Goal: Task Accomplishment & Management: Manage account settings

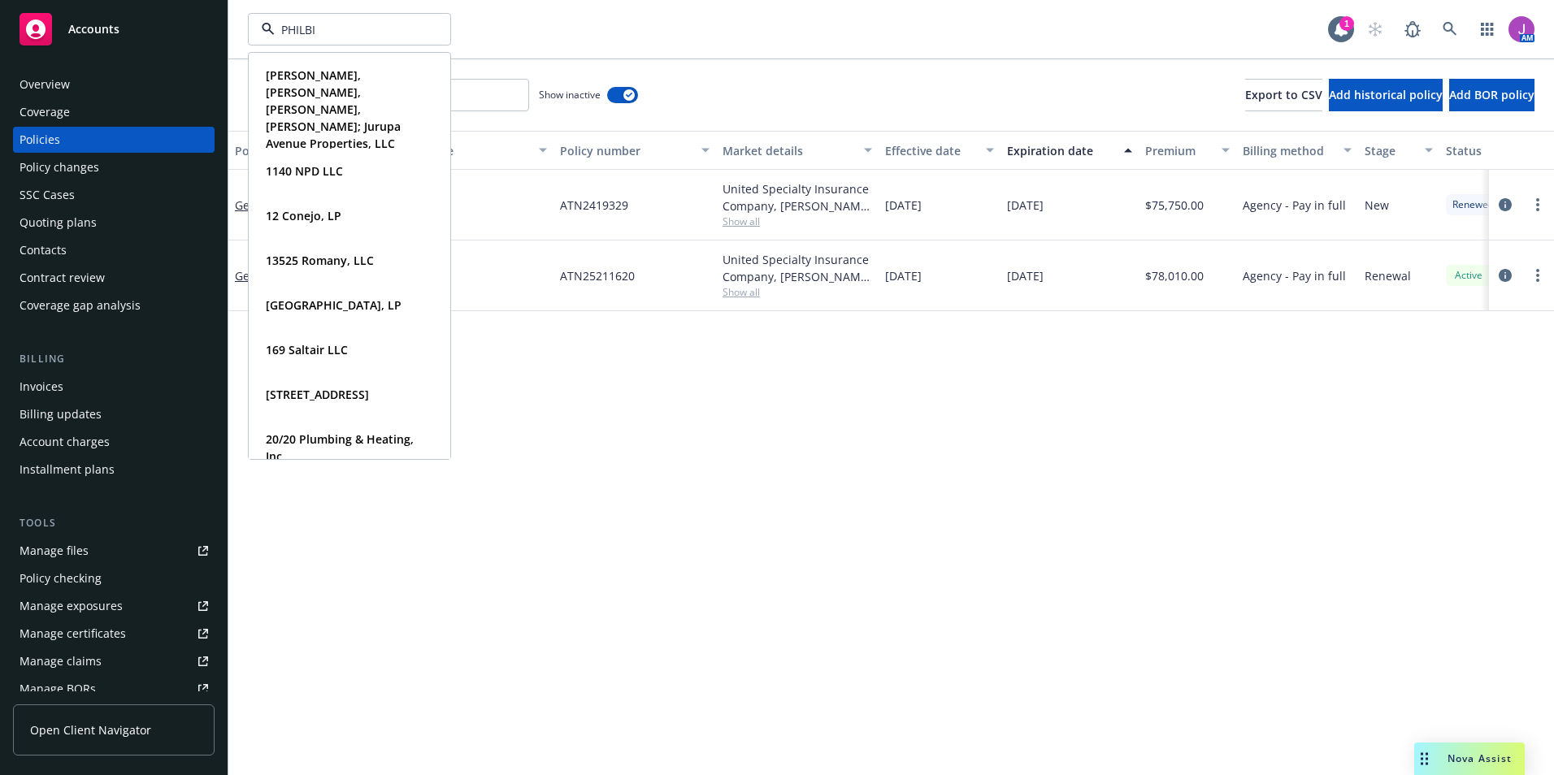
type input "PHILBIN"
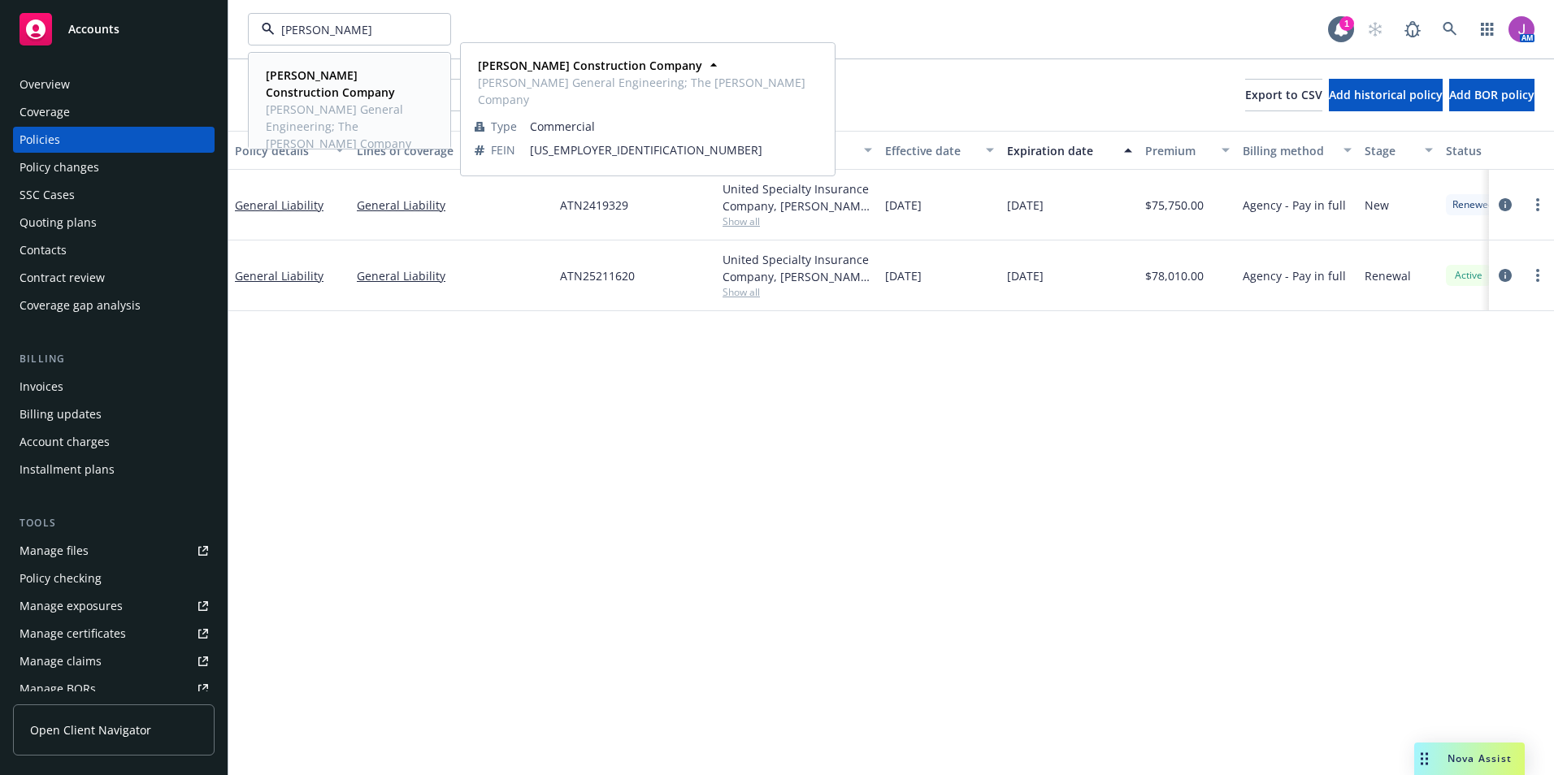
click at [292, 121] on span "Philbin General Engineering; The Philbin Company" at bounding box center [348, 126] width 164 height 51
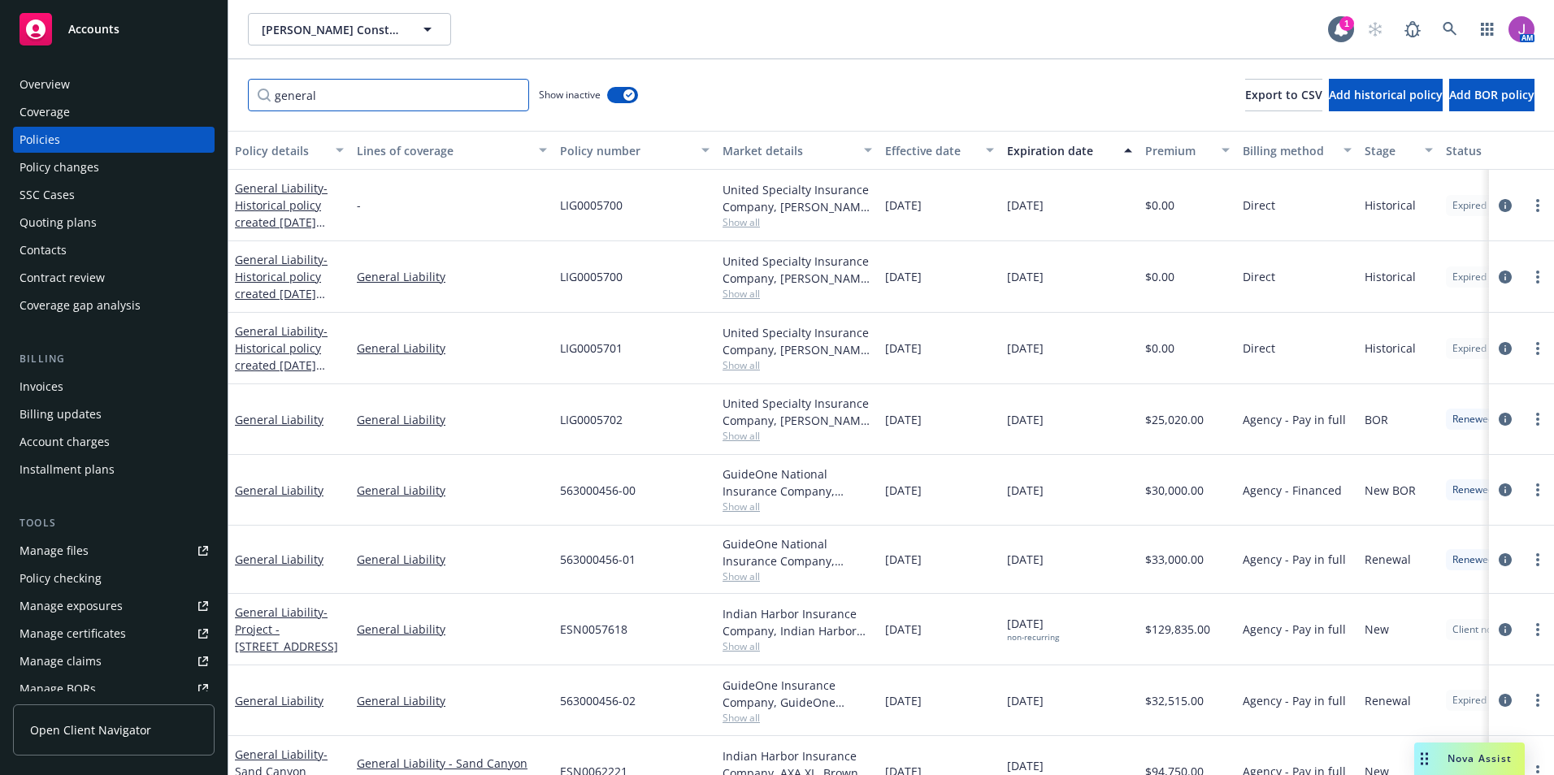
drag, startPoint x: 144, startPoint y: 98, endPoint x: 135, endPoint y: 98, distance: 9.0
click at [124, 94] on div "Accounts Overview Coverage Policies Policy changes SSC Cases Quoting plans Cont…" at bounding box center [777, 387] width 1554 height 775
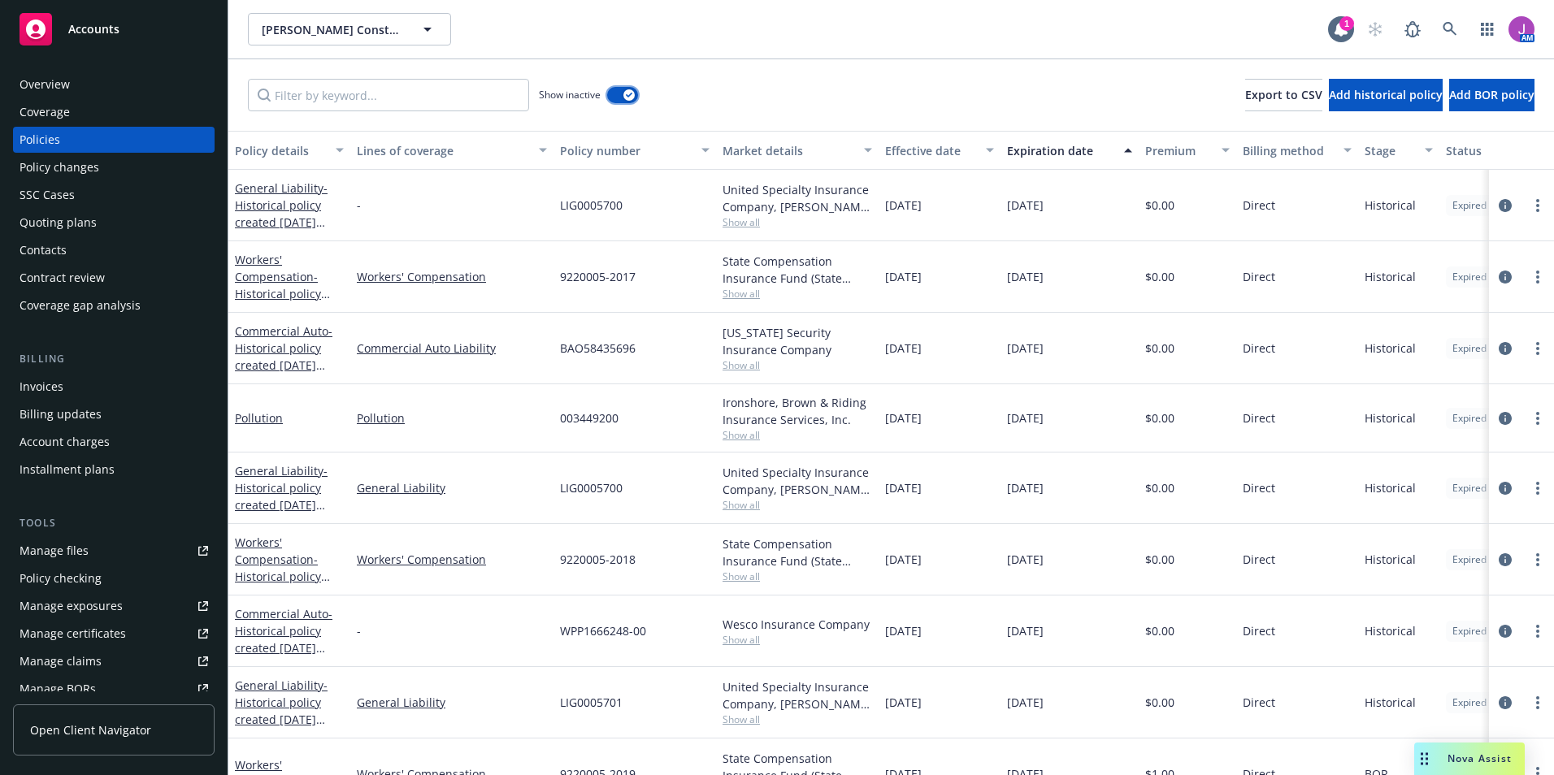
click at [629, 102] on button "button" at bounding box center [622, 95] width 31 height 16
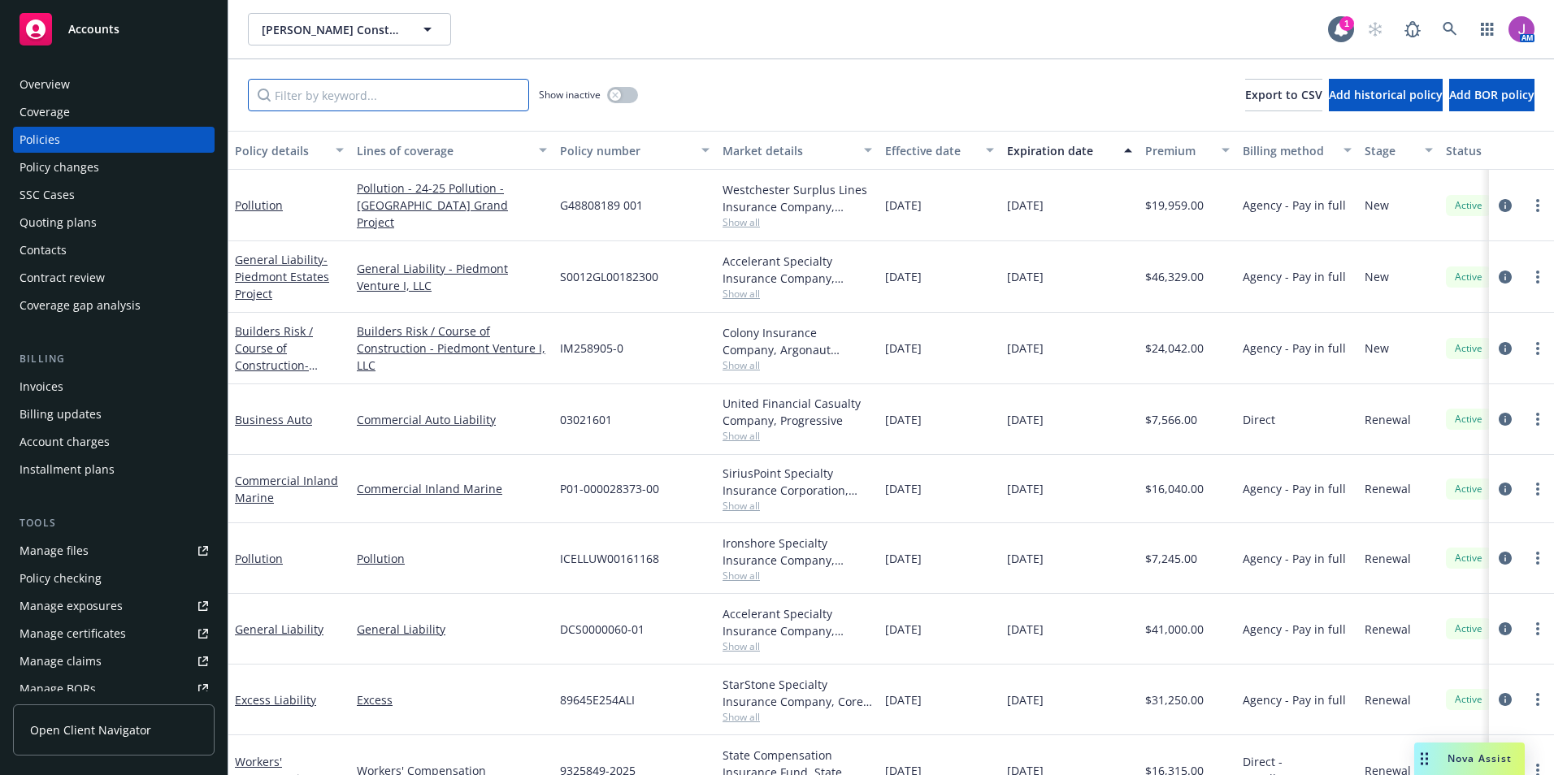
click at [342, 105] on input "Filter by keyword..." at bounding box center [388, 95] width 281 height 33
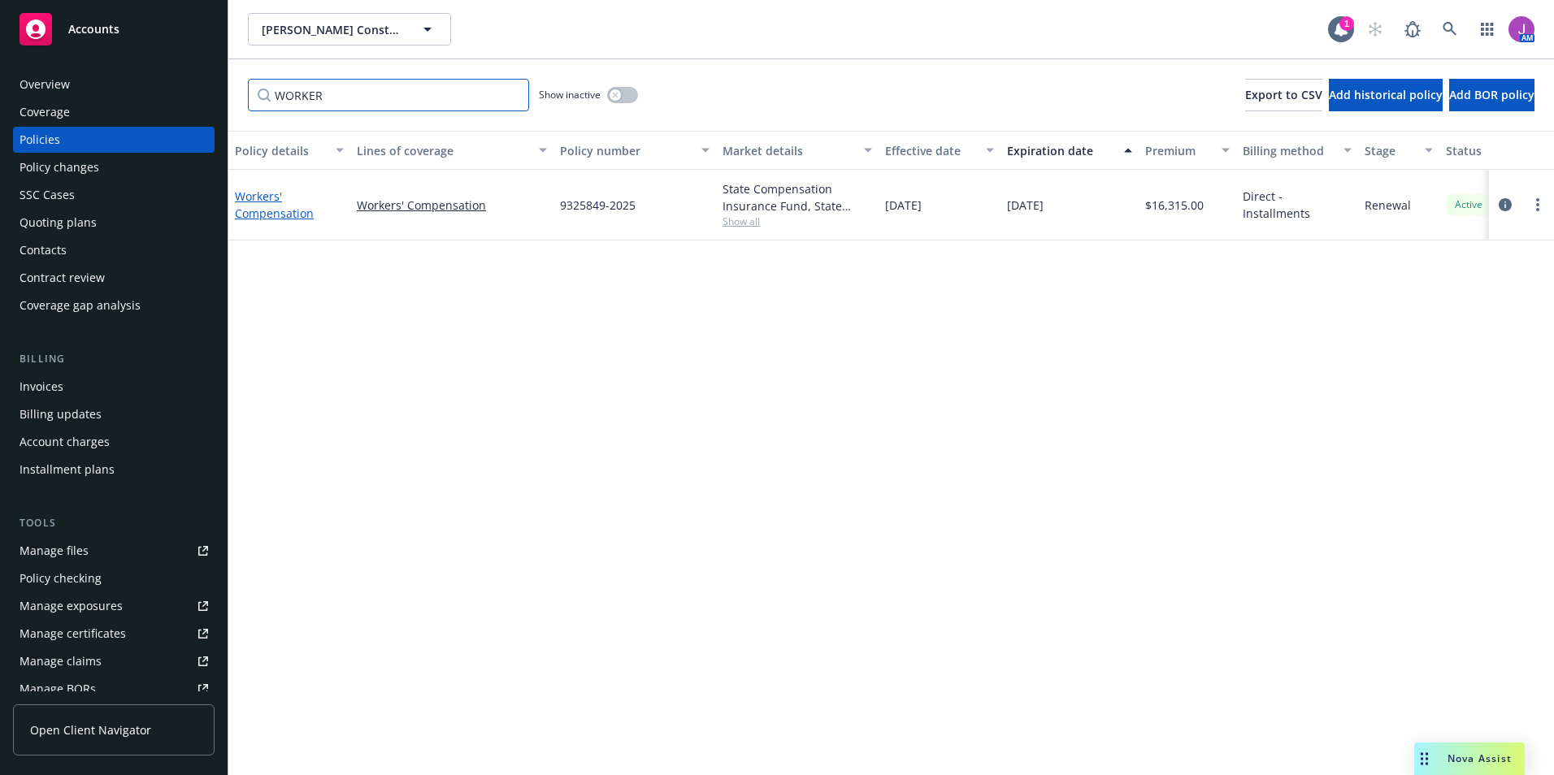
type input "WORKER"
click at [265, 211] on link "Workers' Compensation" at bounding box center [274, 205] width 79 height 33
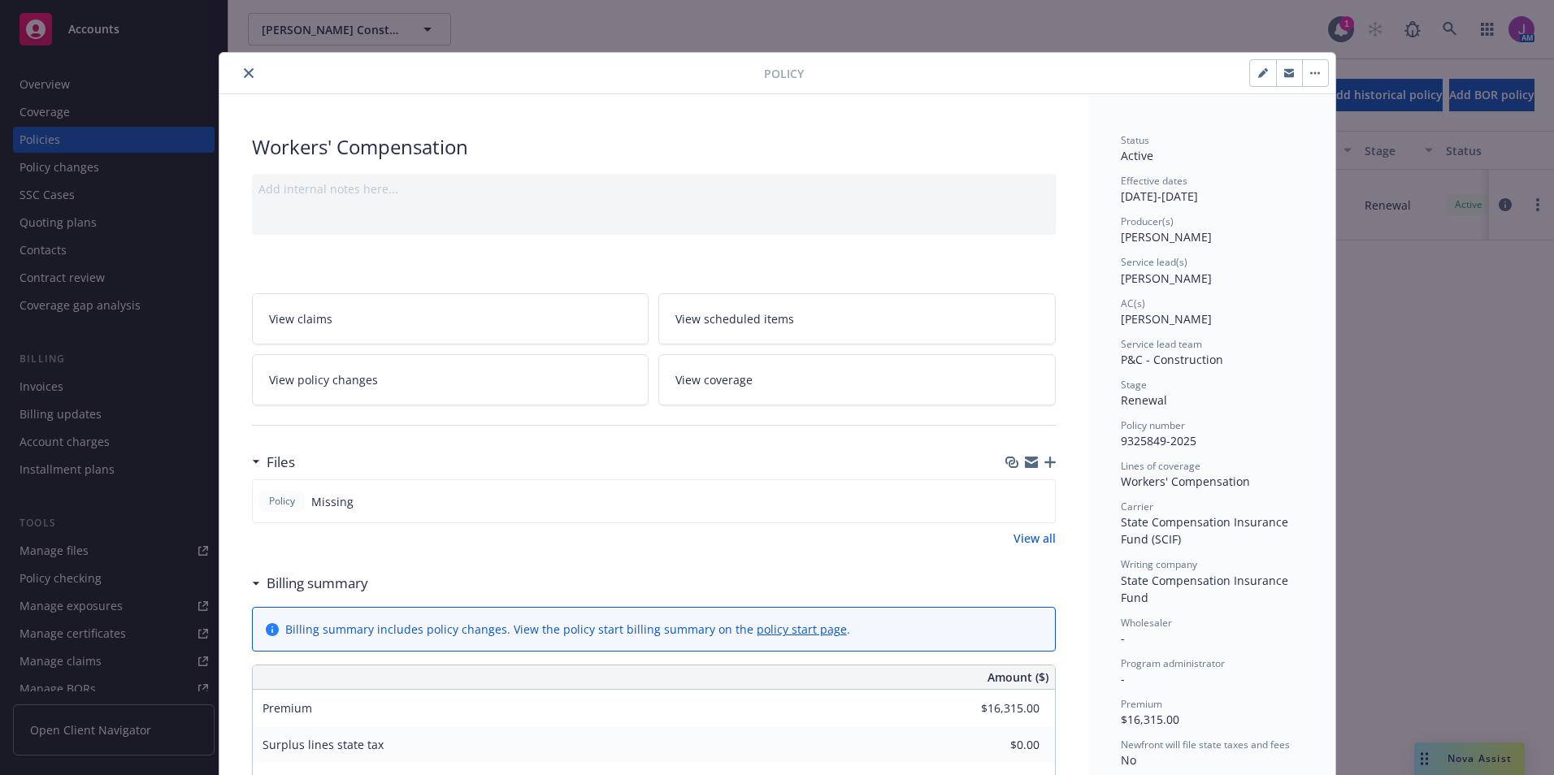
click at [337, 377] on span "View policy changes" at bounding box center [323, 379] width 109 height 17
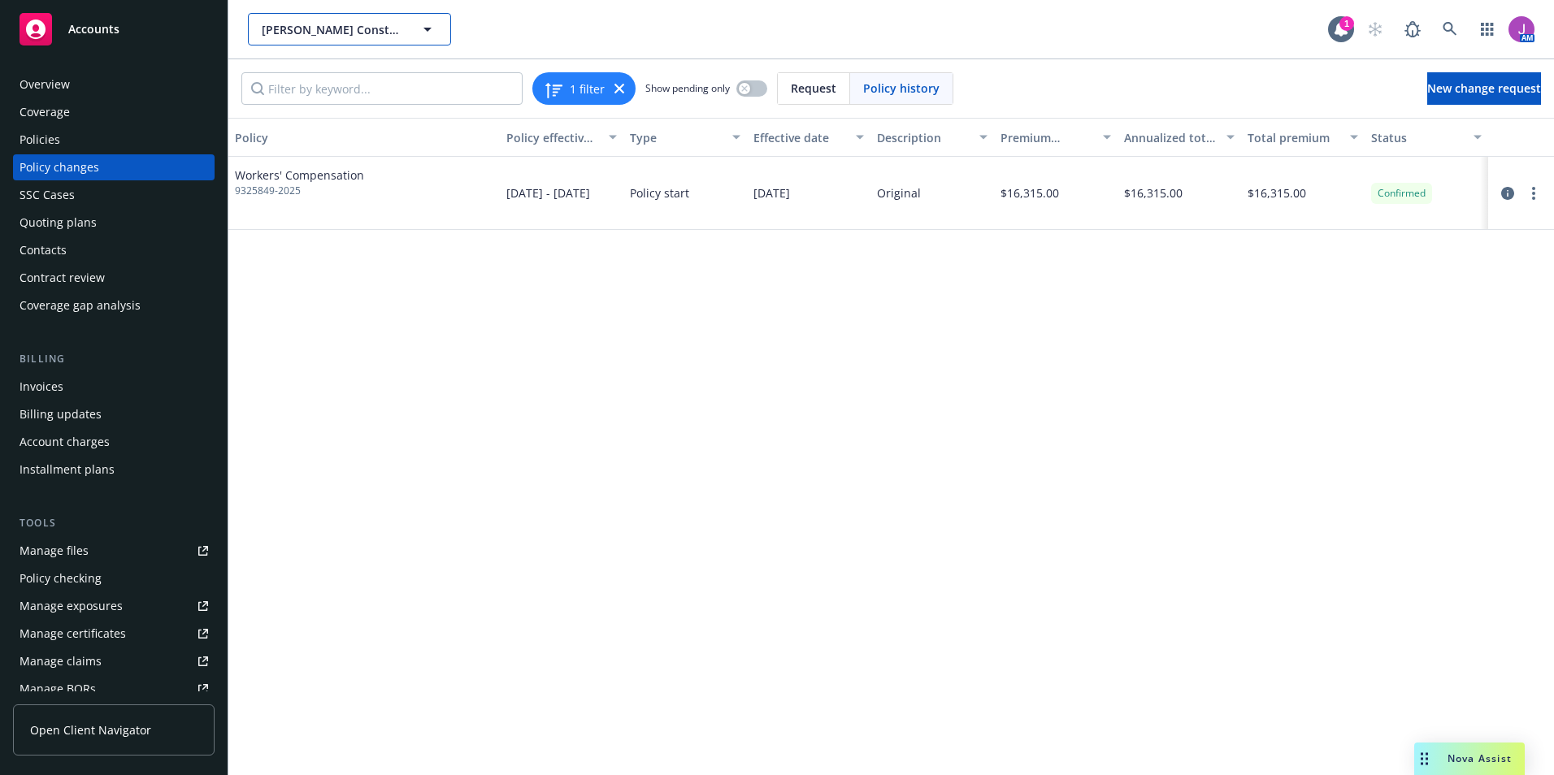
click at [339, 25] on span "Philbin Construction Company" at bounding box center [332, 29] width 141 height 17
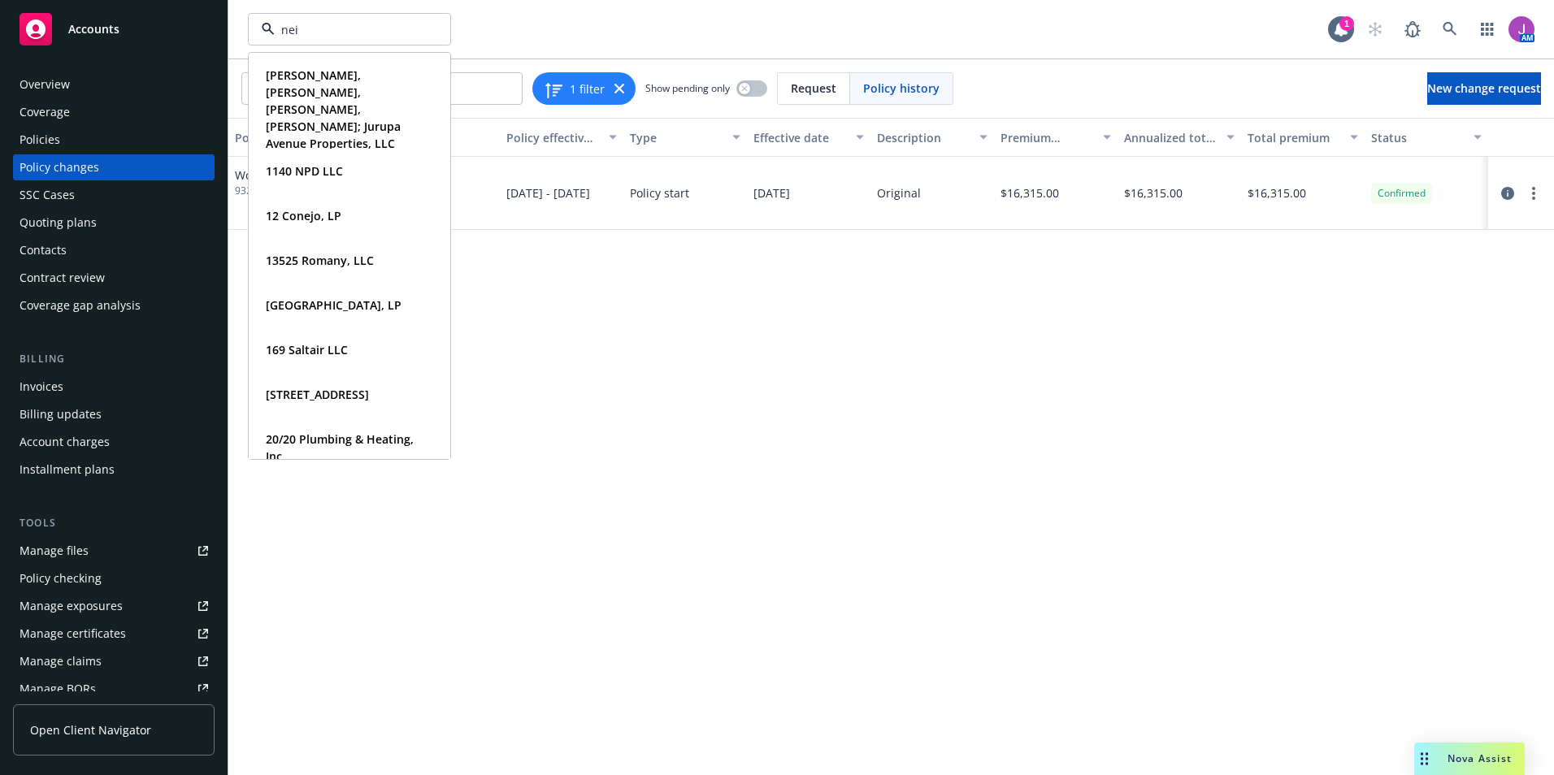
type input "neil"
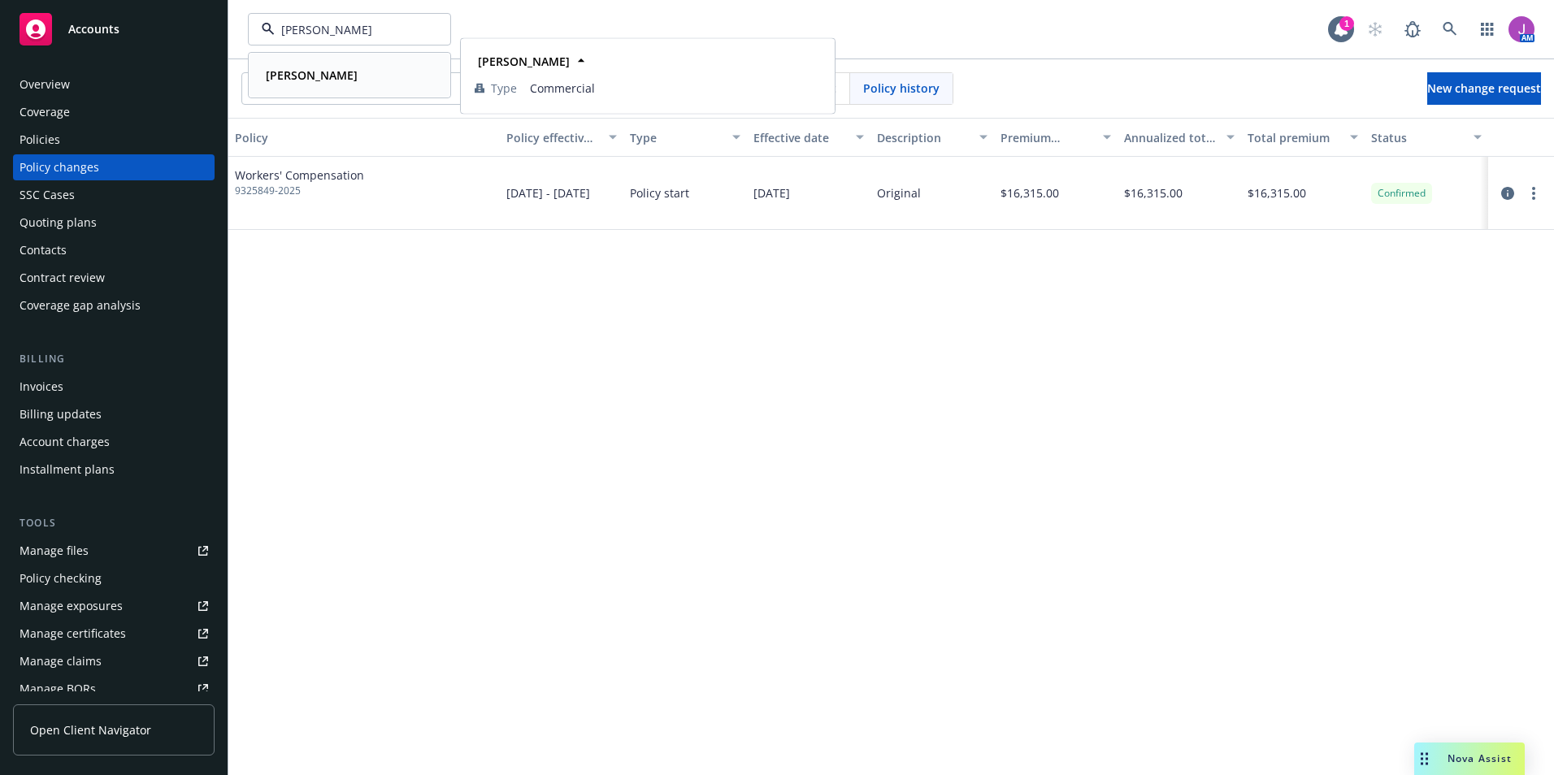
click at [342, 76] on div "Neil Patel" at bounding box center [349, 75] width 180 height 24
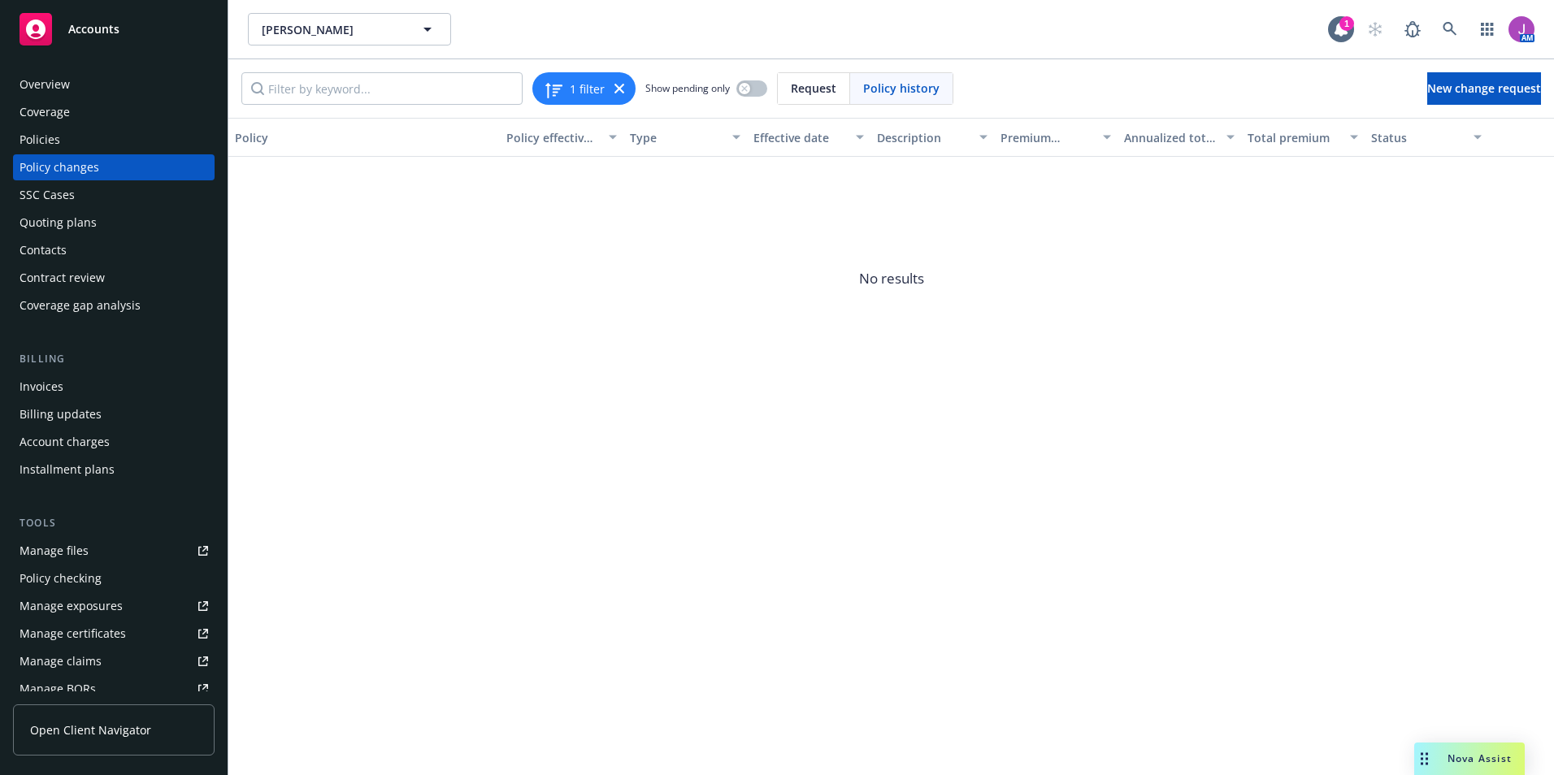
click at [50, 168] on div "Policy changes" at bounding box center [60, 167] width 80 height 26
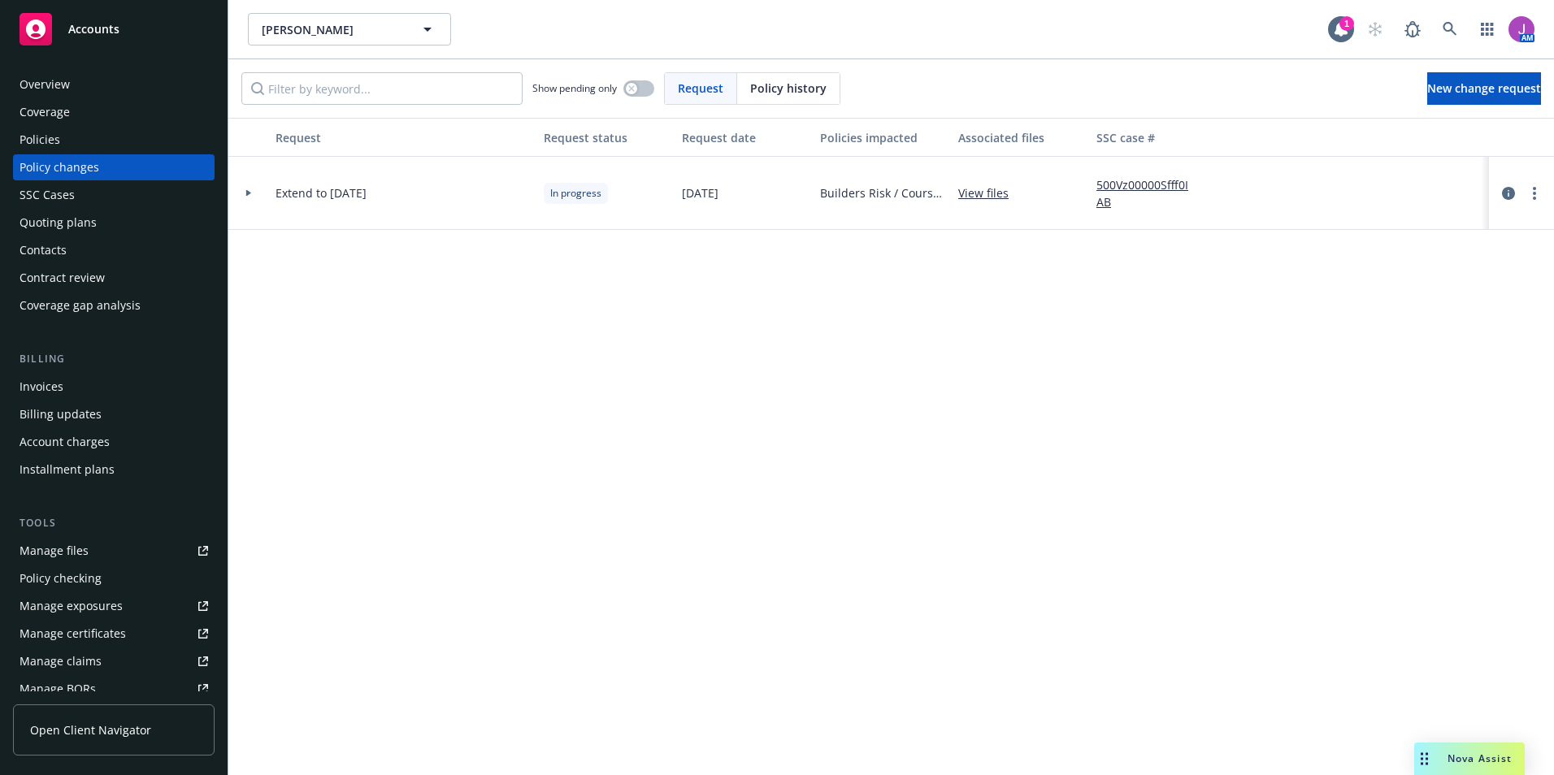
click at [1121, 184] on link "500Vz00000Sfff0IAB" at bounding box center [1150, 193] width 109 height 34
click at [278, 33] on span "Neil Patel" at bounding box center [332, 29] width 141 height 17
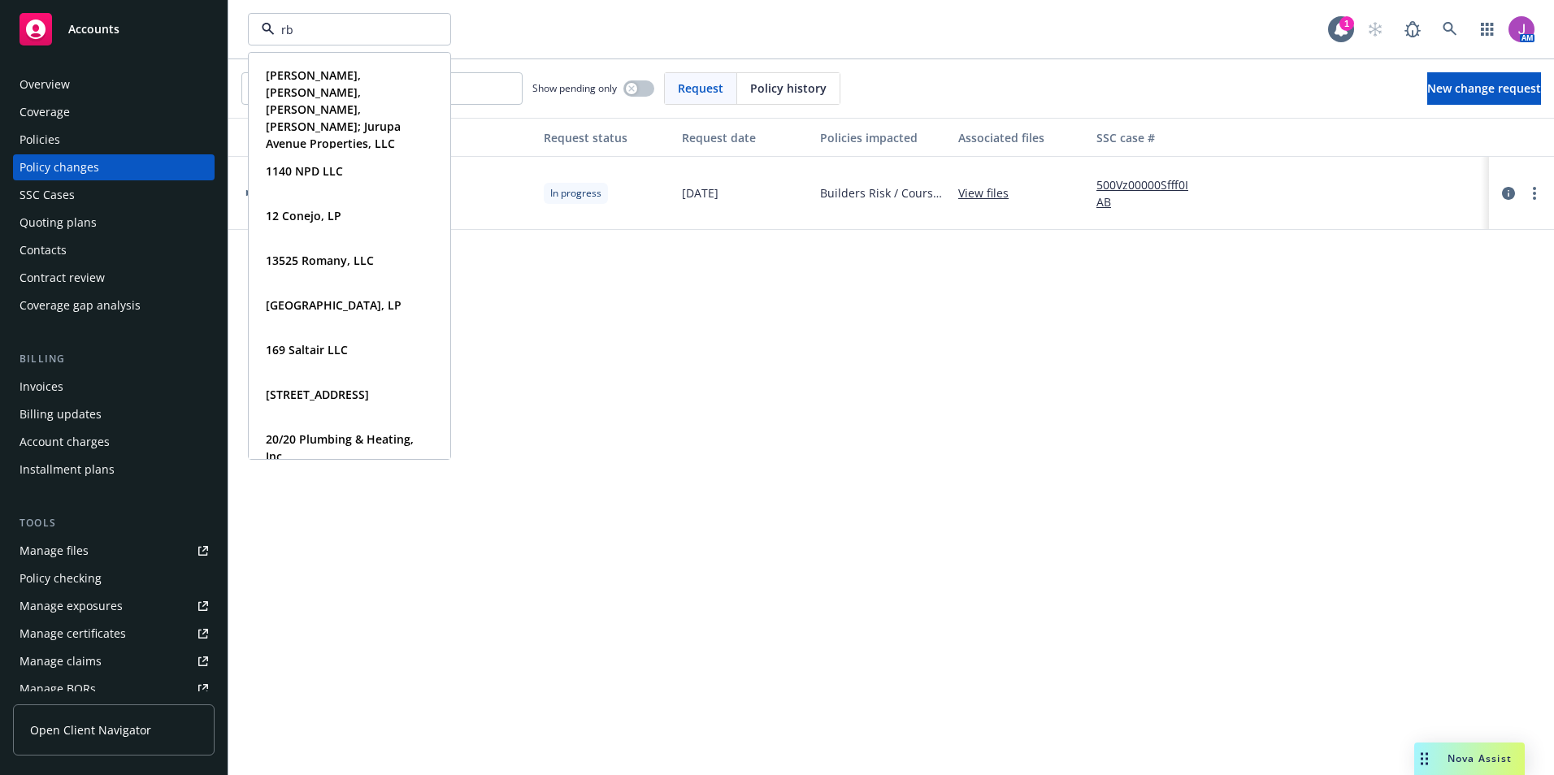
type input "rbt"
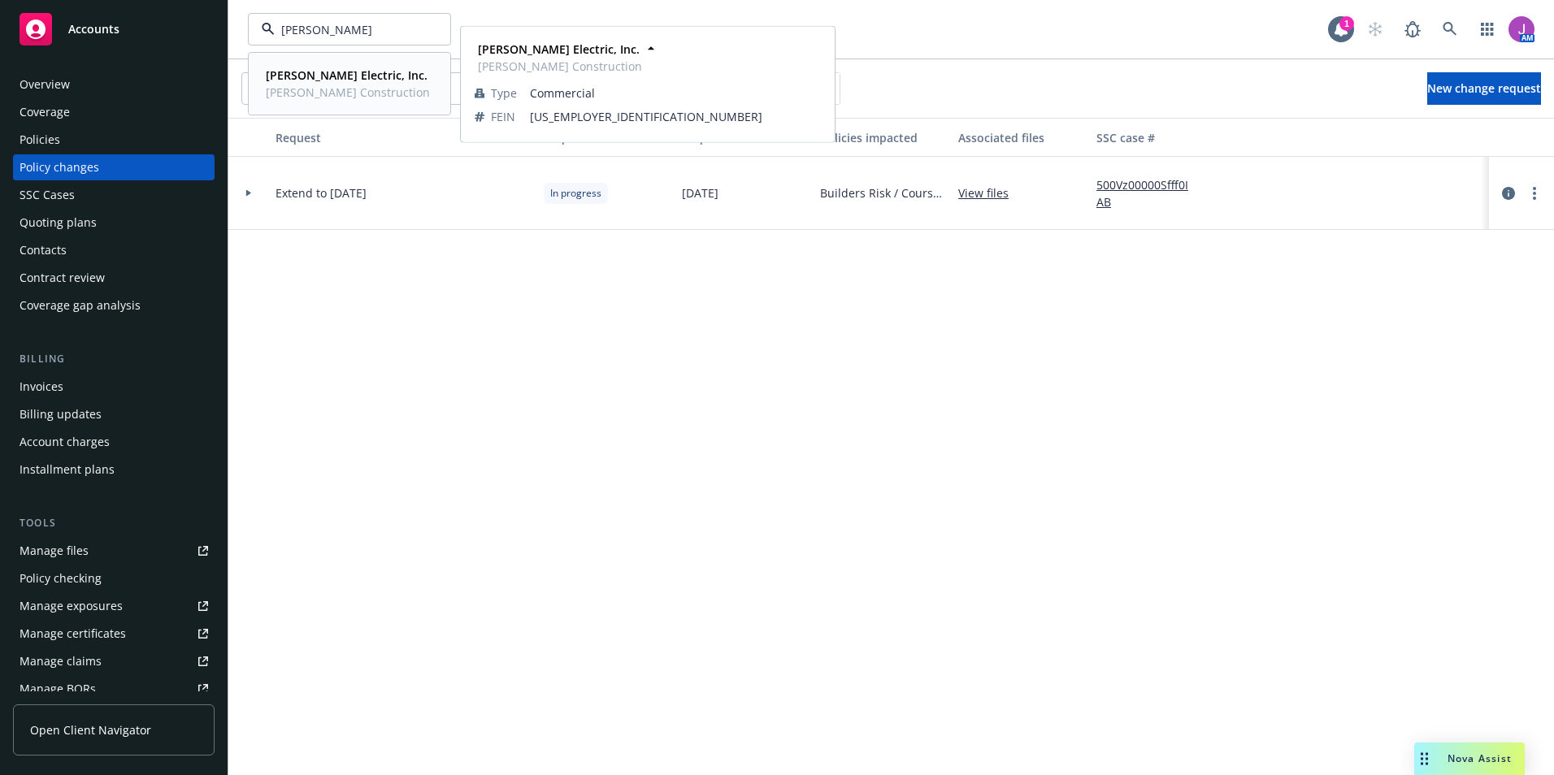
click at [307, 70] on strong "RBT Electric, Inc." at bounding box center [347, 74] width 162 height 15
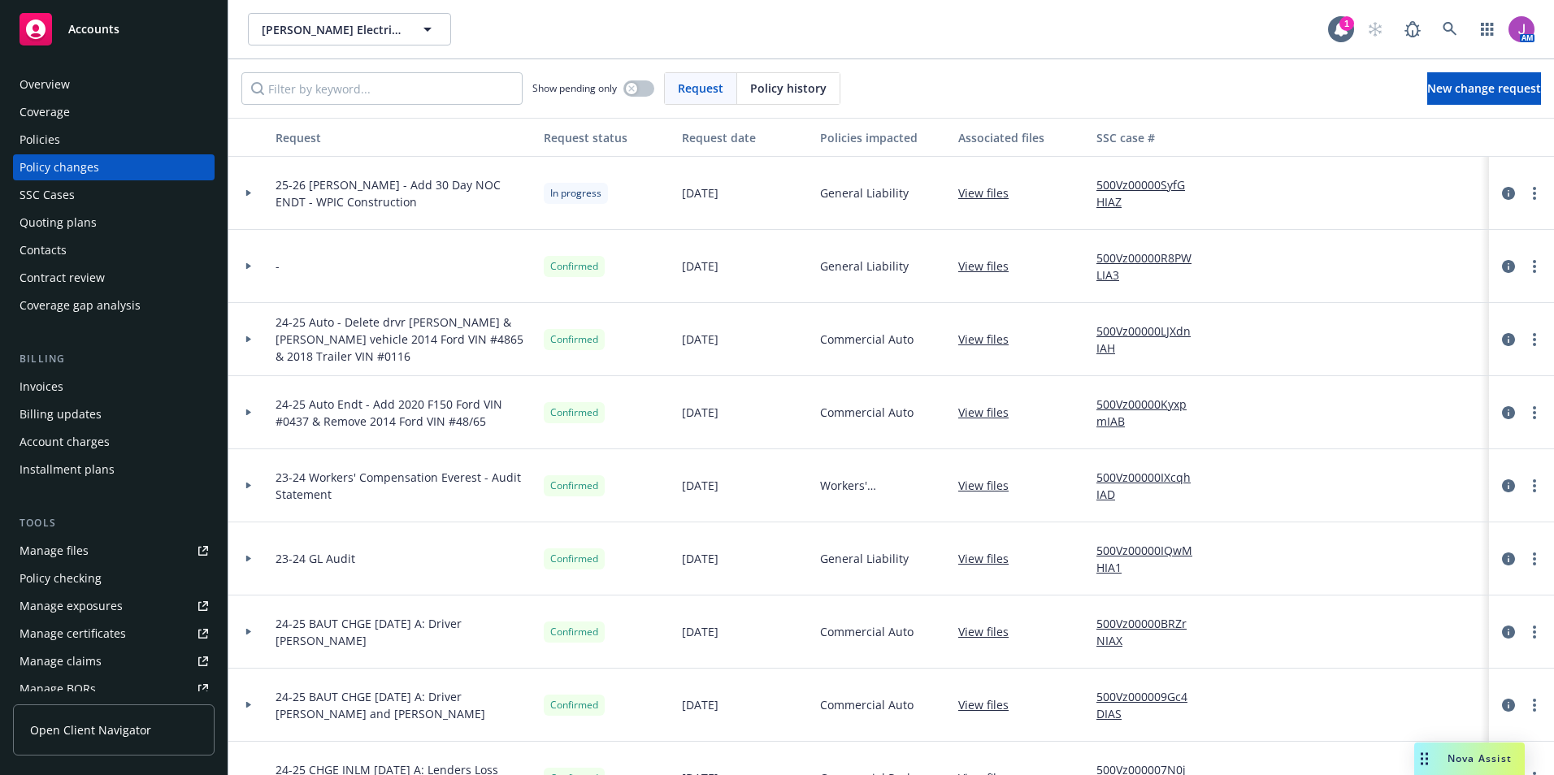
click at [247, 262] on div at bounding box center [248, 266] width 41 height 73
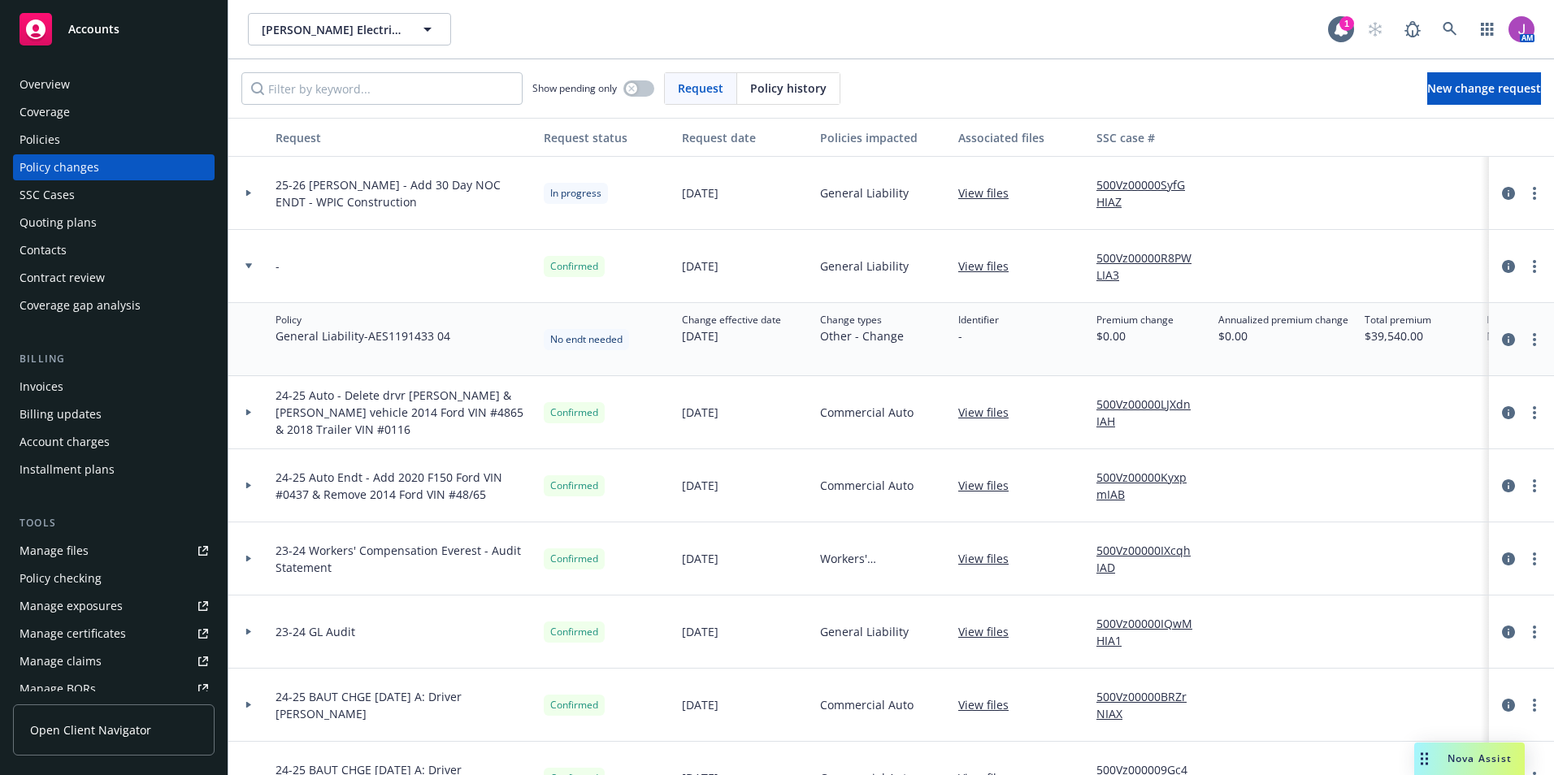
click at [247, 262] on div at bounding box center [248, 266] width 41 height 73
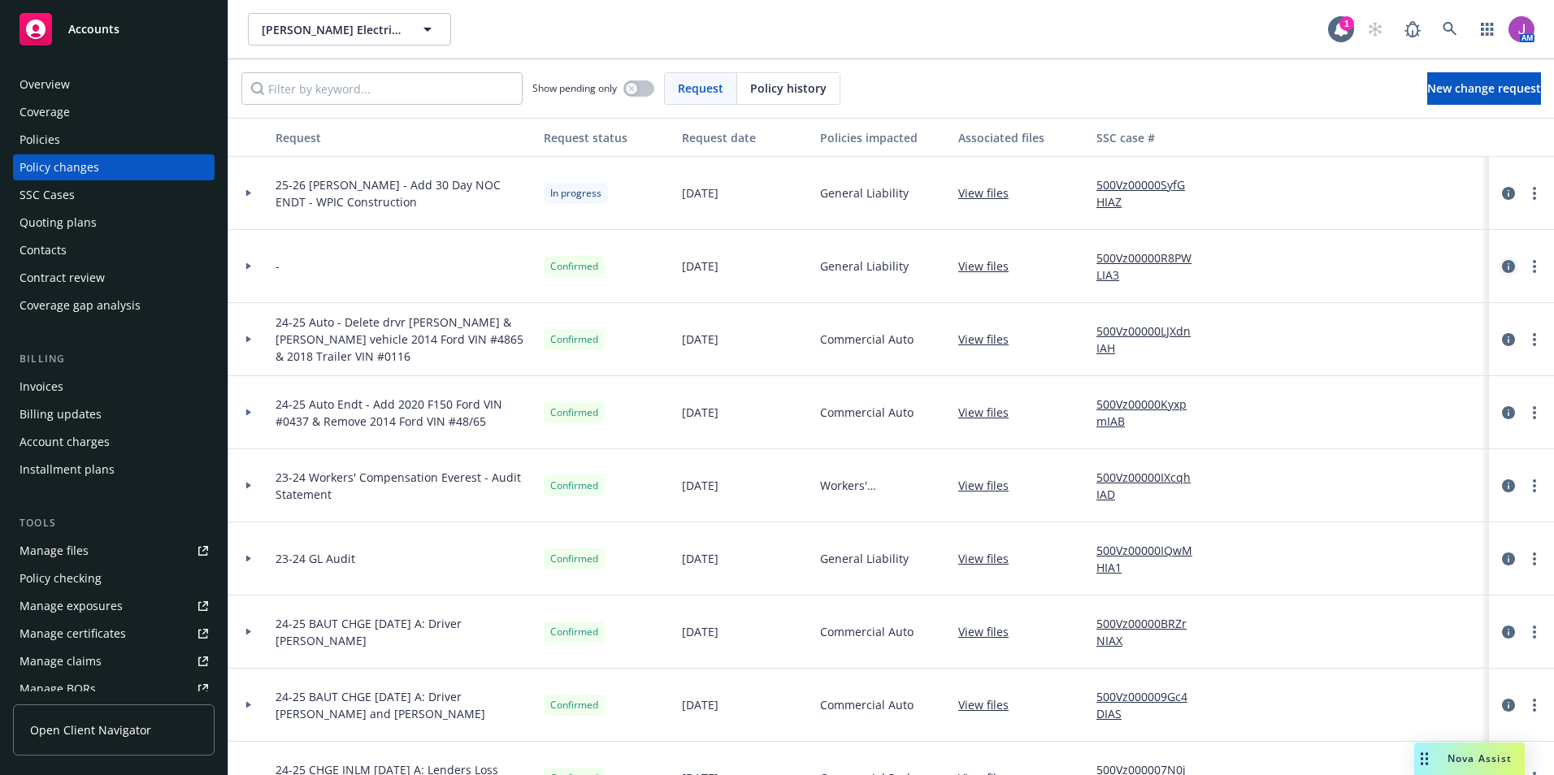
click at [1502, 266] on icon "circleInformation" at bounding box center [1508, 266] width 13 height 13
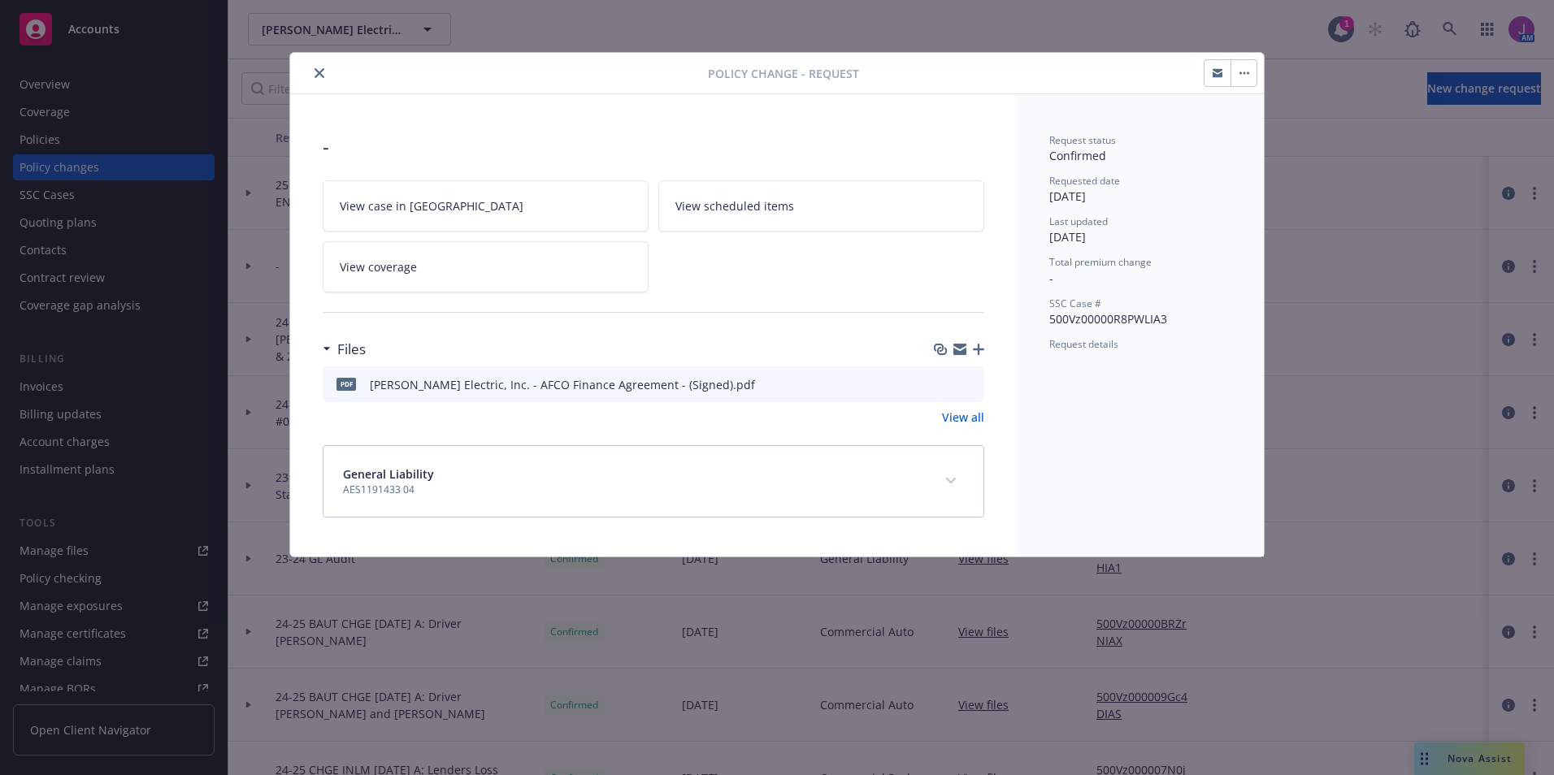
click at [965, 383] on icon "preview file" at bounding box center [968, 383] width 15 height 11
click at [322, 71] on icon "close" at bounding box center [319, 73] width 10 height 10
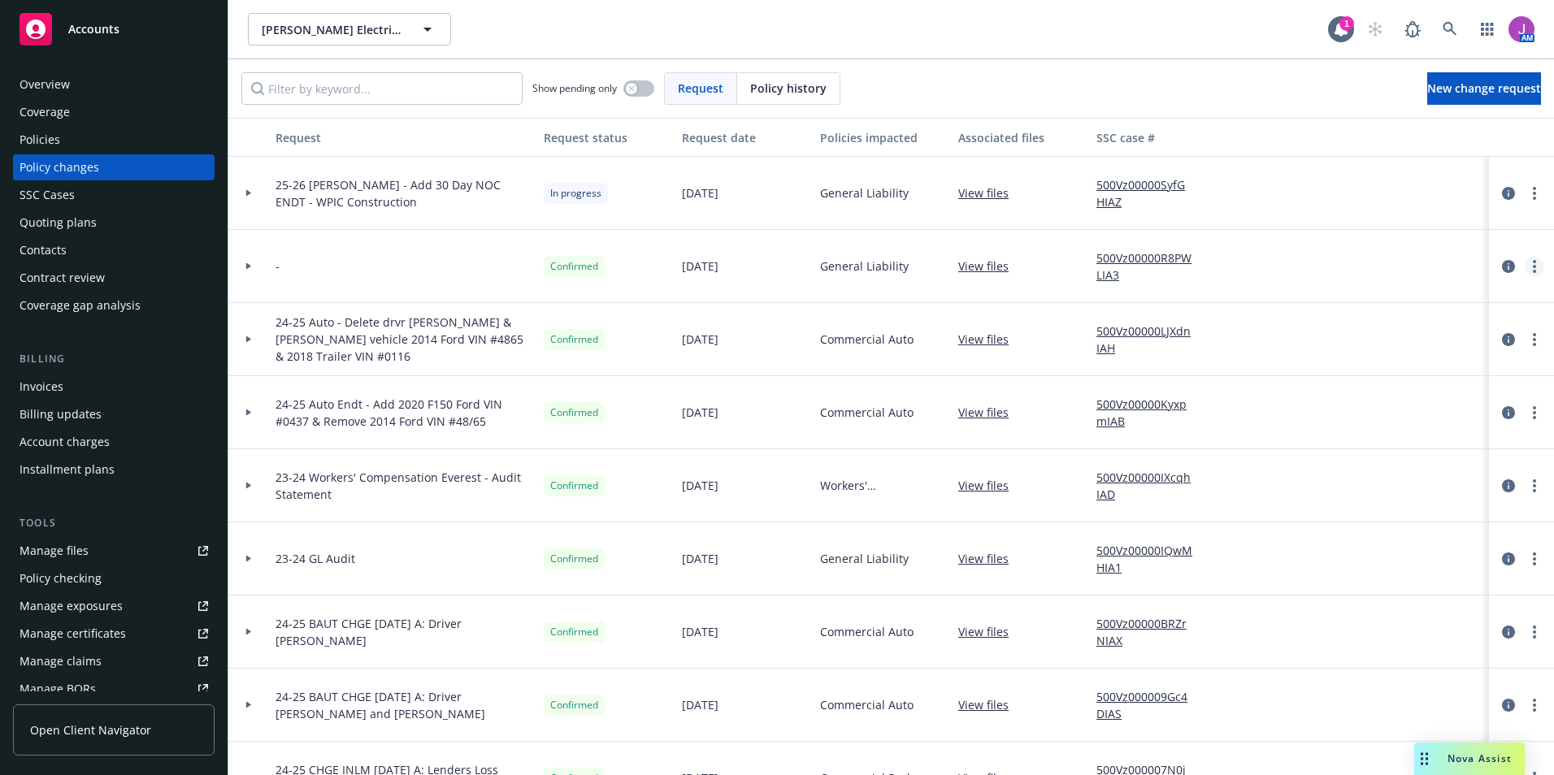
click at [1525, 267] on link "more" at bounding box center [1535, 267] width 20 height 20
click at [417, 231] on div "-" at bounding box center [403, 266] width 268 height 73
click at [1150, 183] on link "500Vz00000SyfGHIAZ" at bounding box center [1150, 193] width 109 height 34
click at [326, 36] on span "RBT Electric, Inc." at bounding box center [332, 29] width 141 height 17
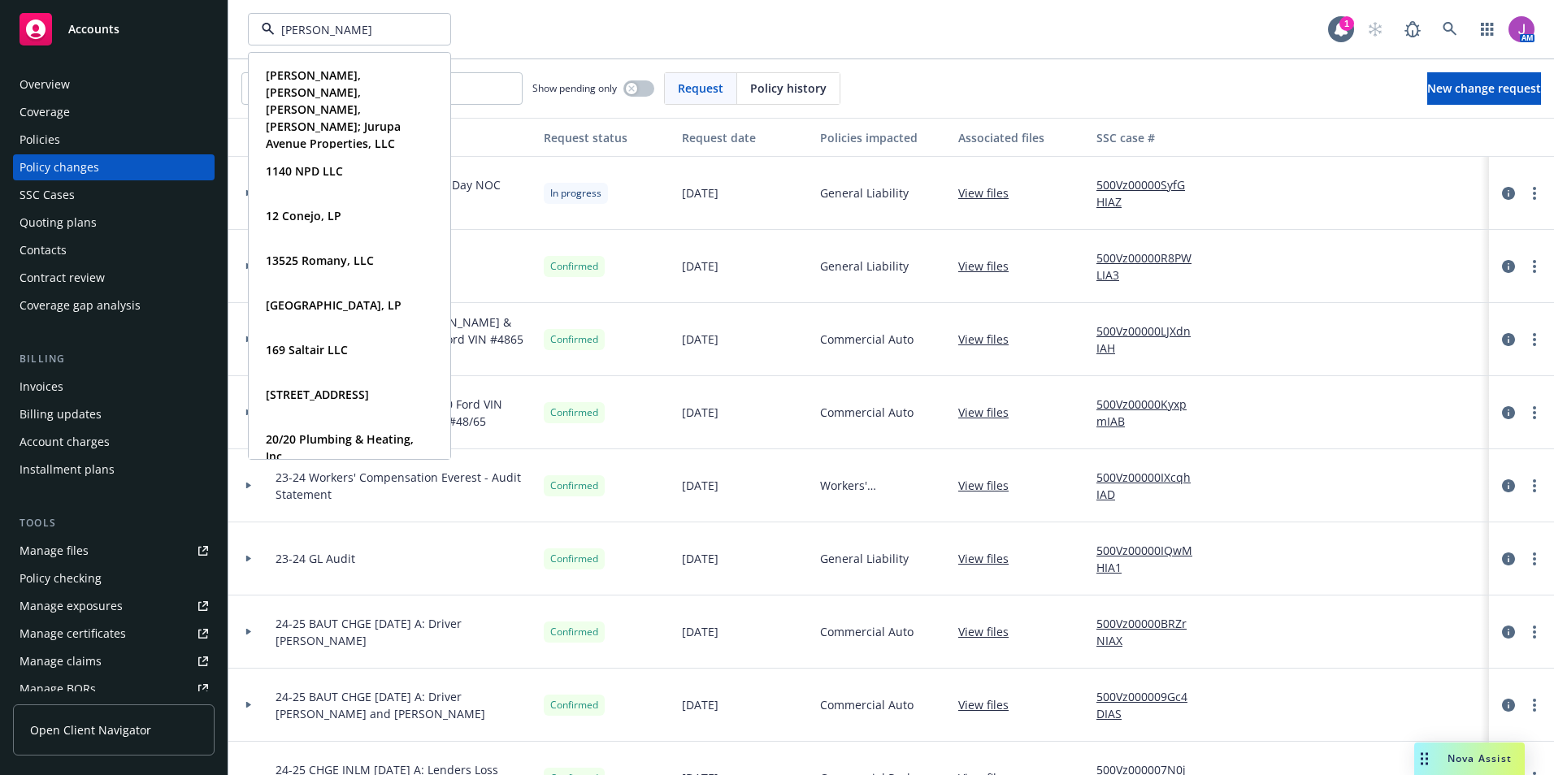
type input "shelter"
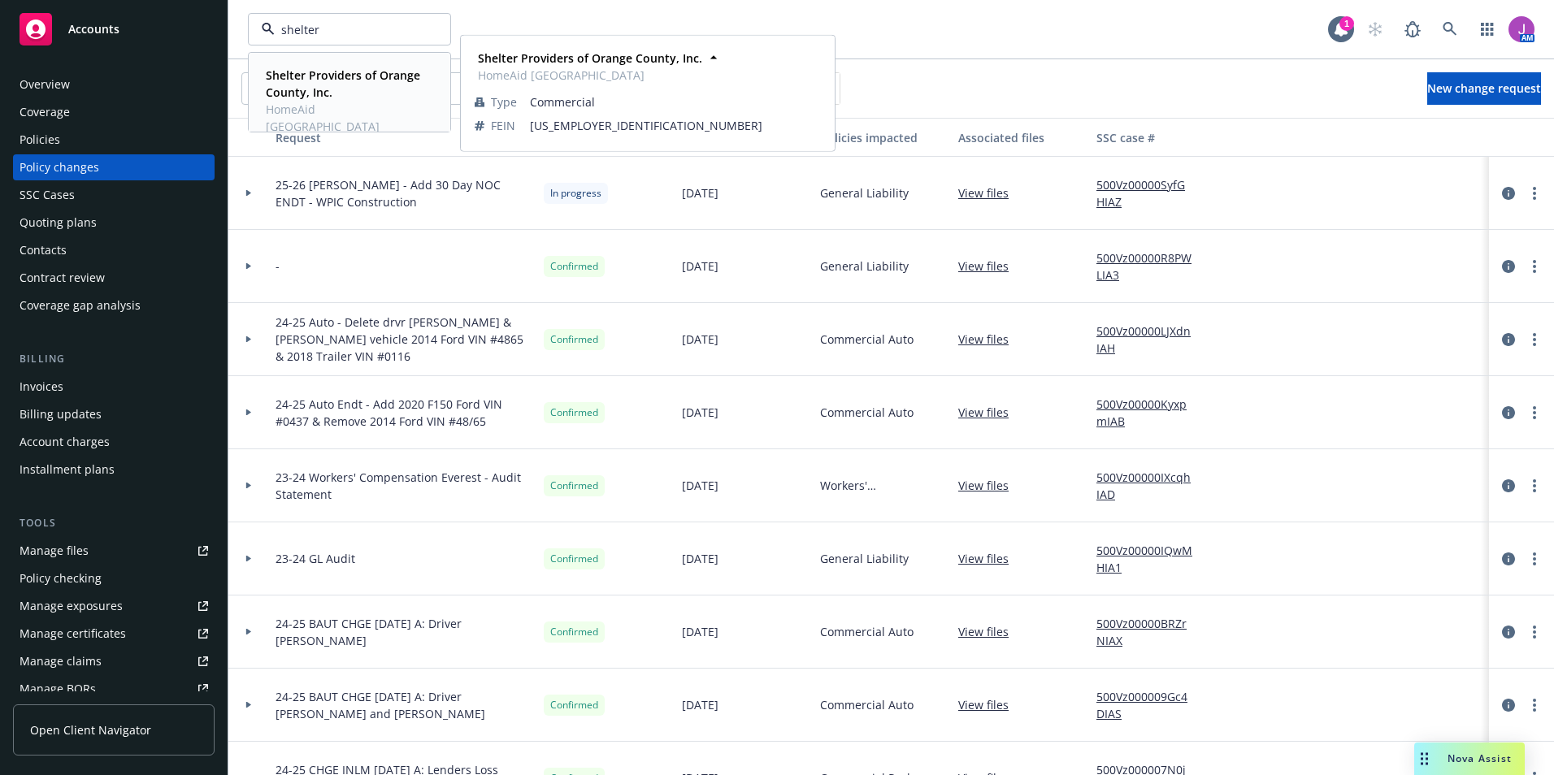
click at [352, 85] on span "Shelter Providers of Orange County, Inc." at bounding box center [348, 84] width 164 height 34
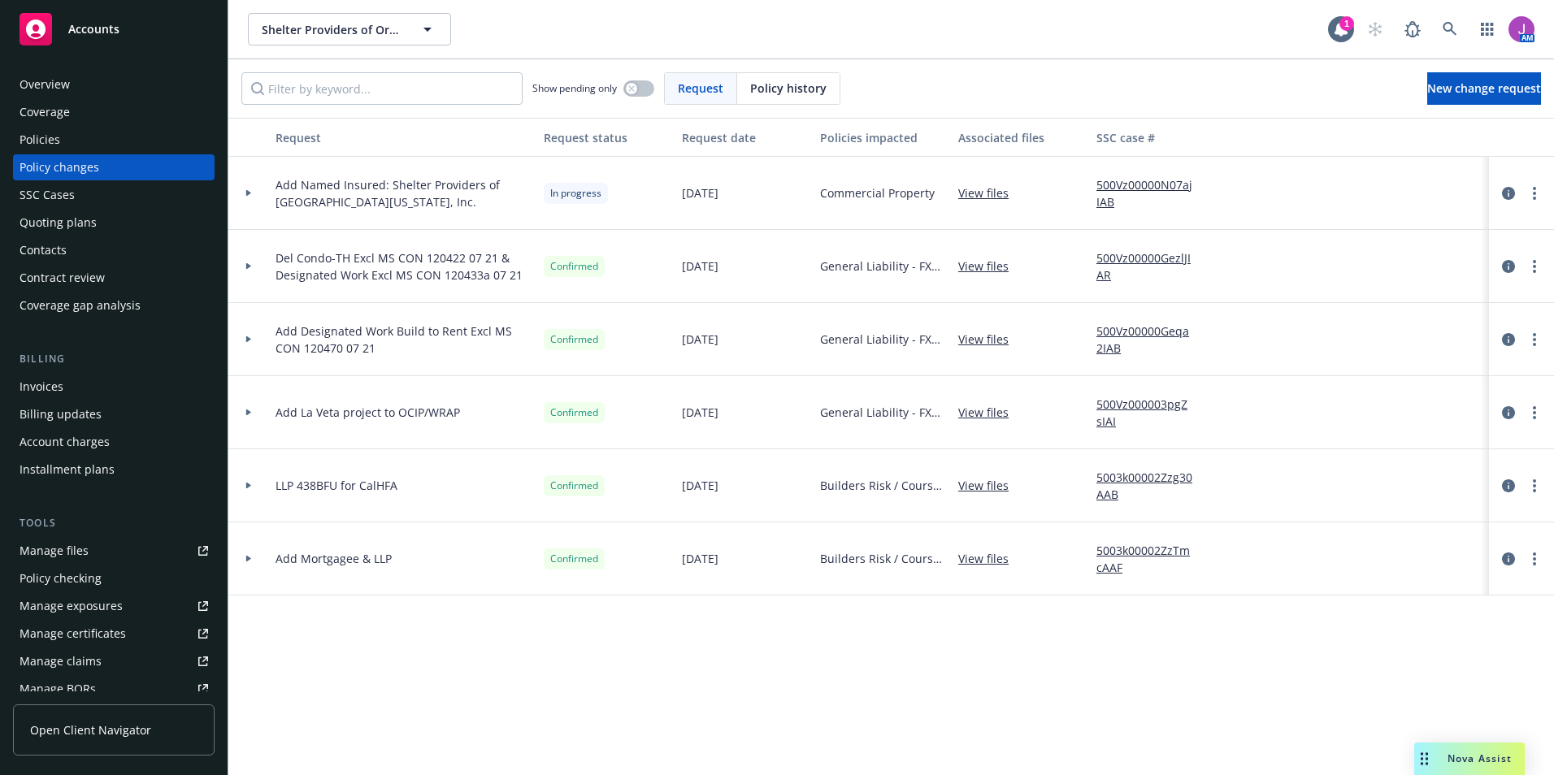
click at [56, 141] on div "Policies" at bounding box center [40, 140] width 41 height 26
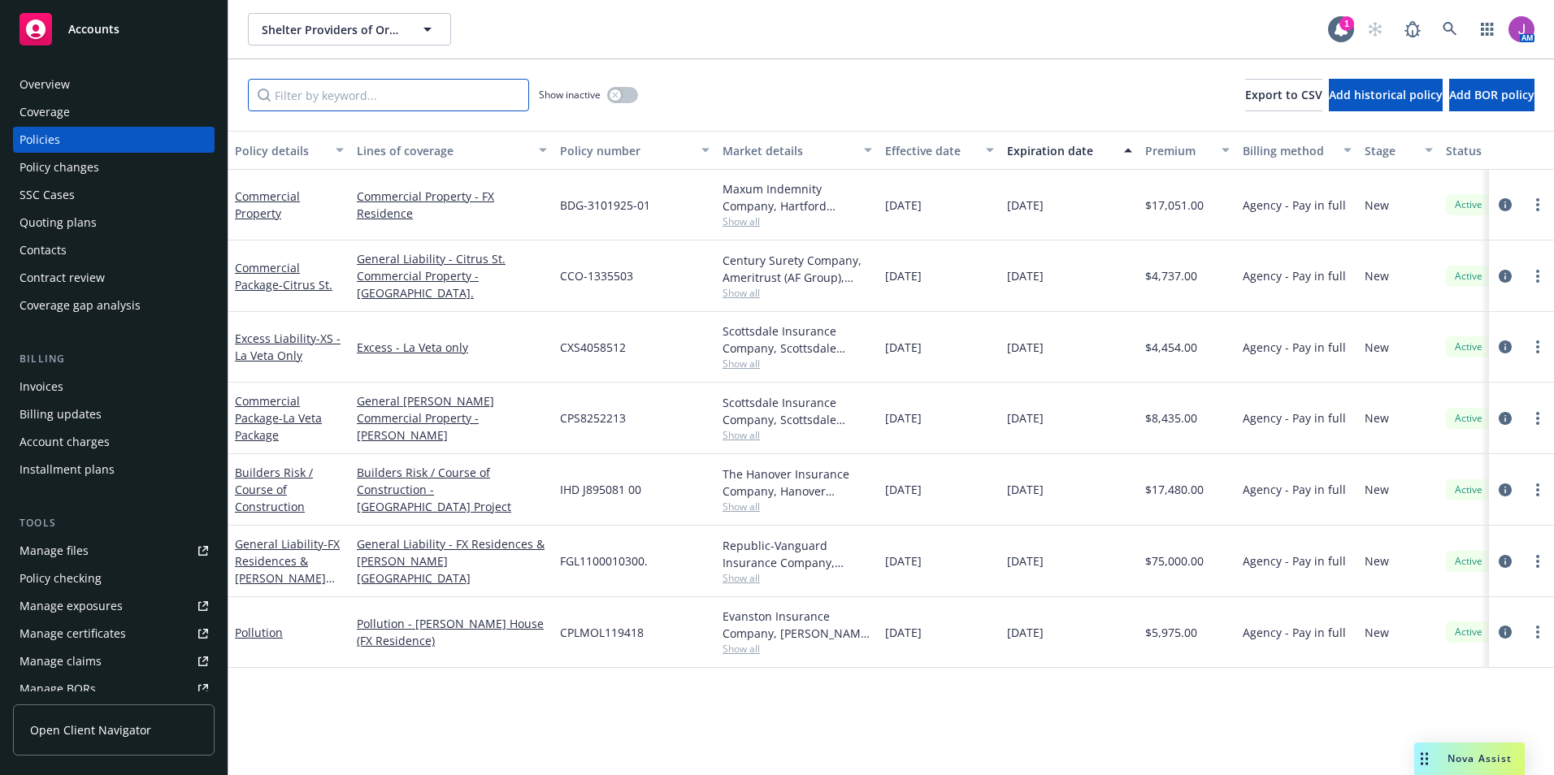
click at [345, 109] on div "Show inactive Export to CSV Add historical policy Add BOR policy" at bounding box center [890, 95] width 1325 height 72
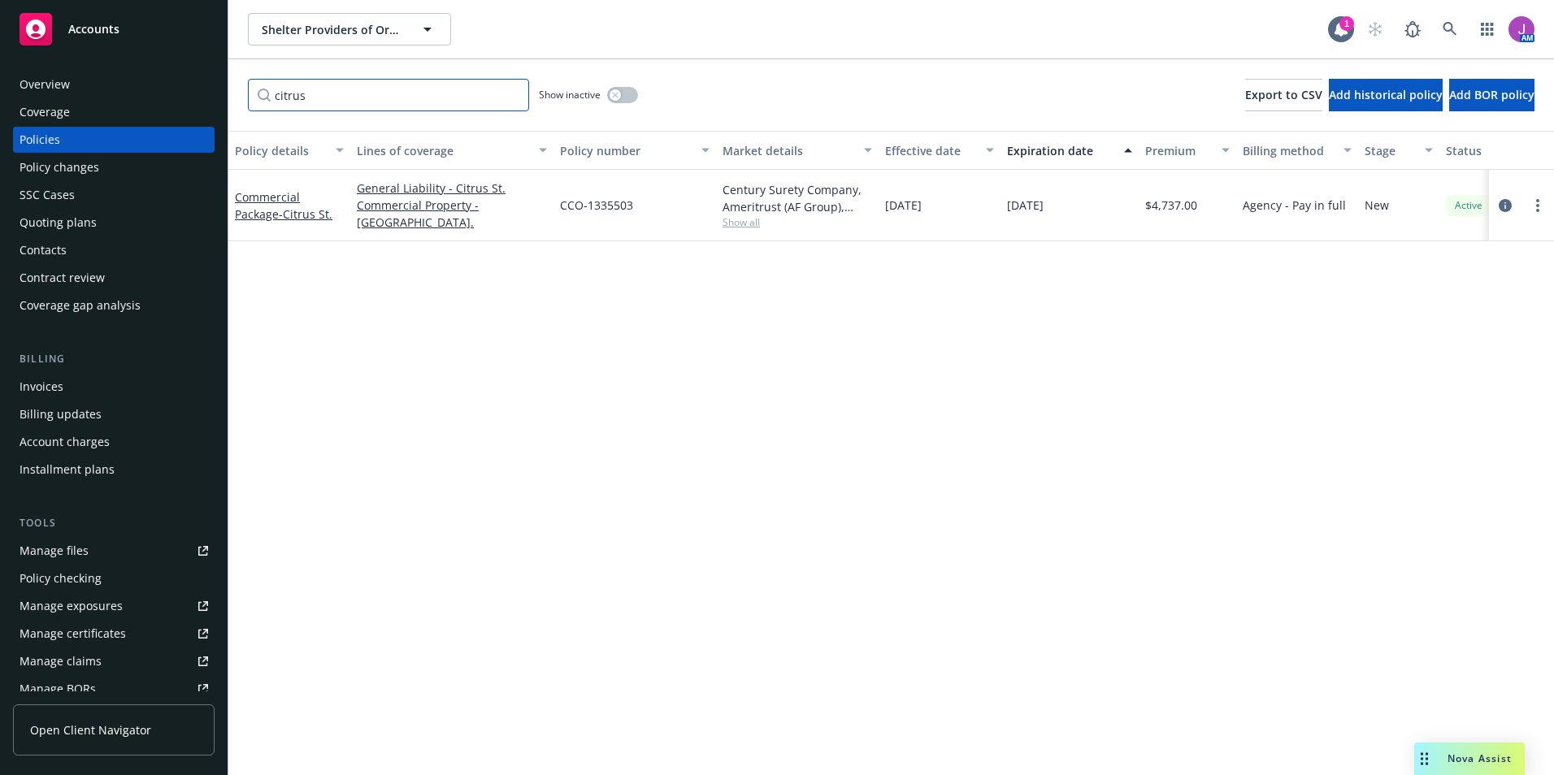
type input "citrus"
click at [74, 115] on div "Coverage" at bounding box center [114, 112] width 189 height 26
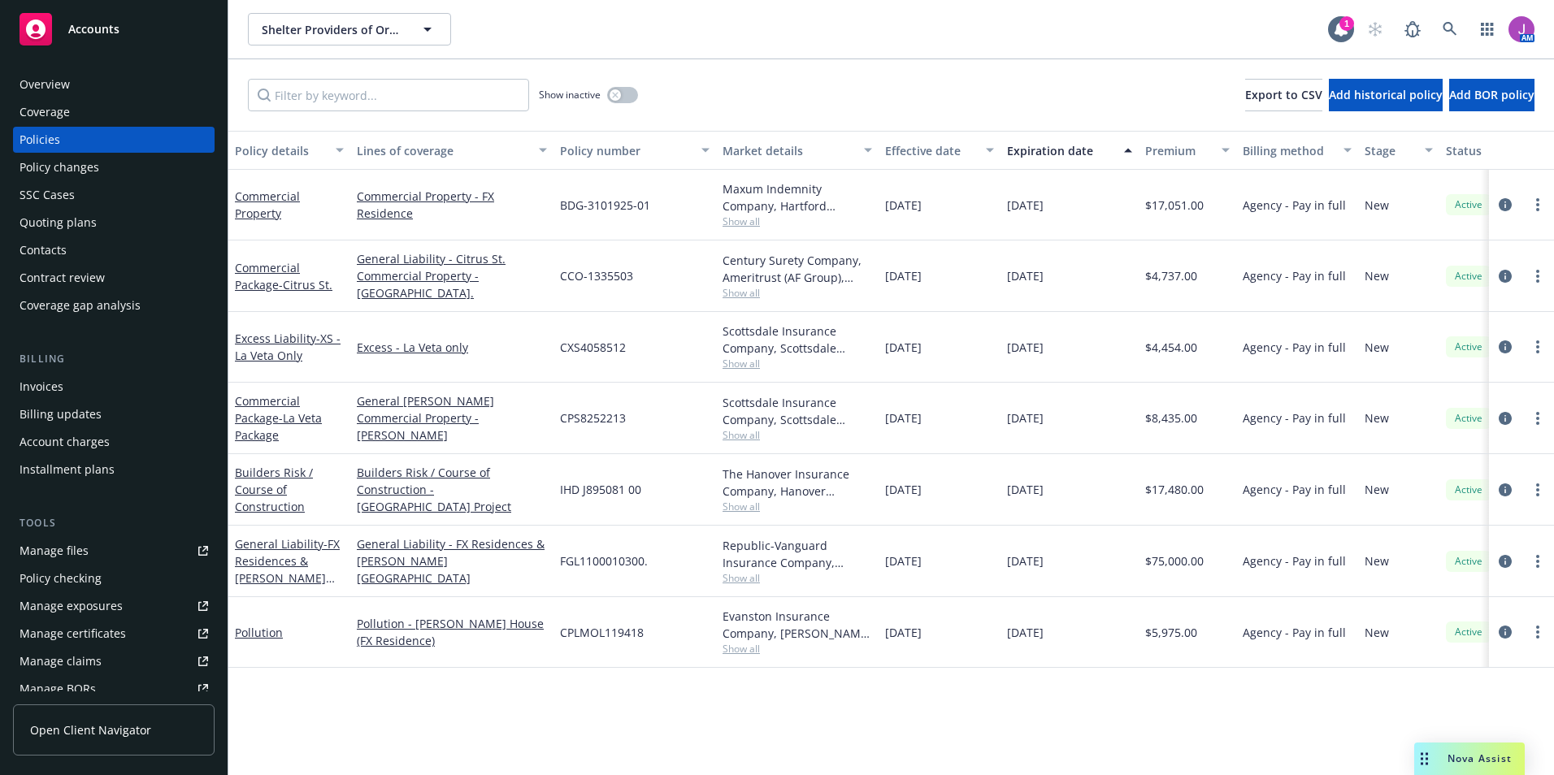
click at [733, 295] on span "Show all" at bounding box center [797, 293] width 150 height 14
click at [680, 670] on div "Policy details Lines of coverage Policy number Market details Effective date Ex…" at bounding box center [890, 453] width 1325 height 644
click at [737, 292] on span "Show all" at bounding box center [797, 293] width 150 height 14
click at [754, 217] on span "Show all" at bounding box center [797, 222] width 150 height 14
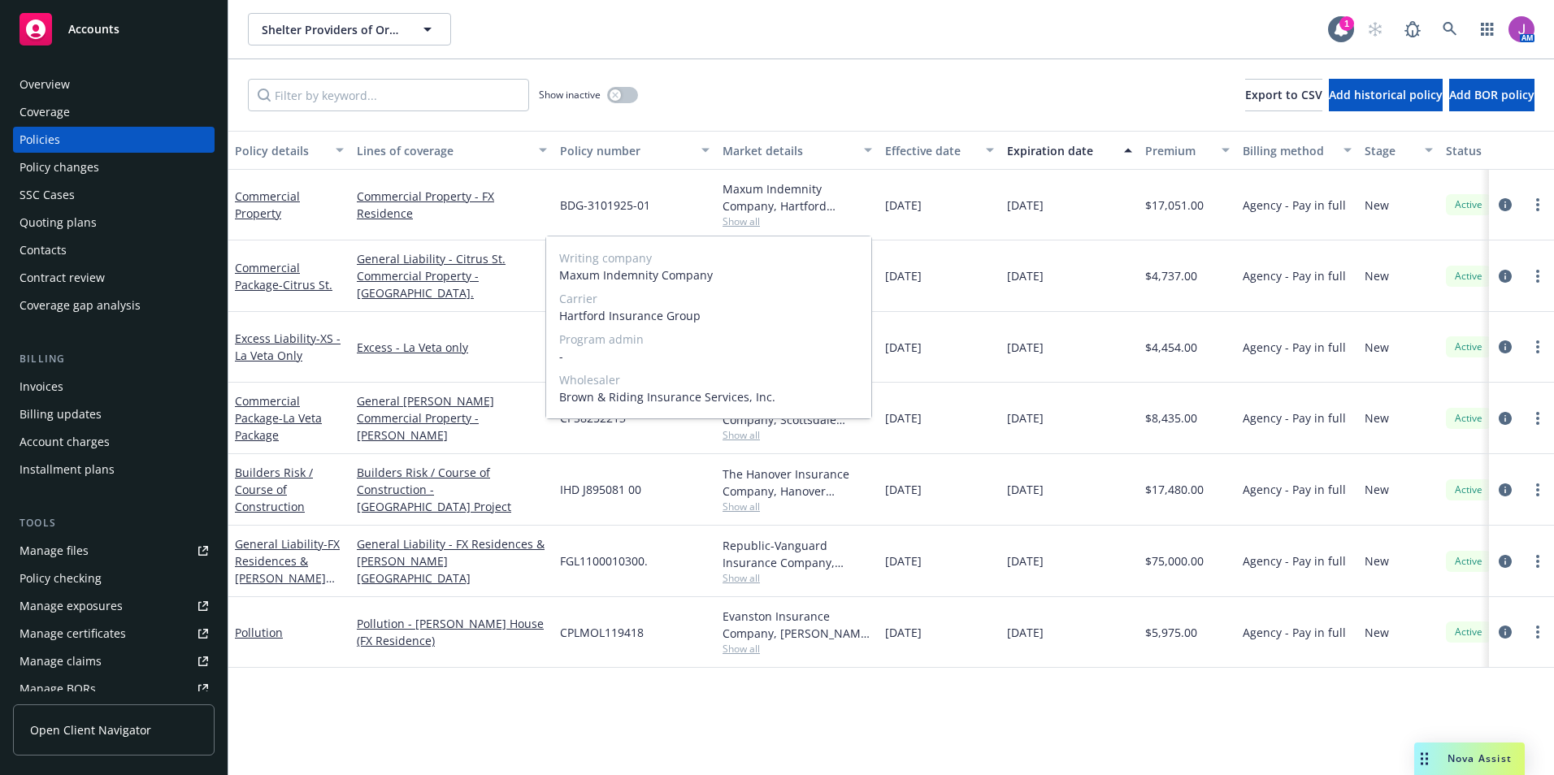
click at [748, 223] on span "Show all" at bounding box center [797, 222] width 150 height 14
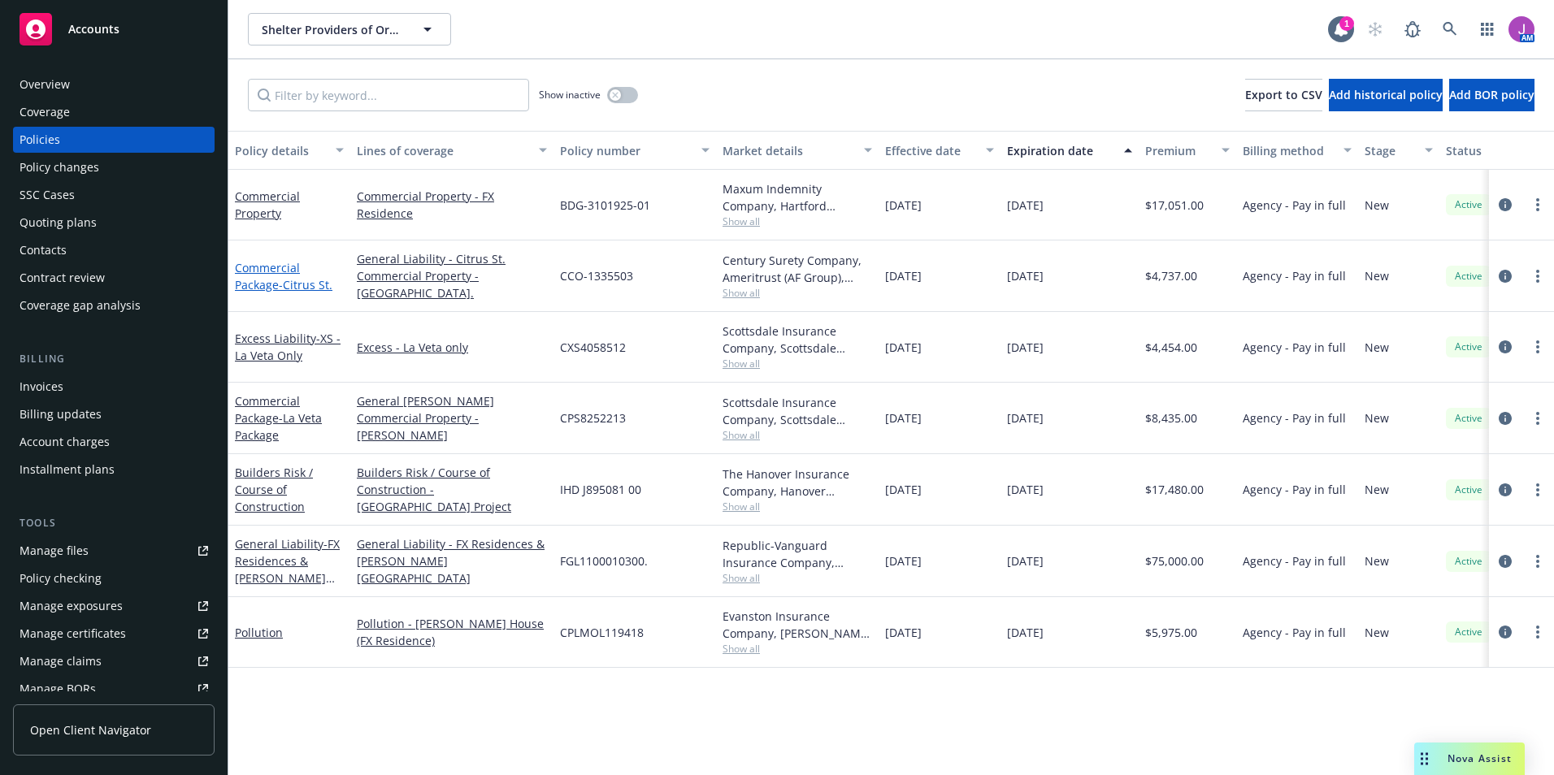
click at [279, 283] on span "- Citrus St." at bounding box center [306, 284] width 54 height 15
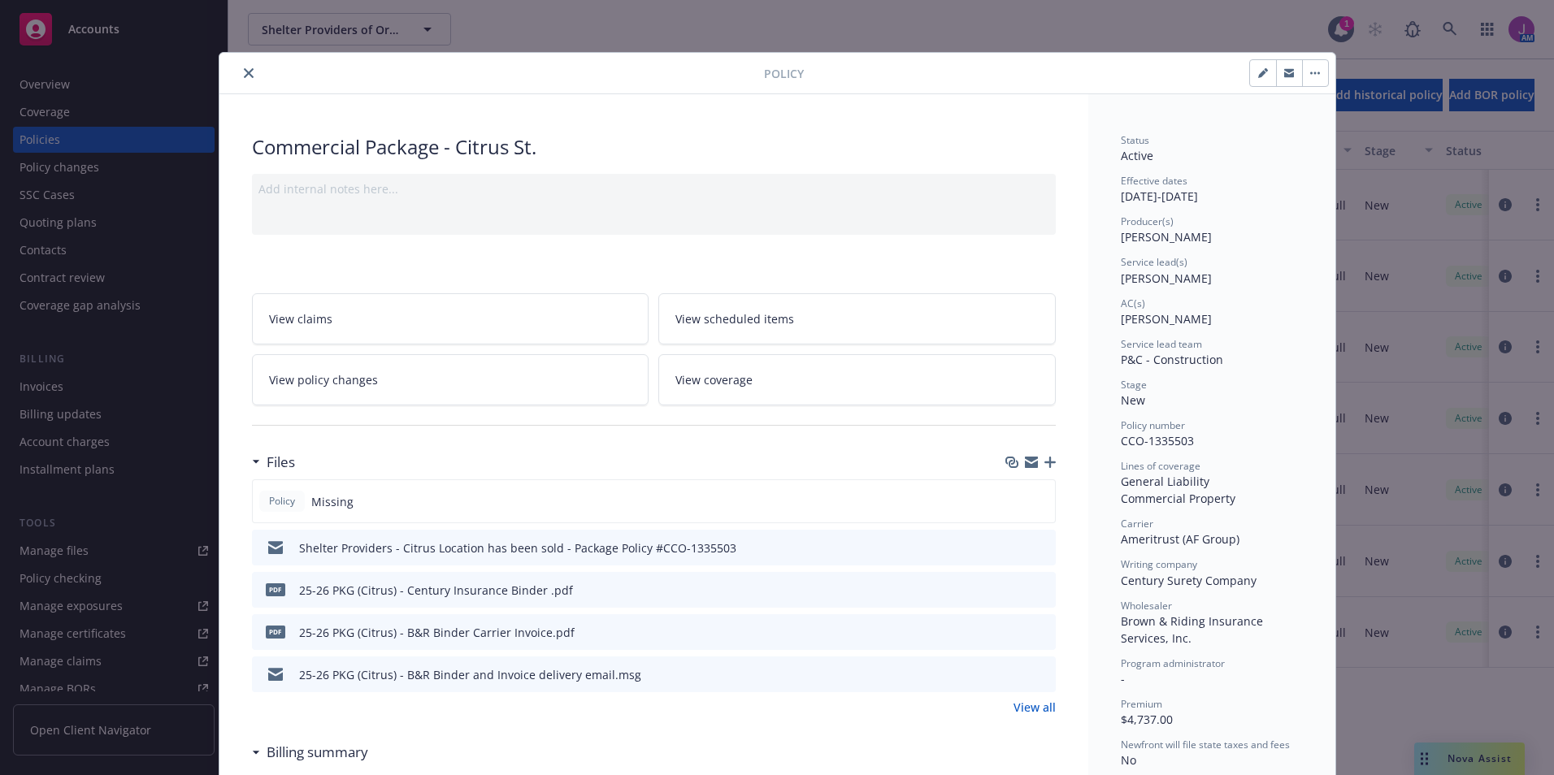
click at [1033, 549] on icon "preview file" at bounding box center [1040, 546] width 15 height 11
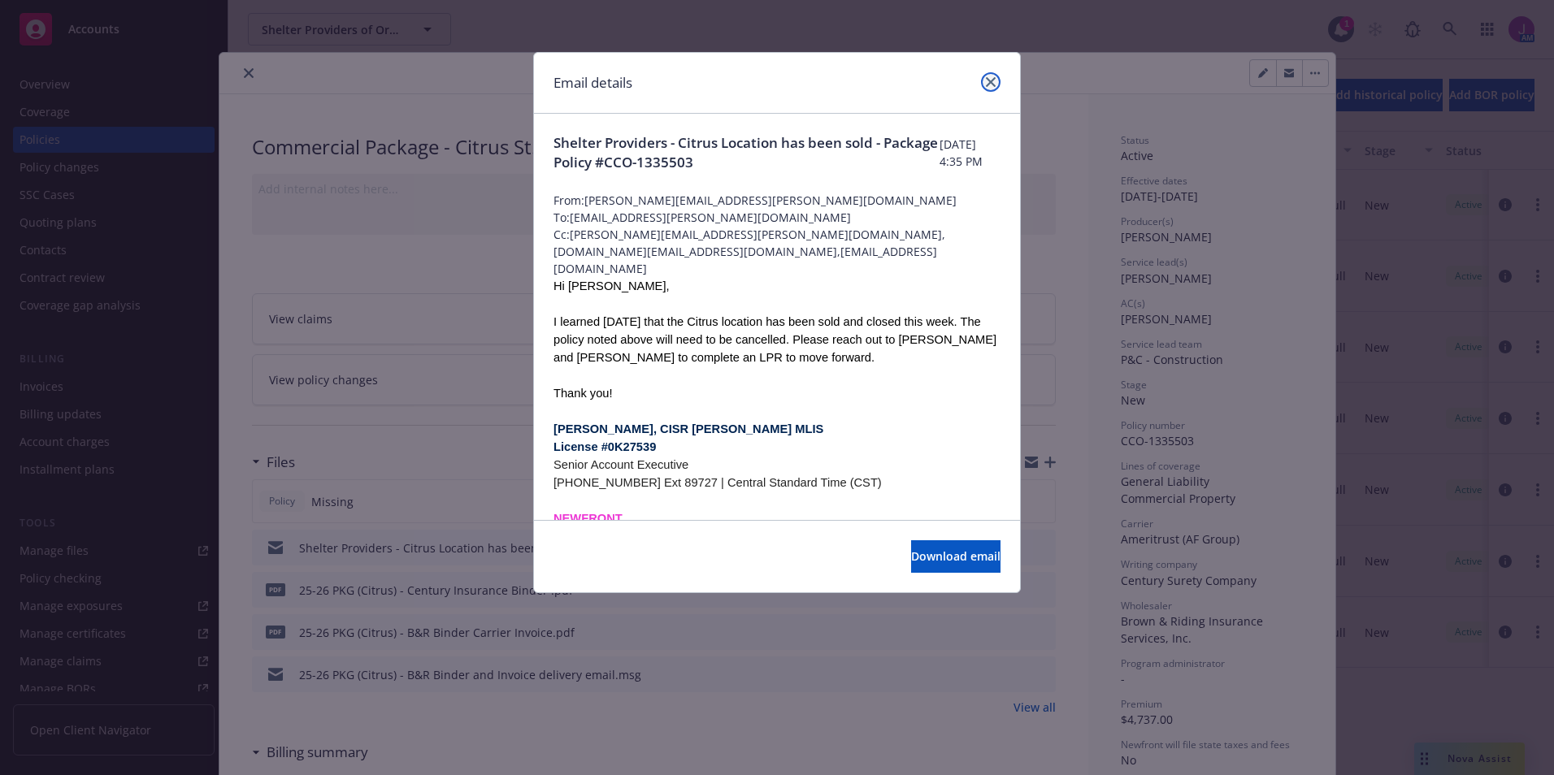
click at [990, 80] on icon "close" at bounding box center [991, 82] width 10 height 10
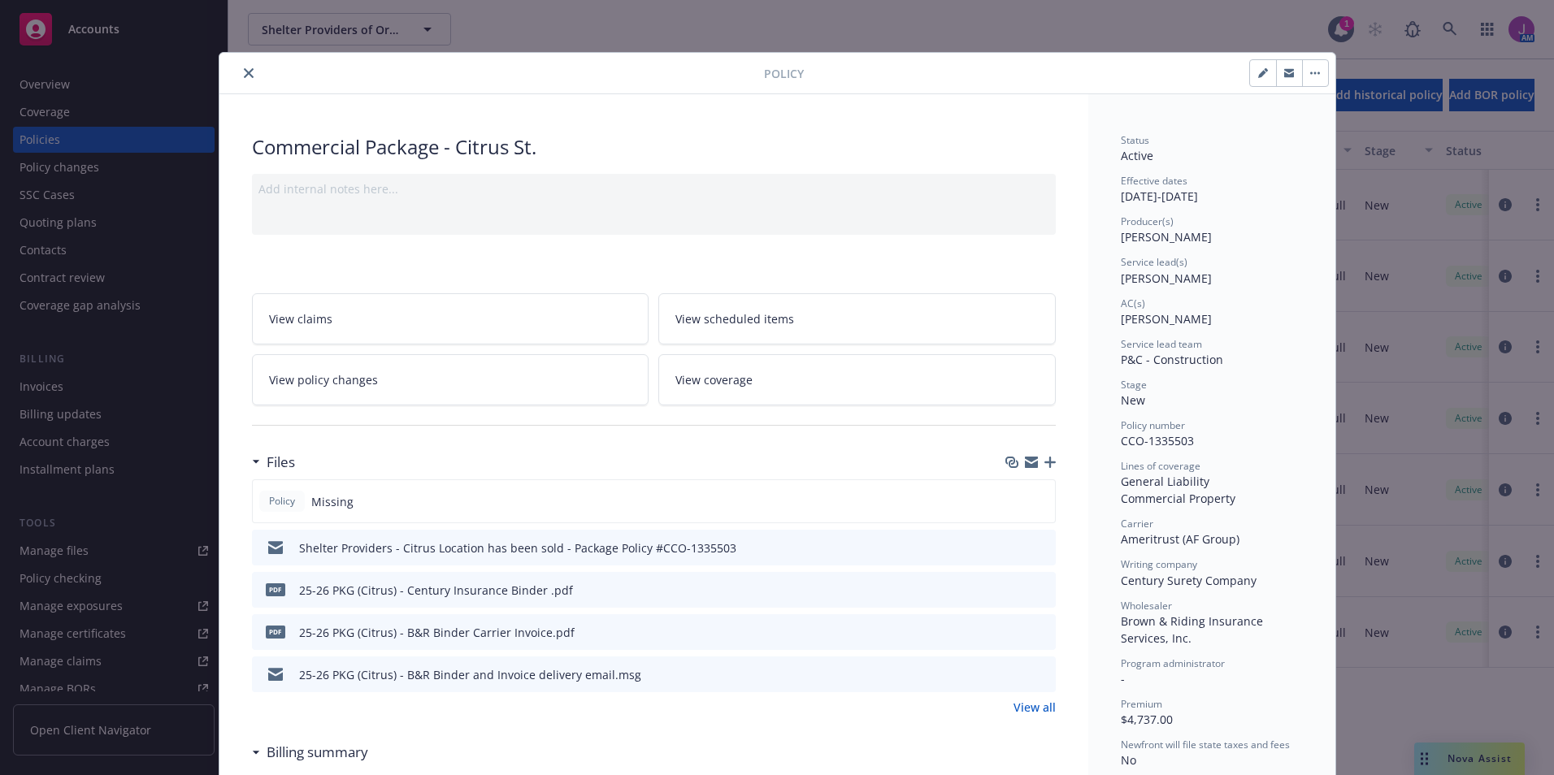
click at [240, 66] on button "close" at bounding box center [249, 73] width 20 height 20
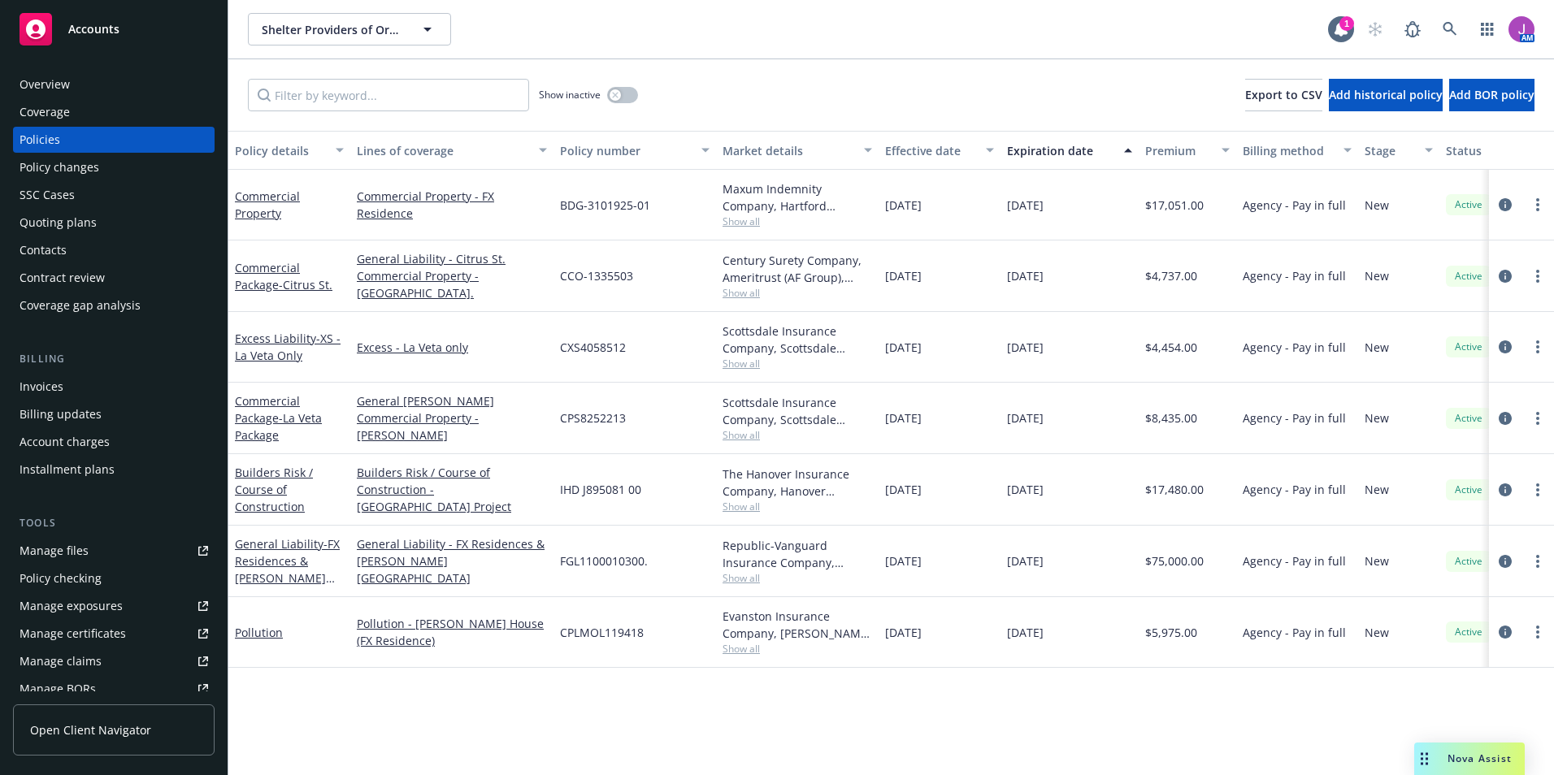
click at [38, 84] on div "Overview" at bounding box center [45, 85] width 50 height 26
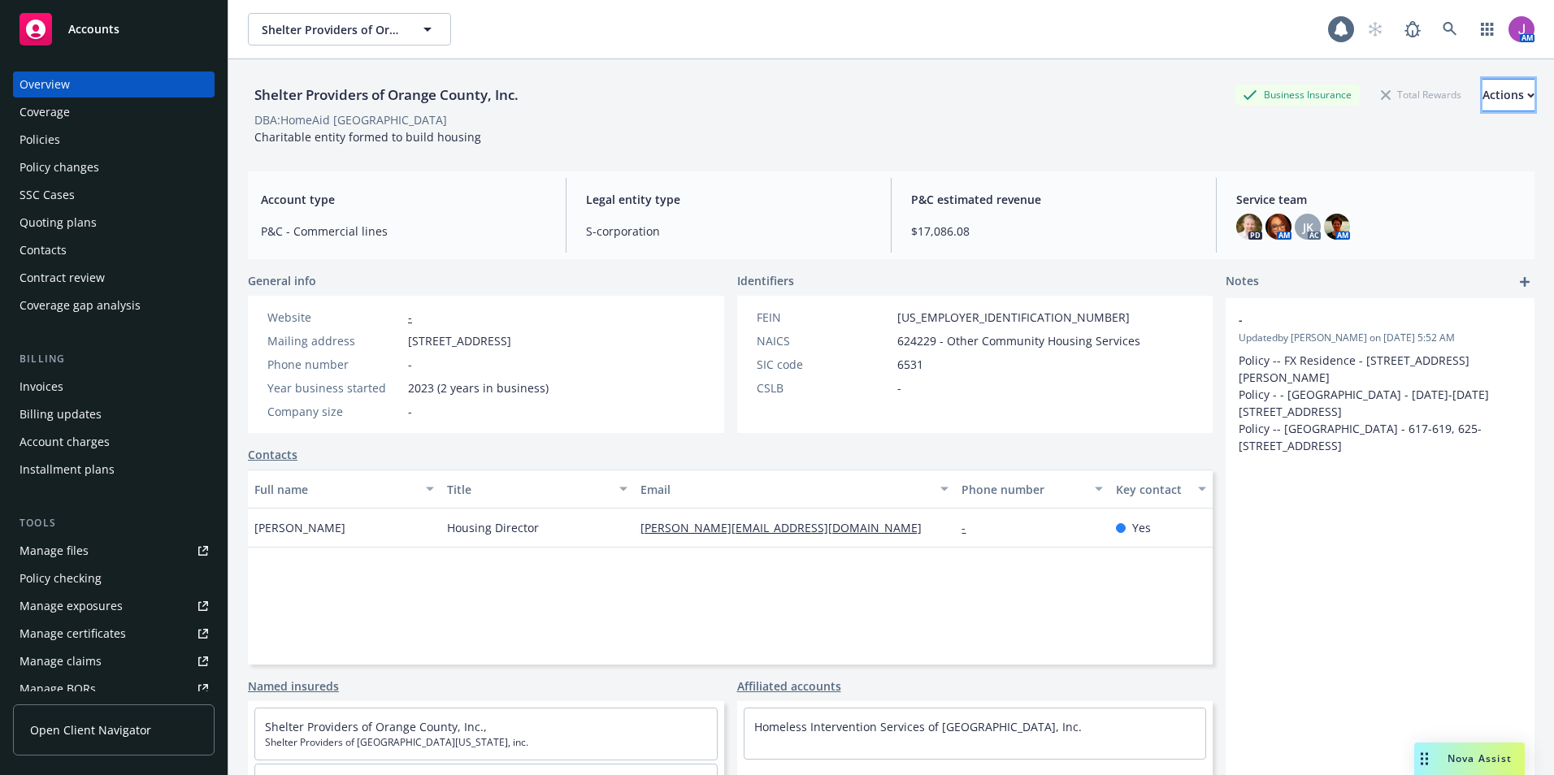
click at [1482, 97] on div "Actions" at bounding box center [1508, 95] width 52 height 31
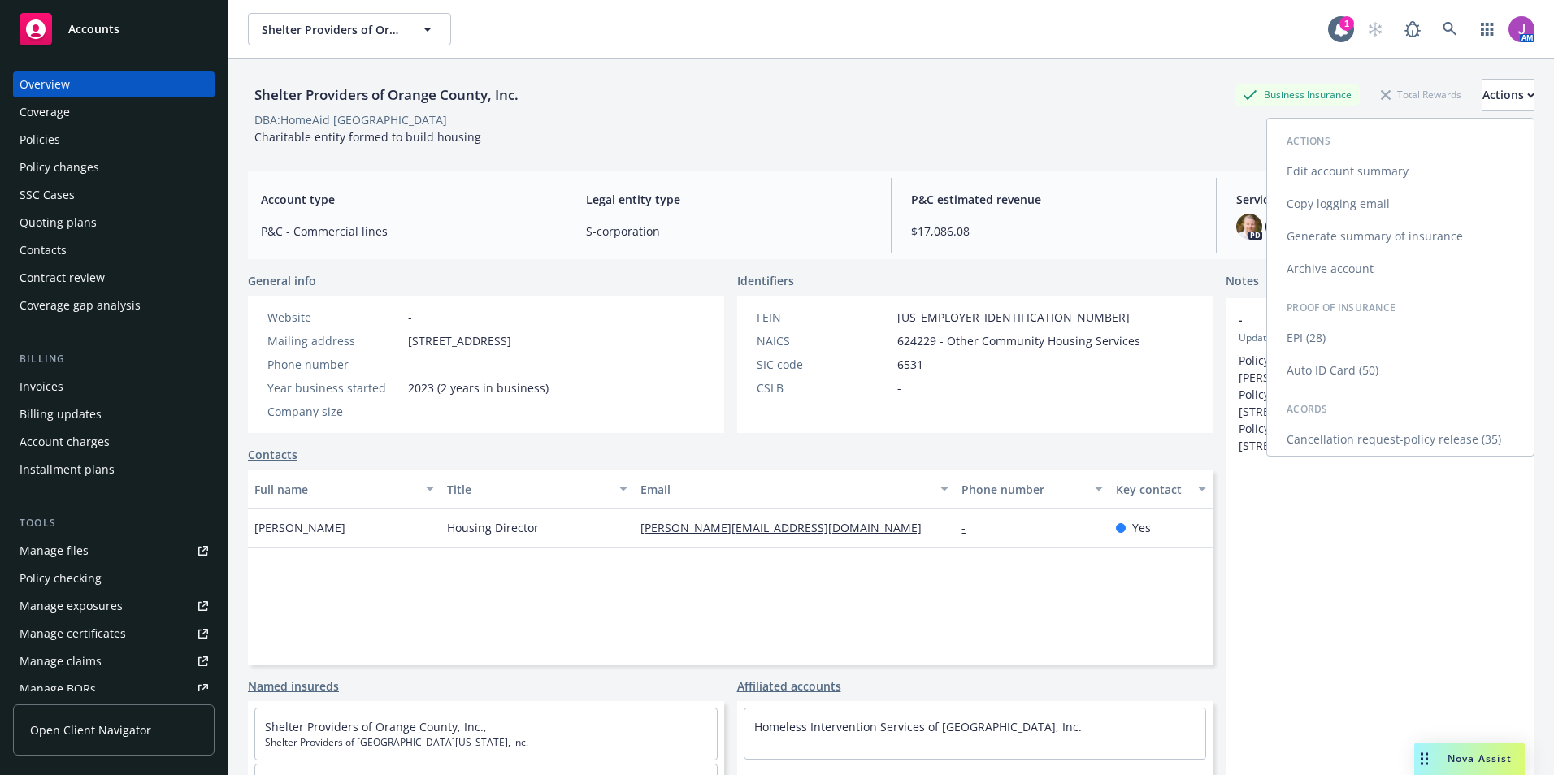
click at [1343, 440] on link "Cancellation request-policy release (35)" at bounding box center [1400, 439] width 267 height 33
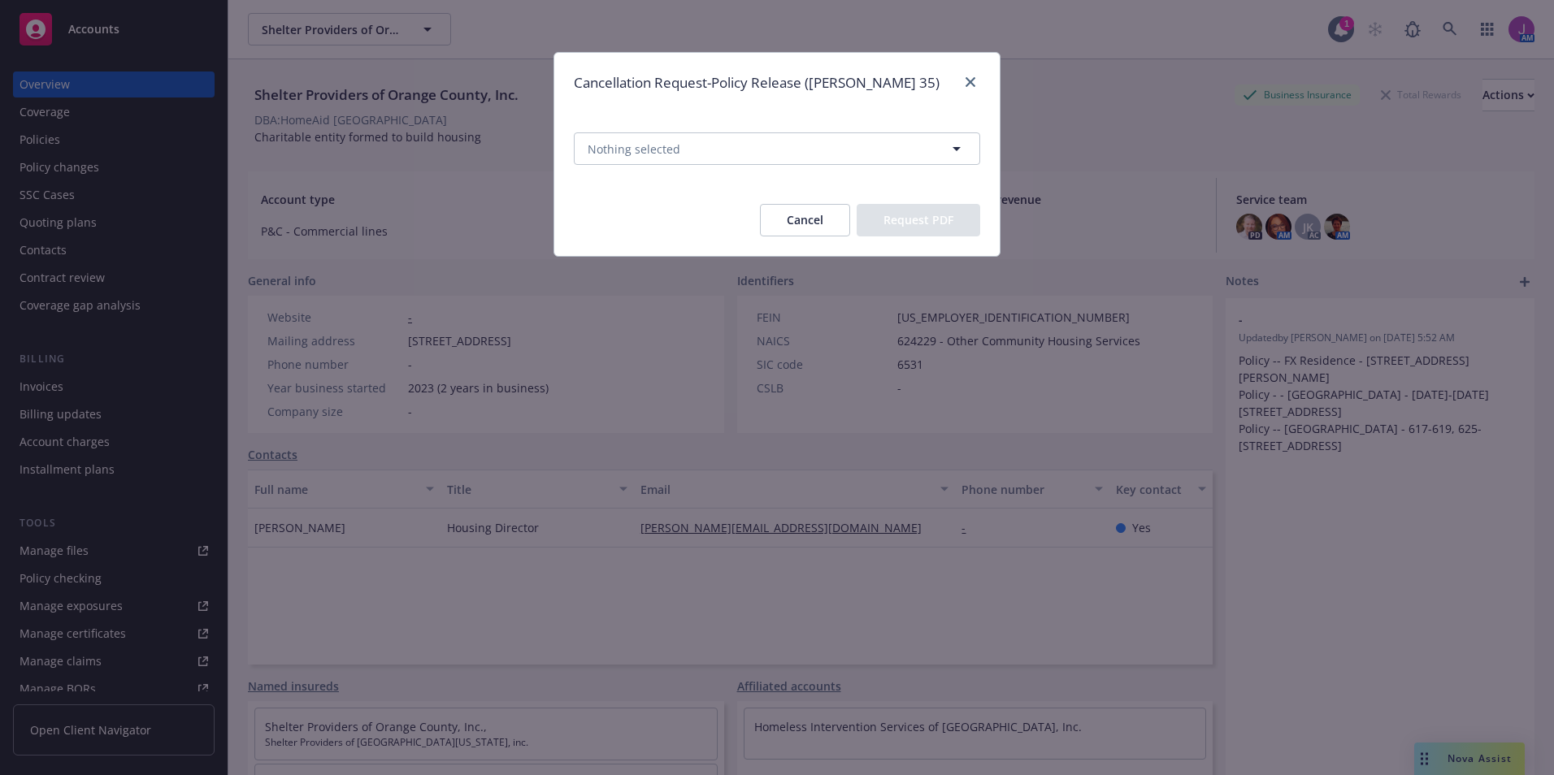
click at [820, 231] on button "Cancel" at bounding box center [805, 220] width 90 height 33
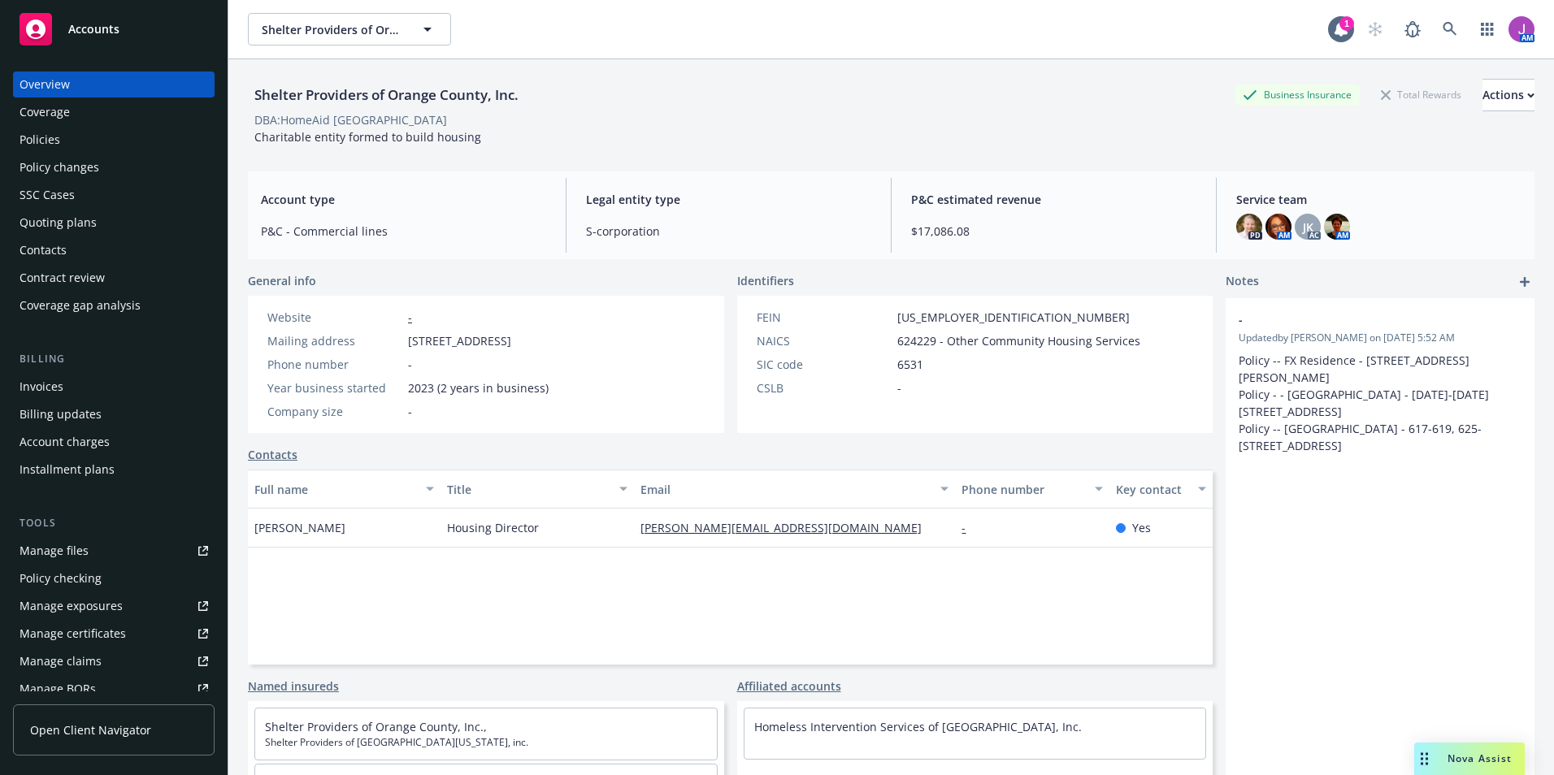
click at [54, 138] on div "Policies" at bounding box center [40, 140] width 41 height 26
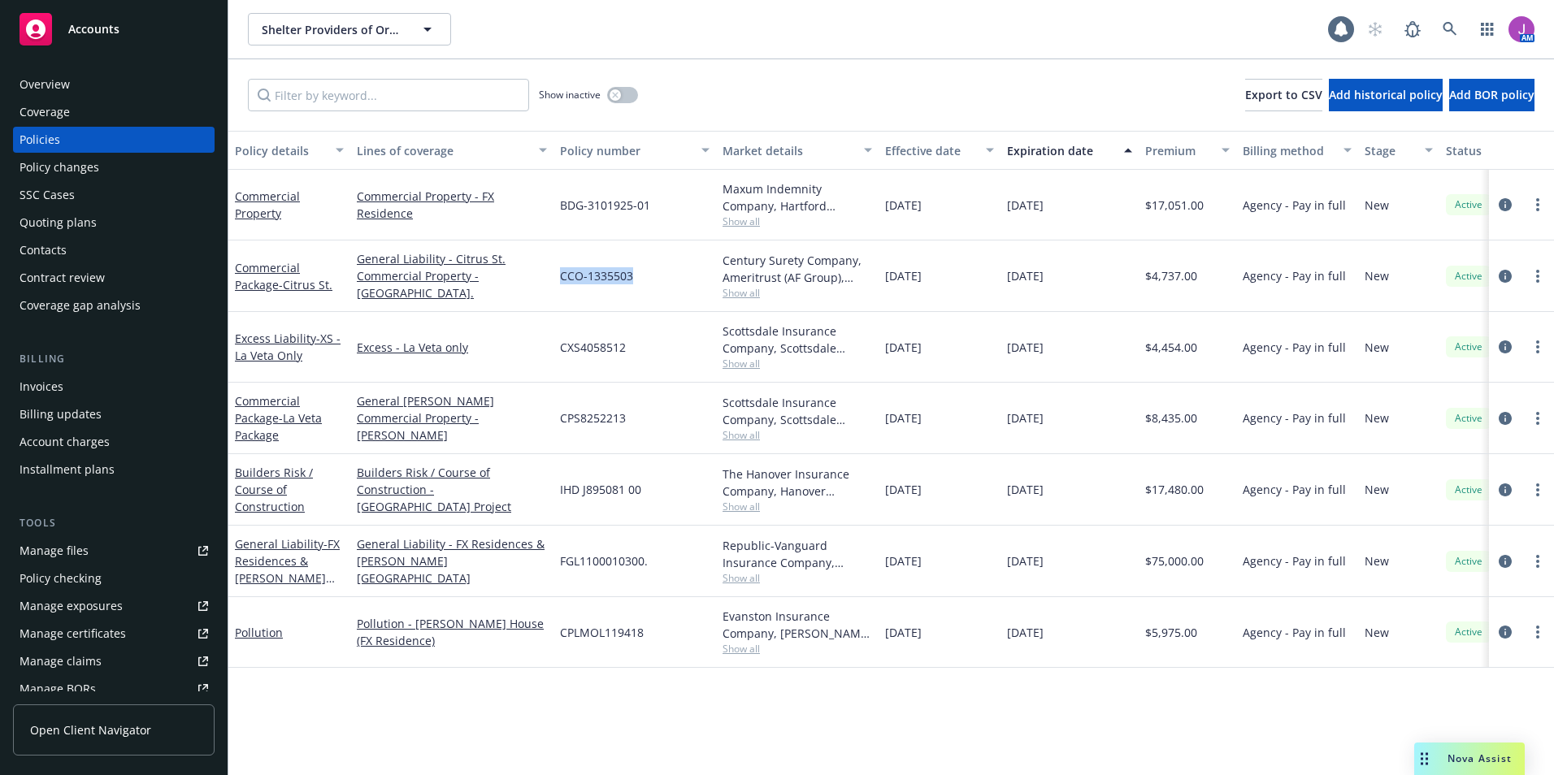
drag, startPoint x: 559, startPoint y: 276, endPoint x: 643, endPoint y: 277, distance: 83.7
click at [643, 277] on div "CCO-1335503" at bounding box center [634, 277] width 163 height 72
copy span "CCO-1335503"
click at [85, 89] on div "Overview" at bounding box center [114, 85] width 189 height 26
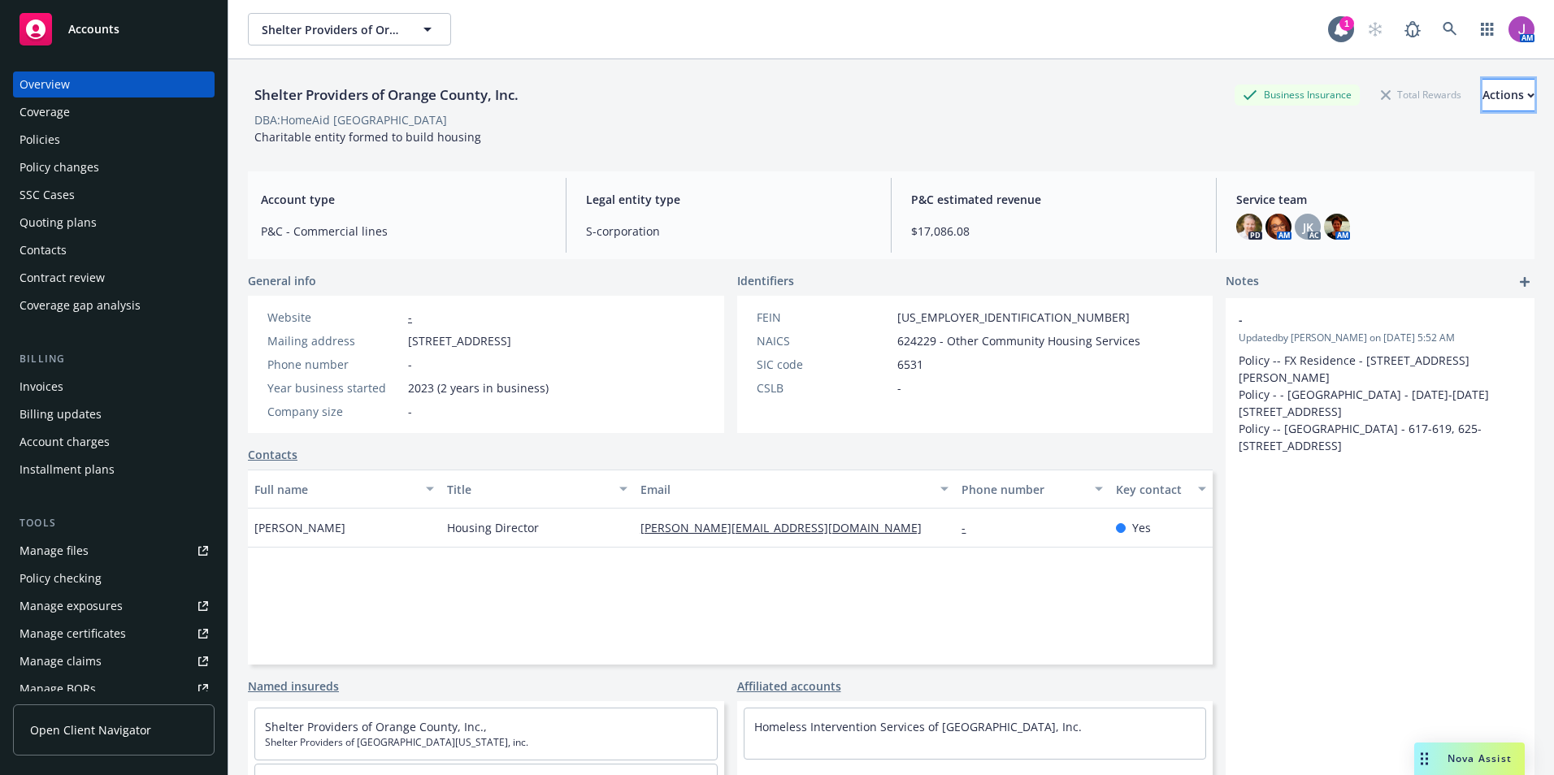
click at [1482, 90] on div "Actions" at bounding box center [1508, 95] width 52 height 31
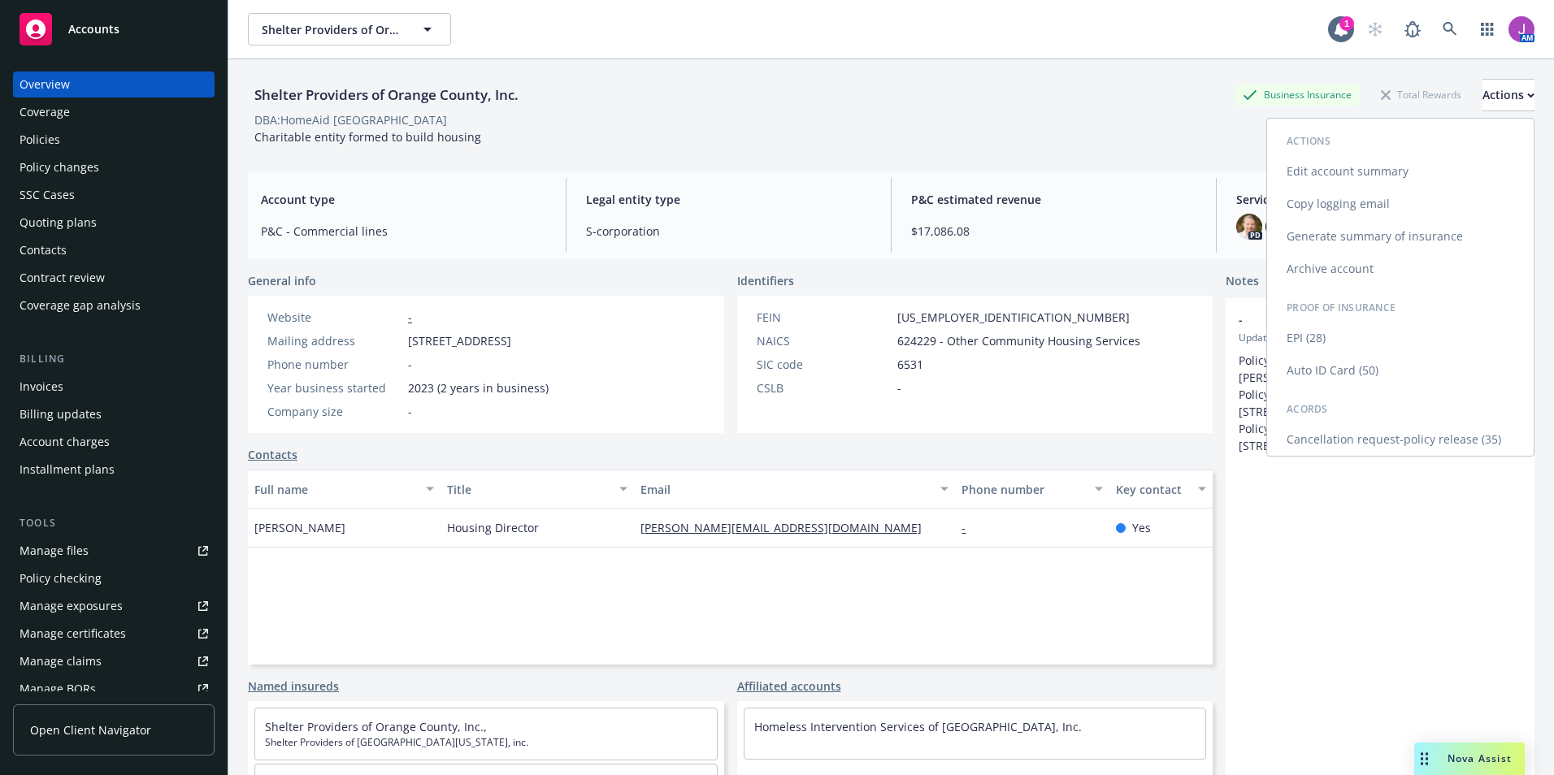
click at [1419, 430] on link "Cancellation request-policy release (35)" at bounding box center [1400, 439] width 267 height 33
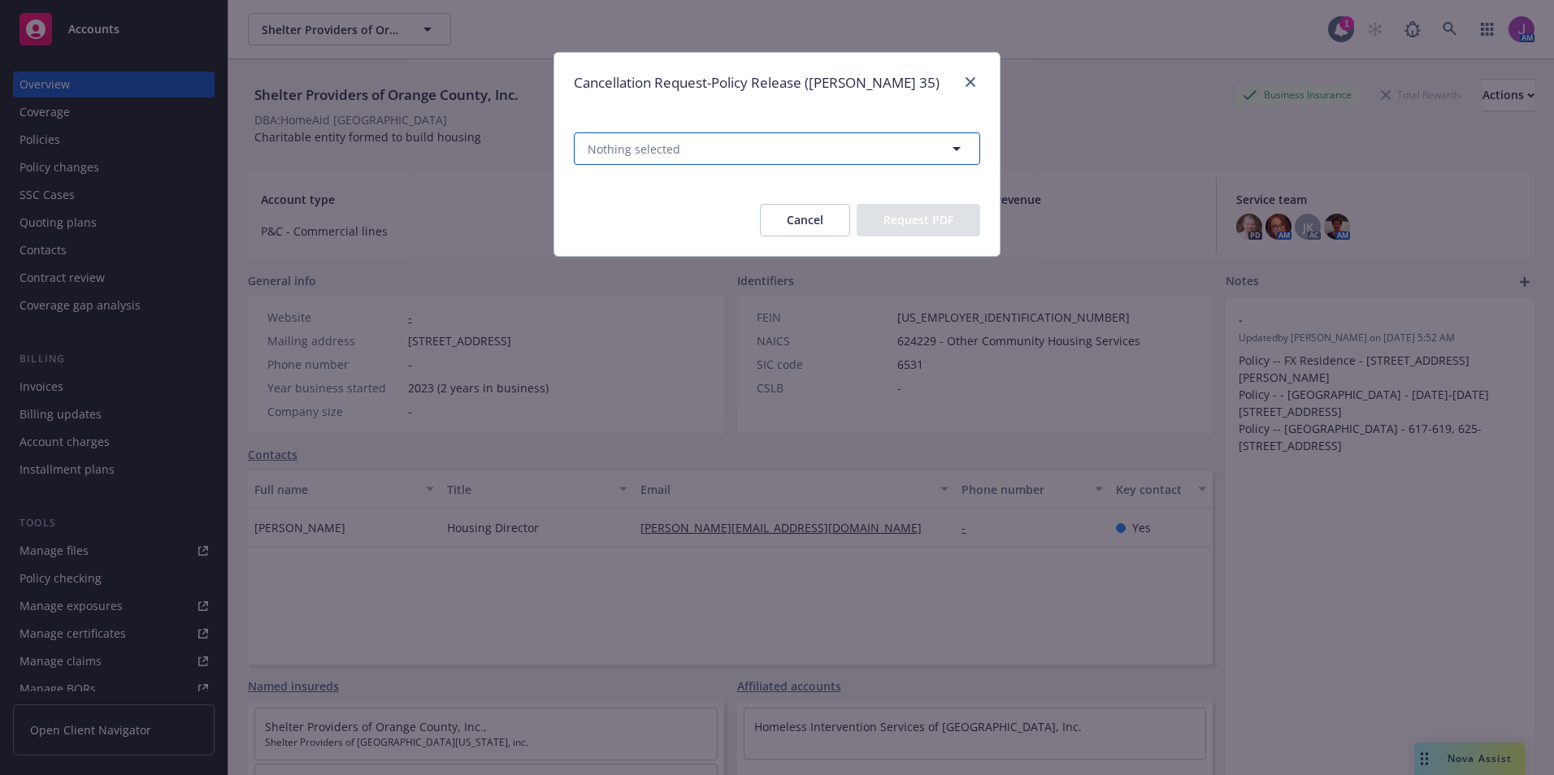
click at [627, 155] on span "Nothing selected" at bounding box center [634, 149] width 93 height 17
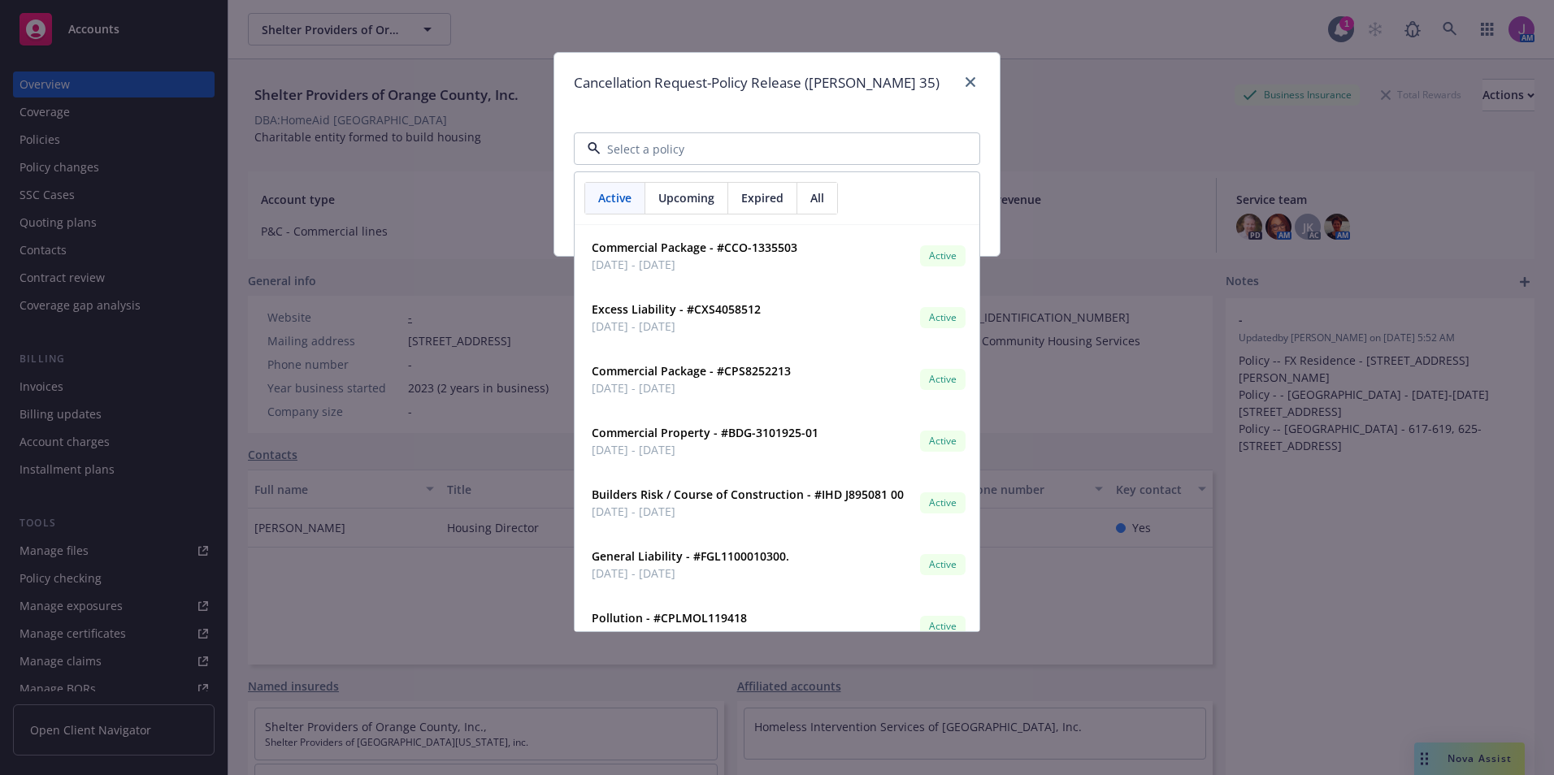
paste input "CCO-1335503"
type input "CCO-1335503"
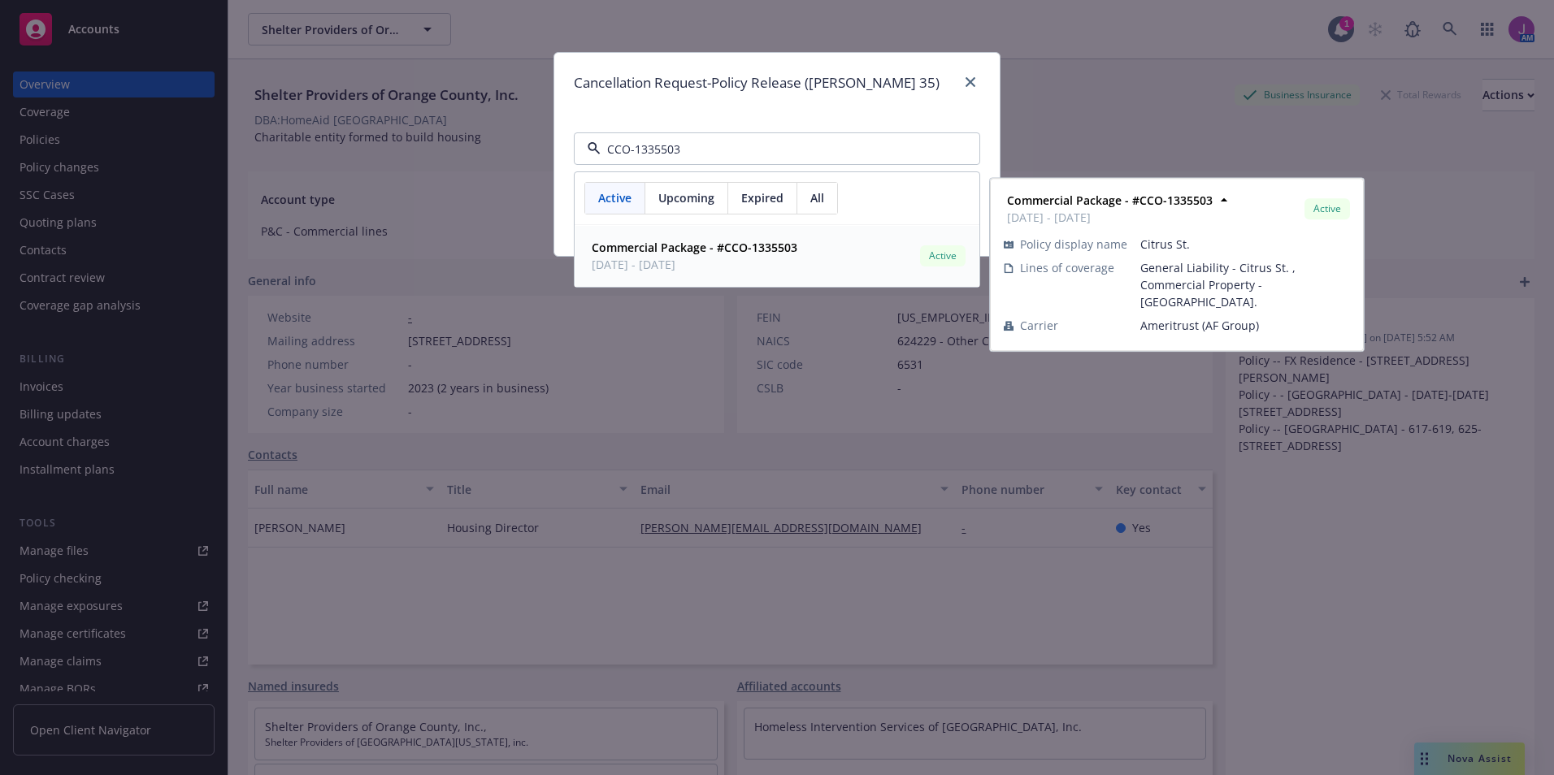
click at [634, 256] on span "Commercial Package - #CCO-1335503" at bounding box center [695, 247] width 206 height 17
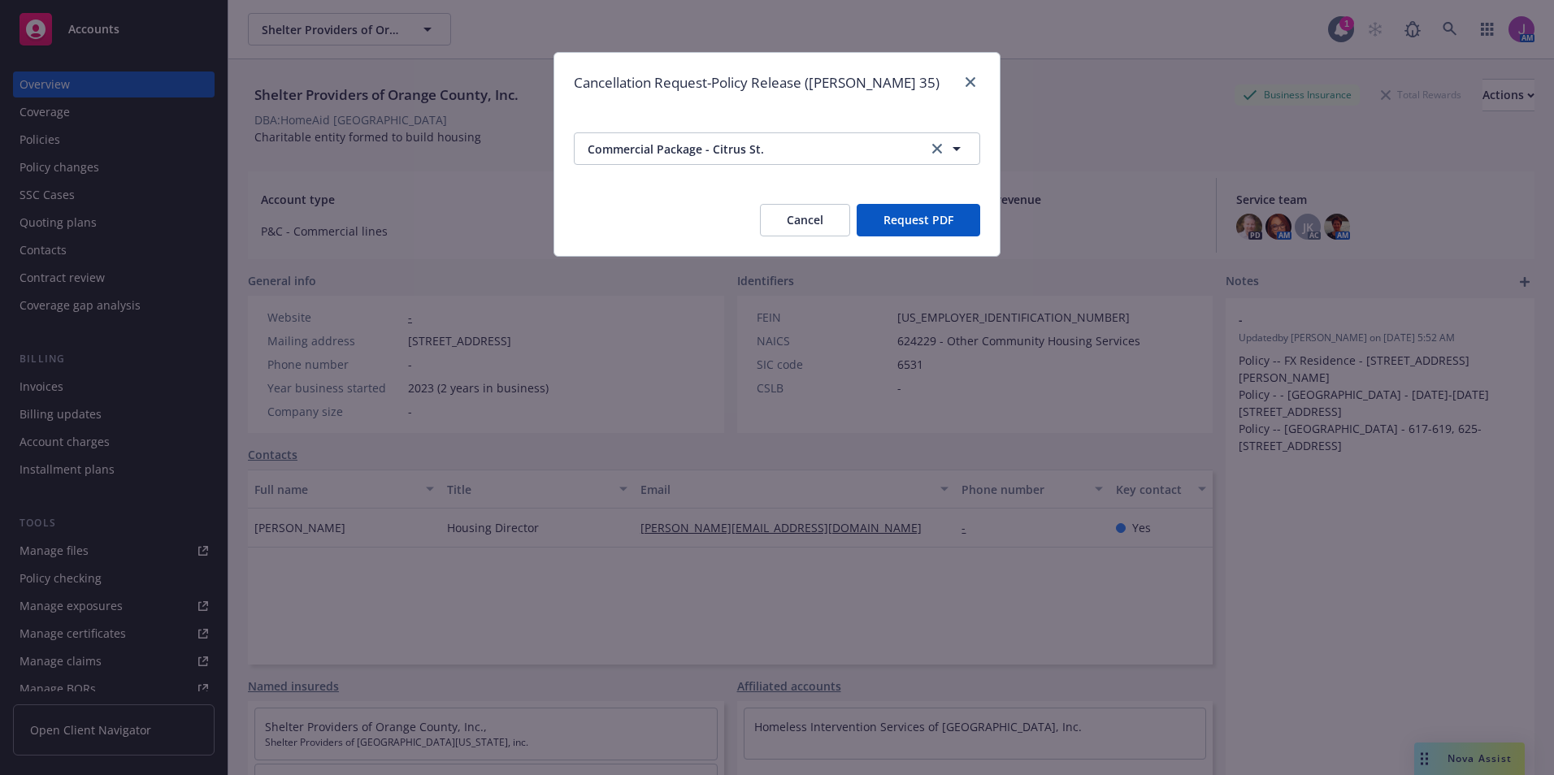
click at [885, 231] on button "Request PDF" at bounding box center [919, 220] width 124 height 33
click at [826, 215] on button "Cancel" at bounding box center [805, 220] width 90 height 33
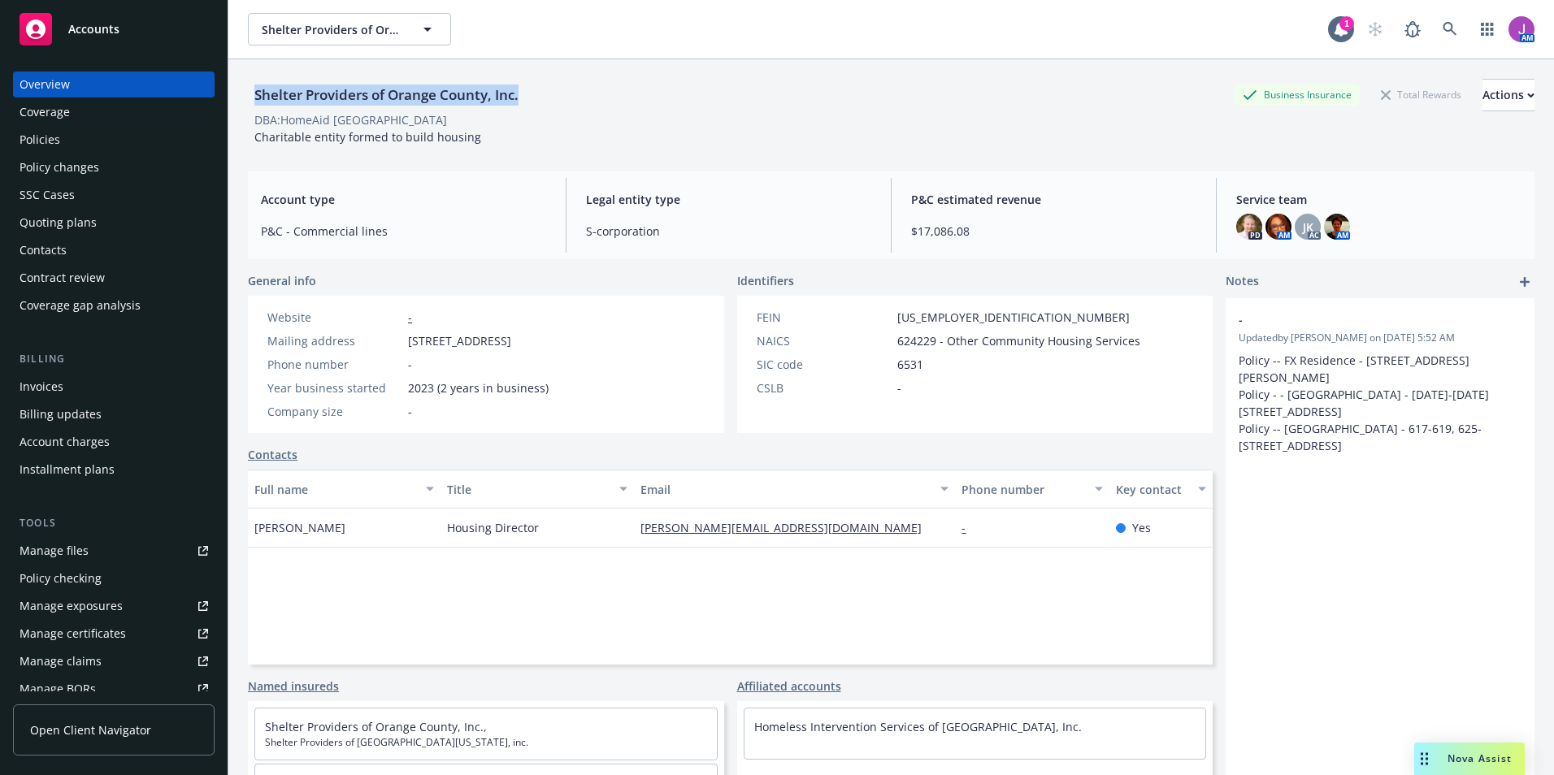
drag, startPoint x: 250, startPoint y: 92, endPoint x: 631, endPoint y: 98, distance: 381.2
click at [631, 98] on div "Shelter Providers of Orange County, Inc. Business Insurance Total Rewards Actio…" at bounding box center [891, 95] width 1286 height 33
copy div "Shelter Providers of Orange County, Inc."
click at [83, 118] on div "Coverage" at bounding box center [114, 112] width 189 height 26
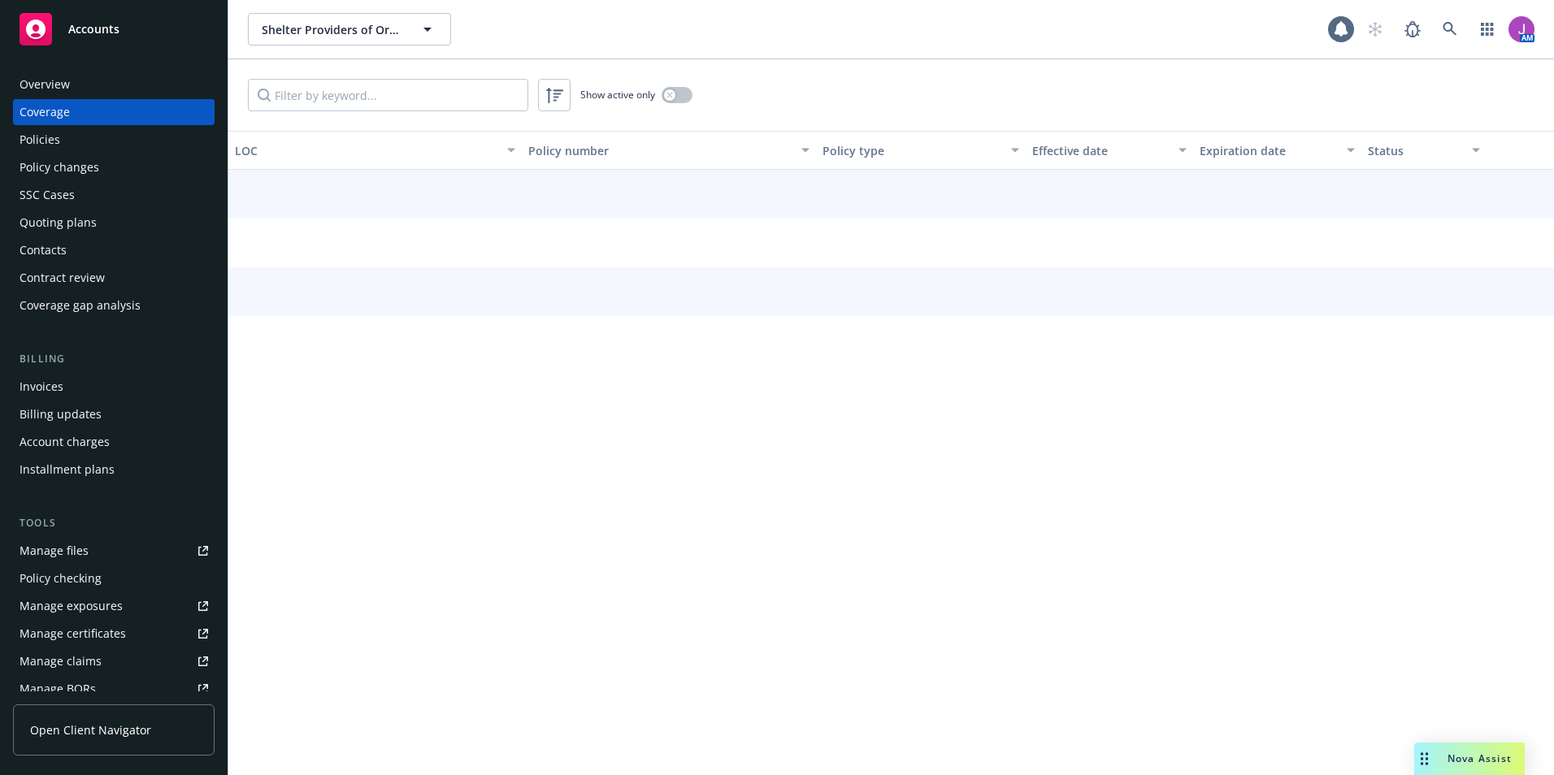
click at [81, 142] on div "Policies" at bounding box center [114, 140] width 189 height 26
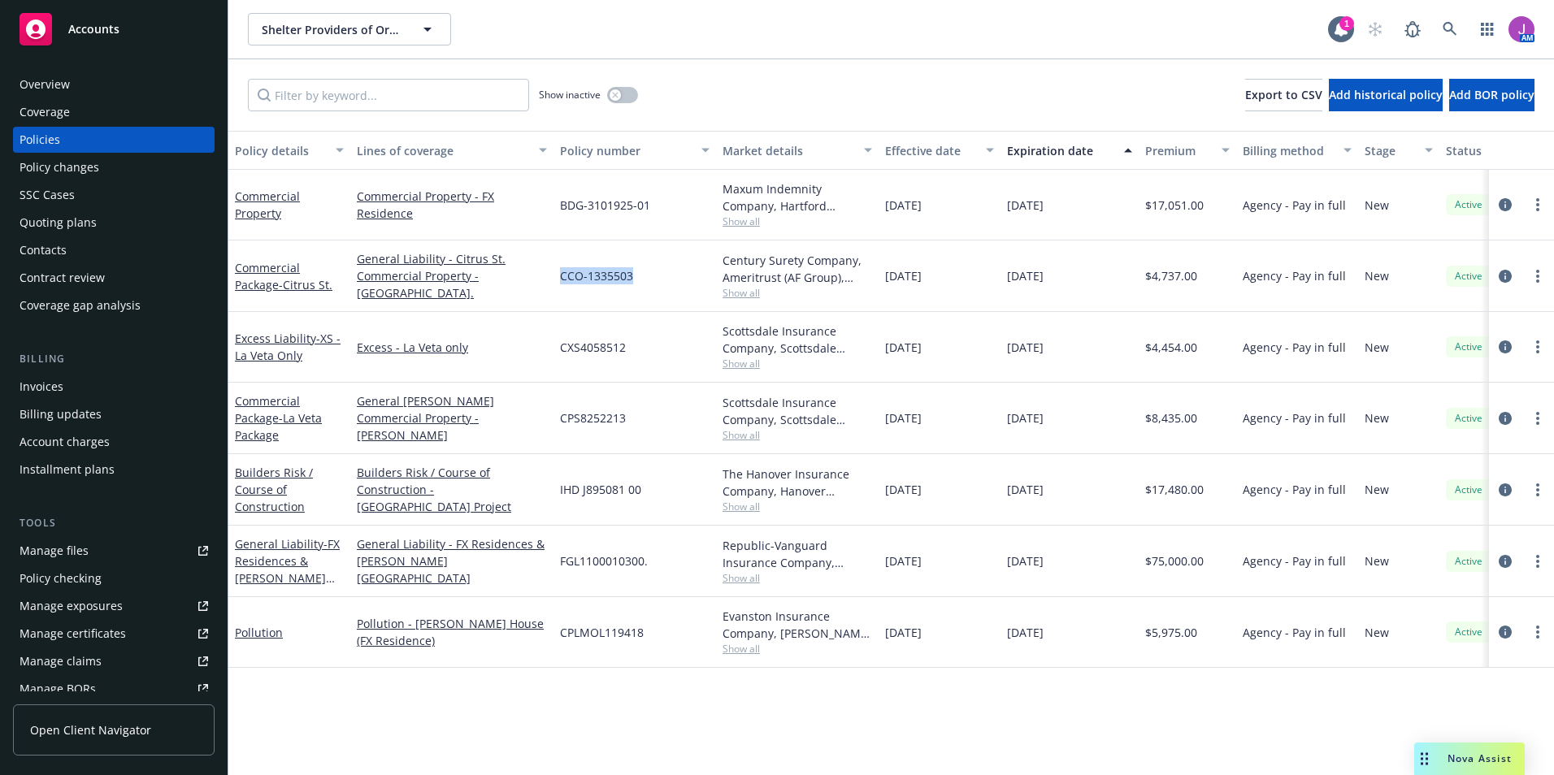
drag, startPoint x: 555, startPoint y: 277, endPoint x: 674, endPoint y: 288, distance: 119.1
click at [674, 288] on div "CCO-1335503" at bounding box center [634, 277] width 163 height 72
click at [579, 276] on span "CCO-1335503" at bounding box center [596, 275] width 73 height 17
drag, startPoint x: 579, startPoint y: 276, endPoint x: 570, endPoint y: 280, distance: 8.8
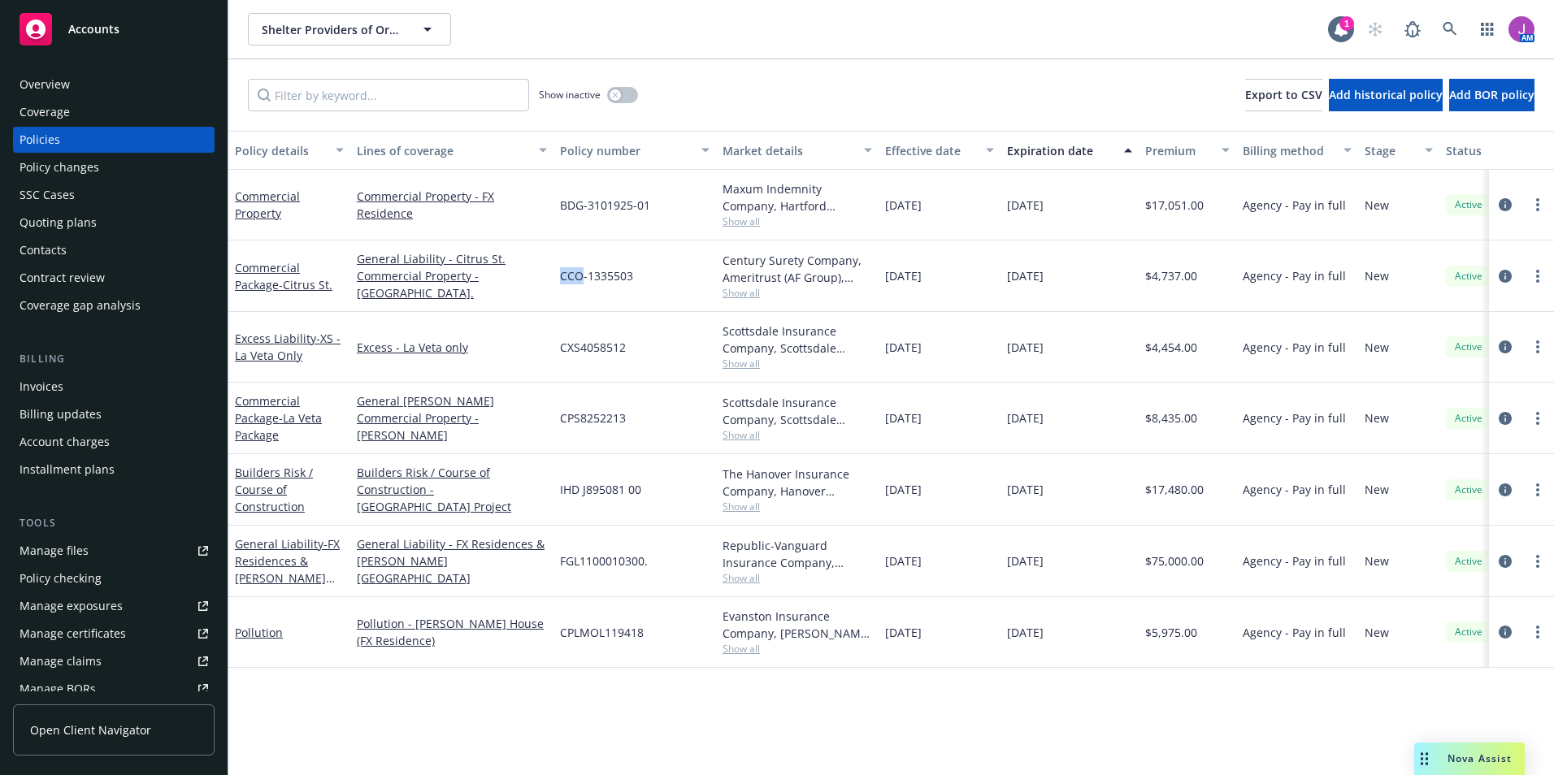
click at [570, 280] on span "CCO-1335503" at bounding box center [596, 275] width 73 height 17
drag, startPoint x: 557, startPoint y: 279, endPoint x: 637, endPoint y: 284, distance: 80.7
click at [637, 284] on div "CCO-1335503" at bounding box center [634, 277] width 163 height 72
copy span "CCO-1335503"
click at [67, 94] on div "Overview" at bounding box center [45, 85] width 50 height 26
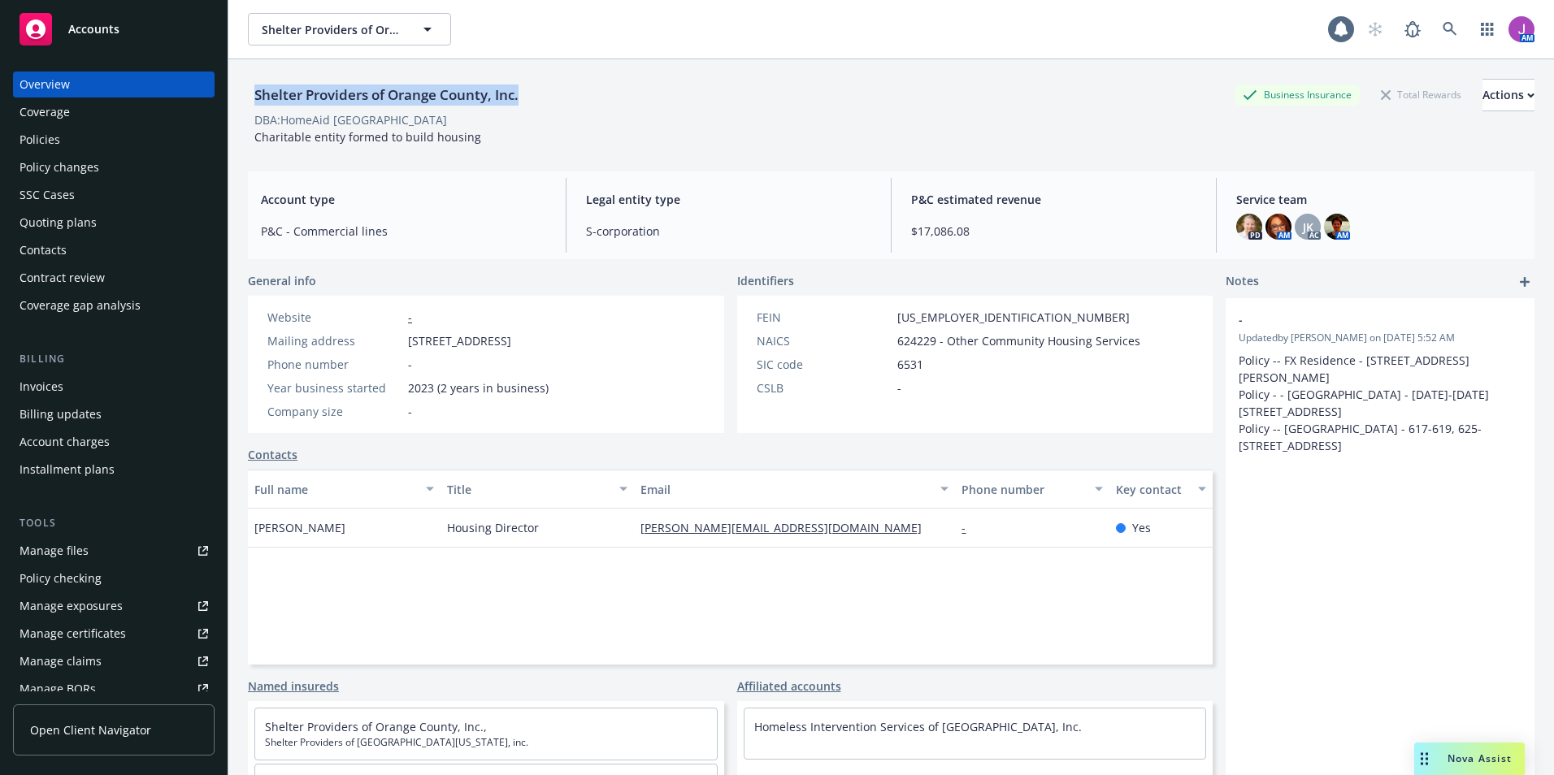
drag, startPoint x: 345, startPoint y: 93, endPoint x: 572, endPoint y: 102, distance: 226.9
click at [572, 102] on div "Shelter Providers of Orange County, Inc. Business Insurance Total Rewards Actio…" at bounding box center [891, 95] width 1286 height 33
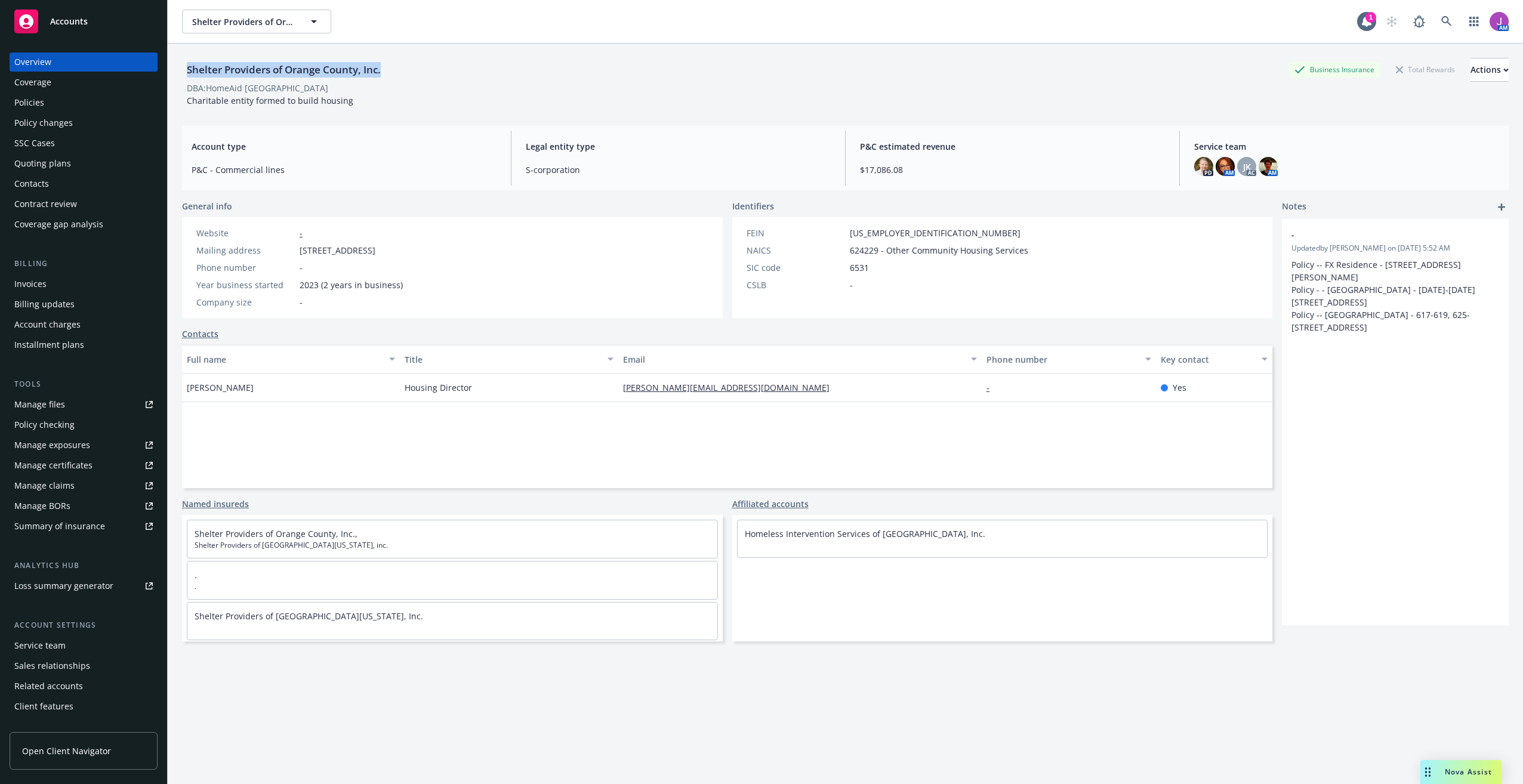
click at [35, 189] on div "Contacts" at bounding box center [32, 184] width 35 height 19
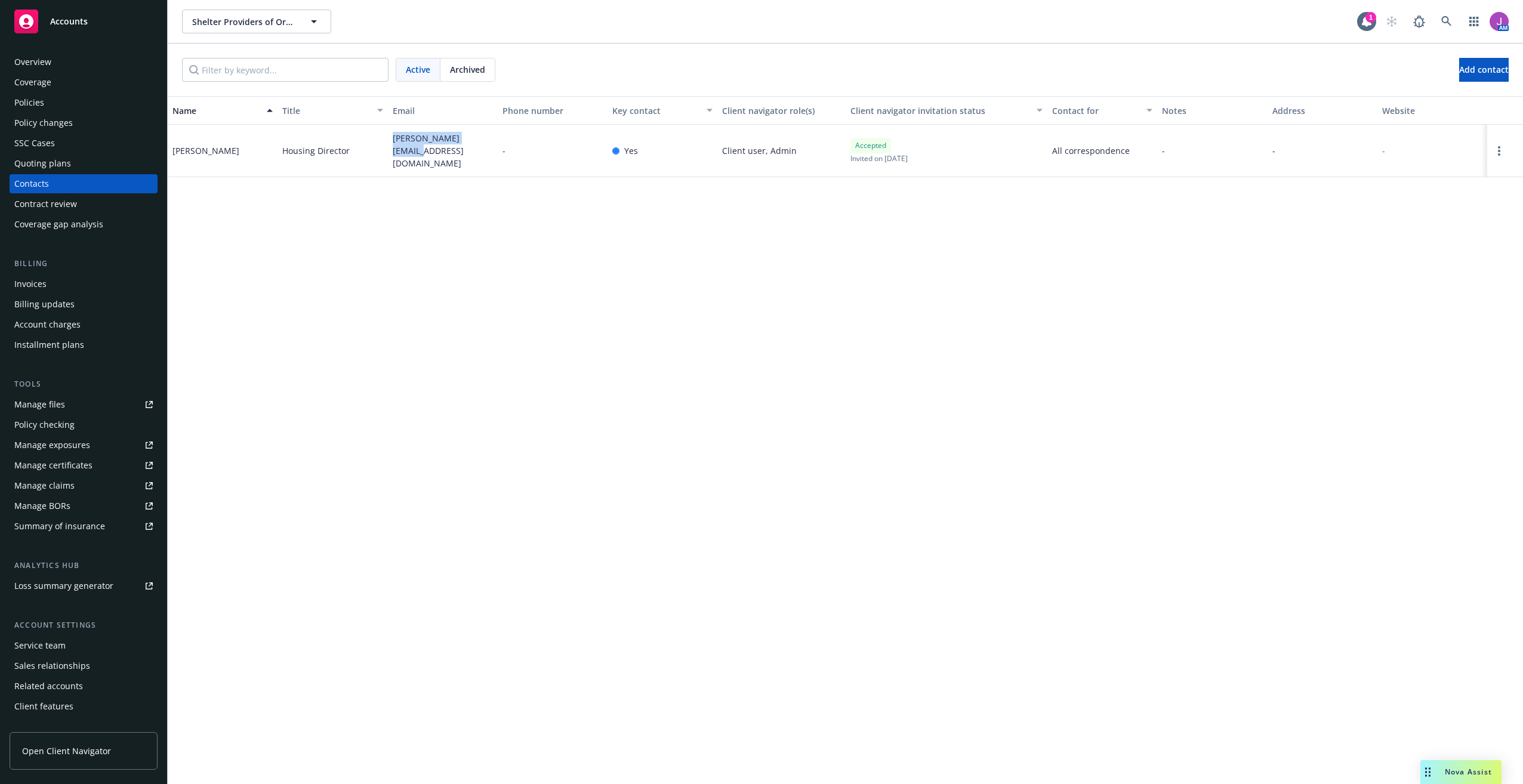
drag, startPoint x: 388, startPoint y: 150, endPoint x: 481, endPoint y: 153, distance: 93.0
click at [481, 153] on div "yvette@homeaidoc.org" at bounding box center [443, 151] width 110 height 53
copy span "yvette@homeaidoc.org"
drag, startPoint x: 171, startPoint y: 147, endPoint x: 231, endPoint y: 150, distance: 60.1
click at [231, 150] on div "Yvette Ahlstrom" at bounding box center [223, 151] width 110 height 53
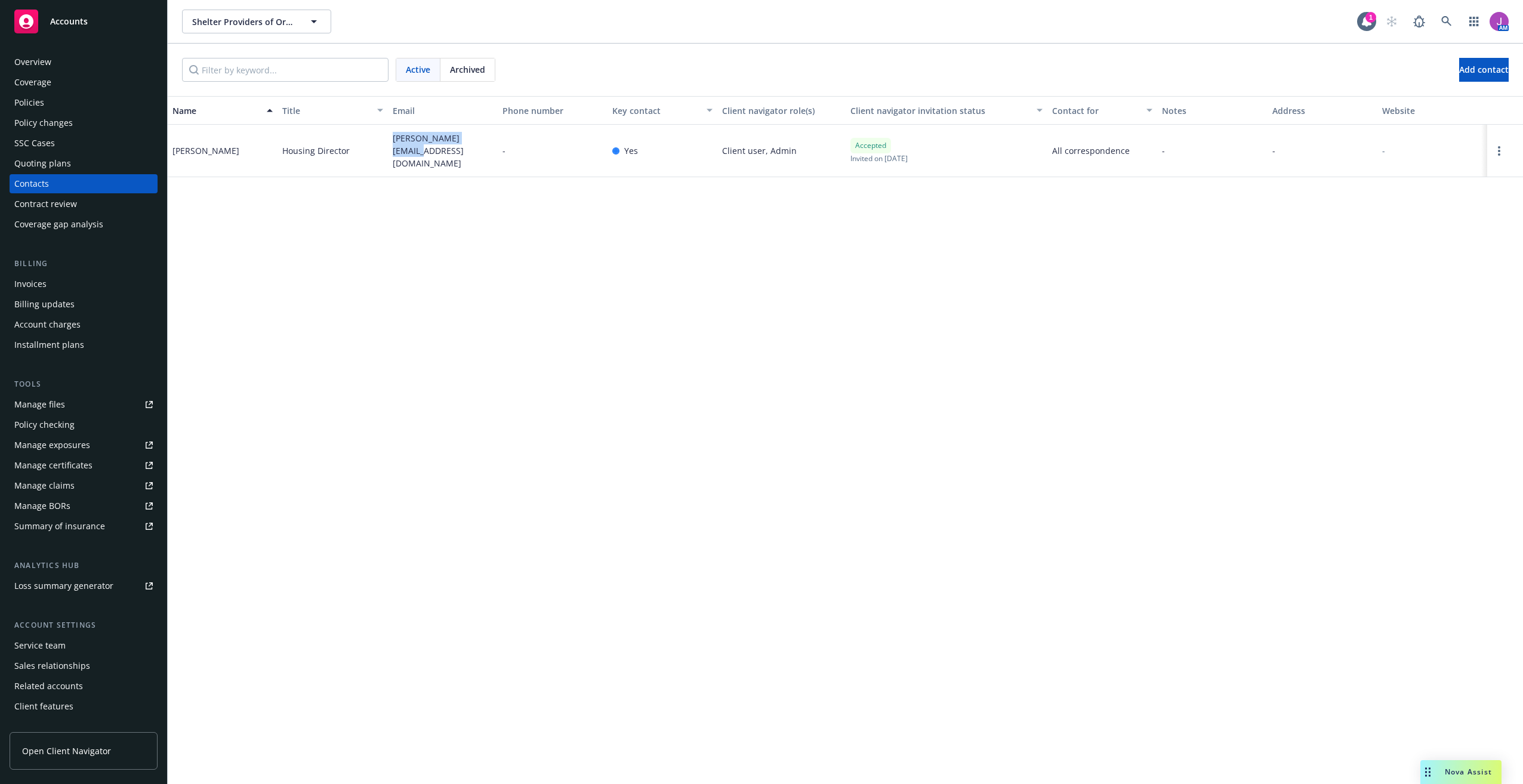
copy div "Yvette Ahlstrom"
click at [36, 104] on div "Policies" at bounding box center [29, 103] width 30 height 19
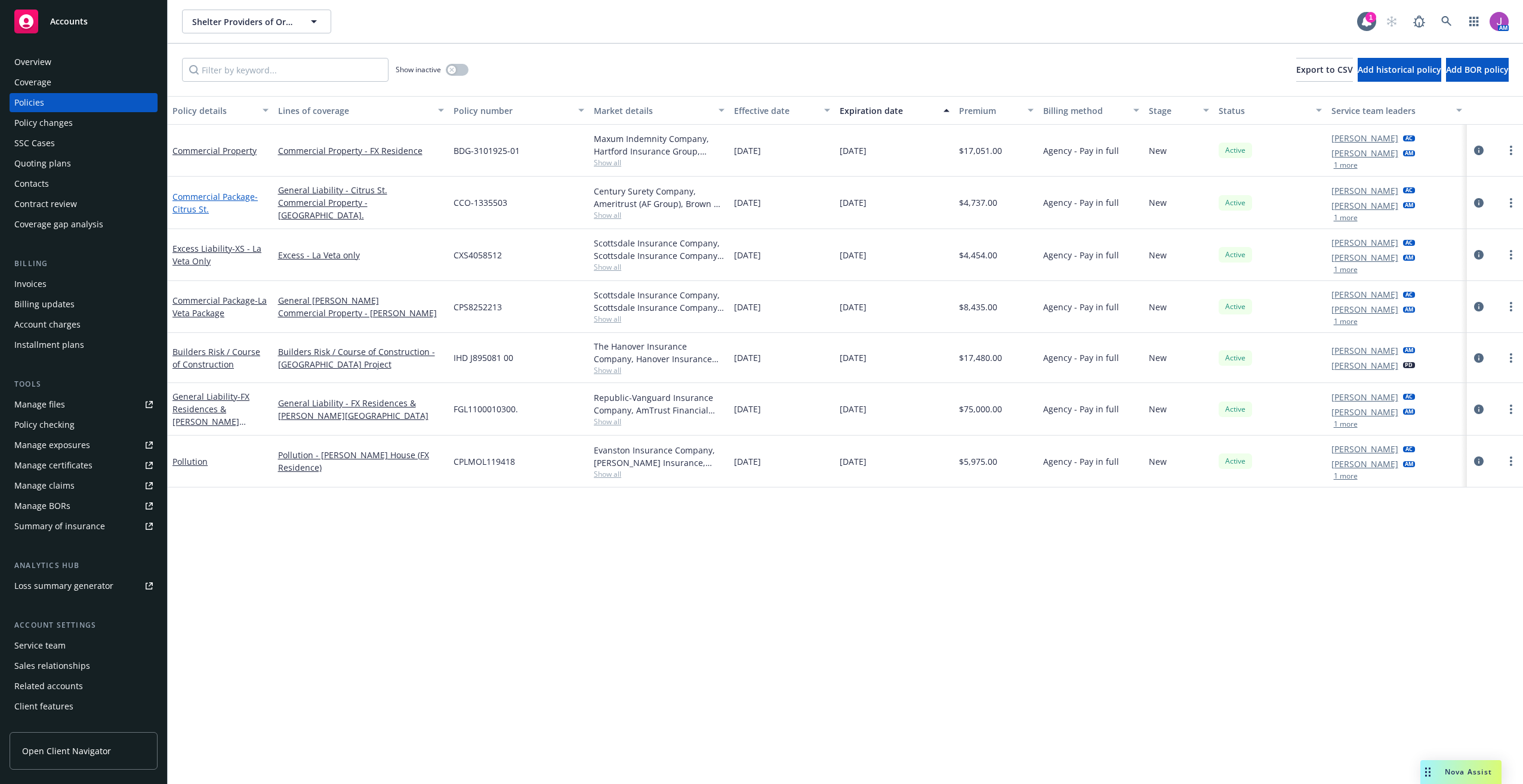
click at [228, 196] on link "Commercial Package - Citrus St." at bounding box center [215, 203] width 85 height 24
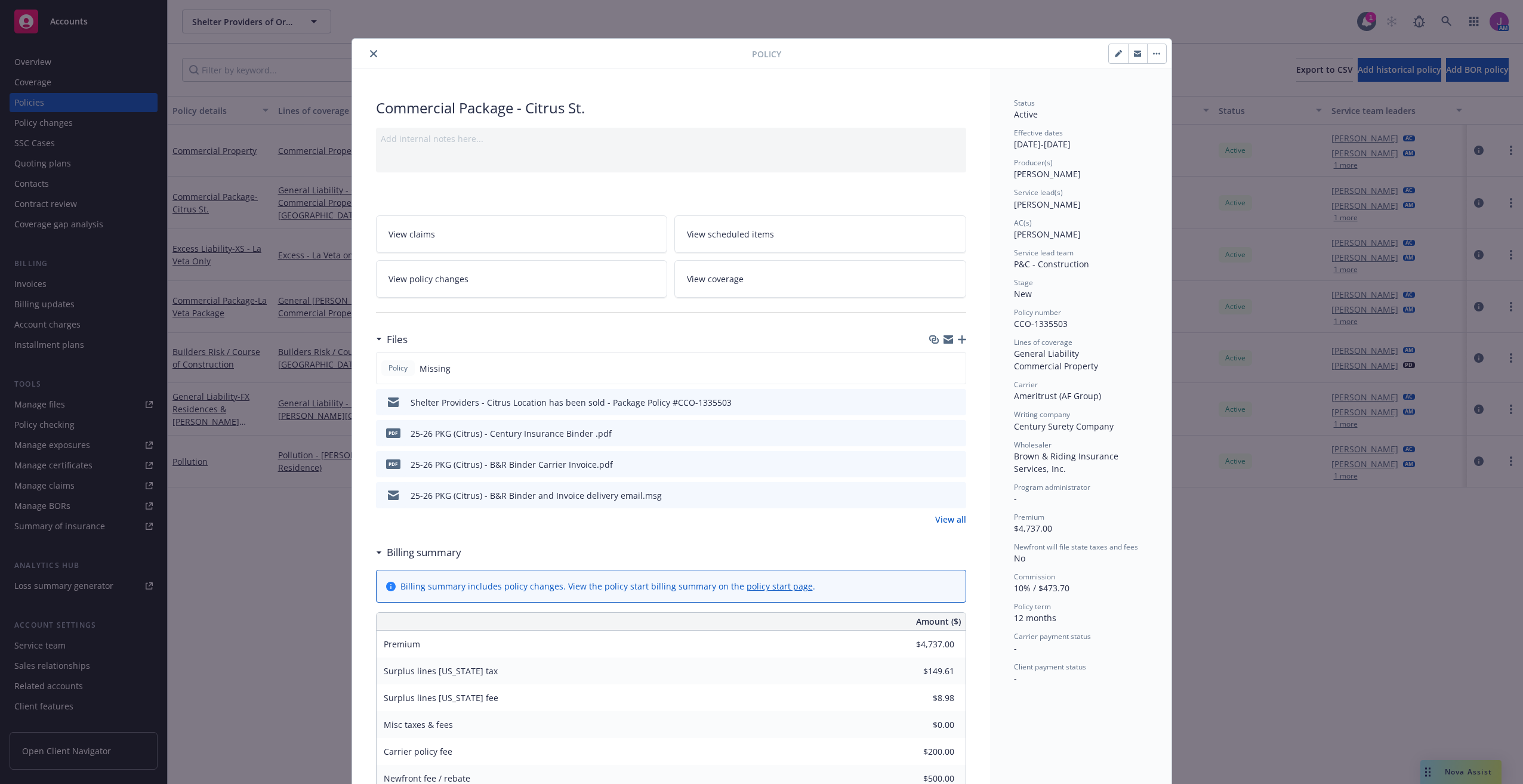
click at [949, 461] on icon "preview file" at bounding box center [955, 463] width 11 height 8
click at [370, 52] on icon "close" at bounding box center [374, 54] width 7 height 7
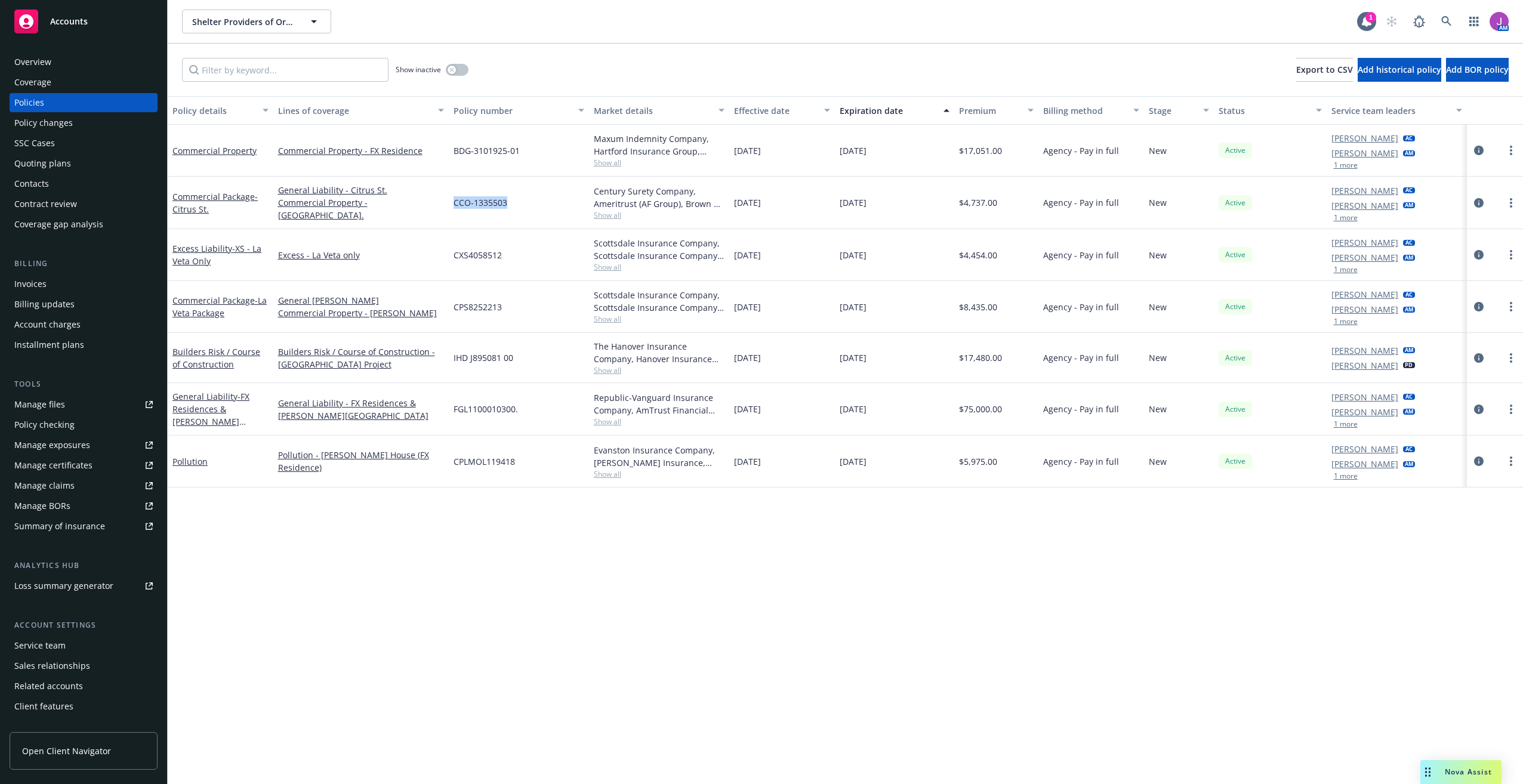
drag, startPoint x: 452, startPoint y: 201, endPoint x: 511, endPoint y: 202, distance: 59.0
click at [511, 202] on div "CCO-1335503" at bounding box center [518, 203] width 140 height 53
copy span "CCO-1335503"
click at [38, 406] on div "Manage files" at bounding box center [40, 404] width 51 height 19
click at [219, 152] on link "Commercial Property" at bounding box center [214, 150] width 84 height 11
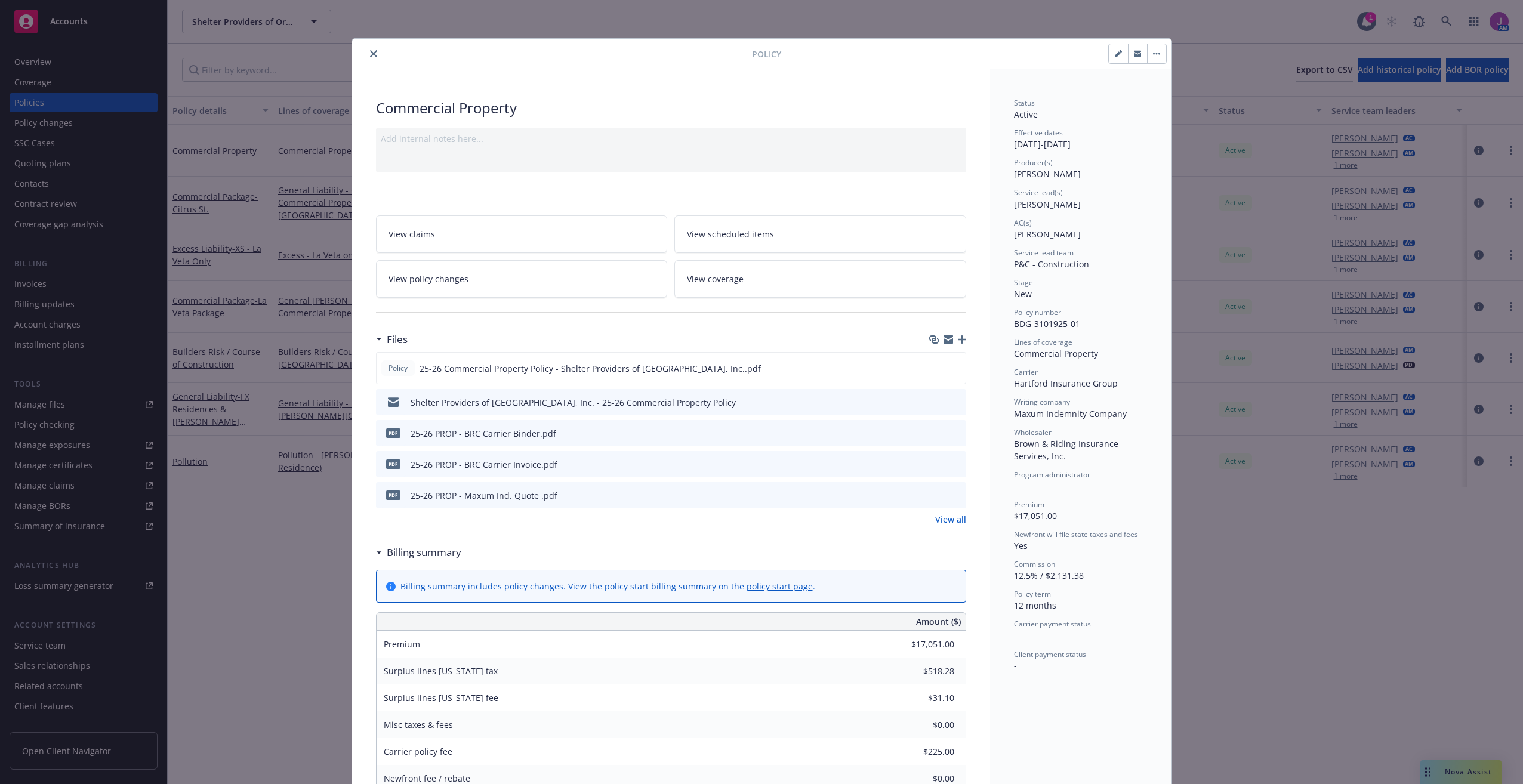
click at [372, 53] on icon "close" at bounding box center [374, 54] width 7 height 7
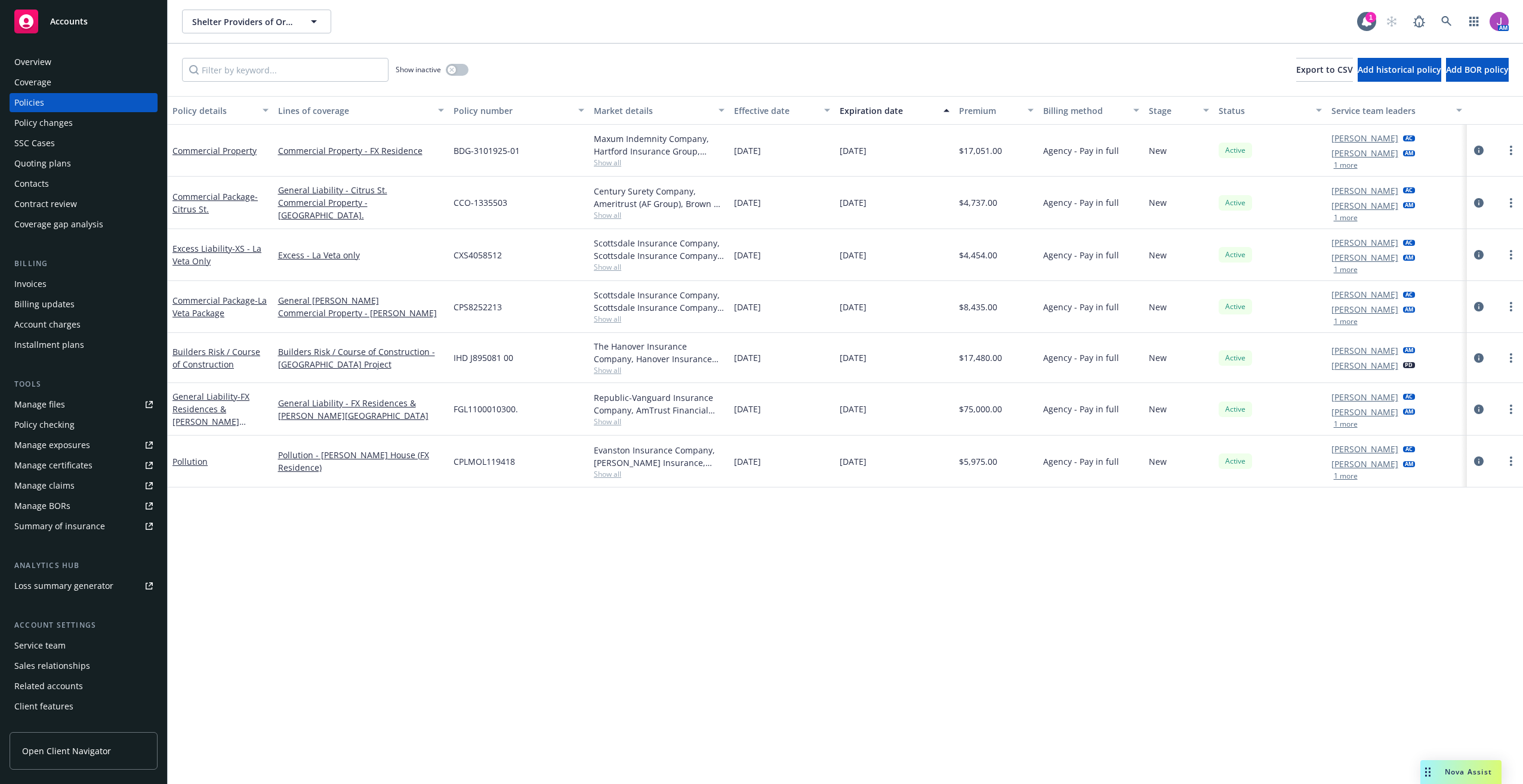
click at [68, 113] on div "Policy changes" at bounding box center [44, 123] width 59 height 19
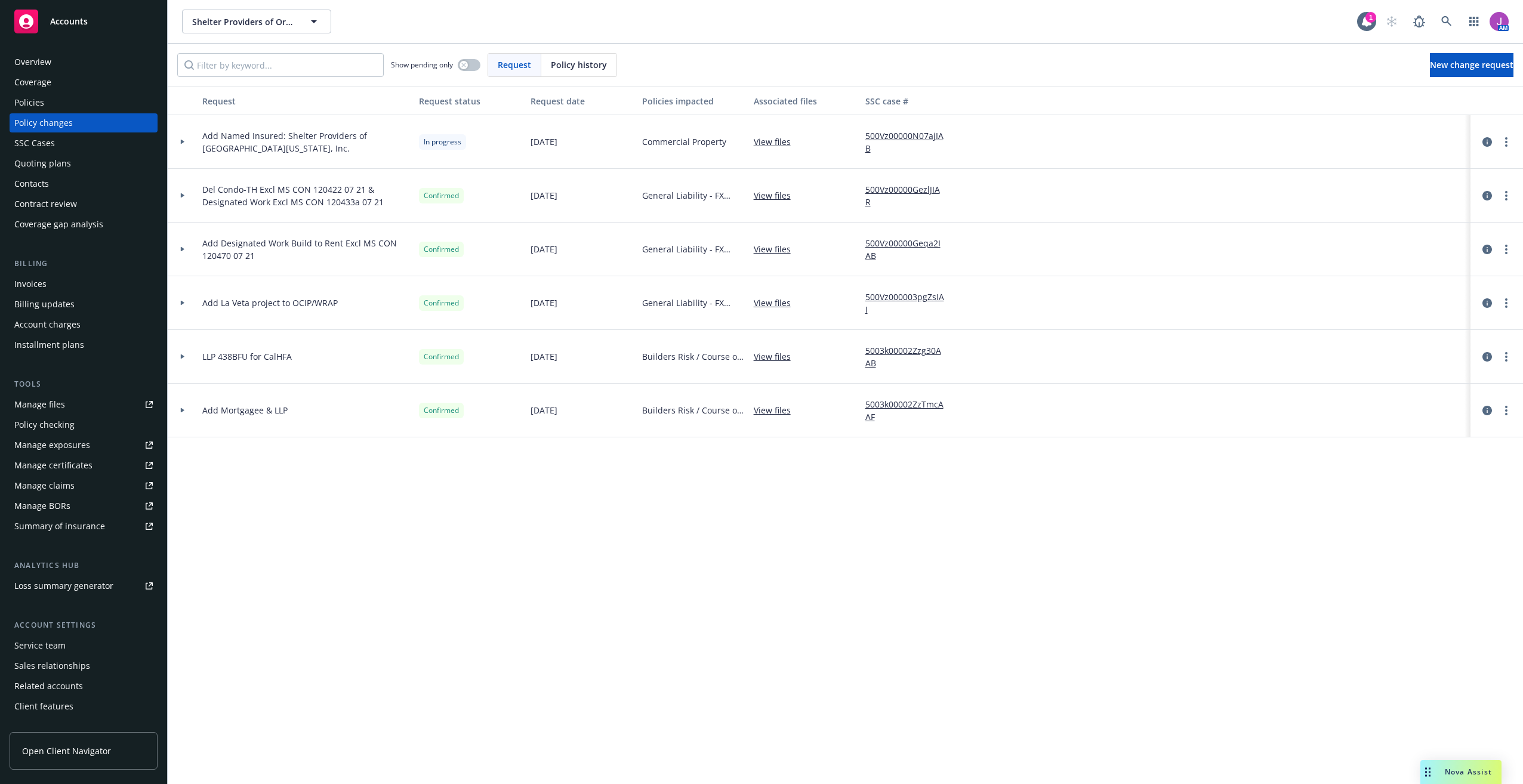
click at [764, 143] on link "View files" at bounding box center [776, 141] width 46 height 12
click at [49, 415] on div "Policy checking" at bounding box center [45, 425] width 60 height 19
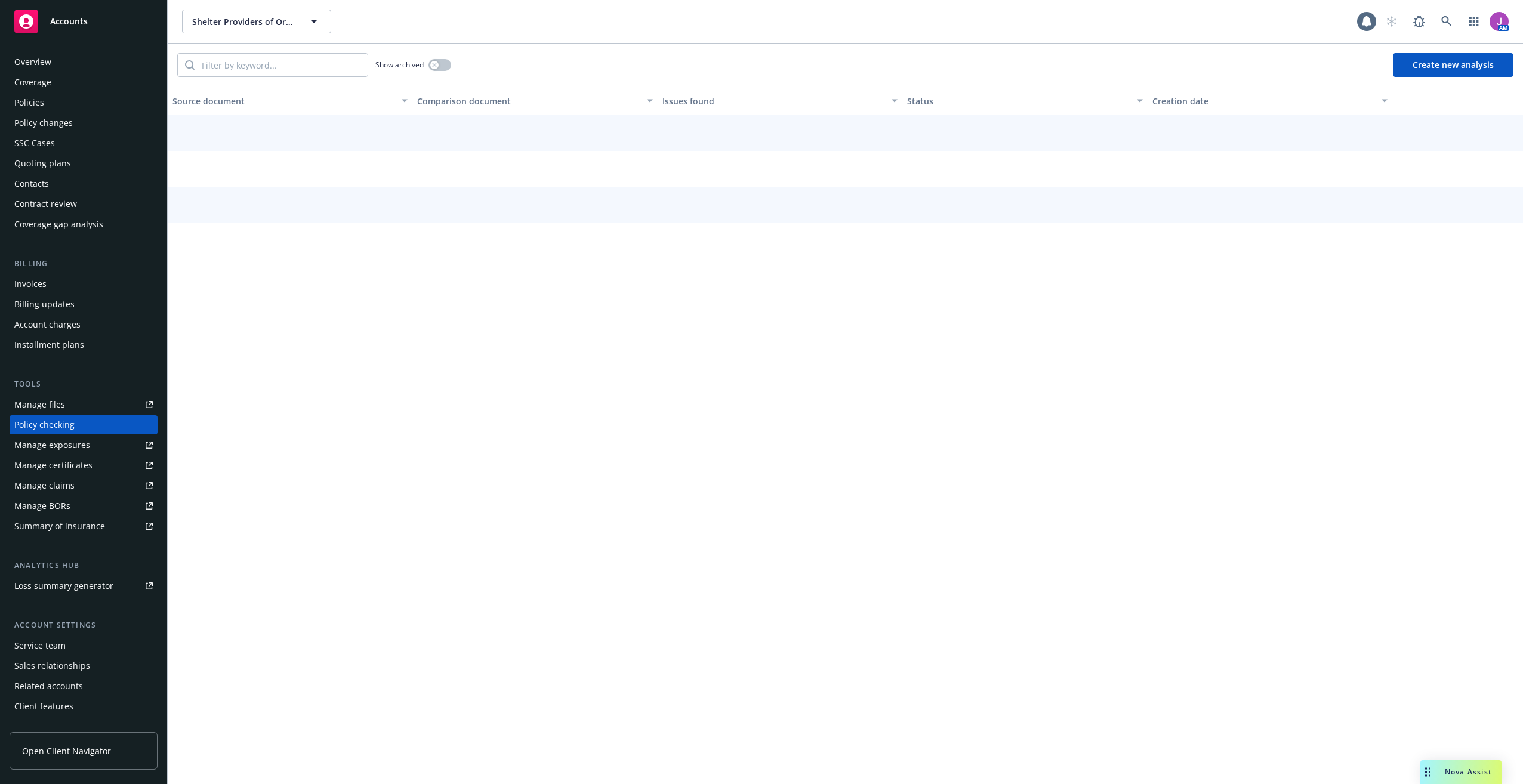
scroll to position [14, 0]
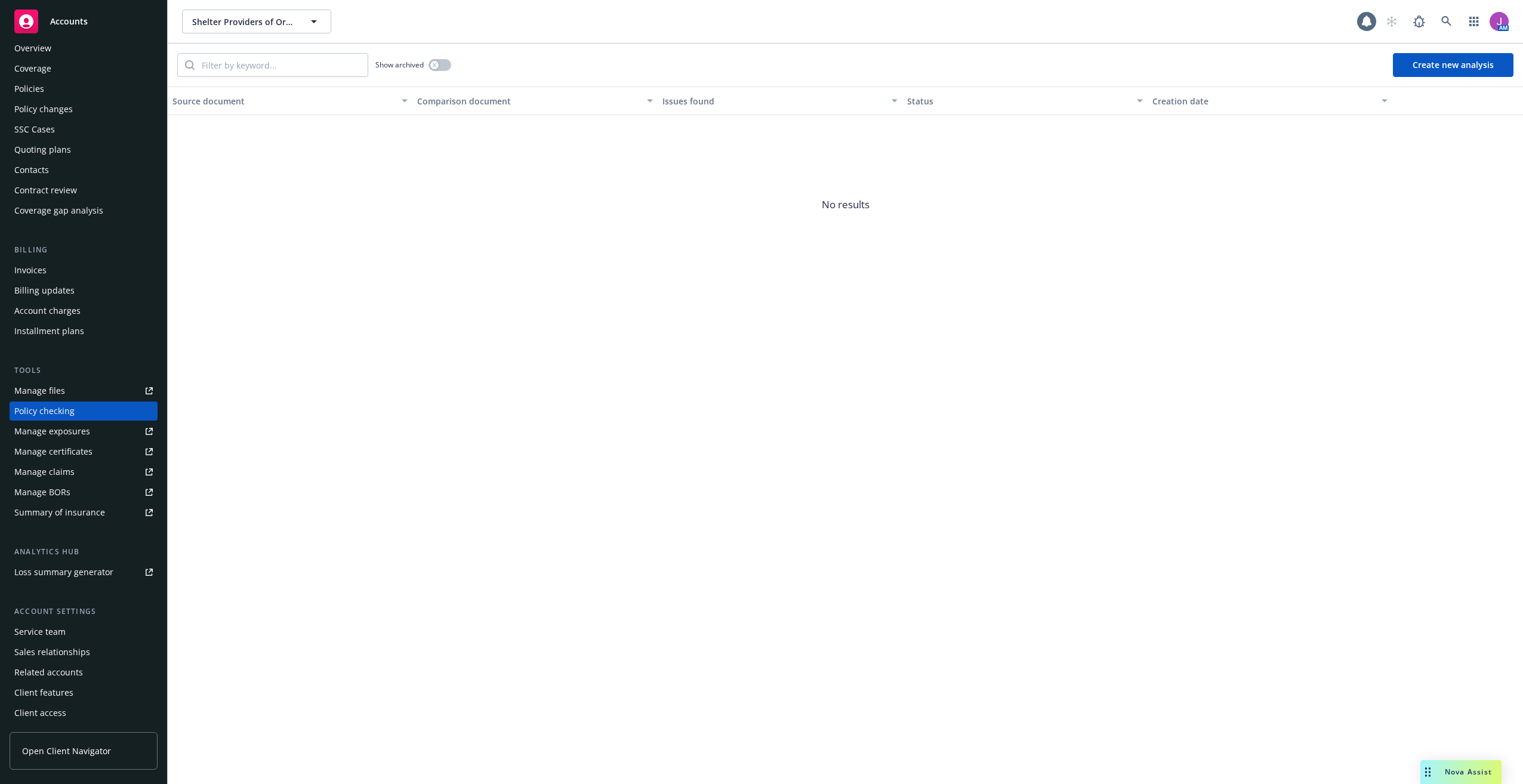
click at [46, 380] on div "Tools Manage files Policy checking Manage exposures Manage certificates Manage …" at bounding box center [84, 443] width 148 height 158
click at [46, 390] on div "Manage files" at bounding box center [40, 391] width 51 height 19
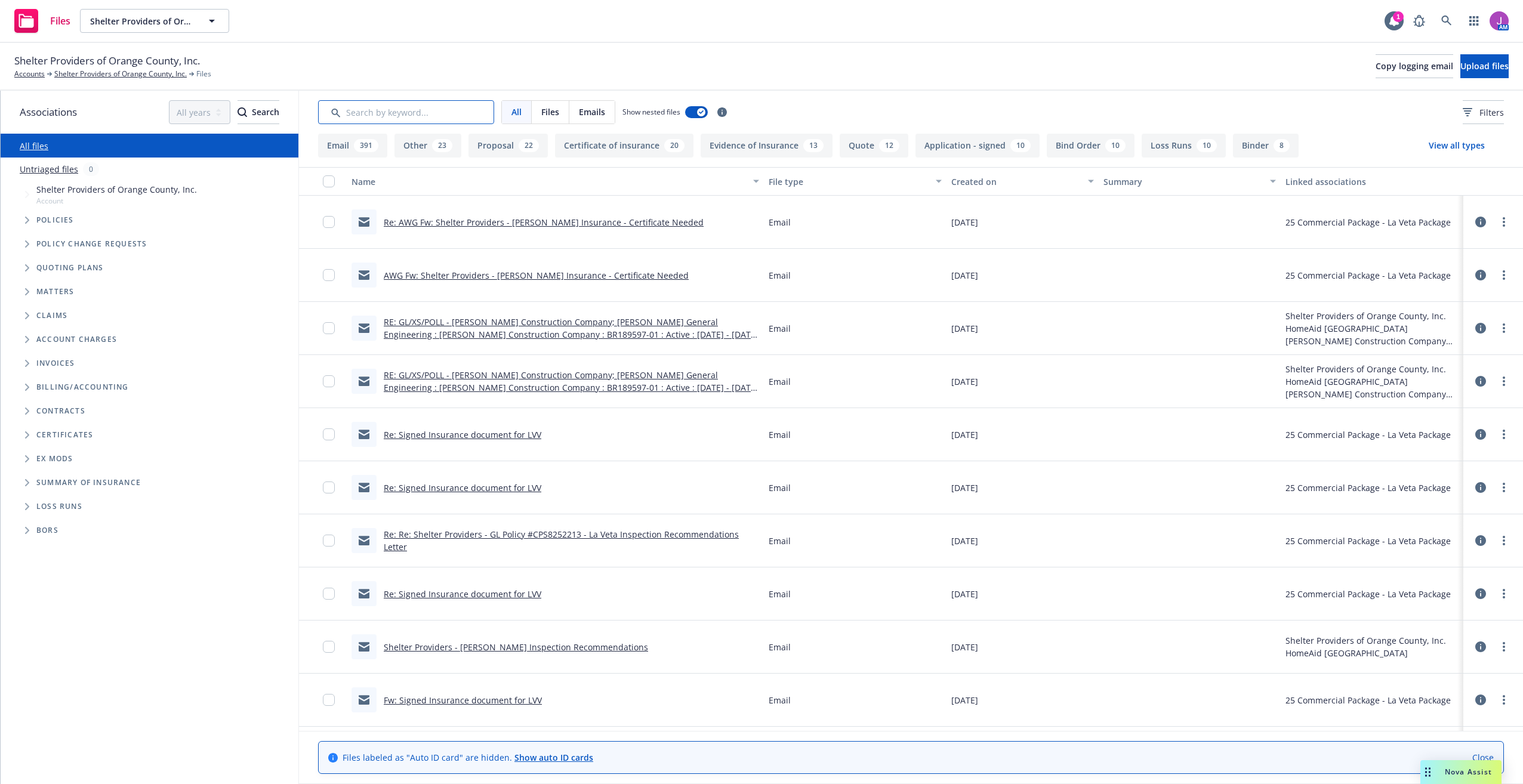
click at [375, 110] on input "Search by keyword..." at bounding box center [406, 112] width 176 height 24
paste input "Shelter Providers of [GEOGRAPHIC_DATA][US_STATE], Inc."
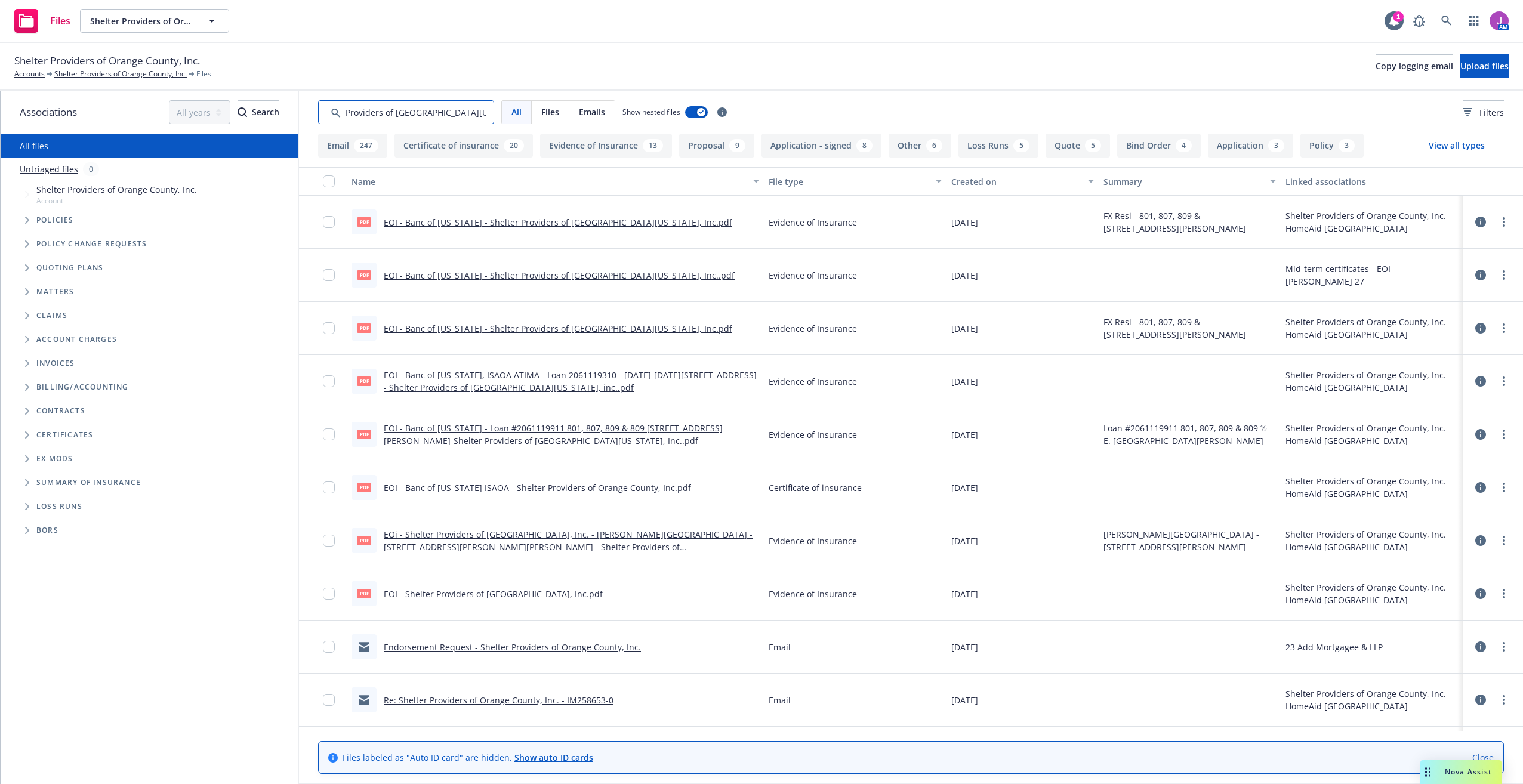
type input "Shelter Providers of [GEOGRAPHIC_DATA][US_STATE], Inc."
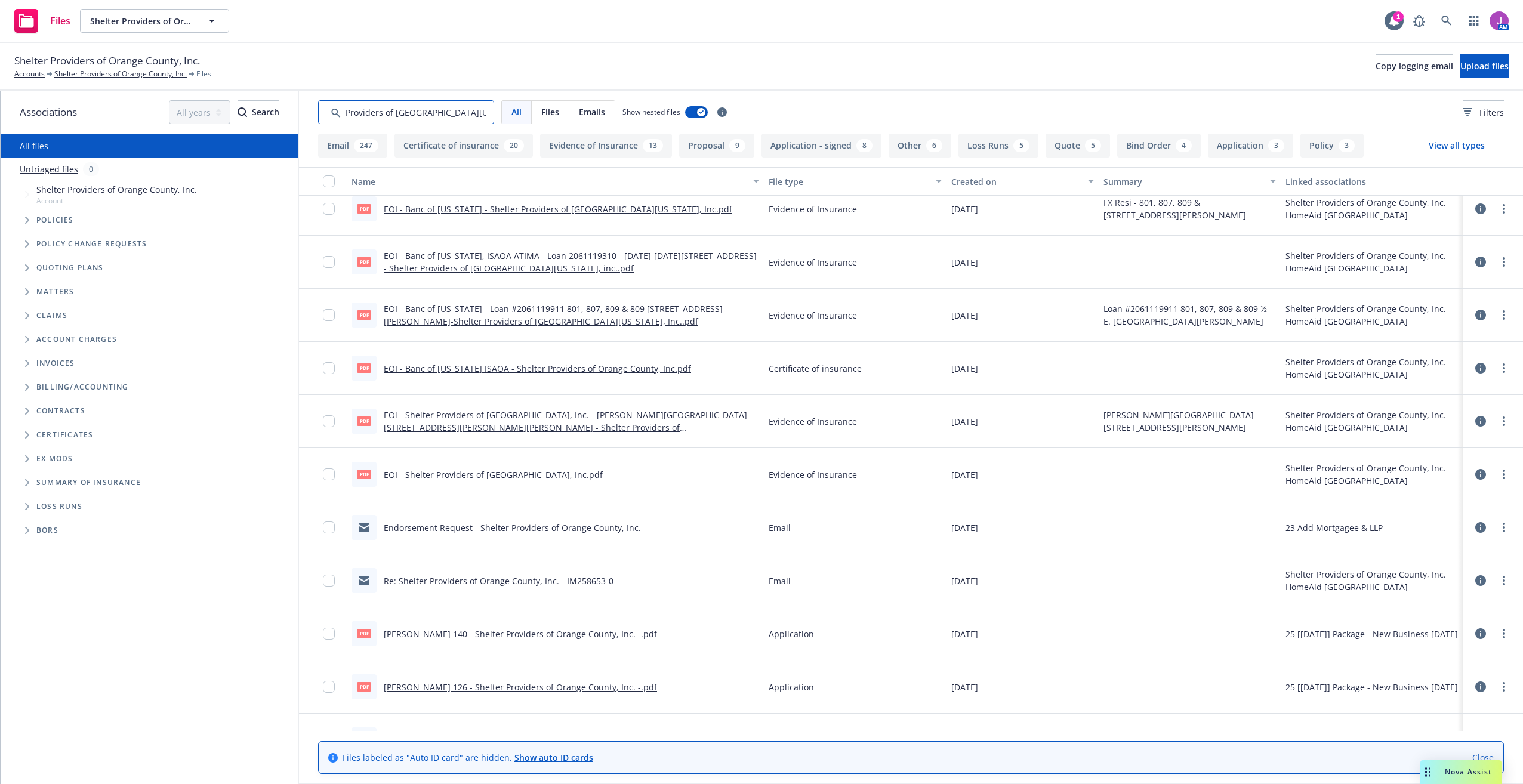
scroll to position [120, 0]
click at [491, 529] on link "Endorsement Request - Shelter Providers of Orange County, Inc." at bounding box center [513, 526] width 257 height 11
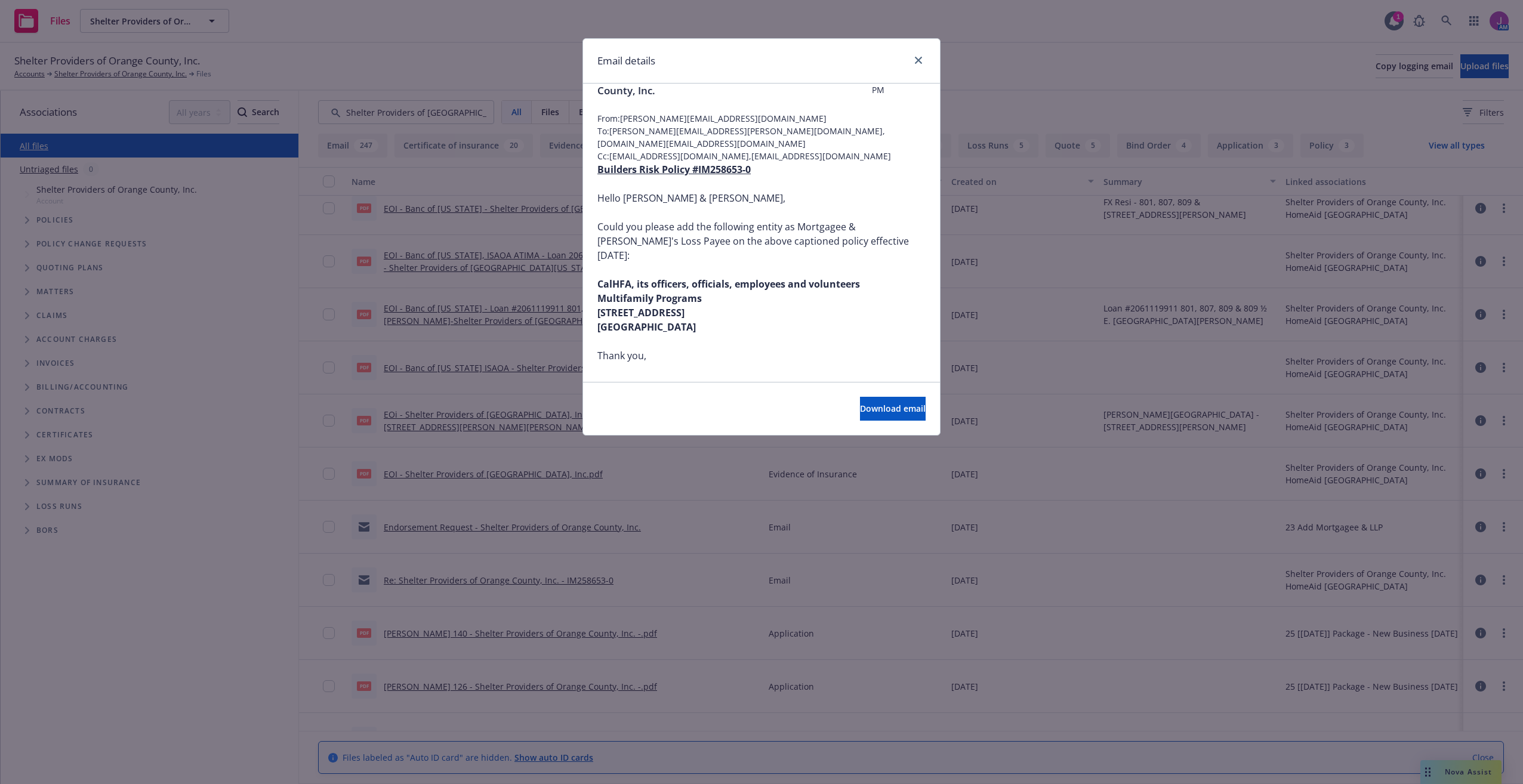
scroll to position [0, 0]
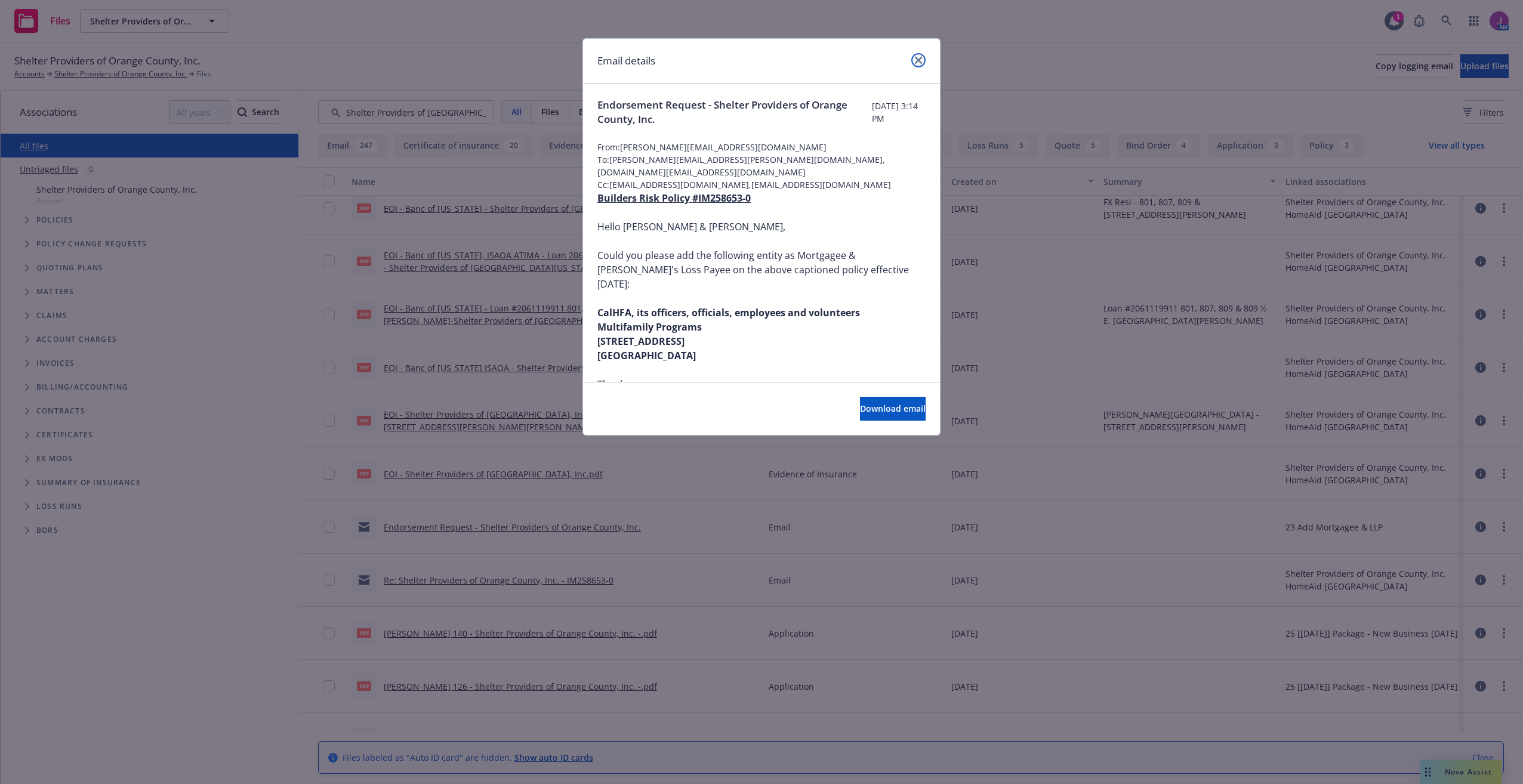
click at [919, 61] on icon "close" at bounding box center [919, 60] width 7 height 7
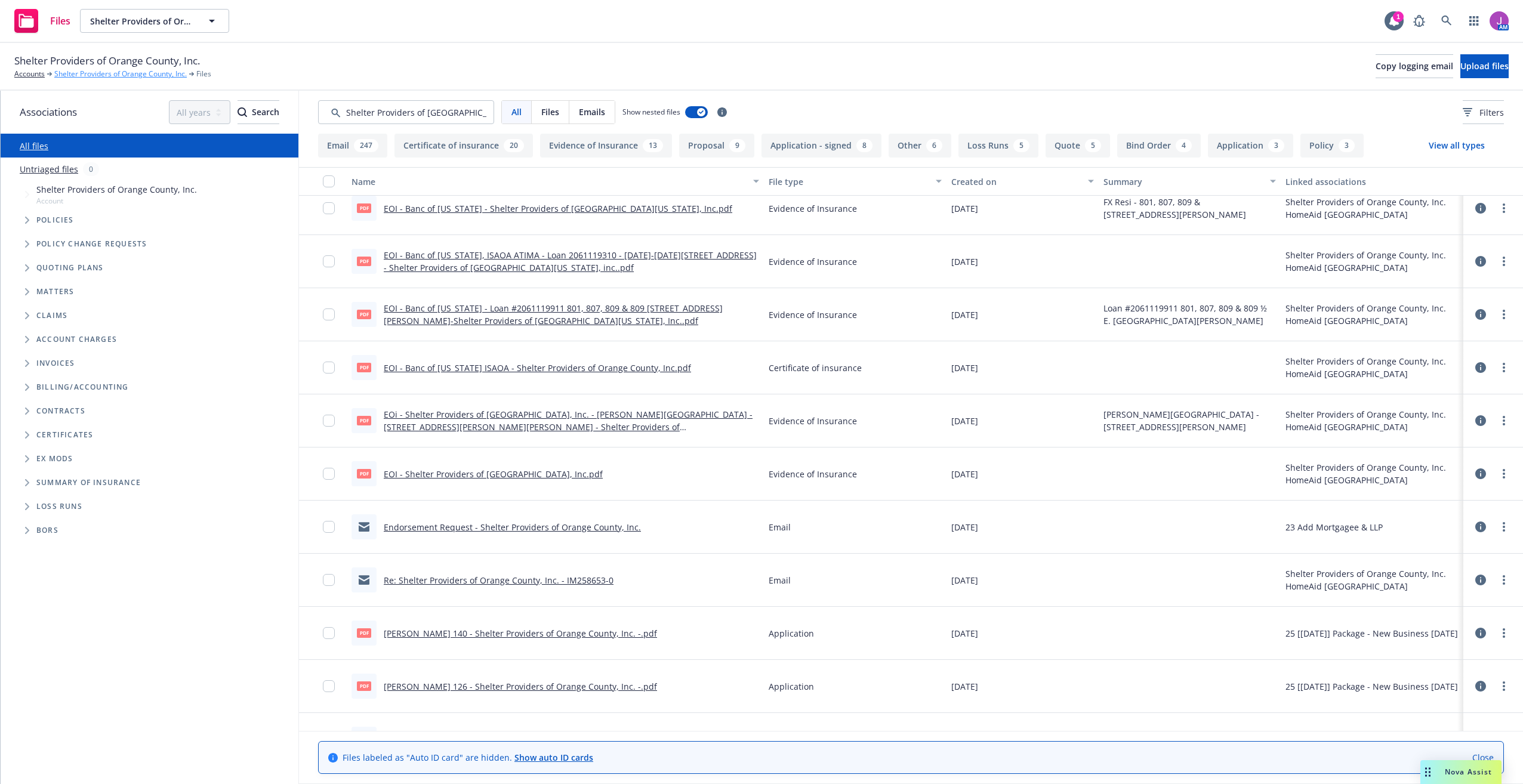
click at [135, 73] on link "Shelter Providers of Orange County, Inc." at bounding box center [120, 73] width 132 height 11
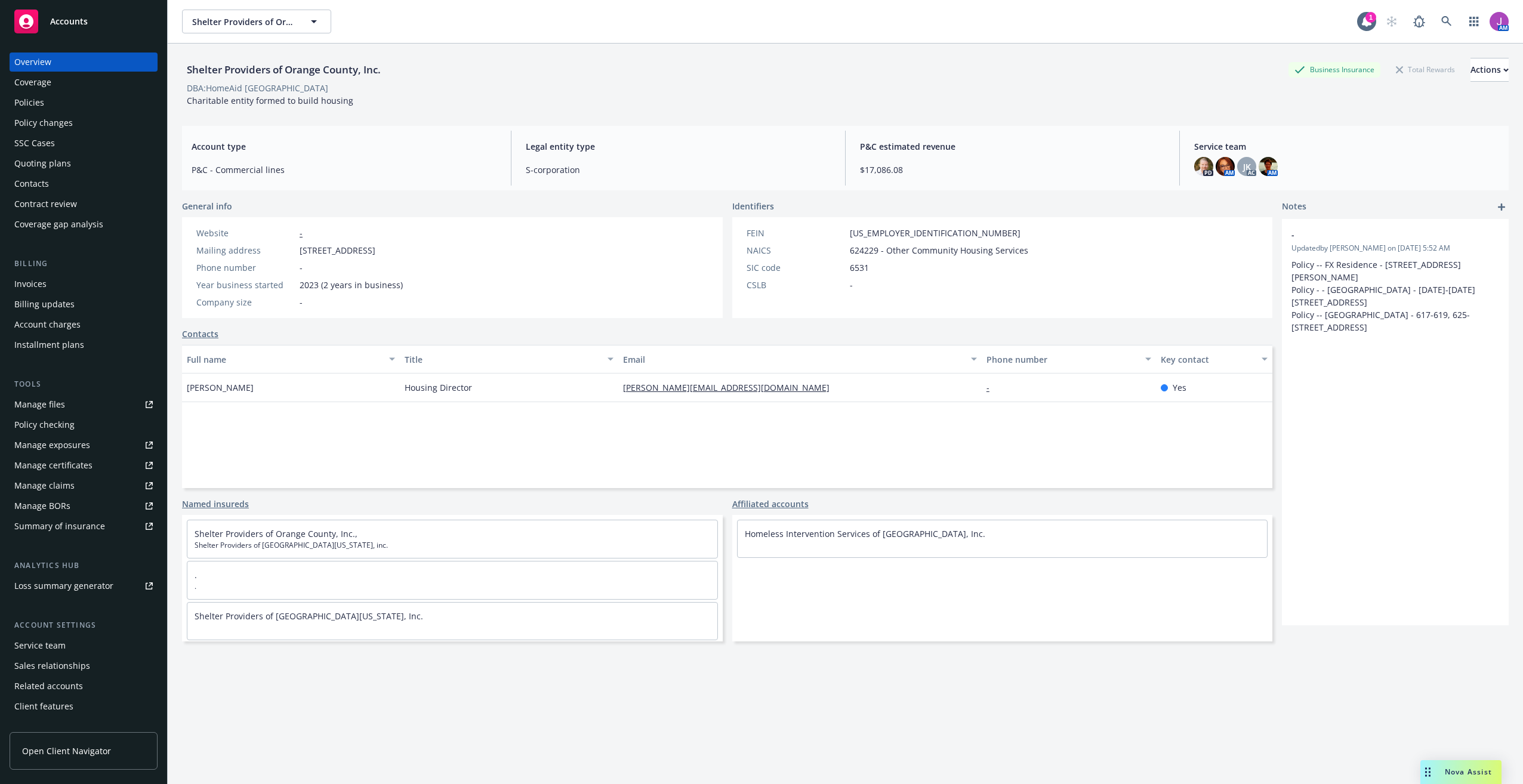
click at [46, 121] on div "Policy changes" at bounding box center [44, 123] width 59 height 19
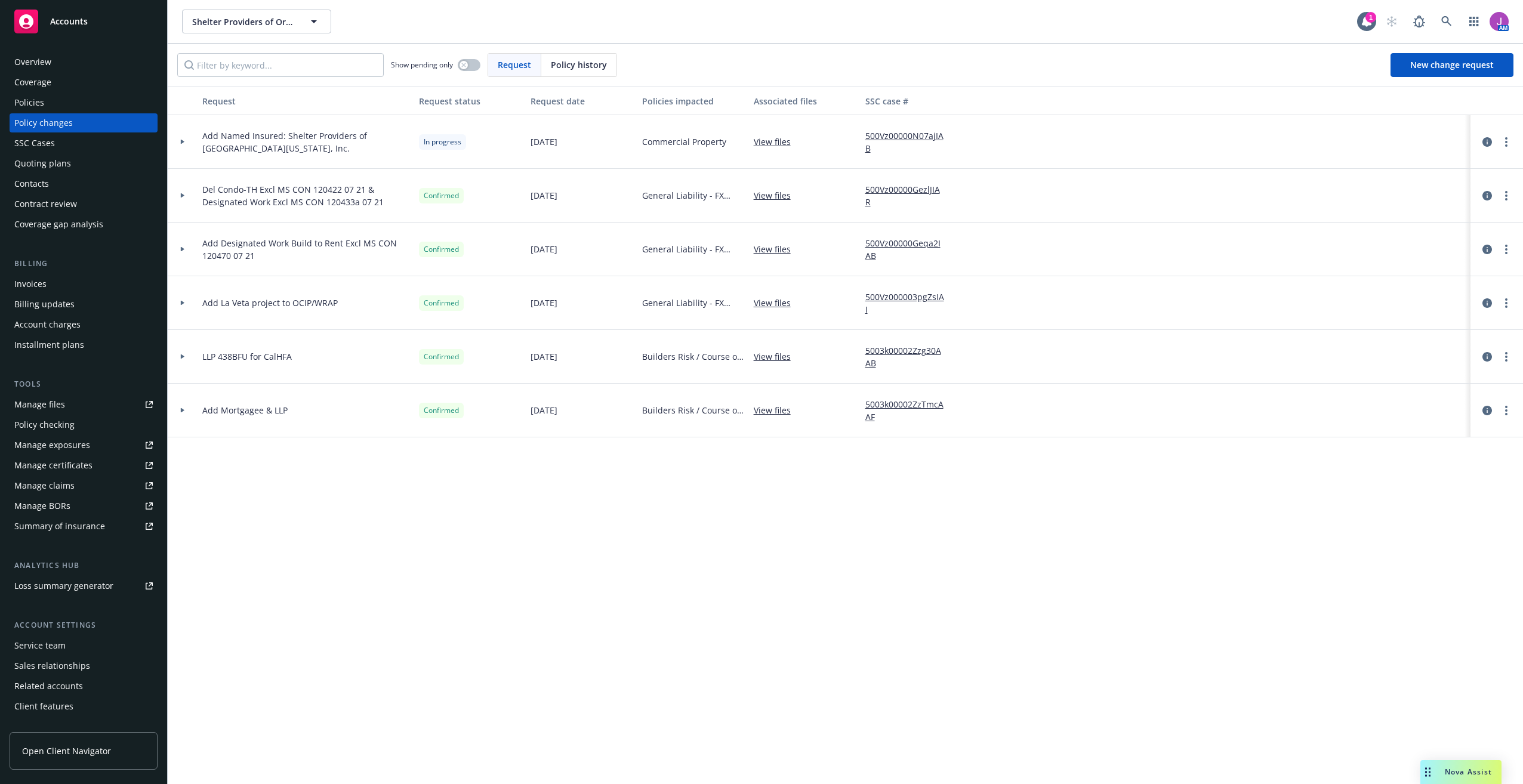
click at [183, 142] on icon at bounding box center [182, 142] width 4 height 5
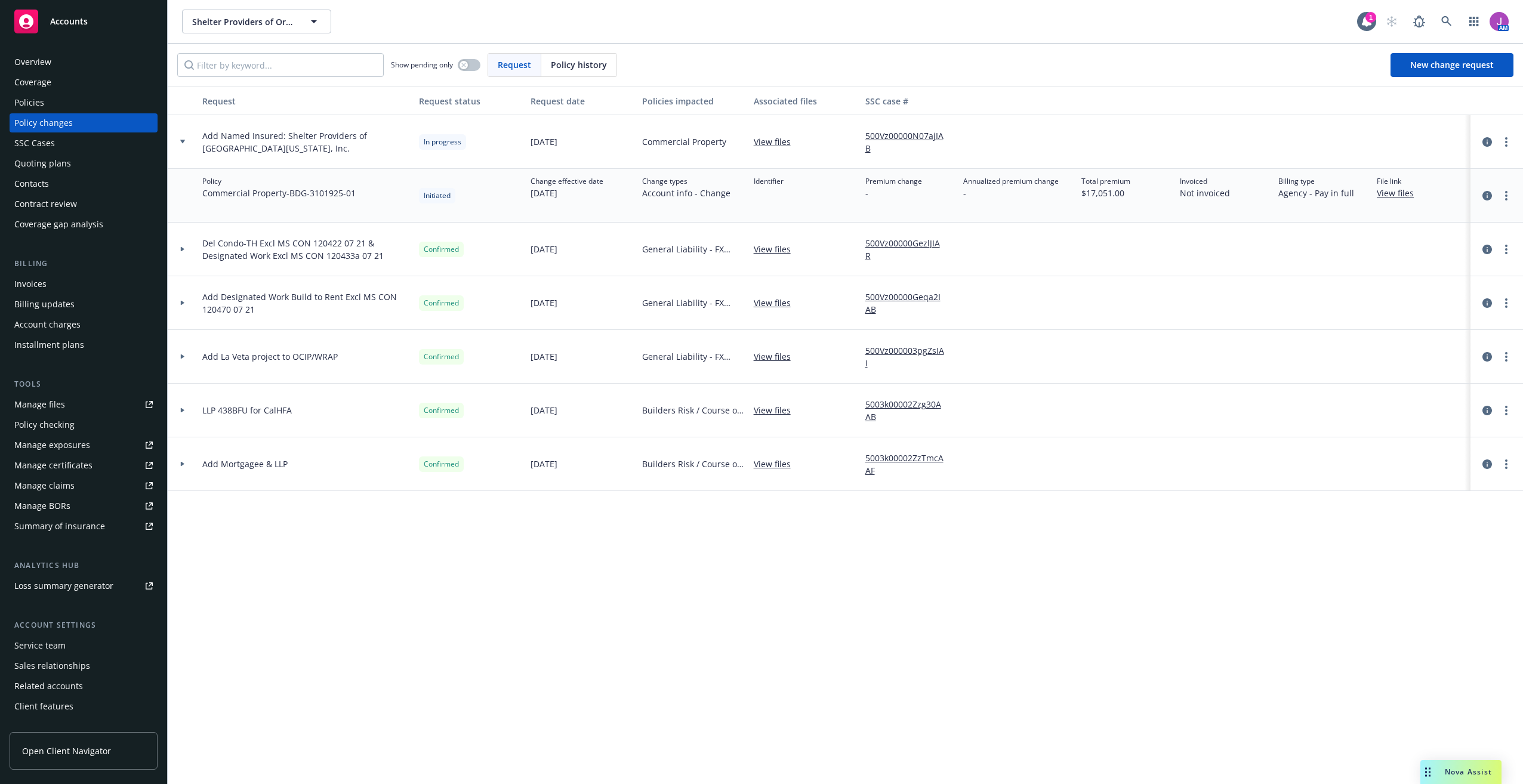
click at [891, 137] on link "500Vz00000N07ajIAB" at bounding box center [909, 142] width 89 height 25
drag, startPoint x: 291, startPoint y: 194, endPoint x: 355, endPoint y: 196, distance: 64.0
click at [355, 196] on span "Commercial Property - BDG-3101925-01" at bounding box center [278, 192] width 153 height 12
copy span "BDG-3101925-01"
click at [54, 106] on div "Policies" at bounding box center [84, 103] width 139 height 19
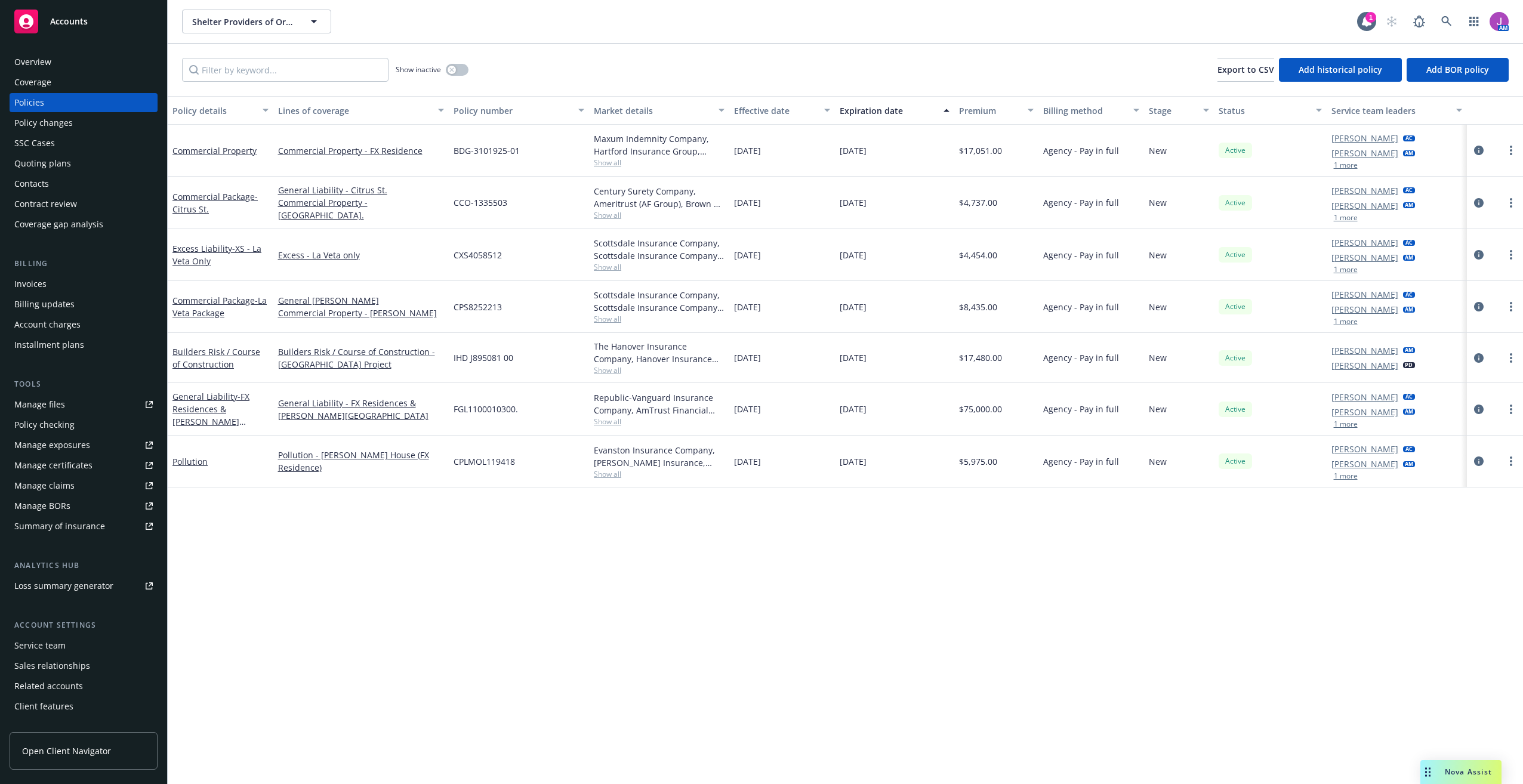
click at [62, 120] on div "Policy changes" at bounding box center [44, 123] width 59 height 19
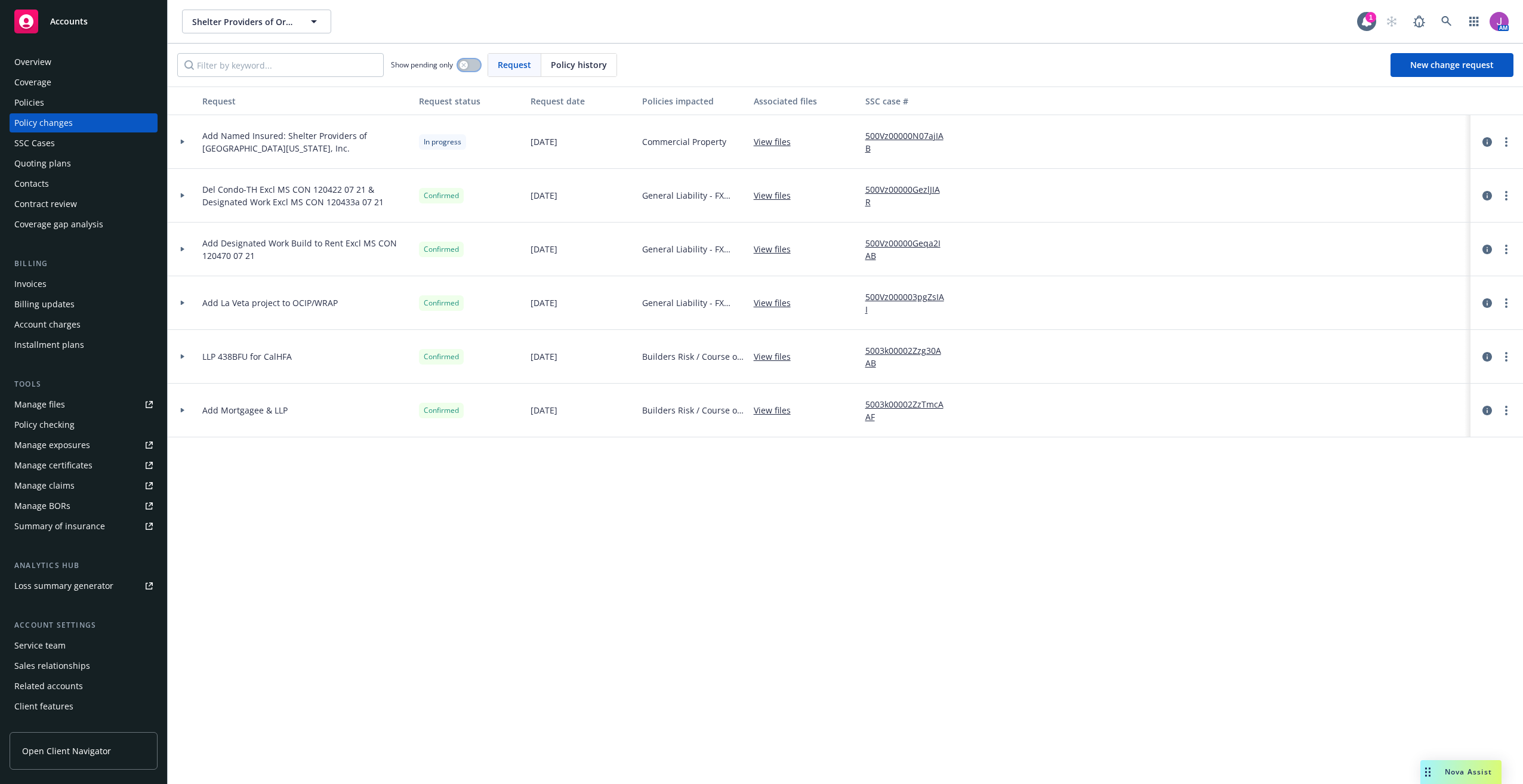
click at [465, 68] on div "button" at bounding box center [463, 65] width 8 height 8
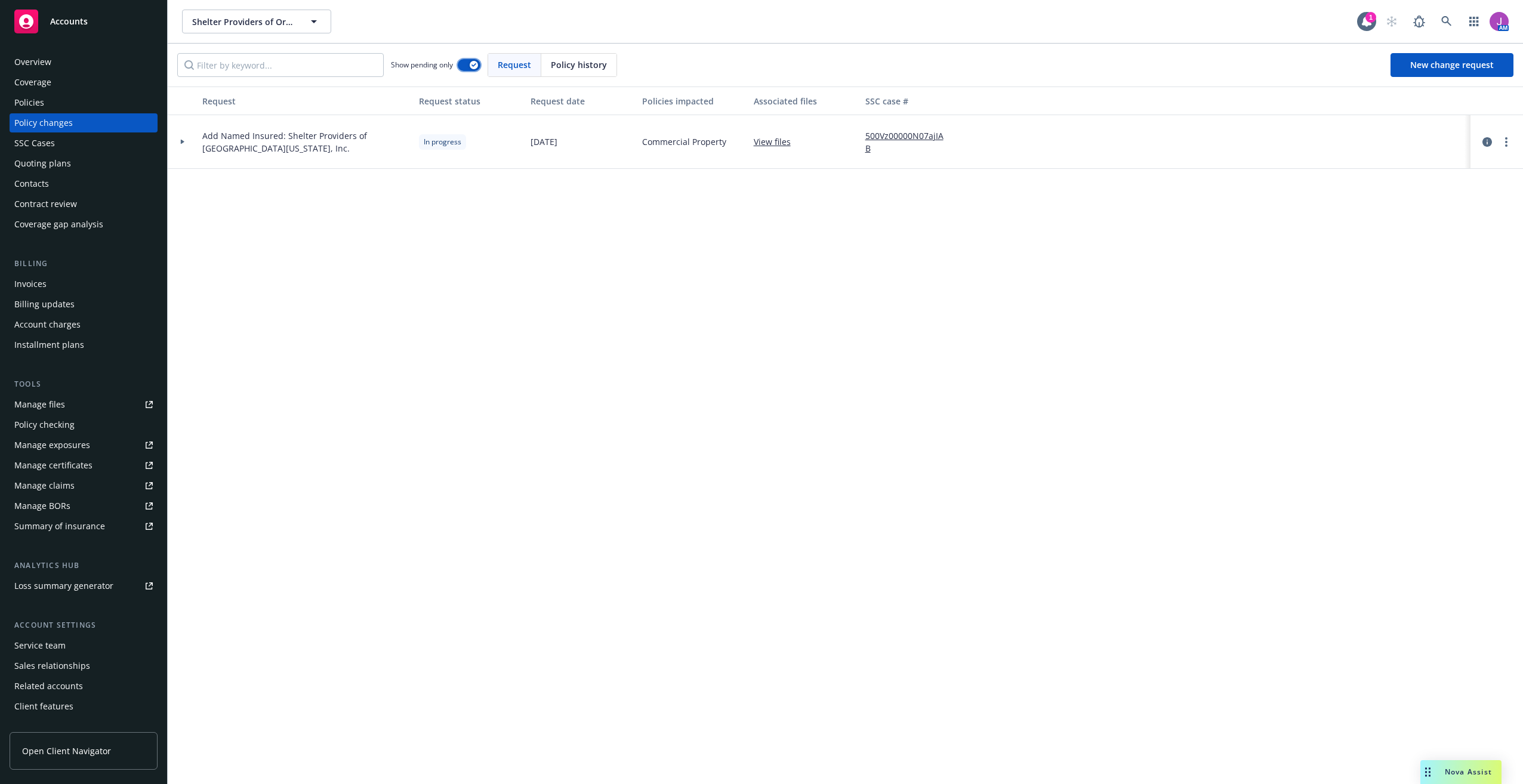
click at [465, 68] on button "button" at bounding box center [469, 65] width 23 height 12
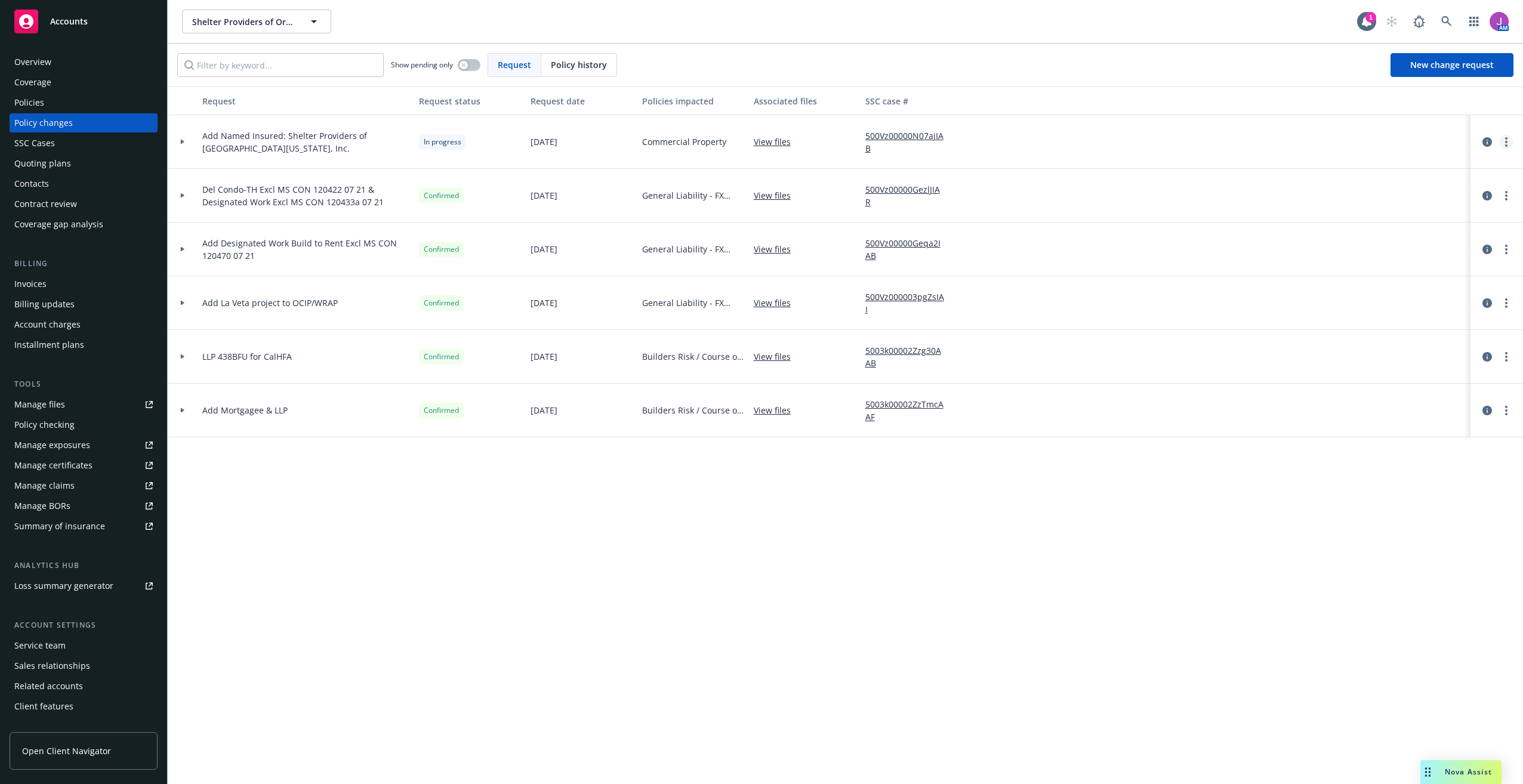
click at [1504, 140] on link "more" at bounding box center [1506, 142] width 15 height 15
click at [185, 139] on div at bounding box center [182, 142] width 30 height 54
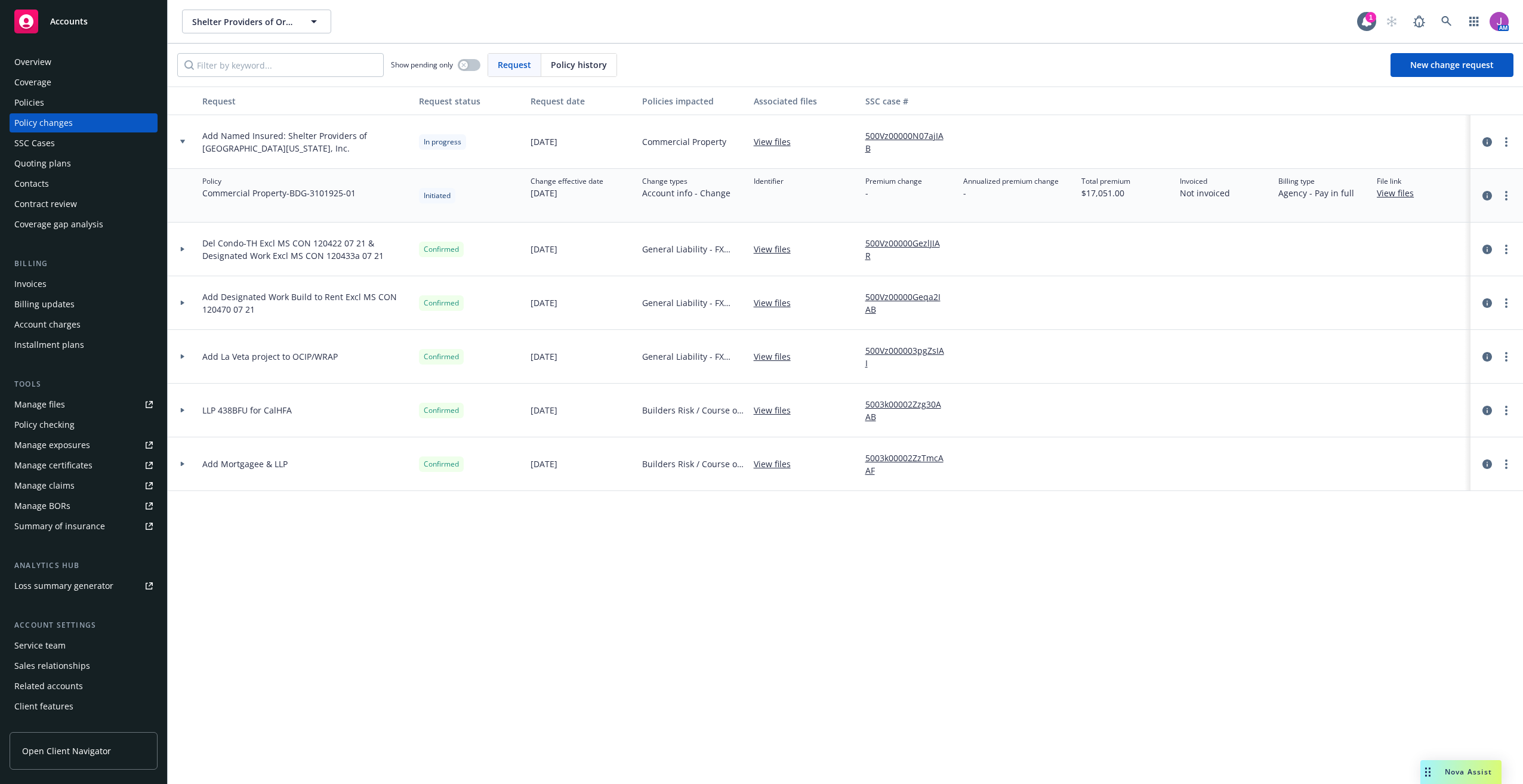
click at [890, 133] on link "500Vz00000N07ajIAB" at bounding box center [909, 142] width 89 height 25
drag, startPoint x: 294, startPoint y: 189, endPoint x: 361, endPoint y: 195, distance: 67.3
click at [361, 195] on div "Policy Commercial Property - BDG-3101925-01" at bounding box center [305, 195] width 217 height 54
copy span "BDG-3101925-01"
click at [1504, 145] on link "more" at bounding box center [1506, 142] width 15 height 15
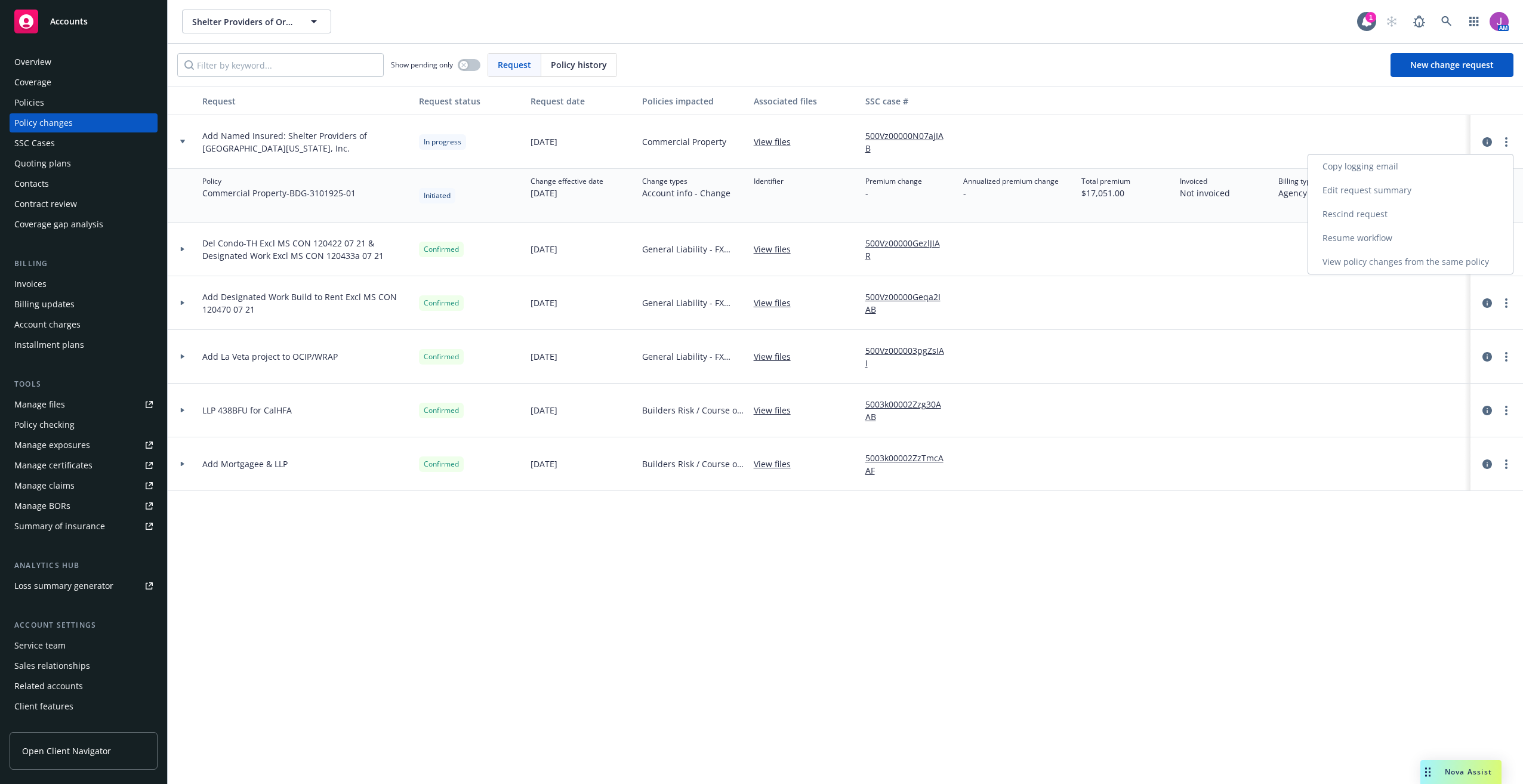
click at [1378, 191] on link "Edit request summary" at bounding box center [1410, 190] width 205 height 24
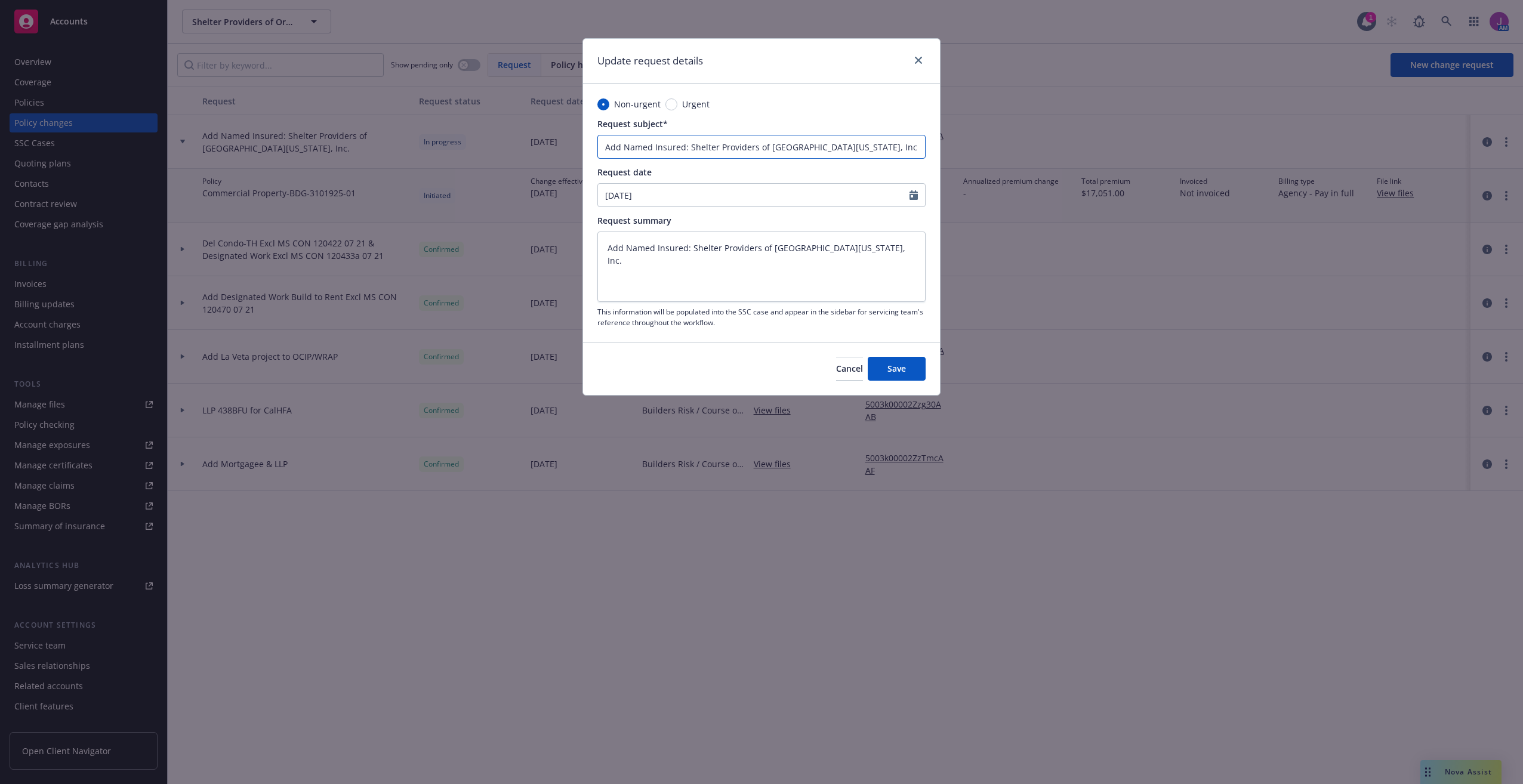
drag, startPoint x: 604, startPoint y: 145, endPoint x: 897, endPoint y: 156, distance: 293.2
click at [897, 156] on input "Add Named Insured: Shelter Providers of Southern California, Inc." at bounding box center [761, 147] width 328 height 24
type textarea "x"
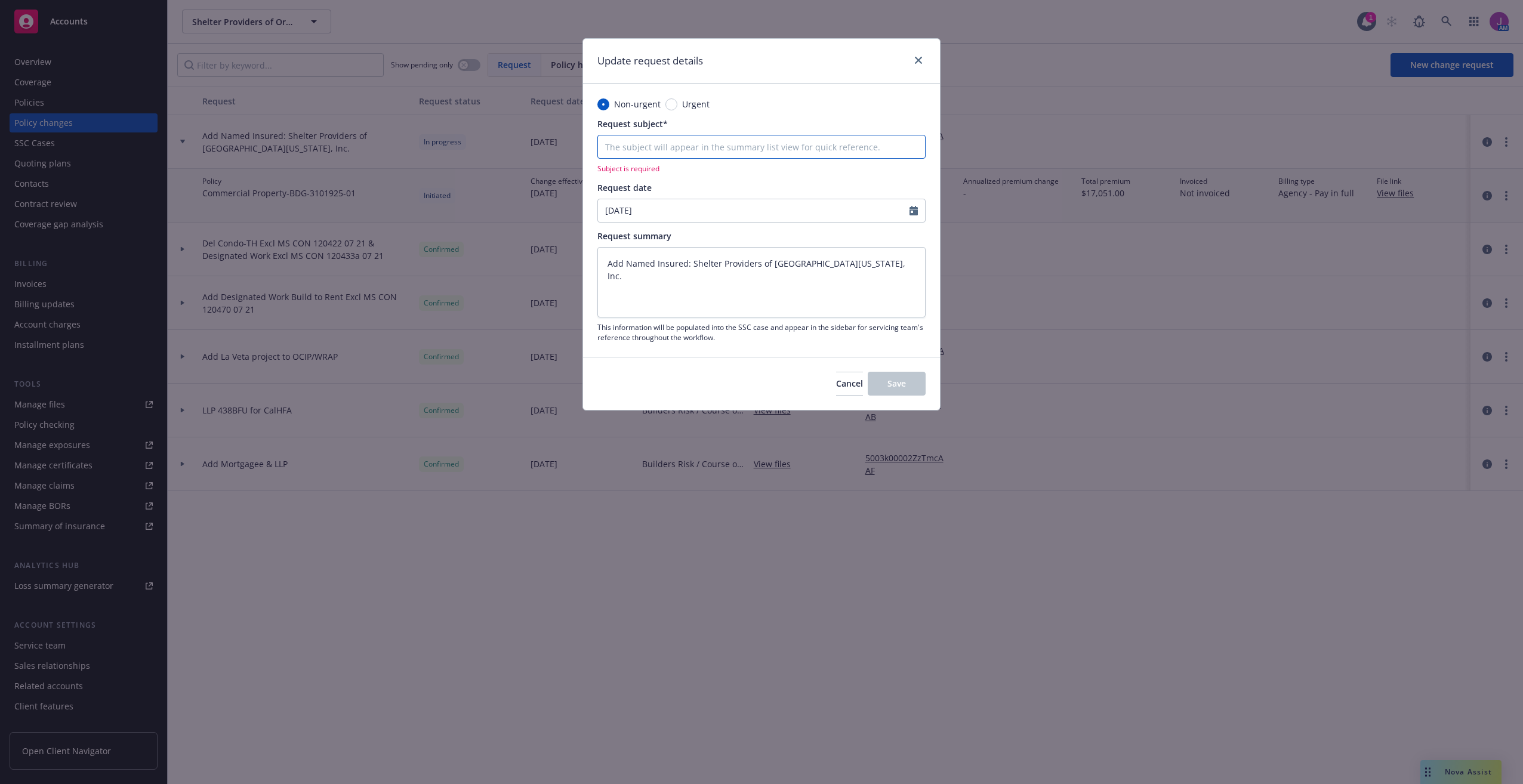
type input "-"
type textarea "x"
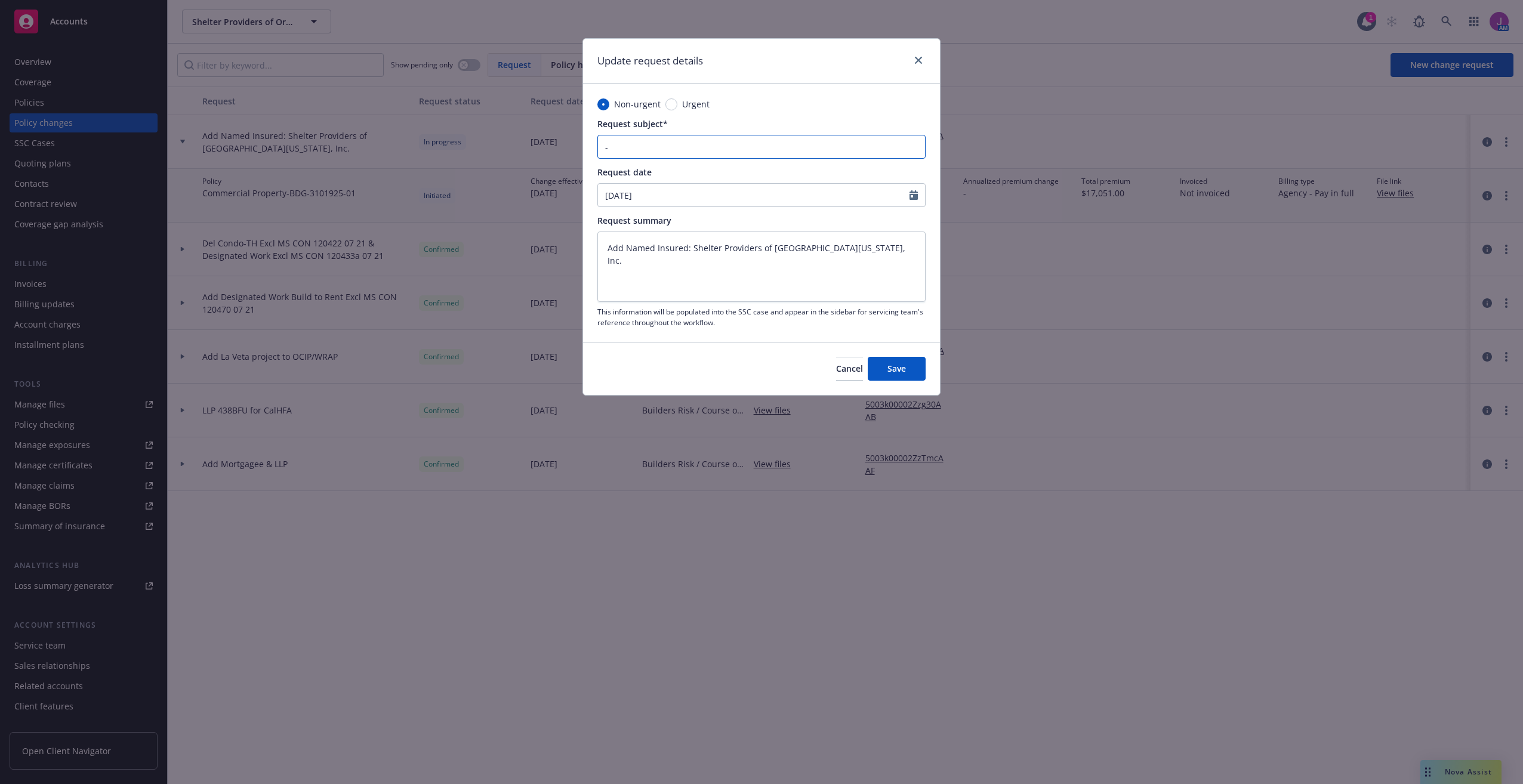
type input "-"
drag, startPoint x: 889, startPoint y: 247, endPoint x: 486, endPoint y: 247, distance: 403.0
click at [486, 247] on div "Update request details Non-urgent Urgent Request subject* - Request date 05/20/…" at bounding box center [762, 392] width 1523 height 784
type textarea "x"
type textarea "-"
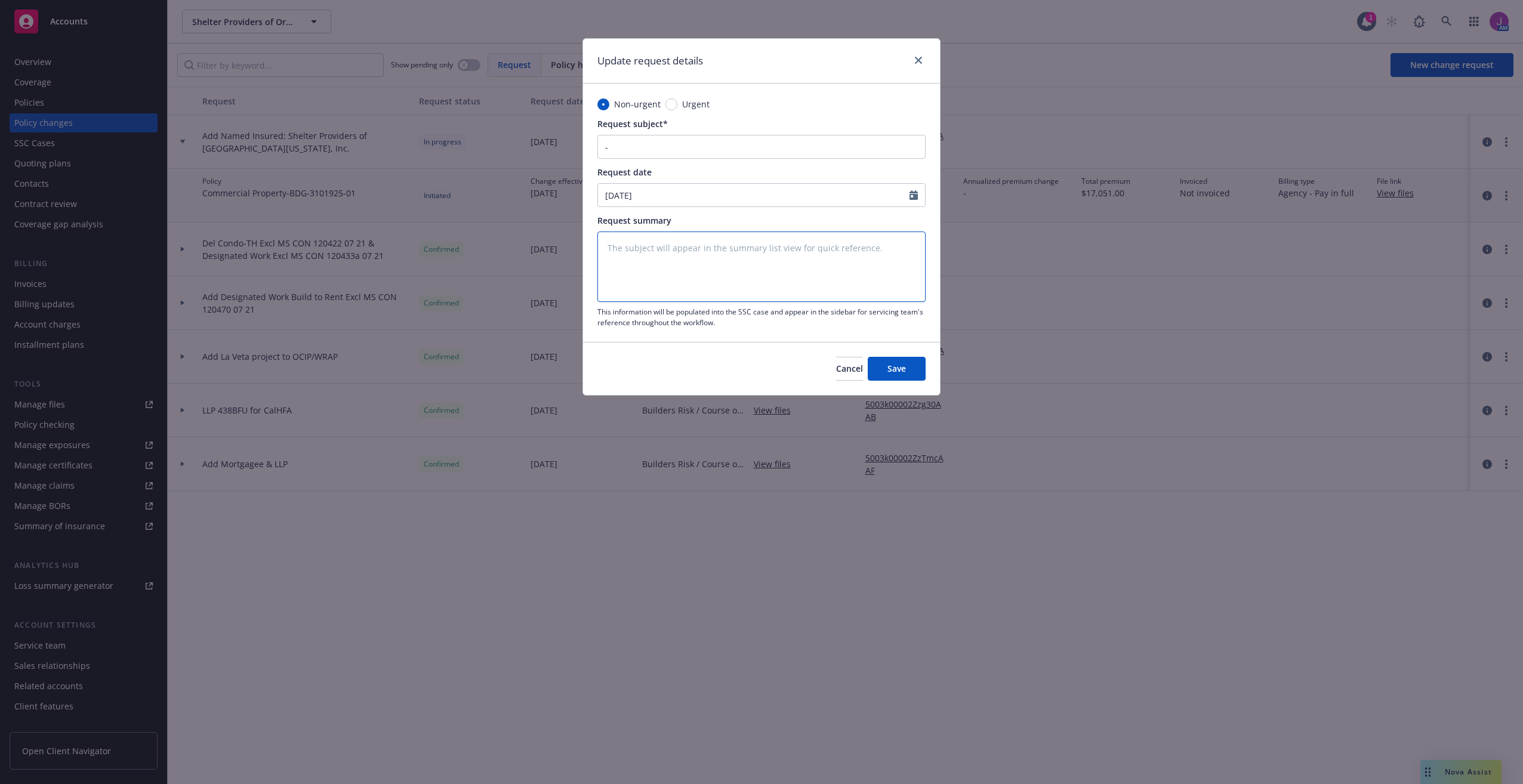
type textarea "x"
type textarea "-"
click at [891, 368] on span "Save" at bounding box center [896, 368] width 18 height 11
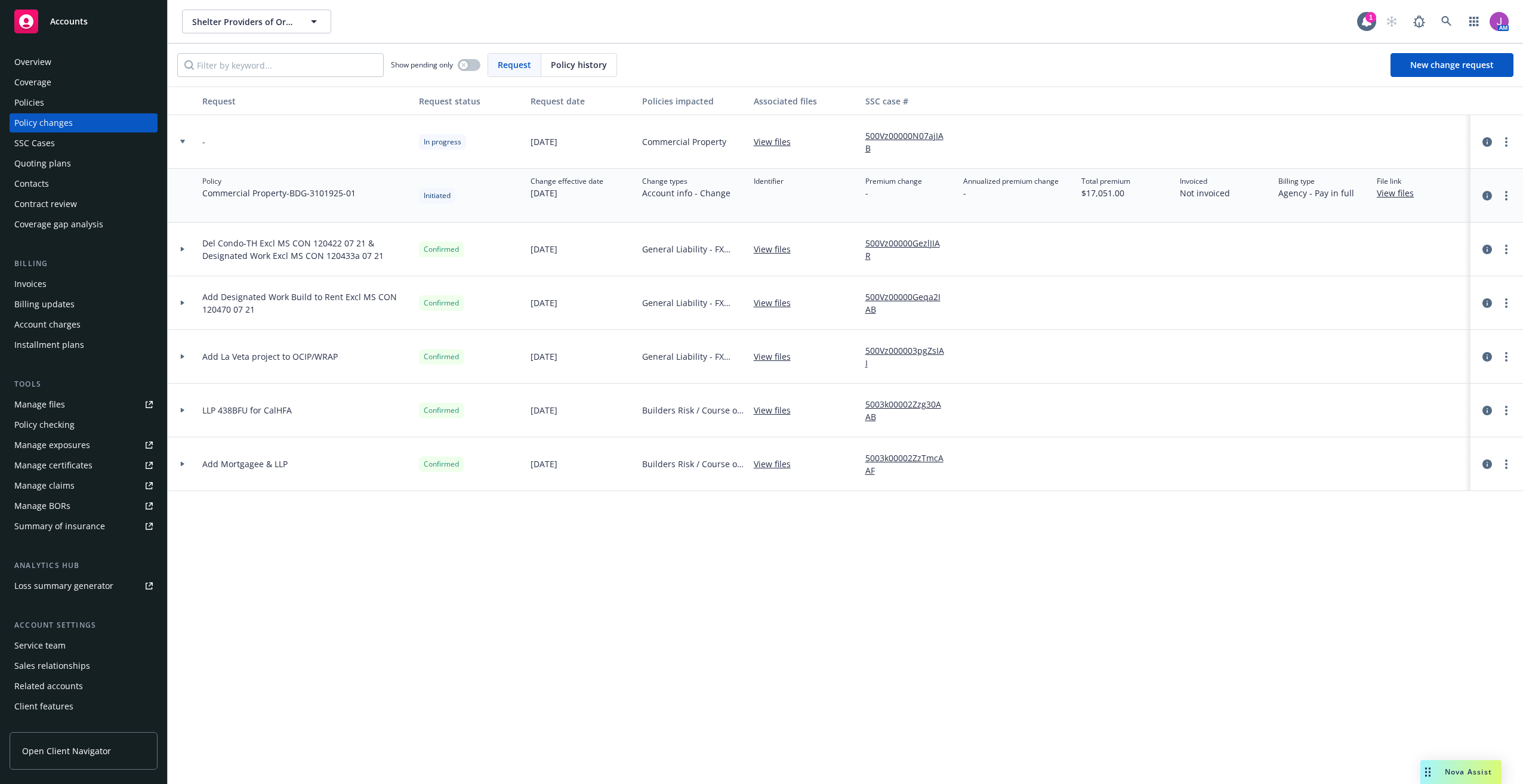
click at [770, 145] on link "View files" at bounding box center [776, 141] width 46 height 12
click at [184, 139] on div at bounding box center [182, 142] width 30 height 54
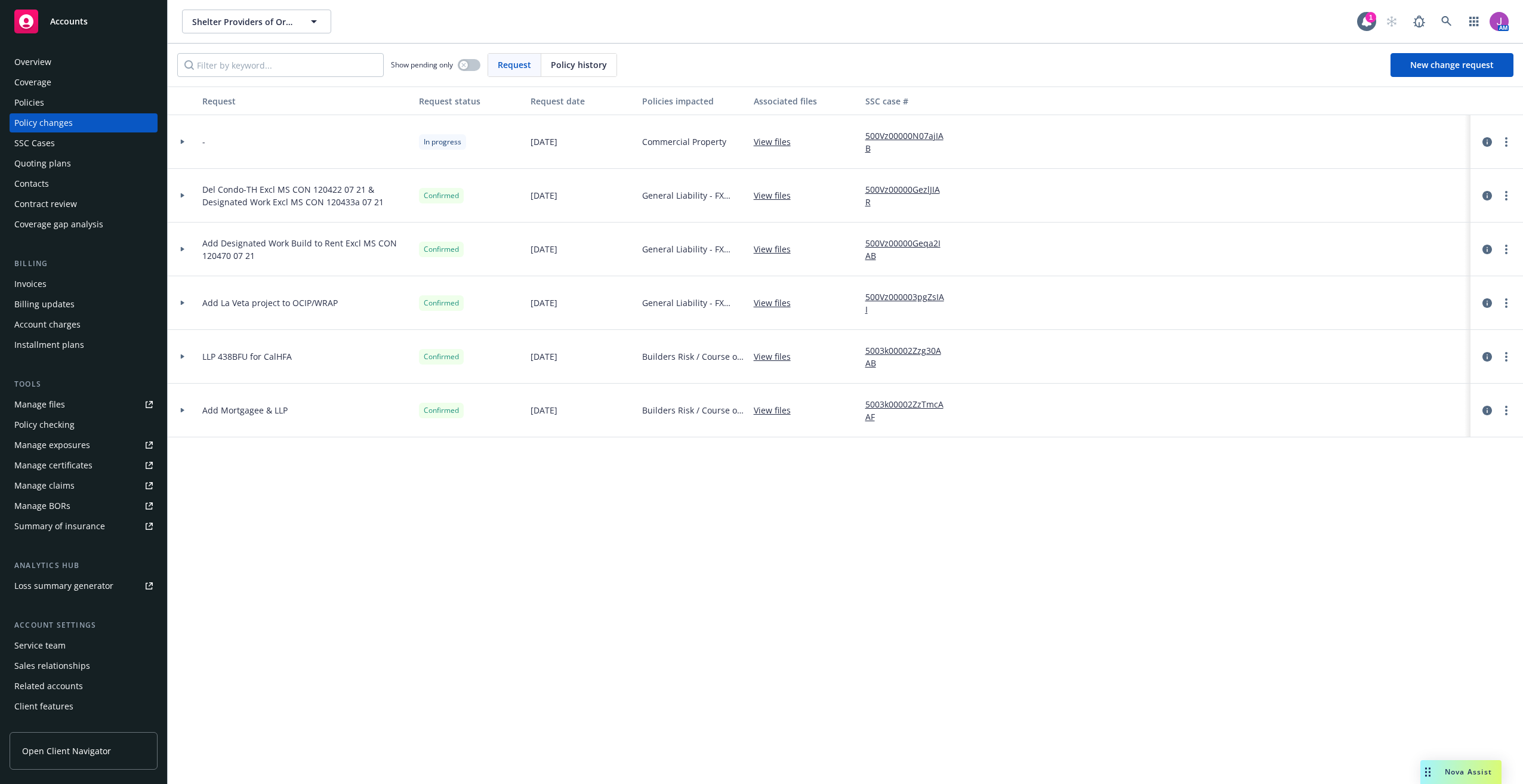
click at [912, 135] on link "500Vz00000N07ajIAB" at bounding box center [909, 142] width 89 height 25
click at [1509, 135] on div at bounding box center [1497, 142] width 43 height 15
click at [1502, 141] on link "more" at bounding box center [1506, 142] width 15 height 15
click at [1349, 198] on link "Edit request summary" at bounding box center [1410, 190] width 205 height 24
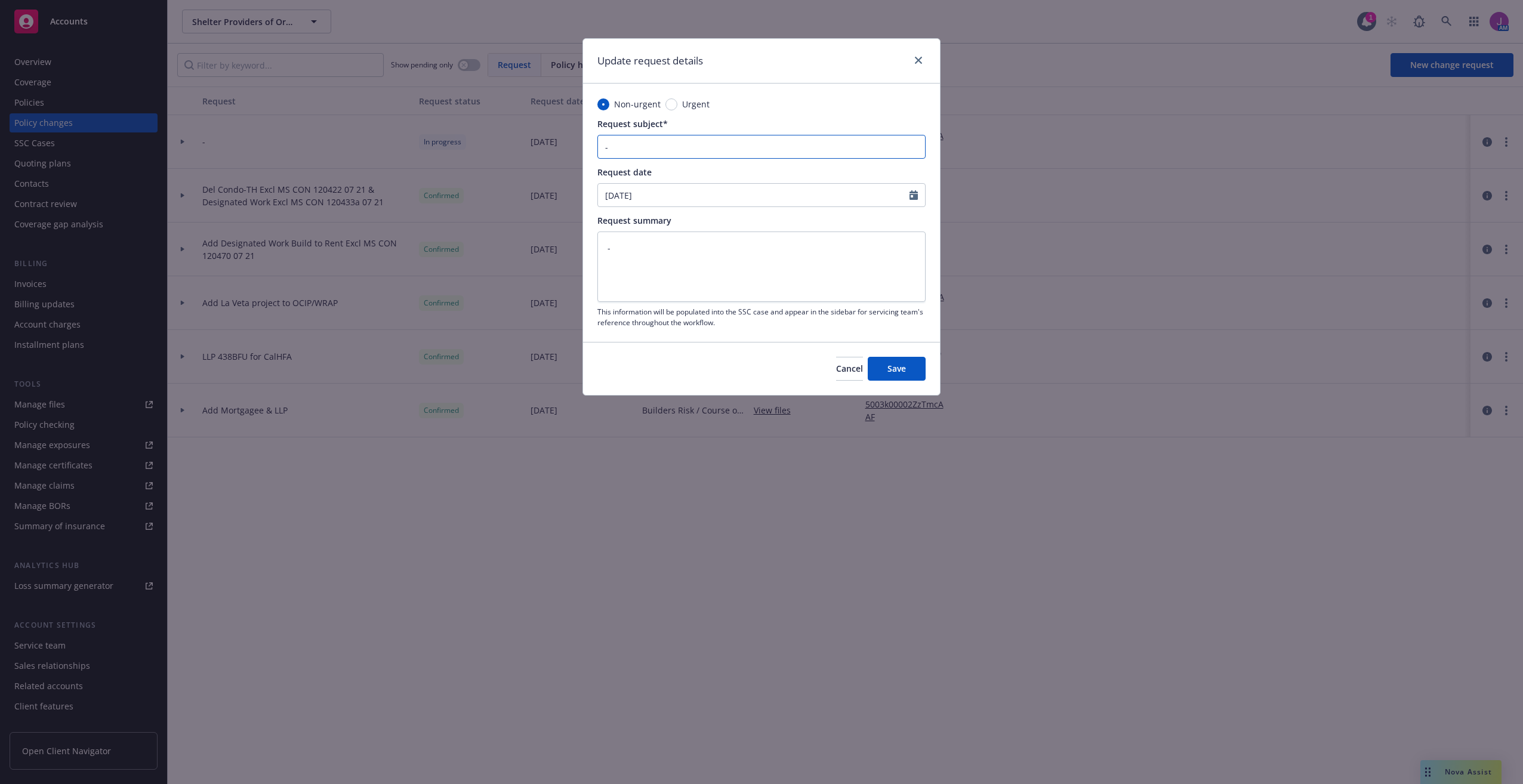
click at [643, 148] on input "-" at bounding box center [761, 147] width 328 height 24
type textarea "x"
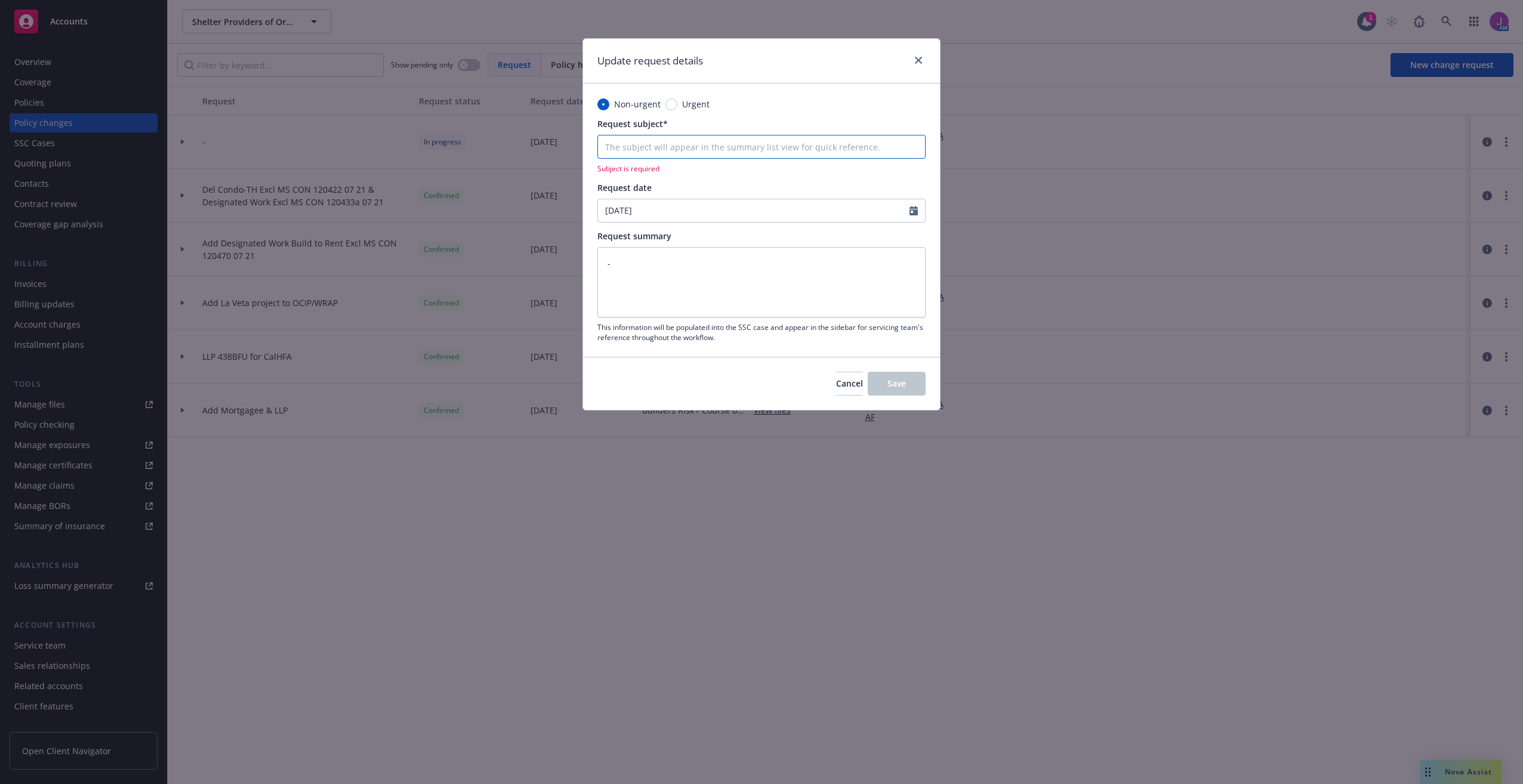
type textarea "x"
type input "D"
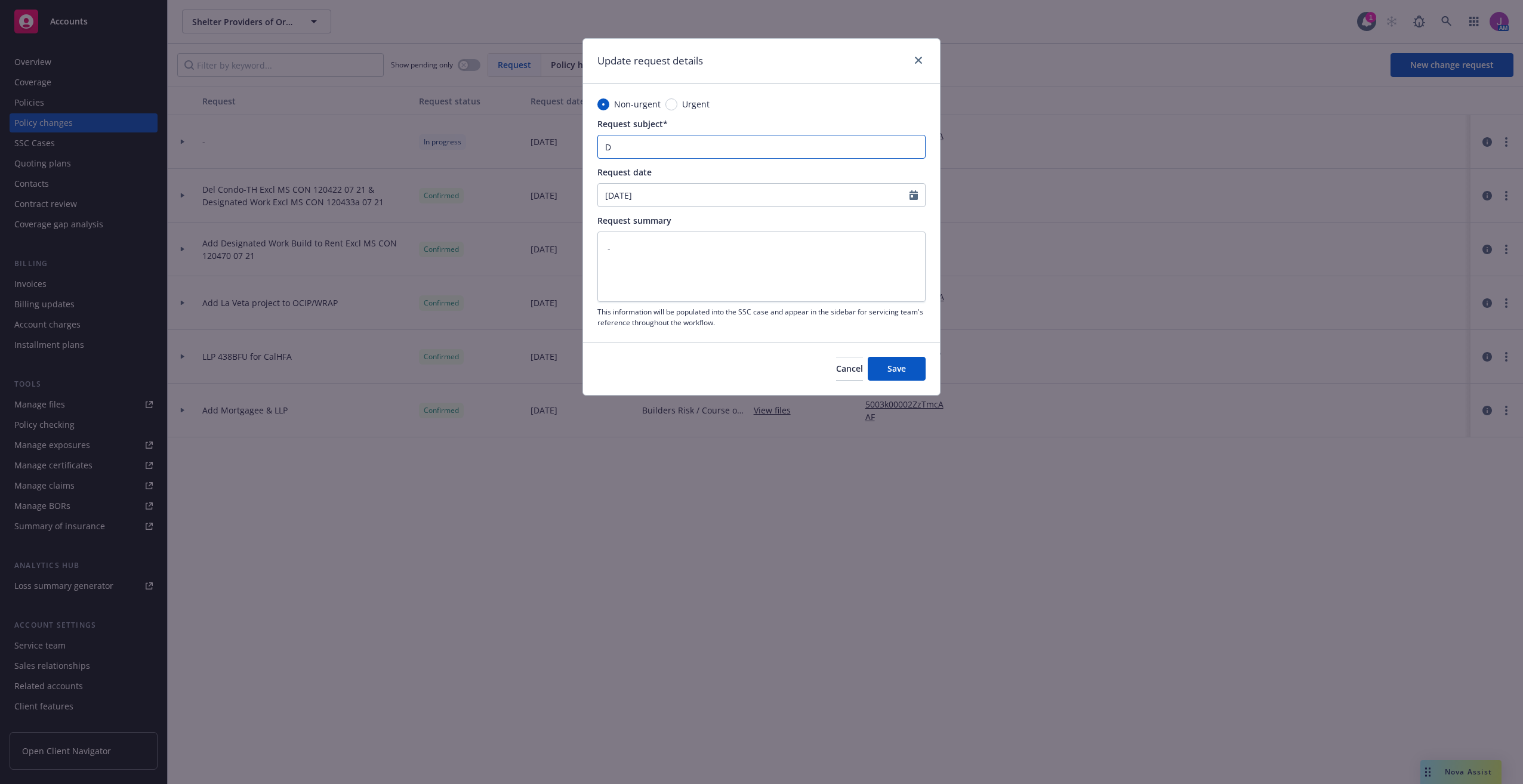
type textarea "x"
type input "DI"
type textarea "x"
type input "DIS"
type textarea "x"
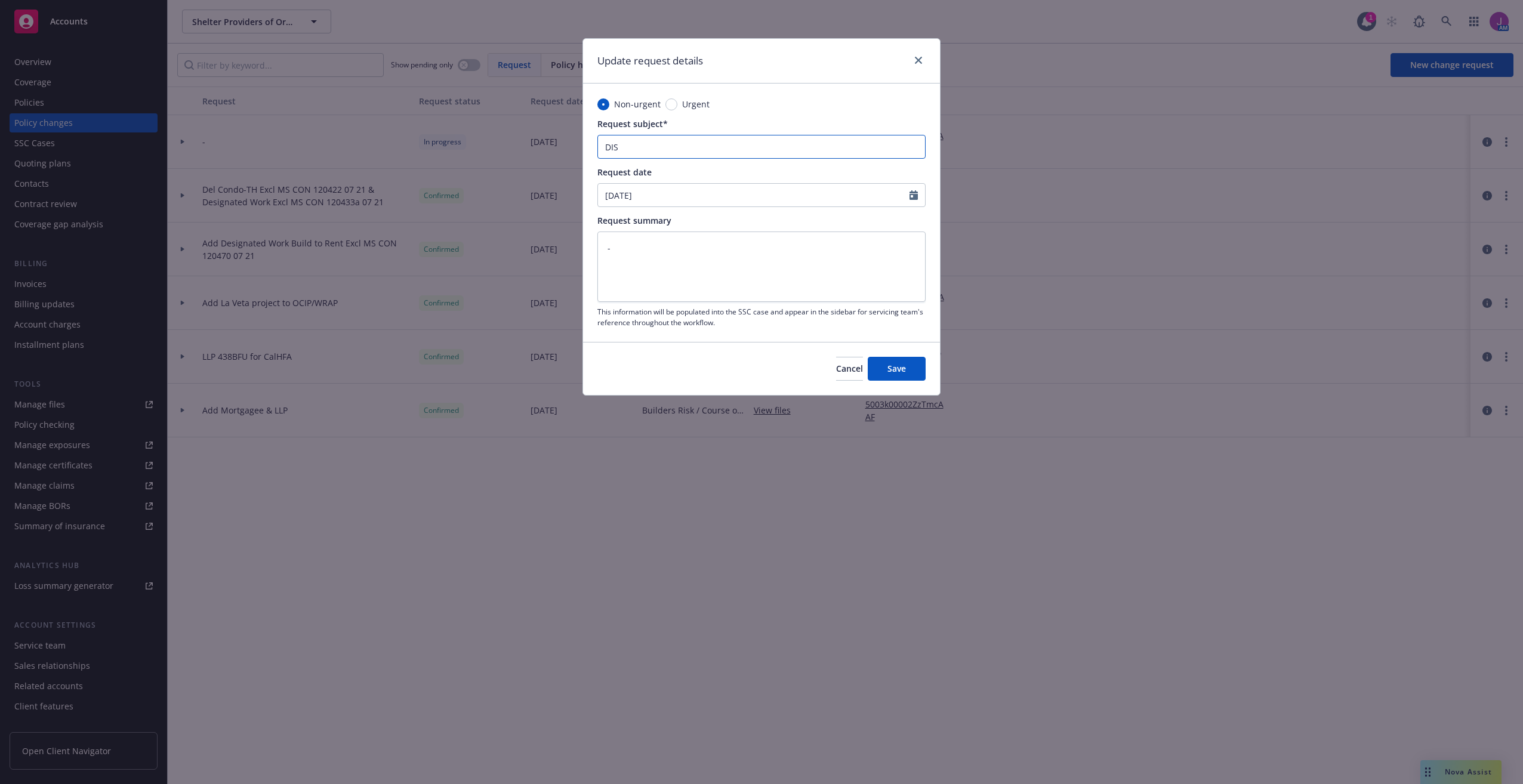
type input "DISR"
type textarea "x"
type input "DISRE"
type textarea "x"
type input "DISREG"
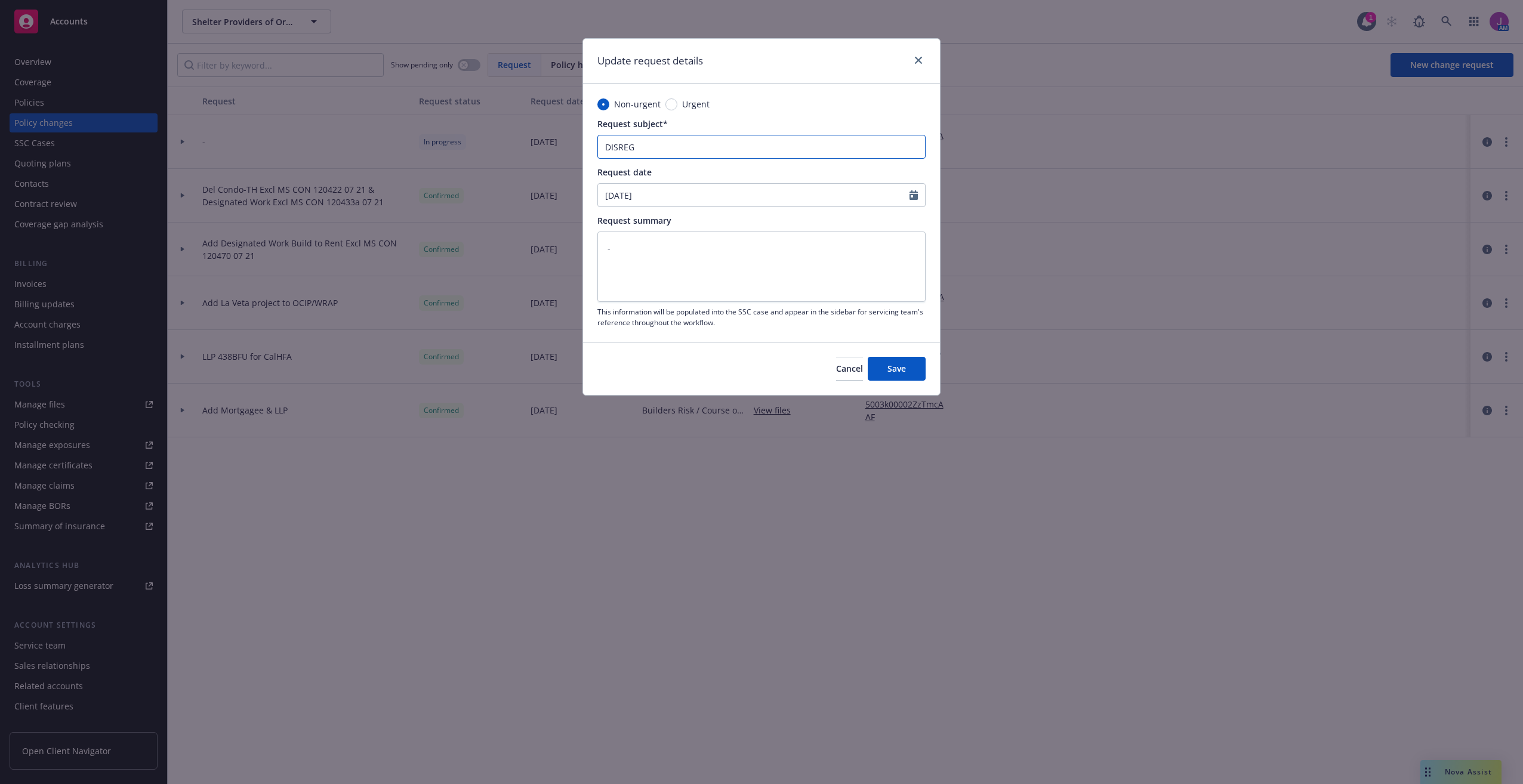
type textarea "x"
type input "DISREGA"
type textarea "x"
type input "DISREGAR"
type textarea "x"
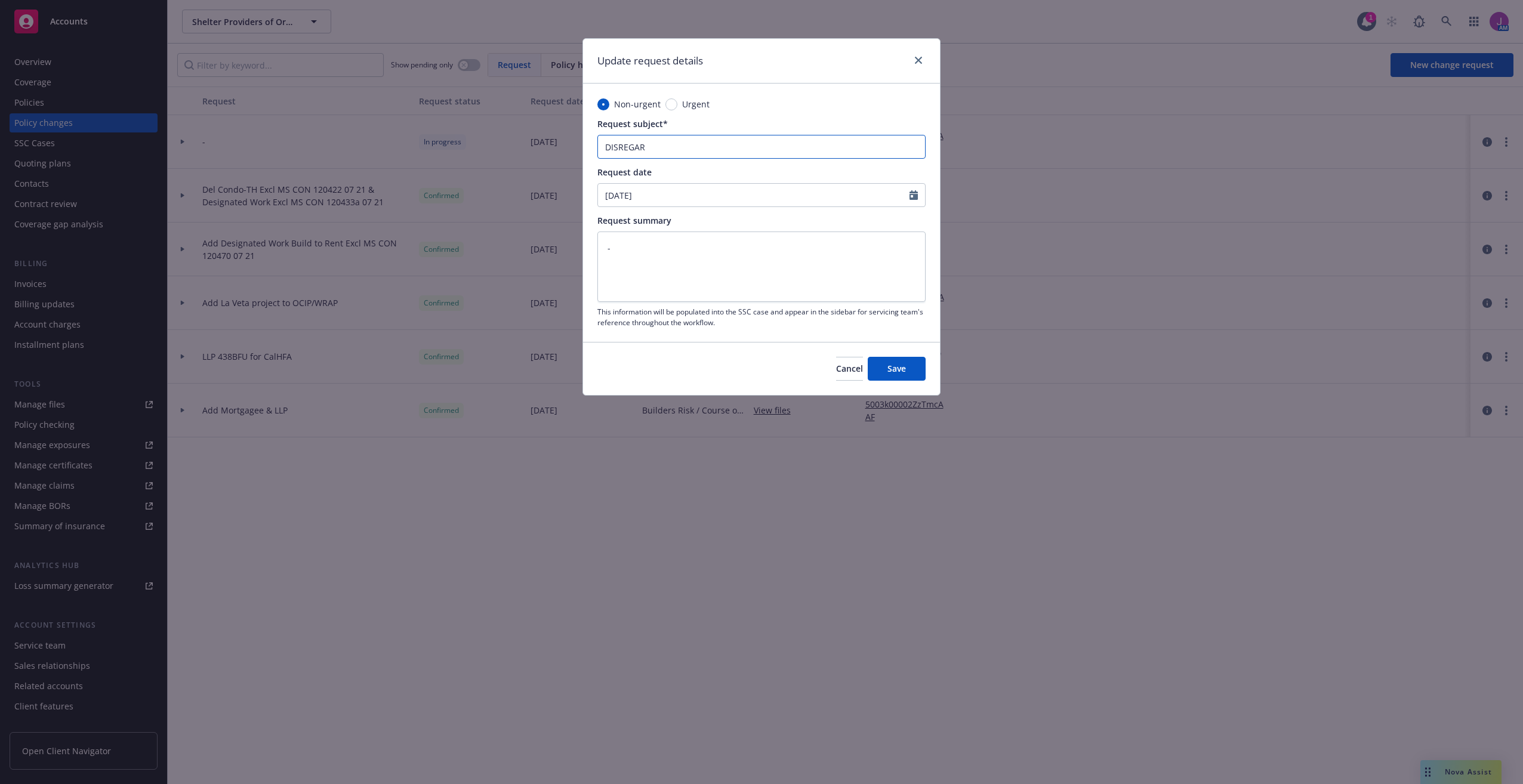
type input "DISREGARD"
type textarea "x"
type input "DISREGAR"
type textarea "x"
type input "DISREGARD"
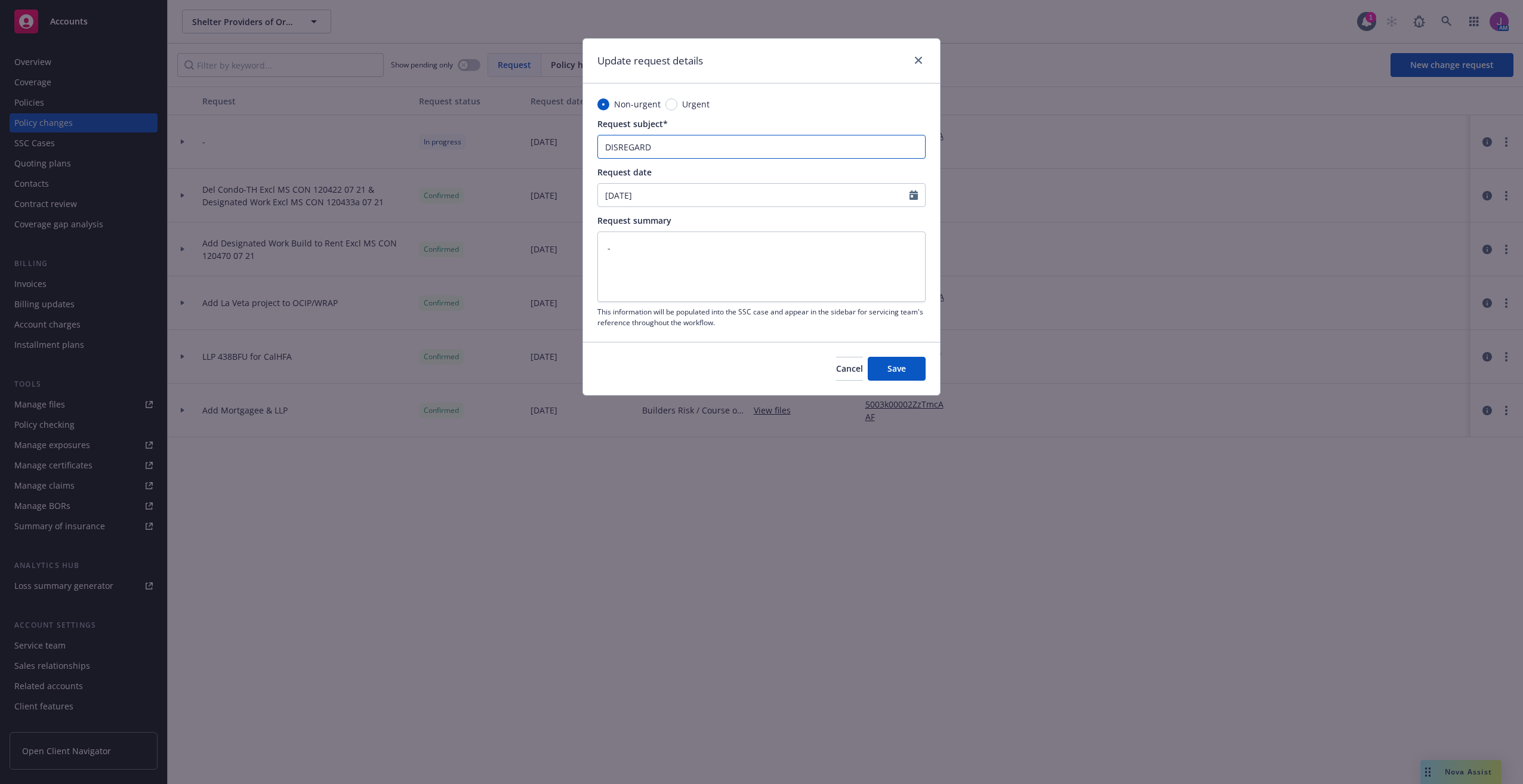
type textarea "x"
type input "DISREGARD"
type textarea "x"
type input "DISREGARD -"
type textarea "x"
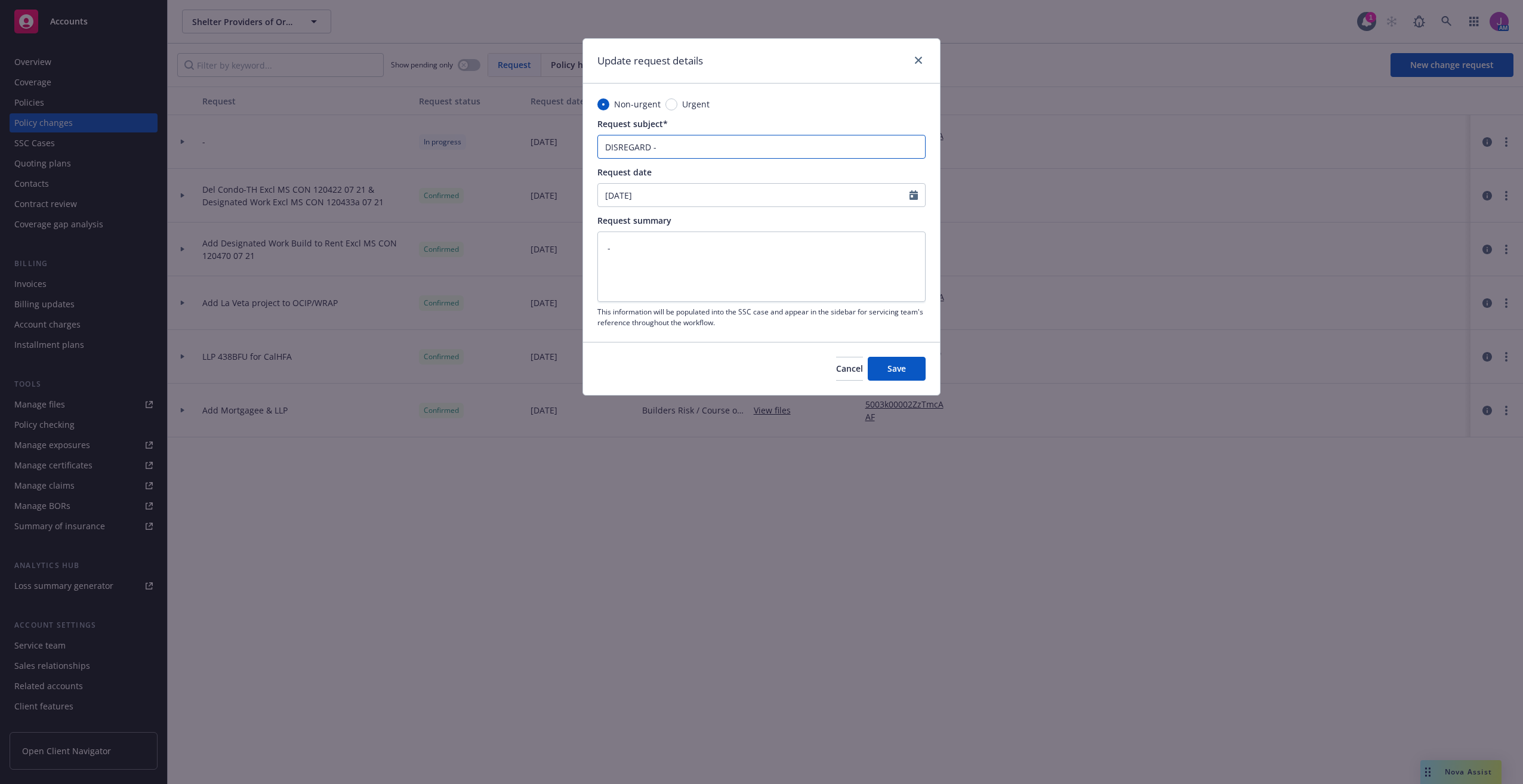
type input "DISREGARD -"
type textarea "x"
type input "DISREGARD - C"
type textarea "x"
type input "DISREGARD - Cr"
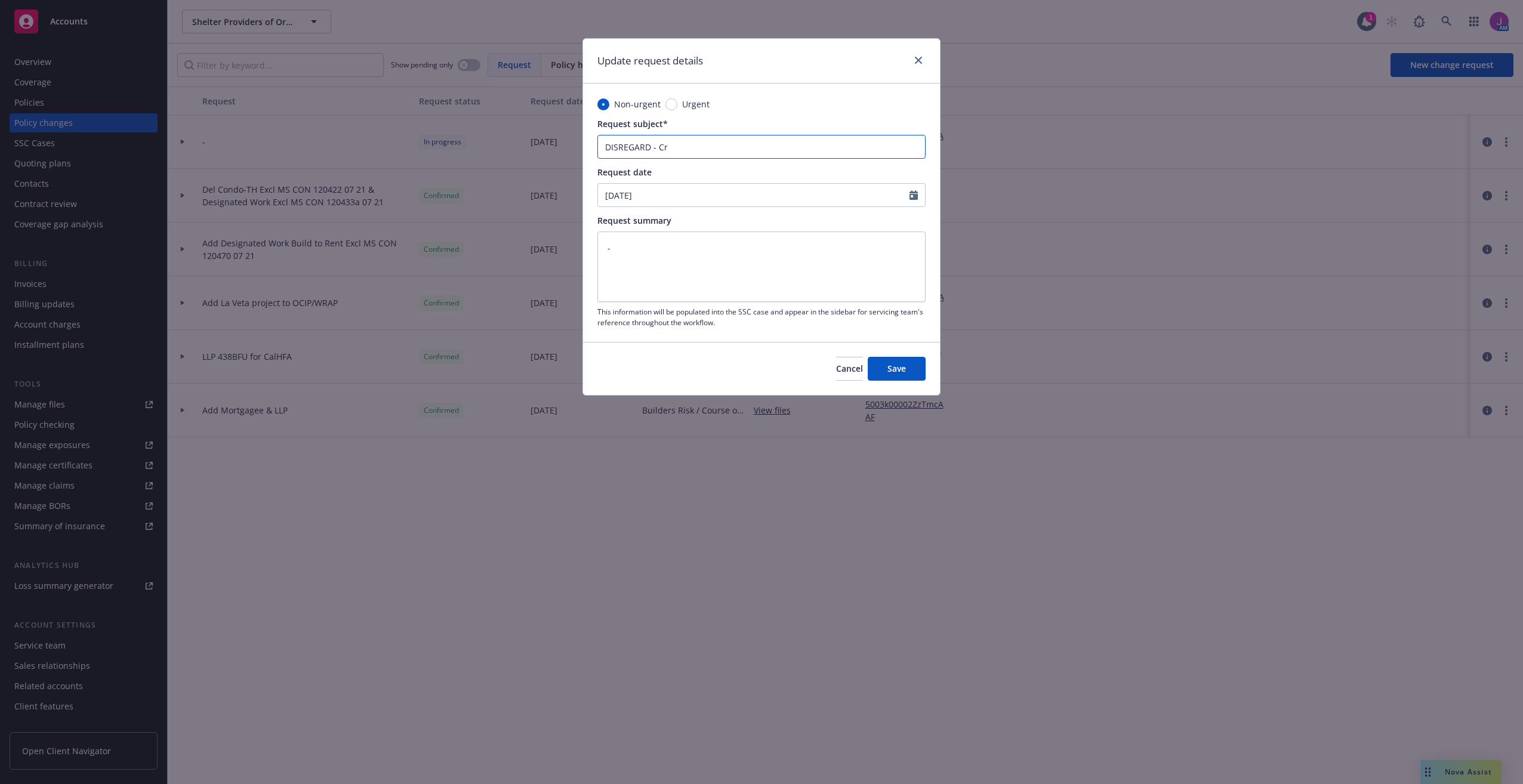
type textarea "x"
type input "DISREGARD - Cre"
type textarea "x"
type input "DISREGARD - Crea"
type textarea "x"
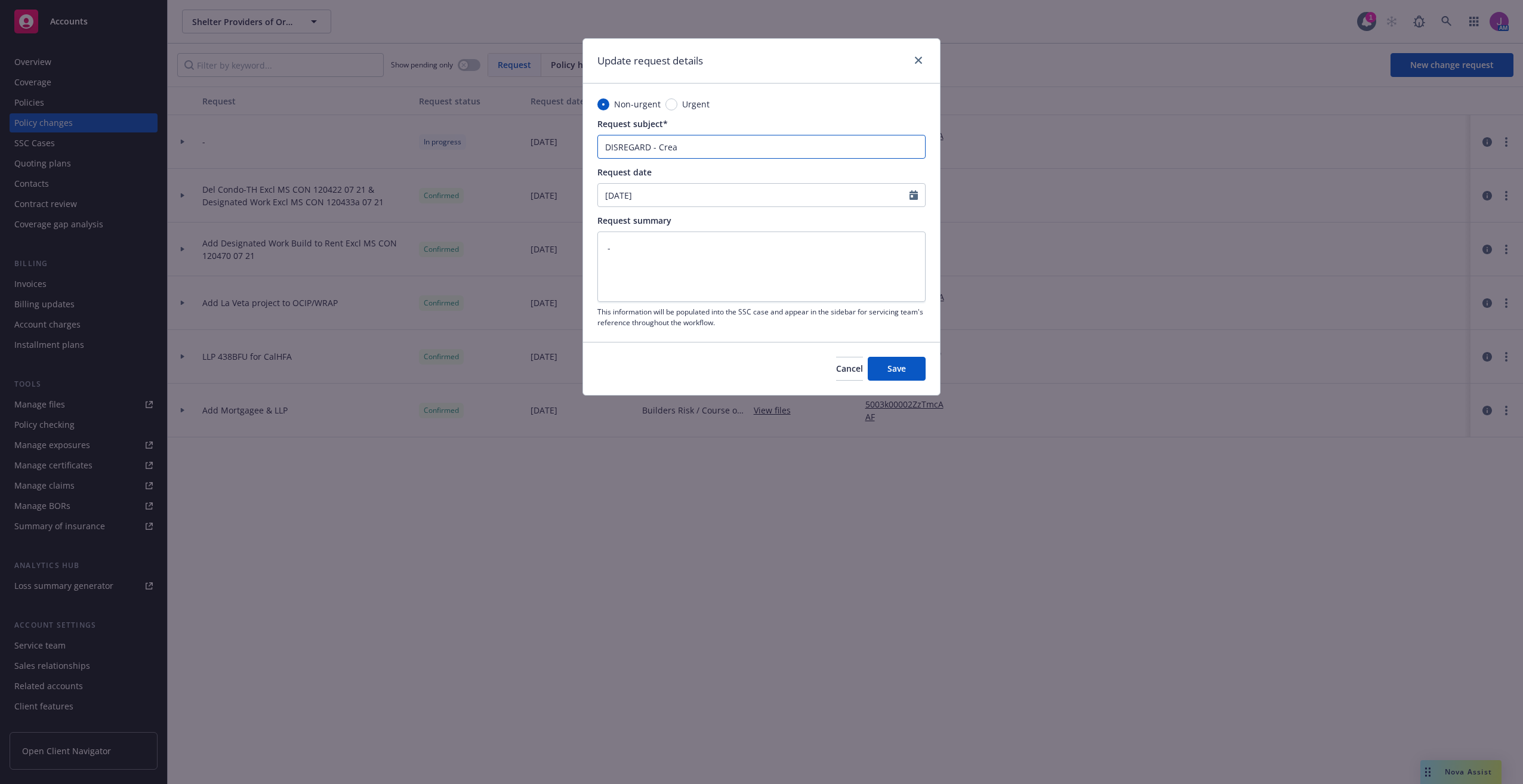
type input "DISREGARD - Creat"
type textarea "x"
type input "DISREGARD - Create"
type textarea "x"
type input "DISREGARD - Created"
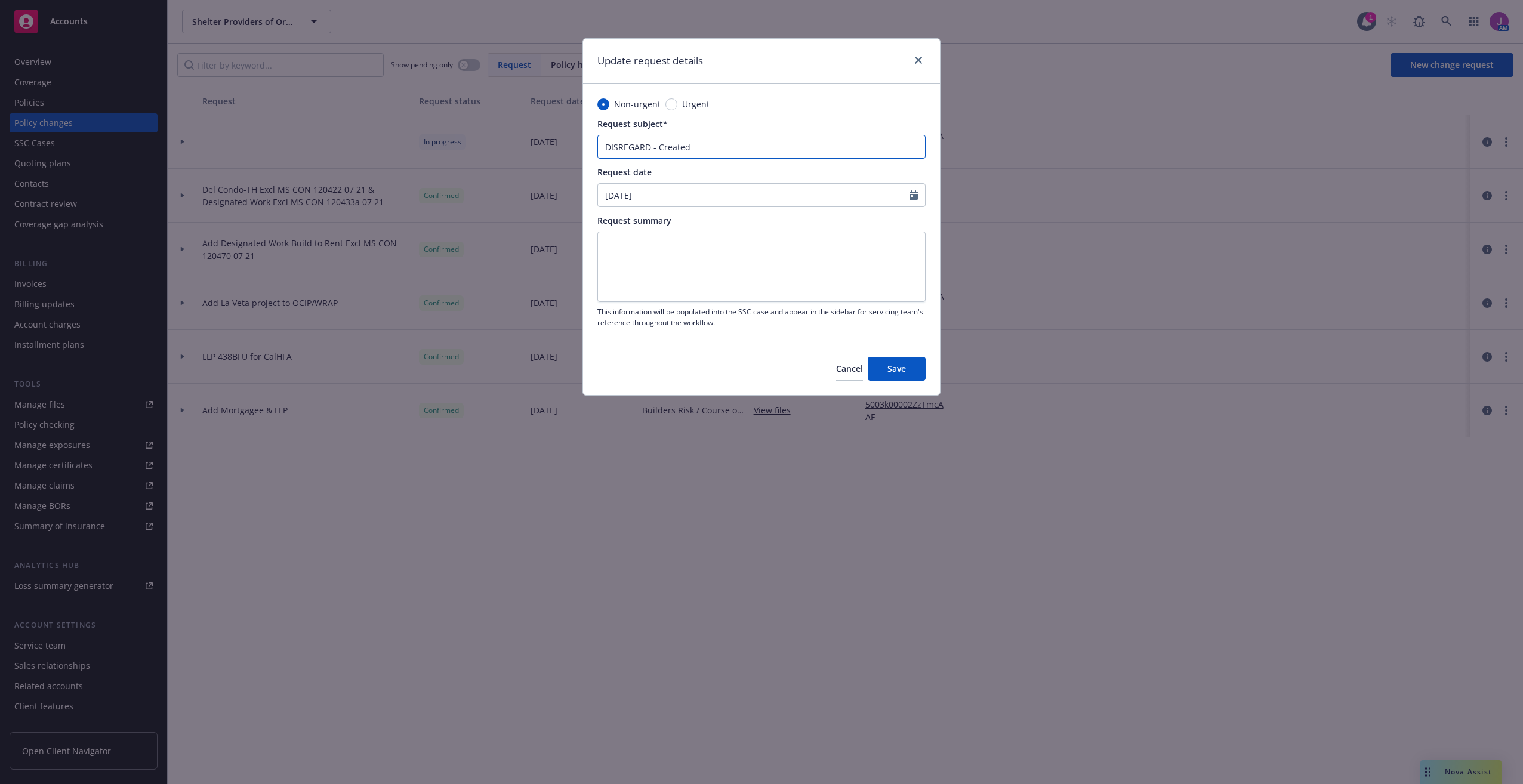
type textarea "x"
type input "DISREGARD - Created"
type textarea "x"
type input "DISREGARD - Created i"
type textarea "x"
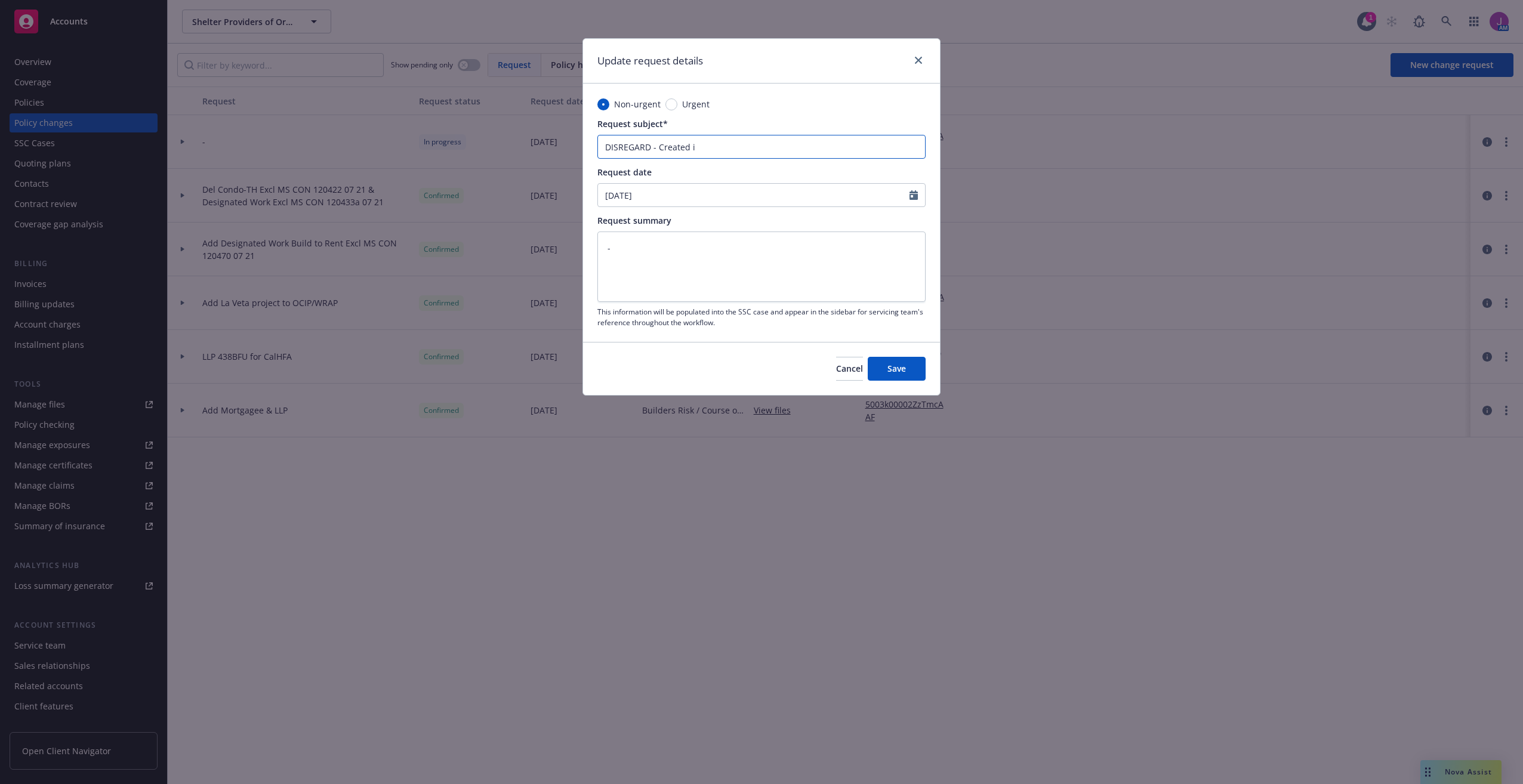
type input "DISREGARD - Created in"
type textarea "x"
type input "DISREGARD - Created in"
type textarea "x"
type input "DISREGARD - Created in E"
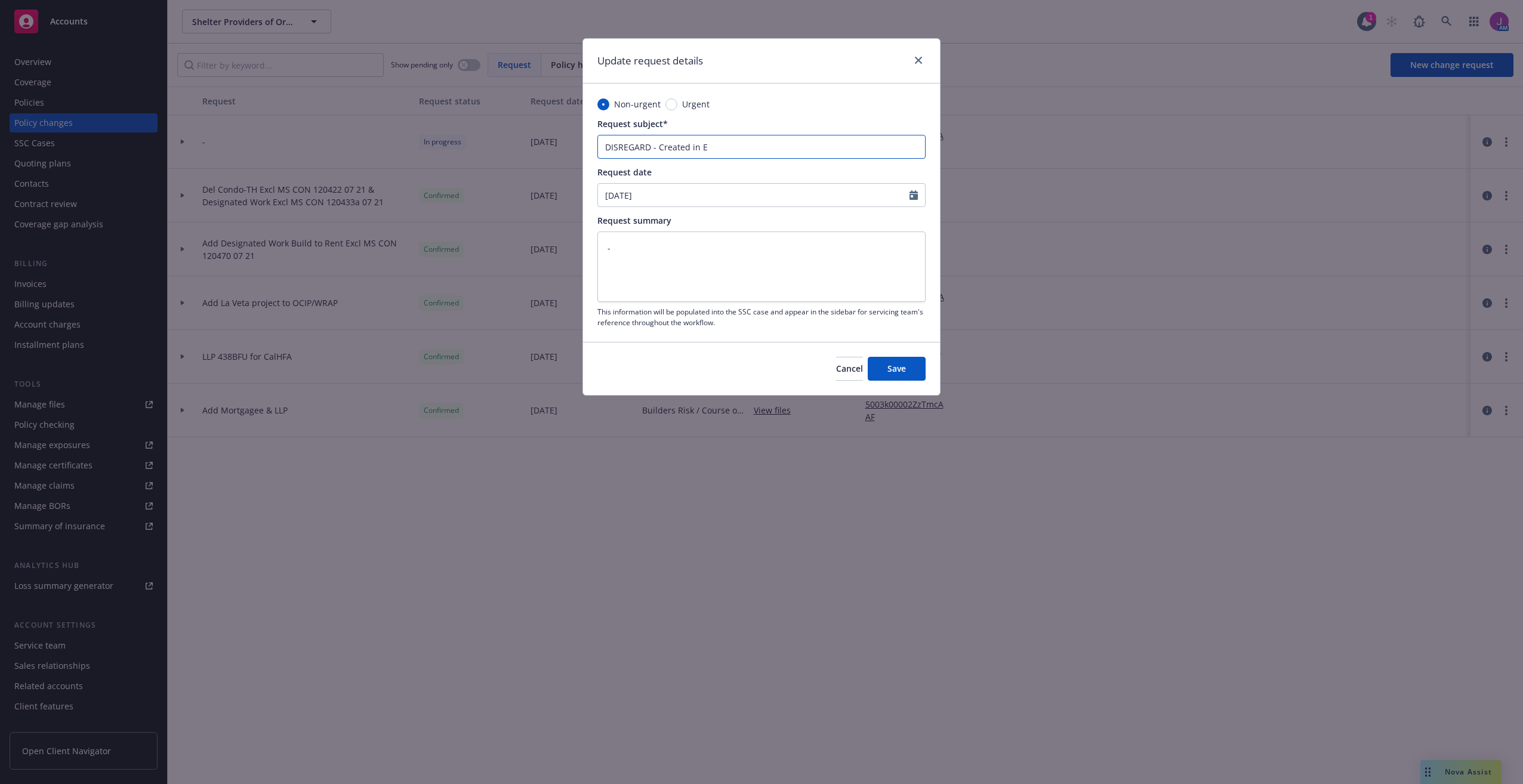
type textarea "x"
type input "DISREGARD - Created in Er"
type textarea "x"
type input "DISREGARD - Created in Err"
type textarea "x"
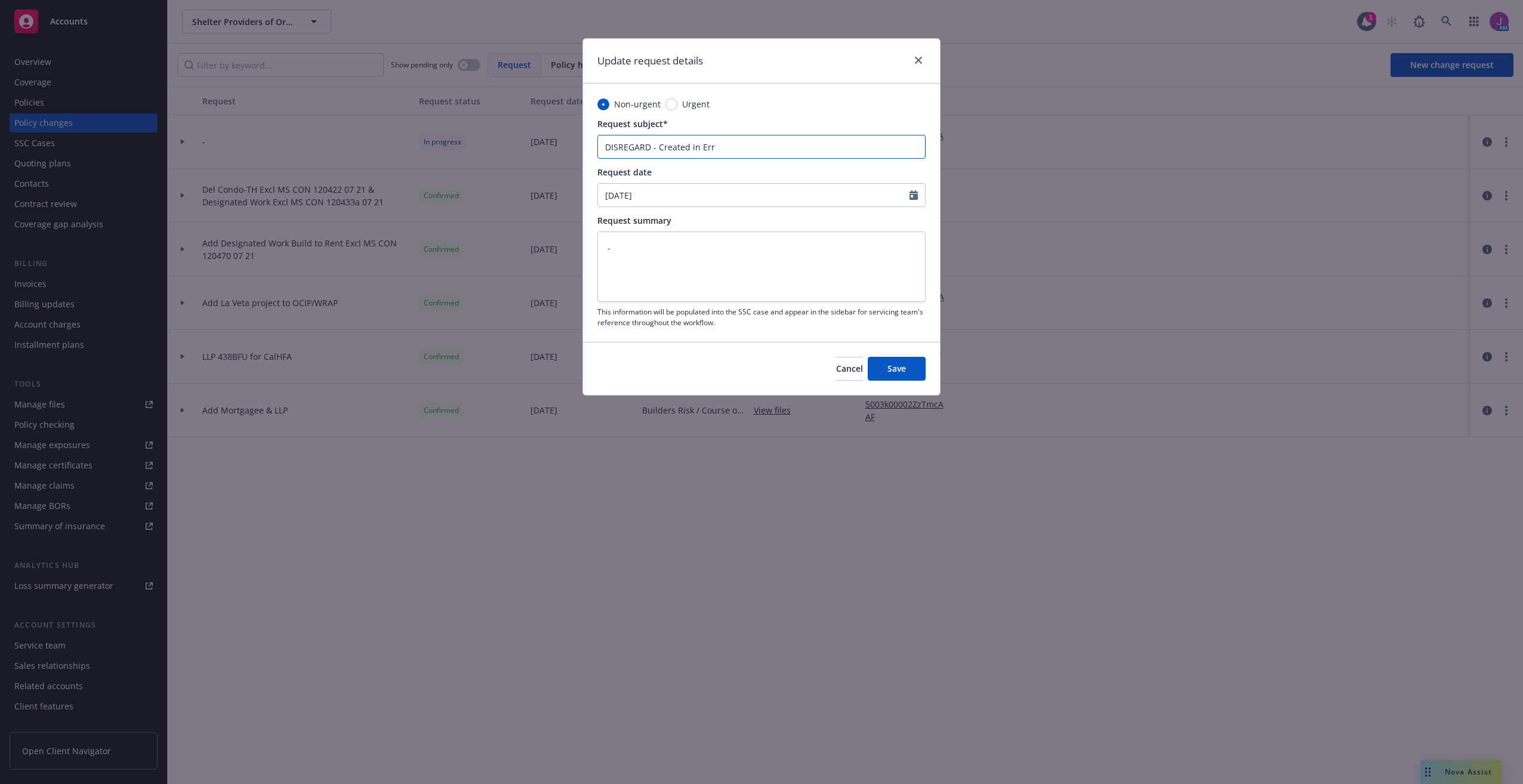
type input "DISREGARD - Created in Erro"
type textarea "x"
type input "DISREGARD - Created in Error"
click at [896, 374] on span "Save" at bounding box center [896, 368] width 18 height 11
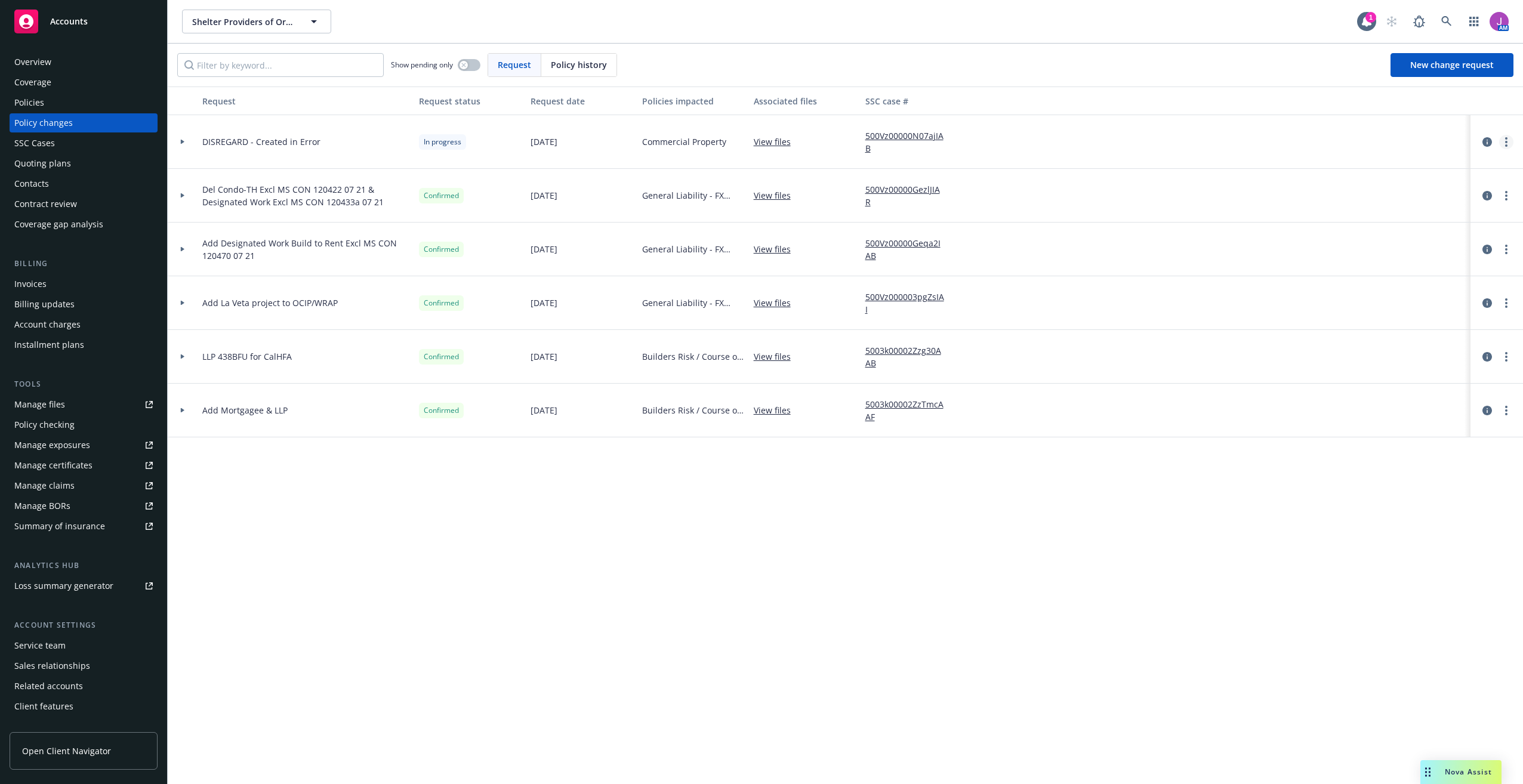
click at [1505, 142] on icon "more" at bounding box center [1506, 142] width 2 height 10
click at [1350, 219] on link "Rescind request" at bounding box center [1410, 214] width 205 height 24
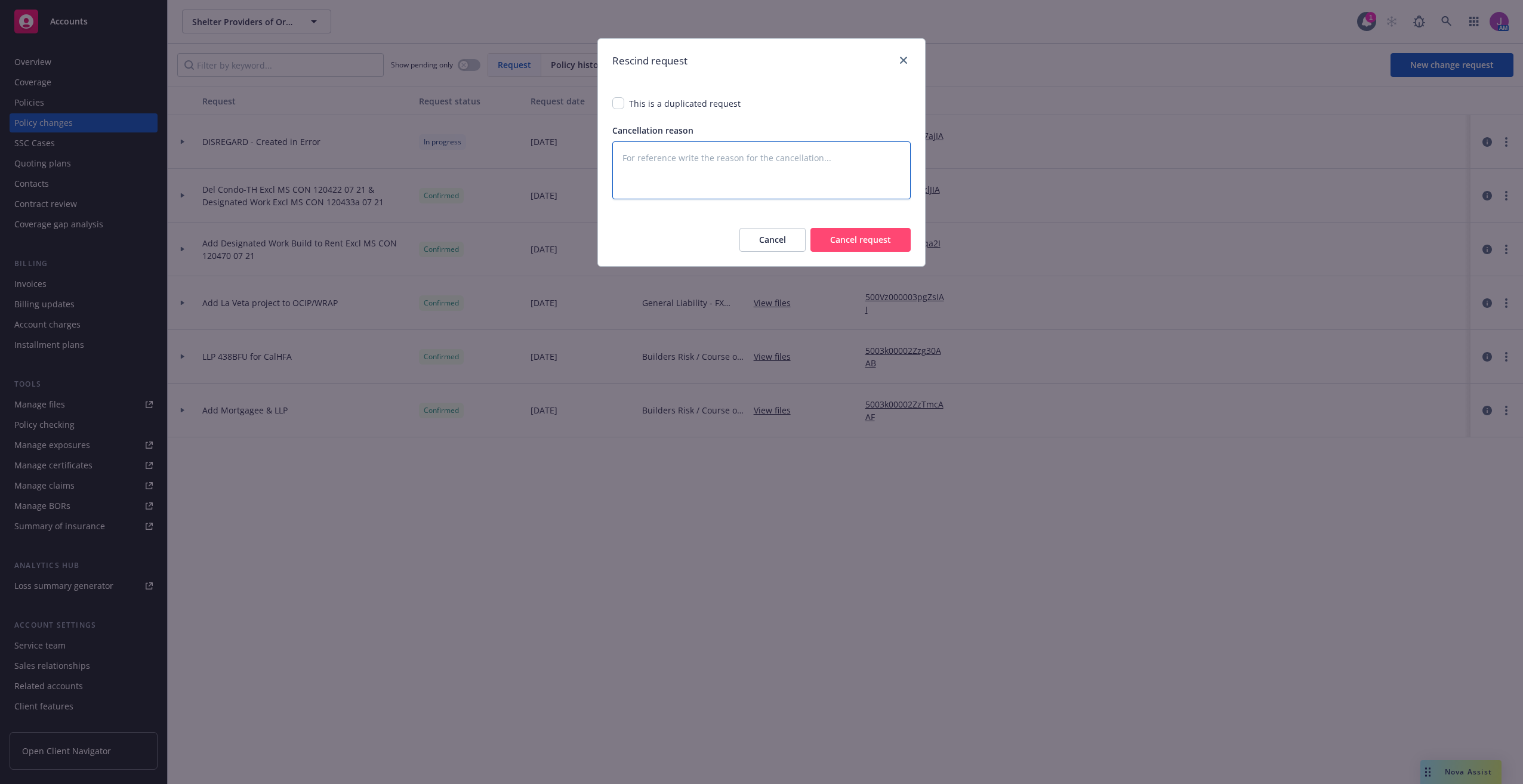
click at [657, 167] on textarea at bounding box center [762, 170] width 298 height 58
type textarea "x"
type textarea "C"
type textarea "x"
type textarea "Cr"
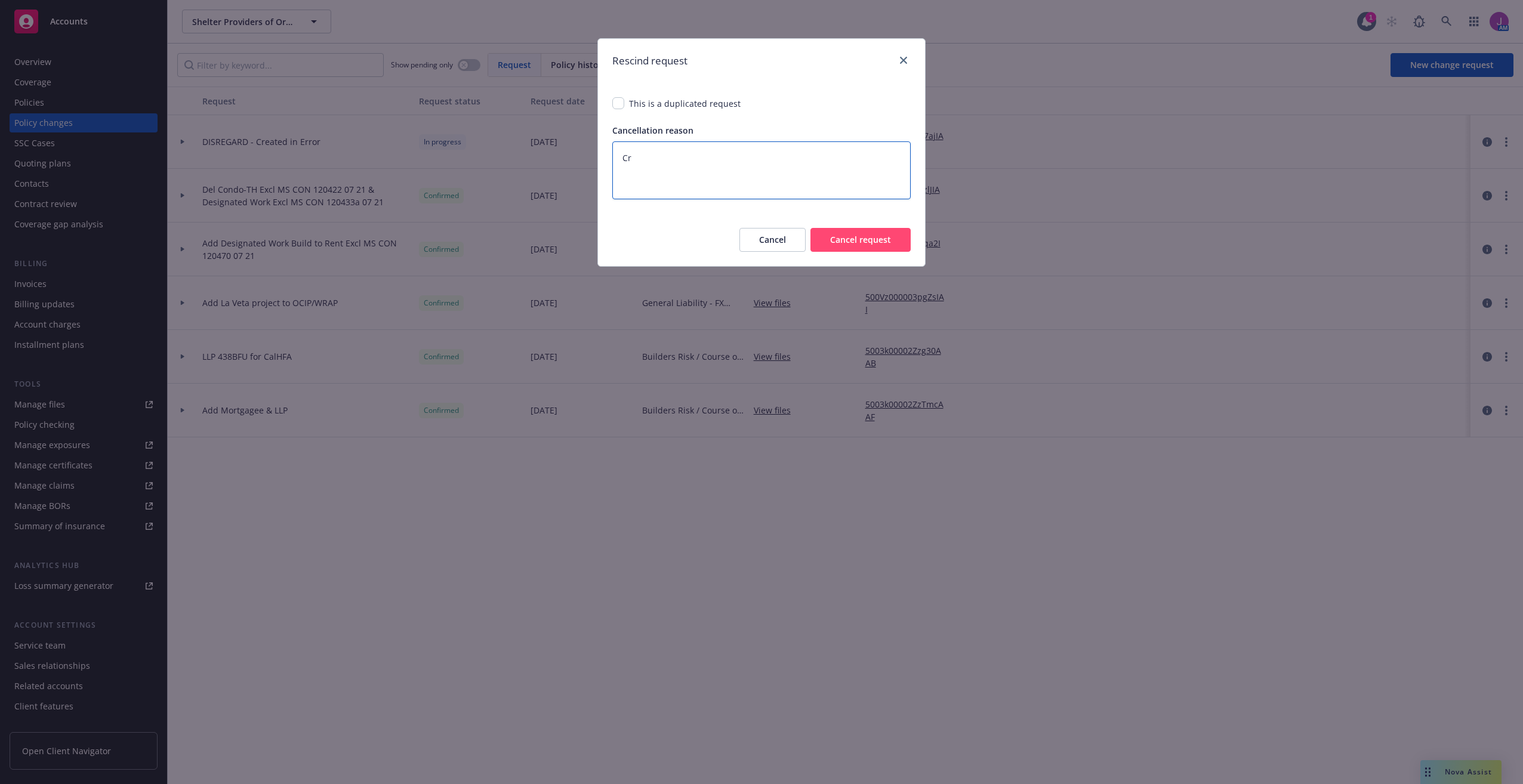
type textarea "x"
type textarea "Cre"
type textarea "x"
type textarea "Crea"
type textarea "x"
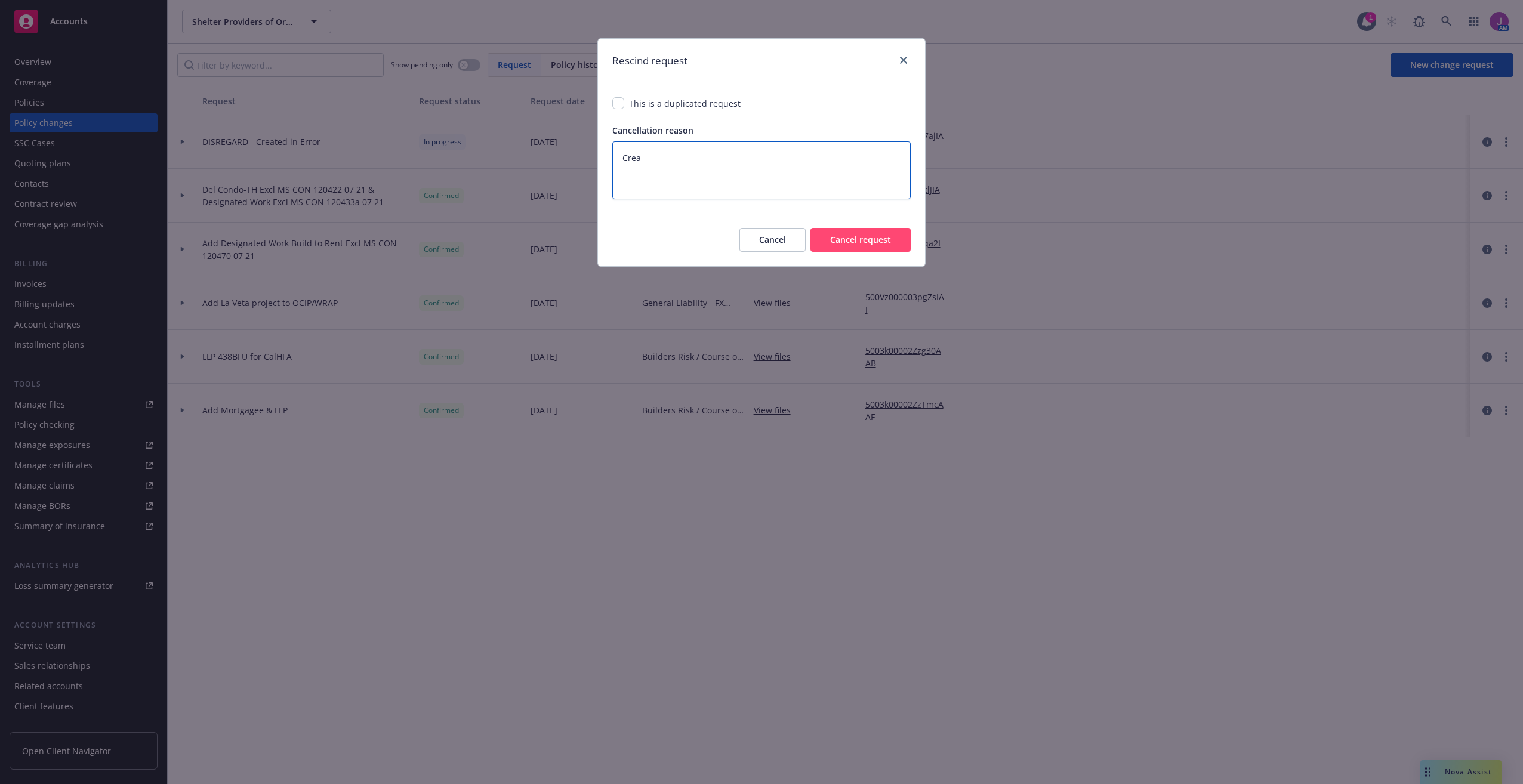
type textarea "Creat"
type textarea "x"
type textarea "Create"
type textarea "x"
type textarea "Created"
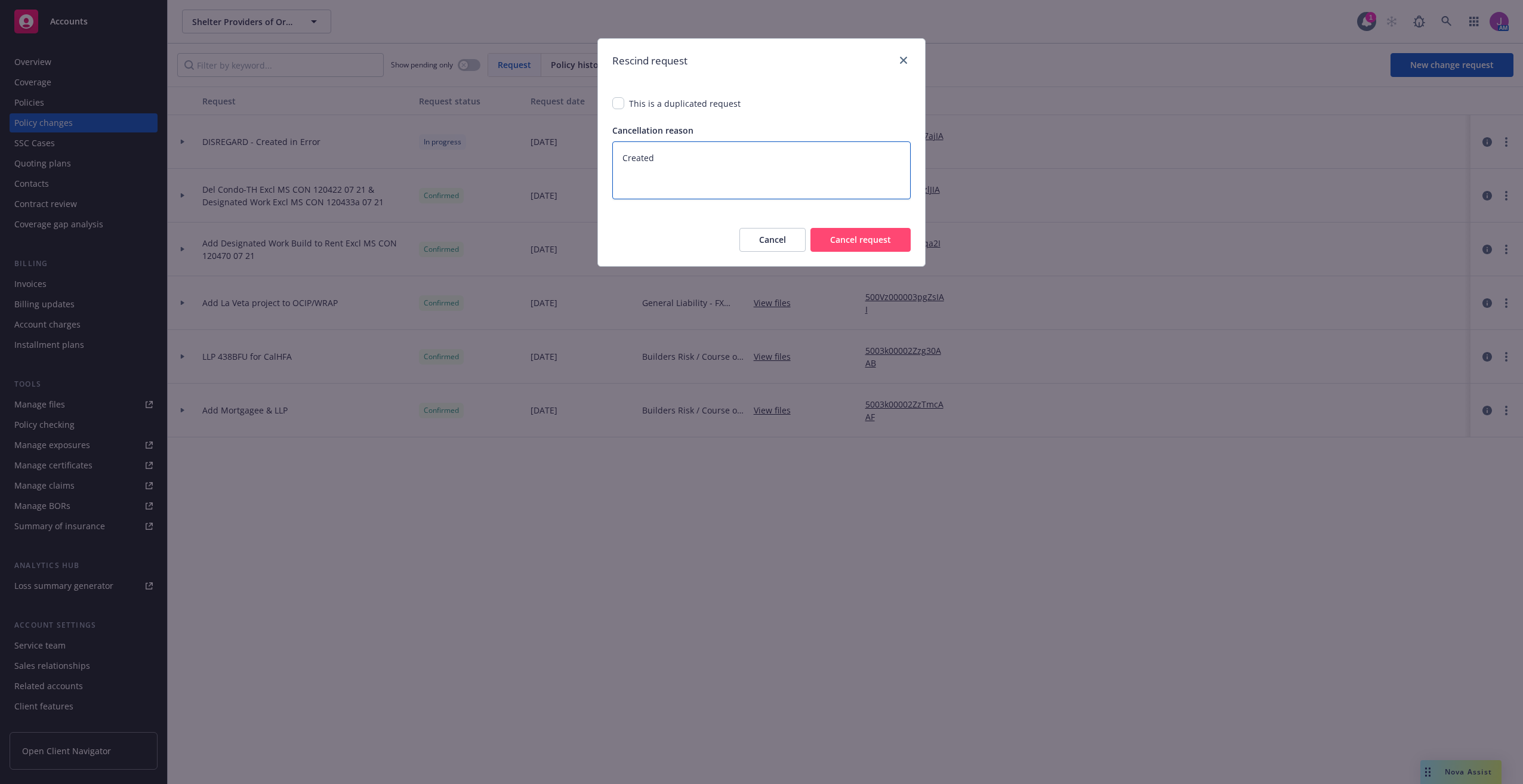
type textarea "x"
type textarea "Created"
type textarea "x"
type textarea "Created i"
type textarea "x"
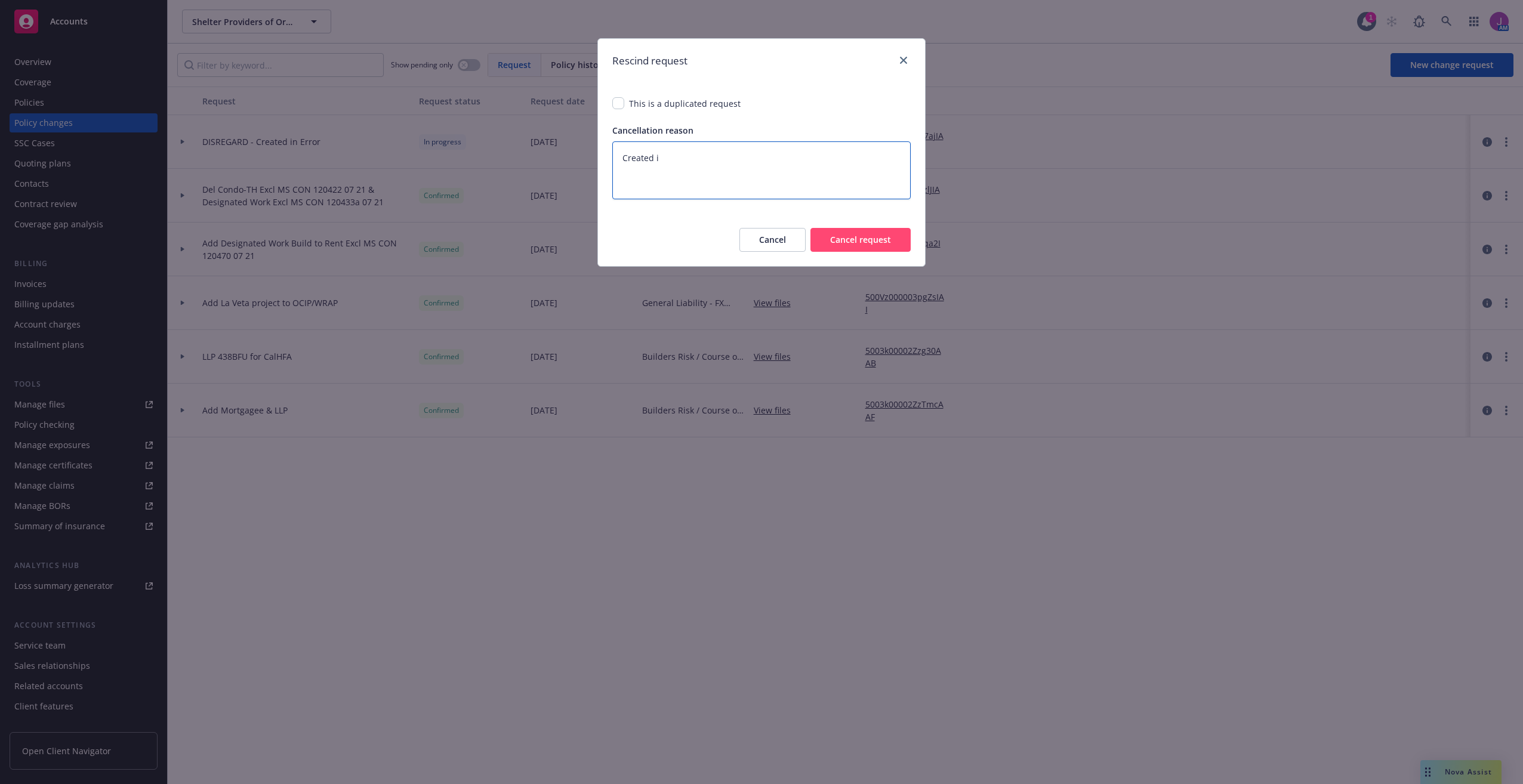
type textarea "Created in"
type textarea "x"
type textarea "Created in"
type textarea "x"
type textarea "Created in e"
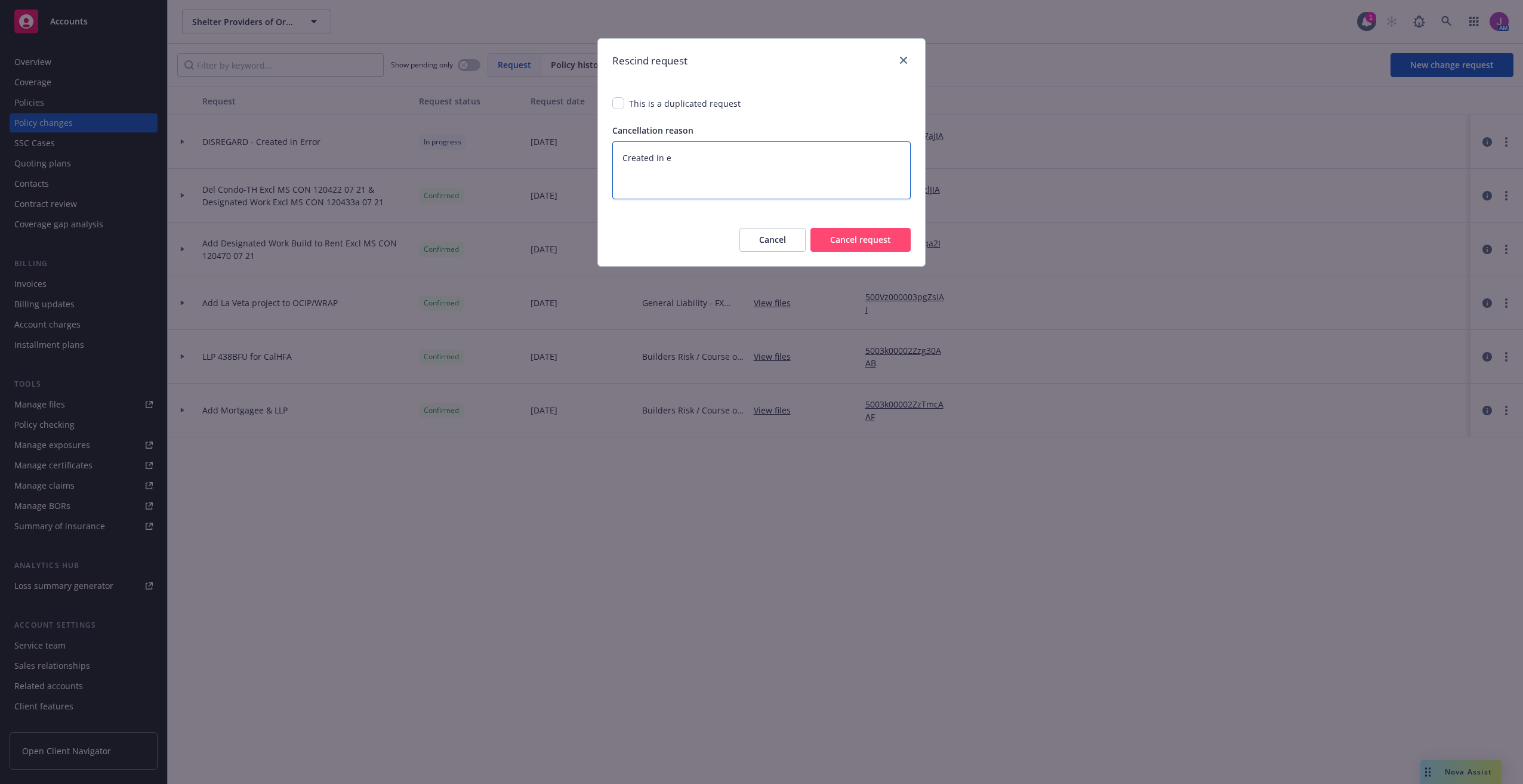
type textarea "x"
type textarea "Created in er"
type textarea "x"
type textarea "Created in err"
type textarea "x"
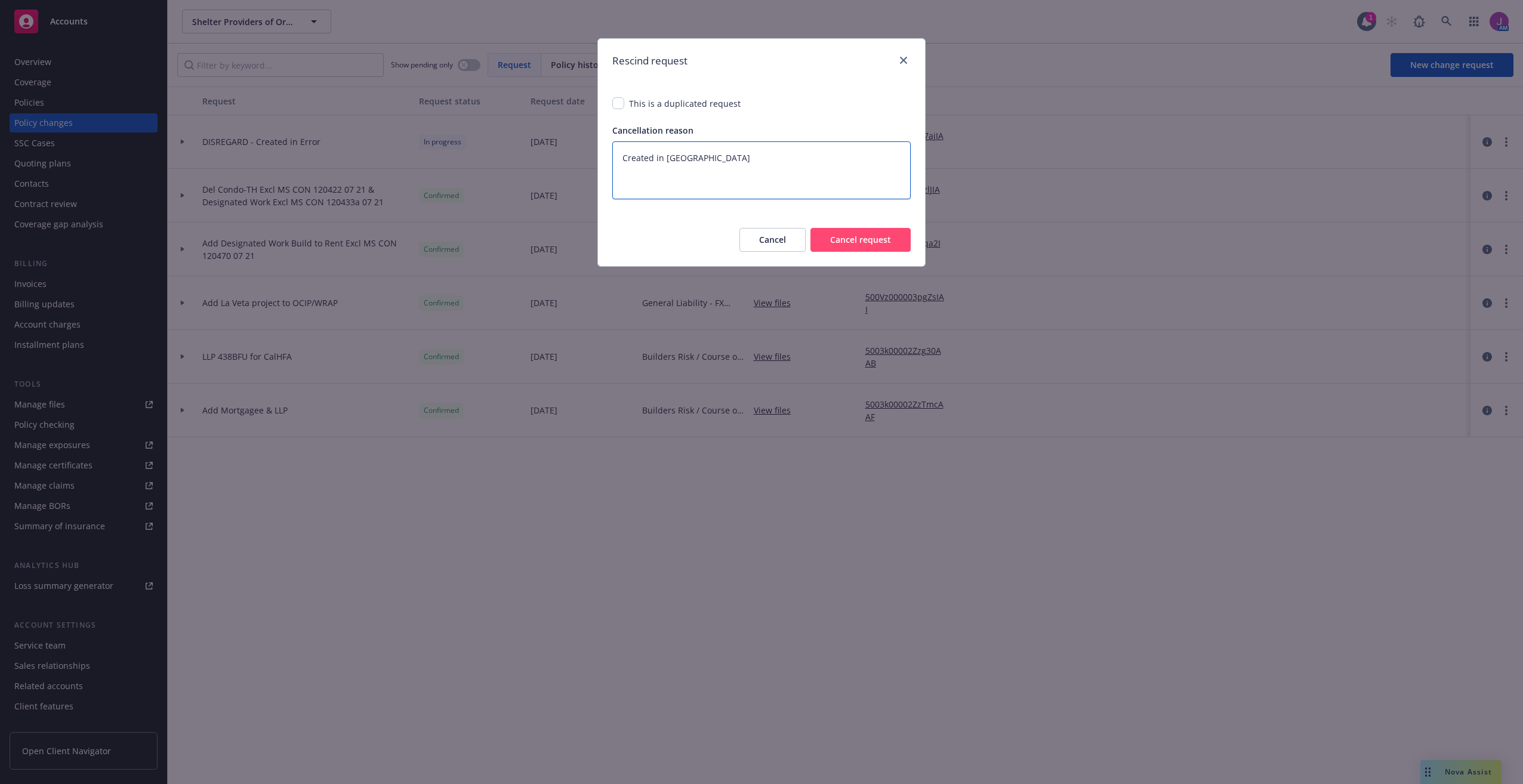
type textarea "Created in error"
type textarea "x"
type textarea "Created in error"
click at [863, 242] on button "Cancel request" at bounding box center [861, 239] width 101 height 24
type textarea "x"
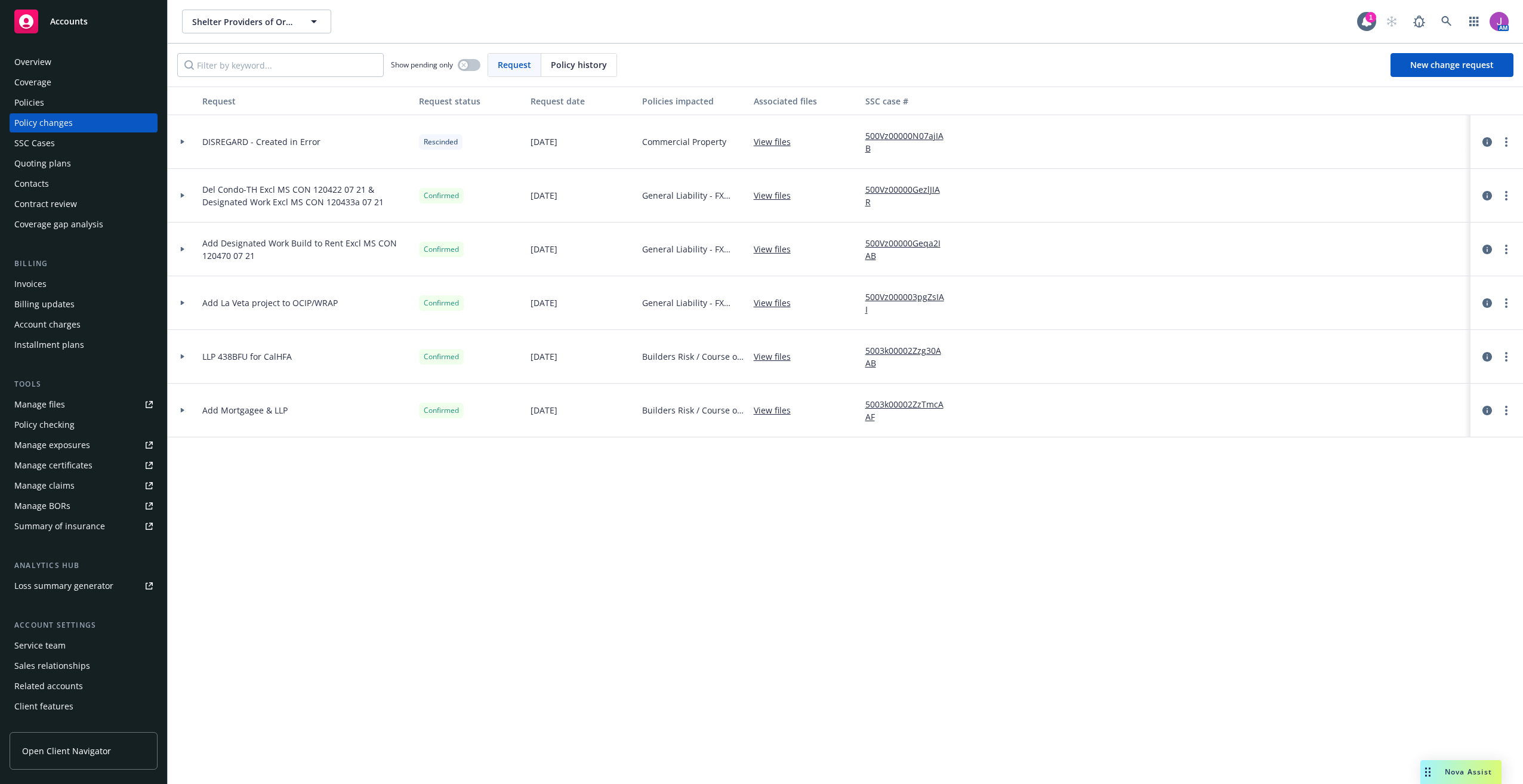
click at [53, 110] on div "Policies" at bounding box center [84, 103] width 139 height 19
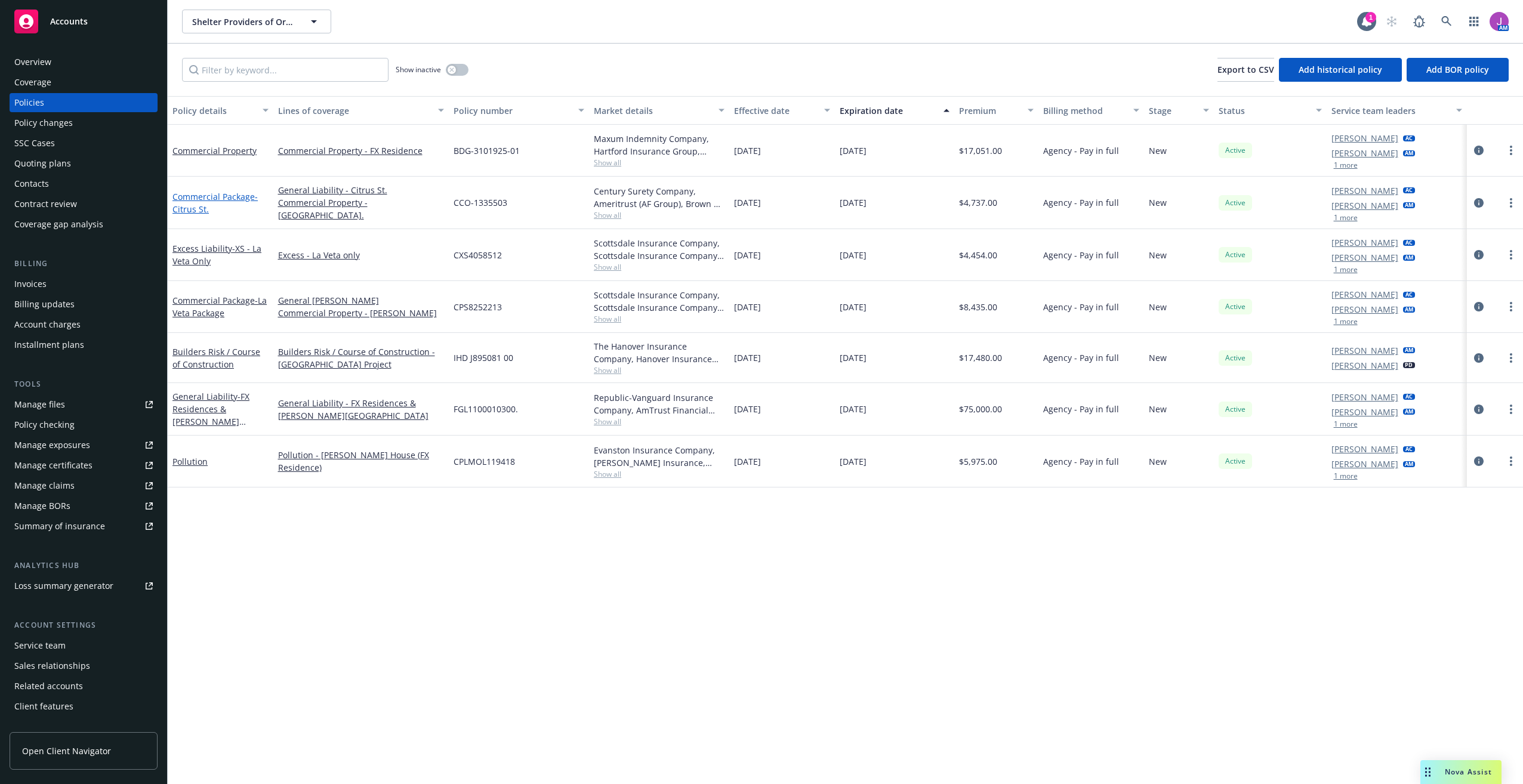
click at [215, 196] on link "Commercial Package - Citrus St." at bounding box center [215, 203] width 85 height 24
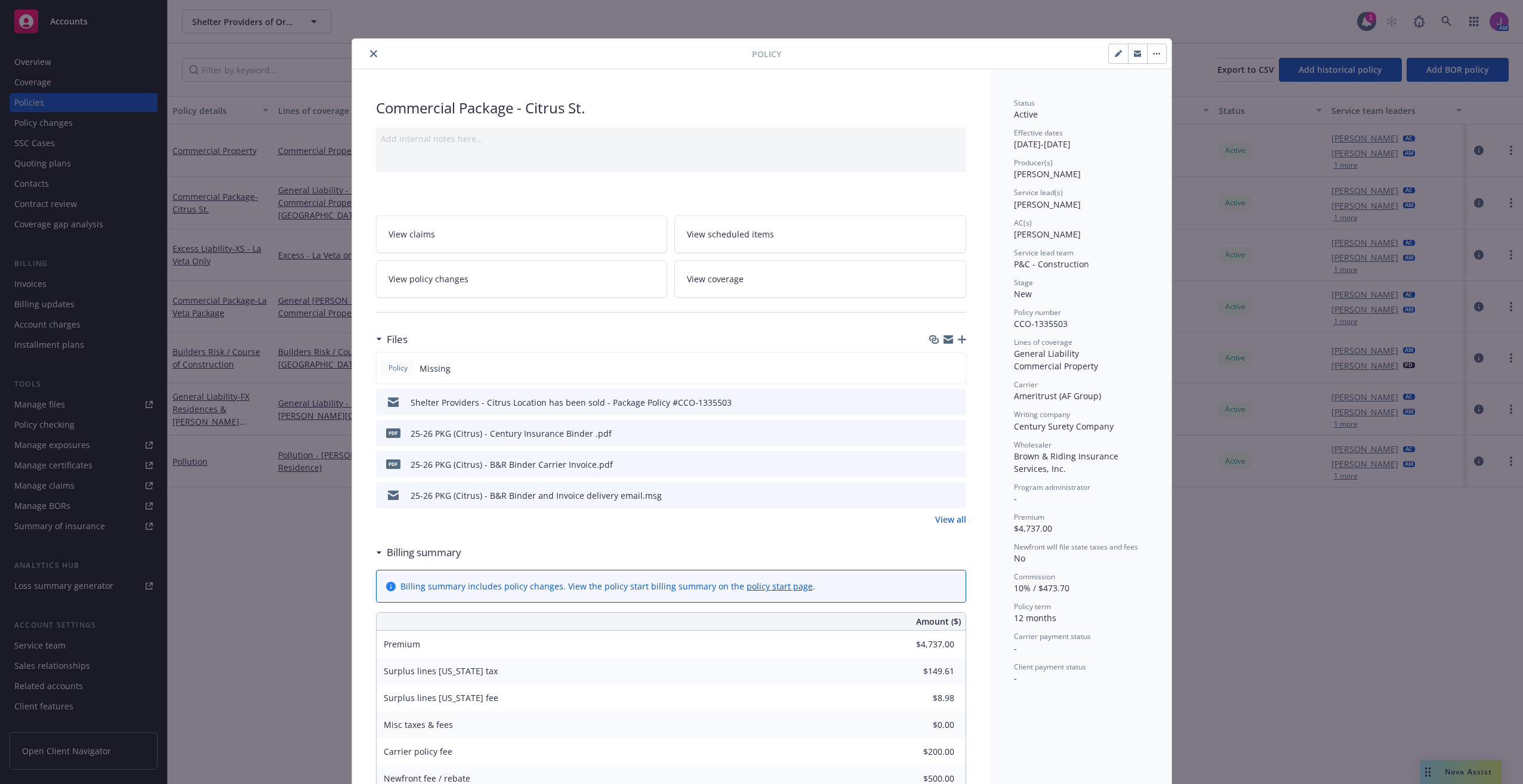
click at [958, 511] on div "Policy Missing Shelter Providers - Citrus Location has been sold - Package Poli…" at bounding box center [671, 438] width 590 height 173
click at [952, 518] on link "View all" at bounding box center [950, 519] width 31 height 12
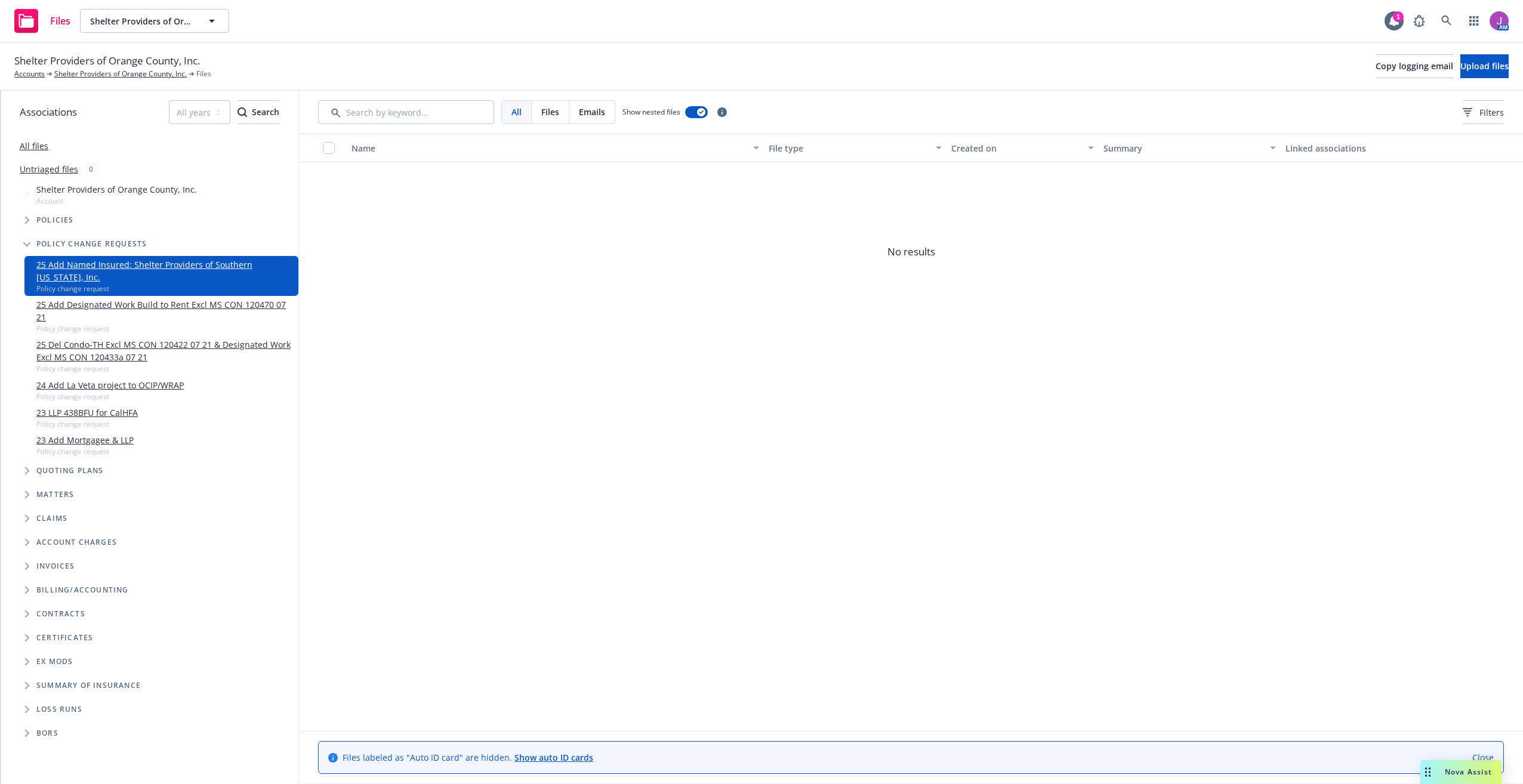
click at [560, 106] on div "Files" at bounding box center [550, 112] width 37 height 23
click at [599, 116] on span "Emails" at bounding box center [592, 112] width 26 height 12
click at [518, 114] on span "All" at bounding box center [516, 112] width 10 height 12
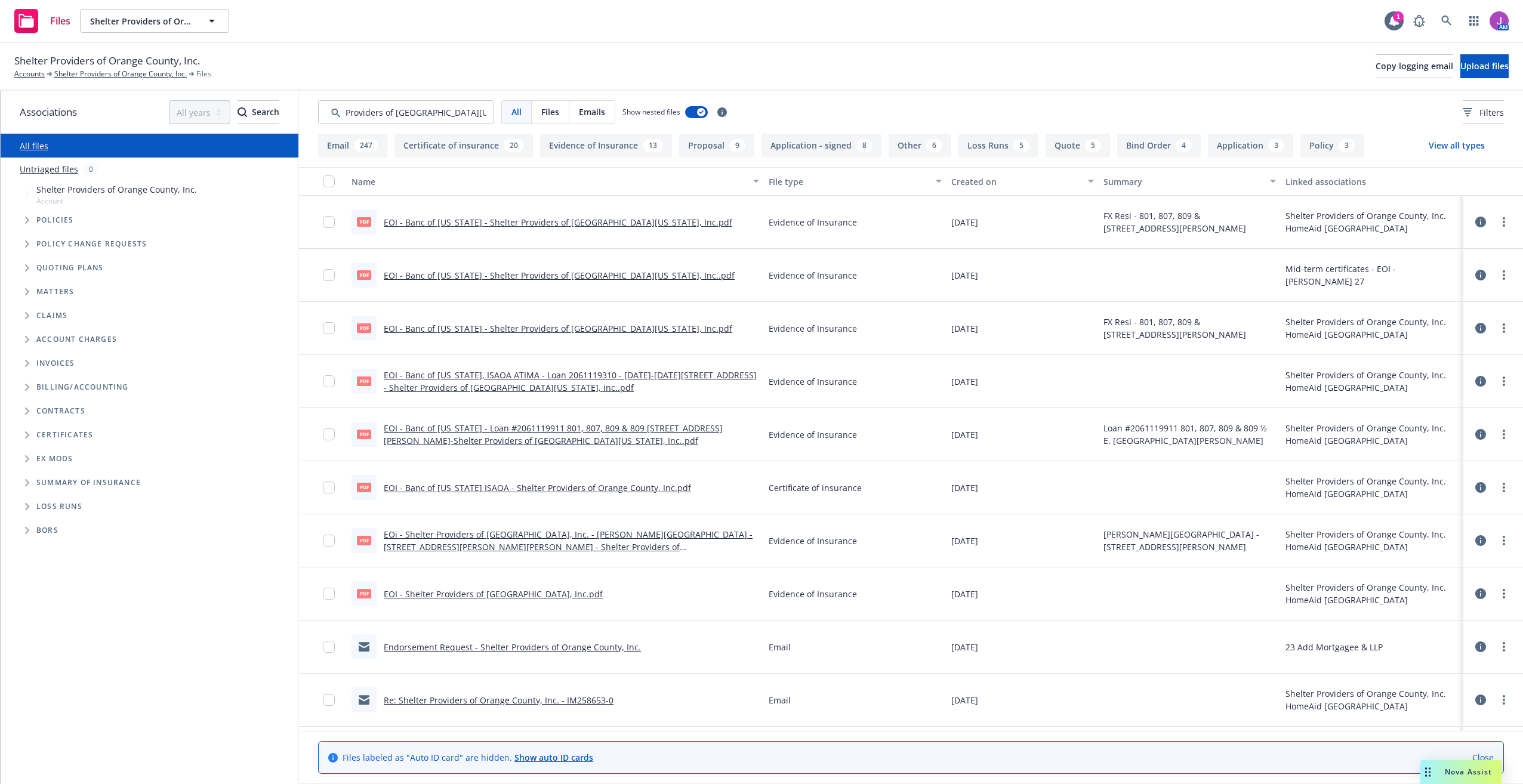
scroll to position [120, 0]
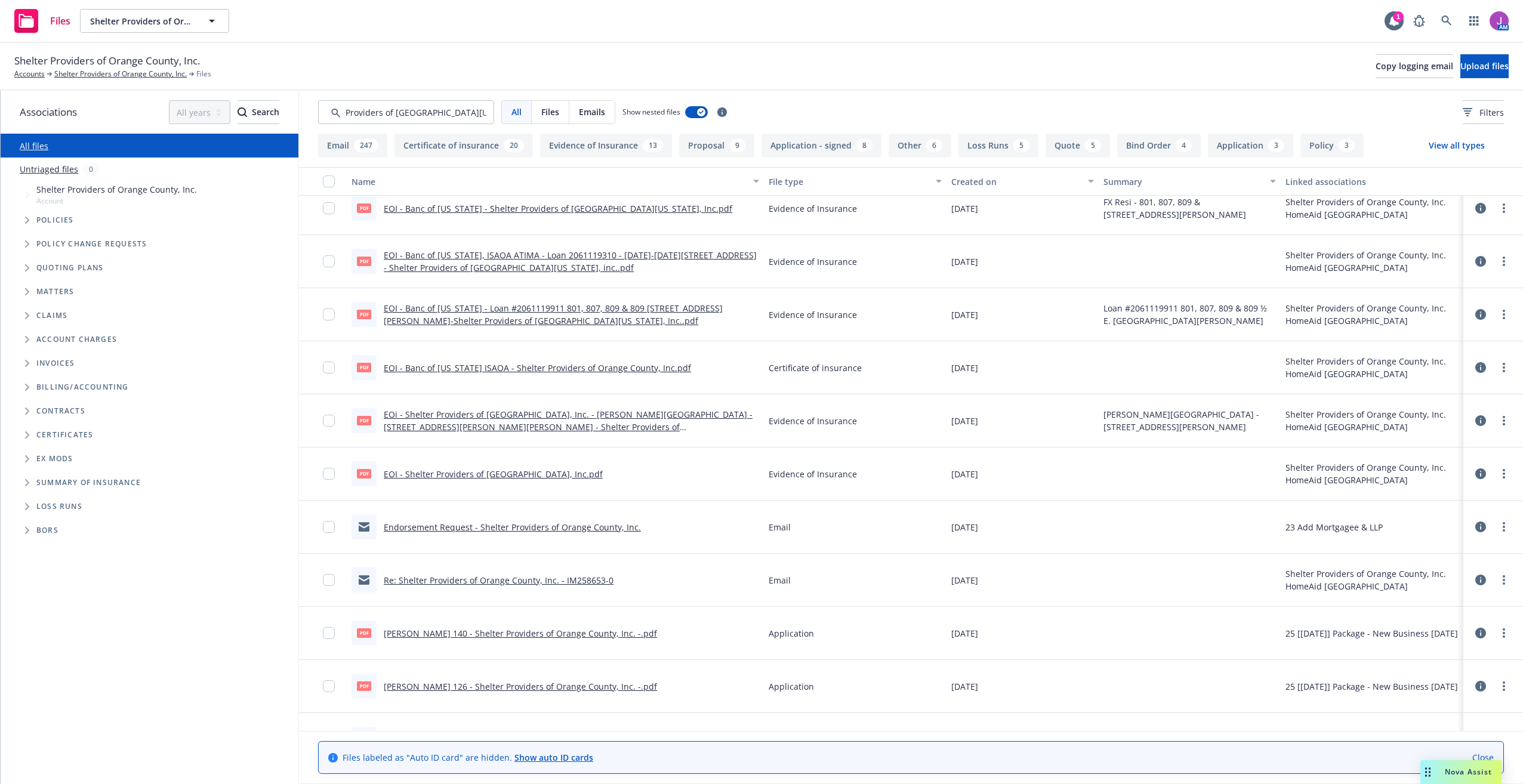
click at [545, 527] on link "Endorsement Request - Shelter Providers of Orange County, Inc." at bounding box center [513, 526] width 257 height 11
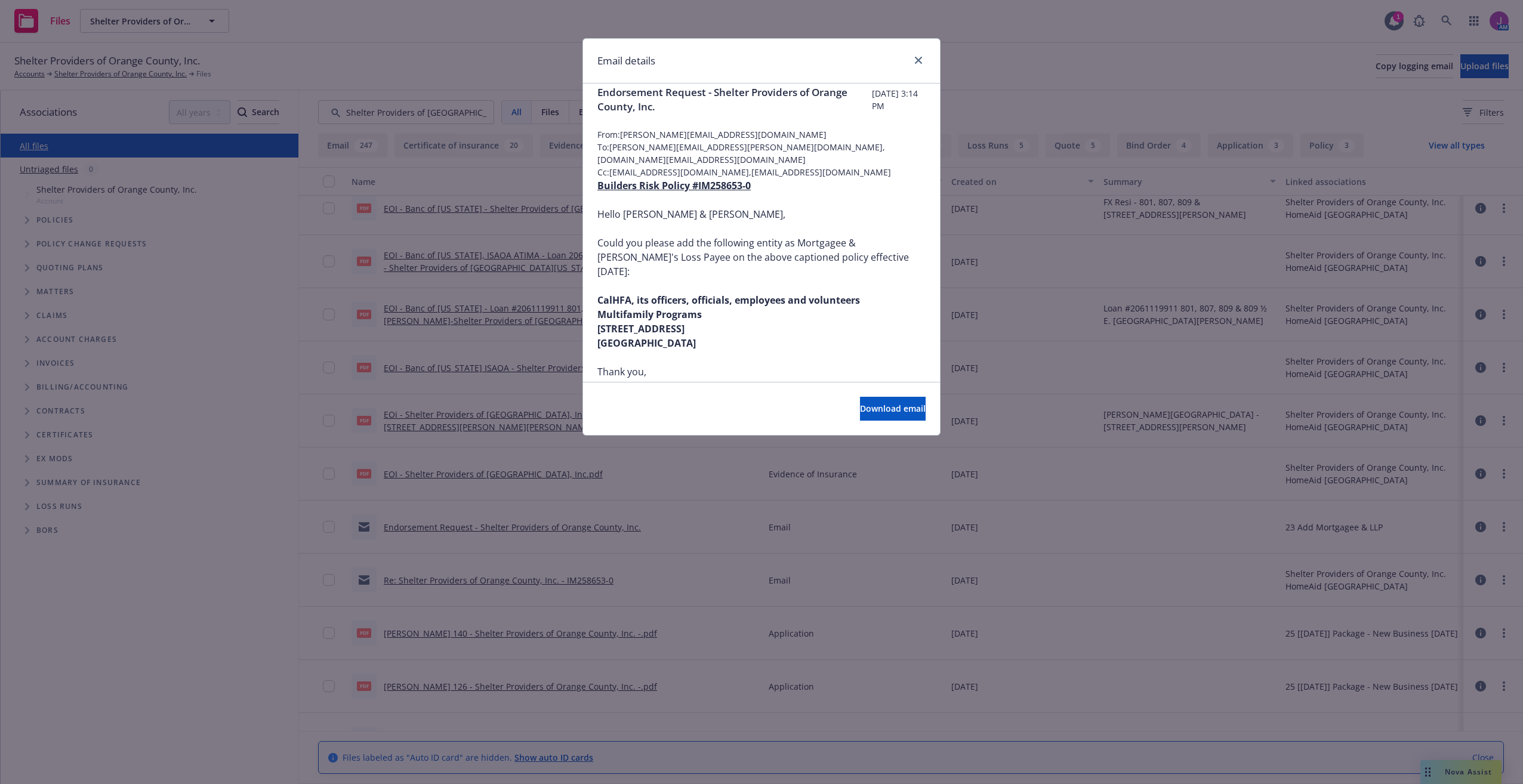
scroll to position [0, 0]
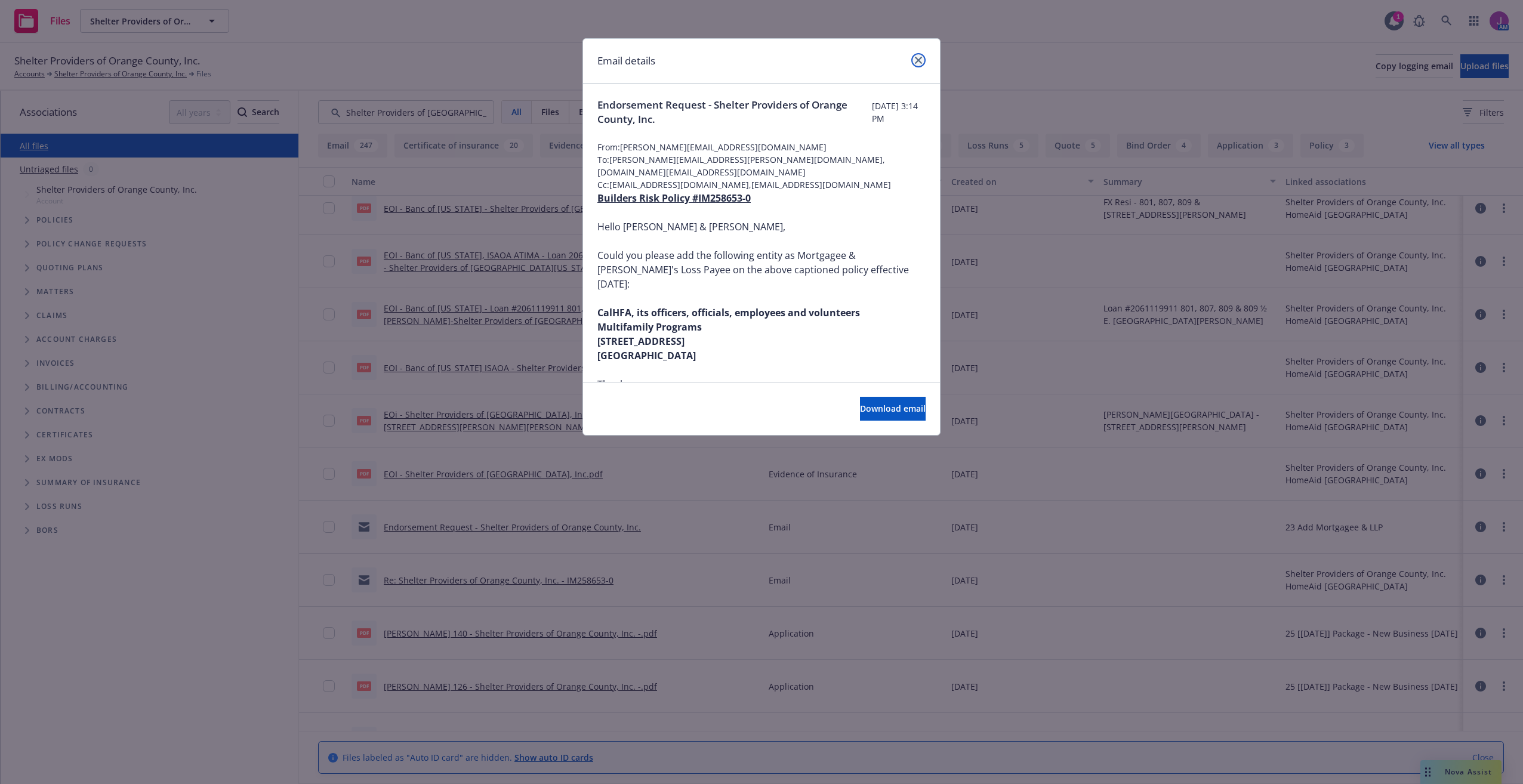
click at [919, 62] on icon "close" at bounding box center [919, 60] width 7 height 7
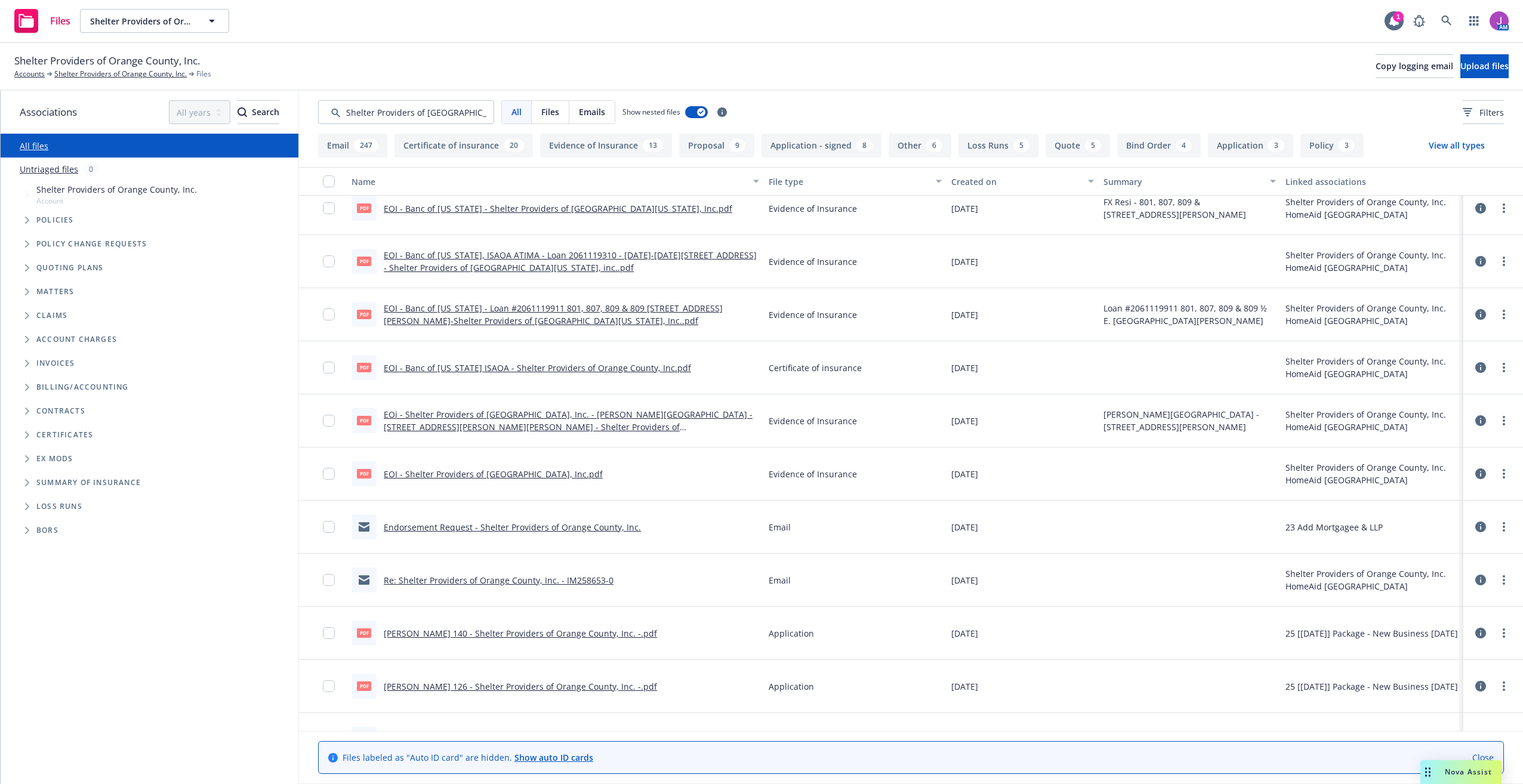
scroll to position [179, 0]
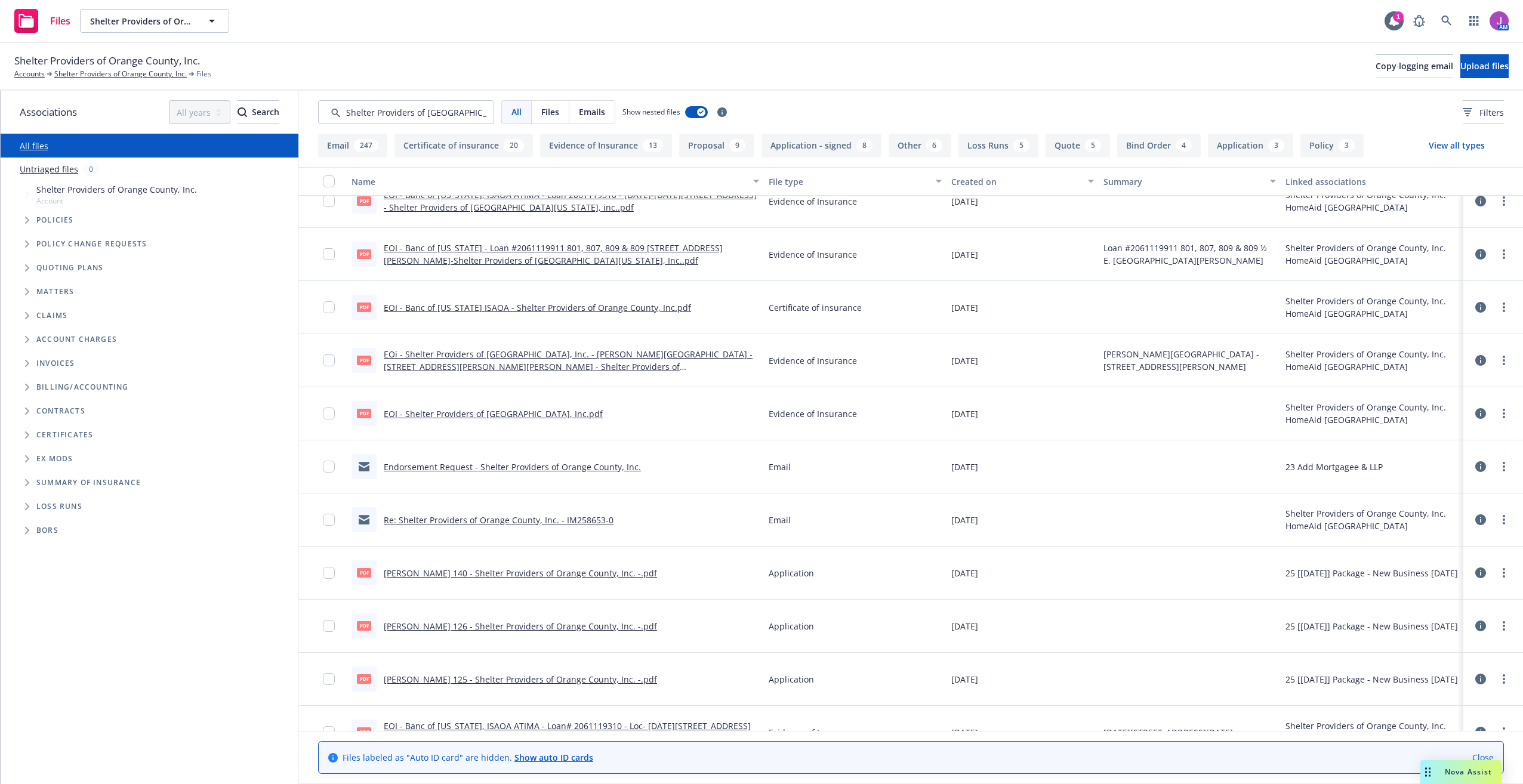
click at [478, 523] on link "Re: Shelter Providers of Orange County, Inc. - IM258653-0" at bounding box center [499, 520] width 230 height 11
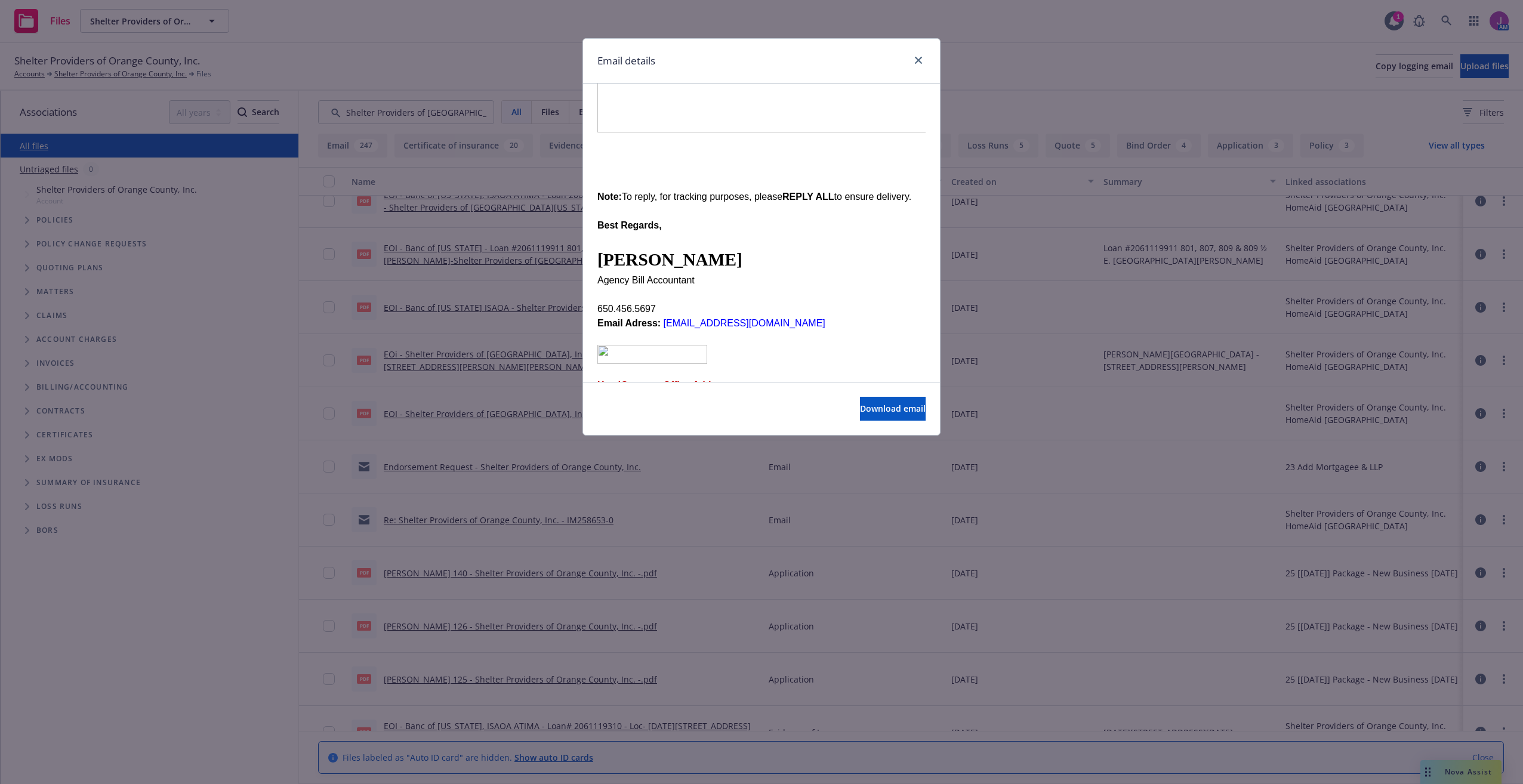
scroll to position [1368, 0]
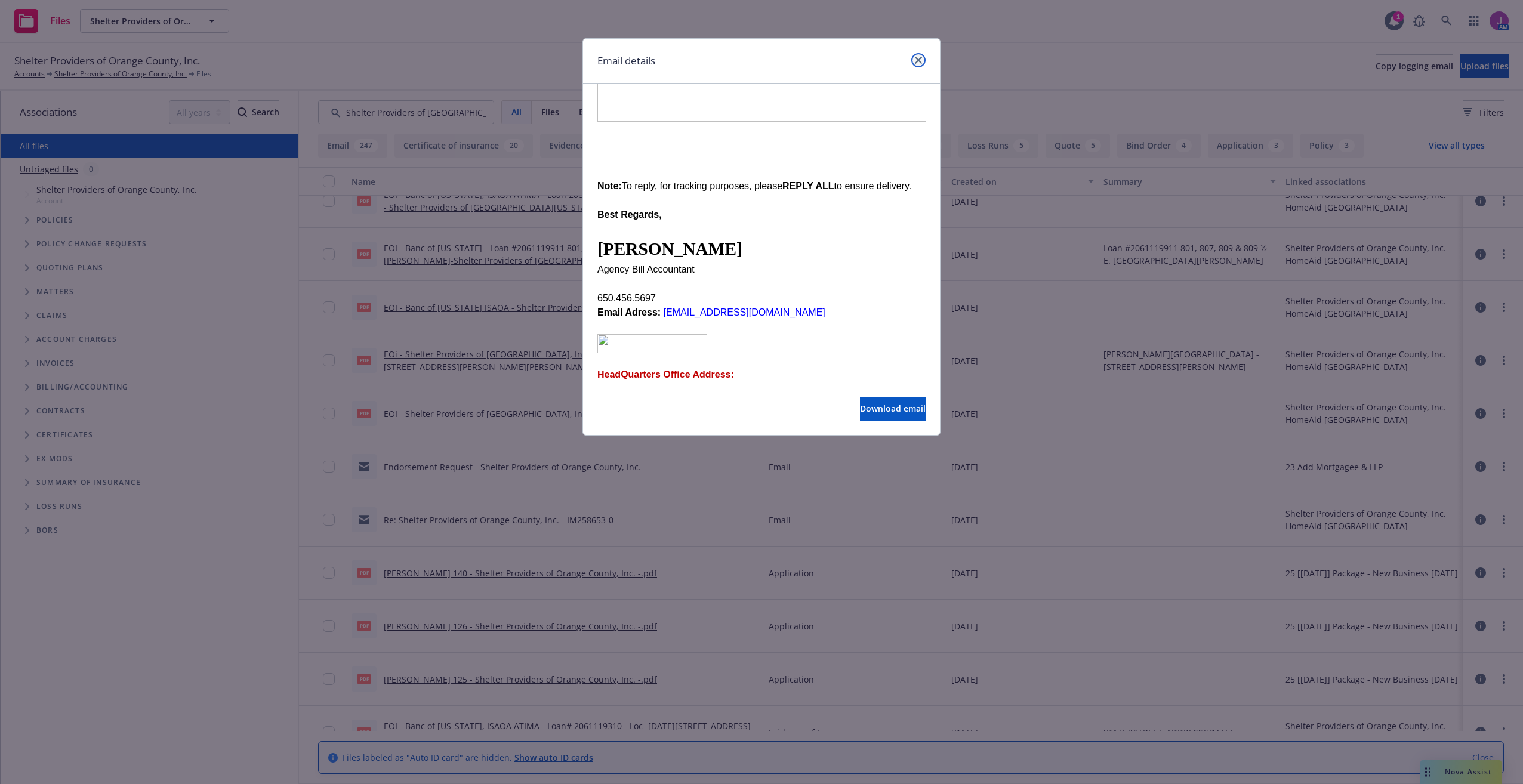
click at [921, 58] on icon "close" at bounding box center [919, 60] width 7 height 7
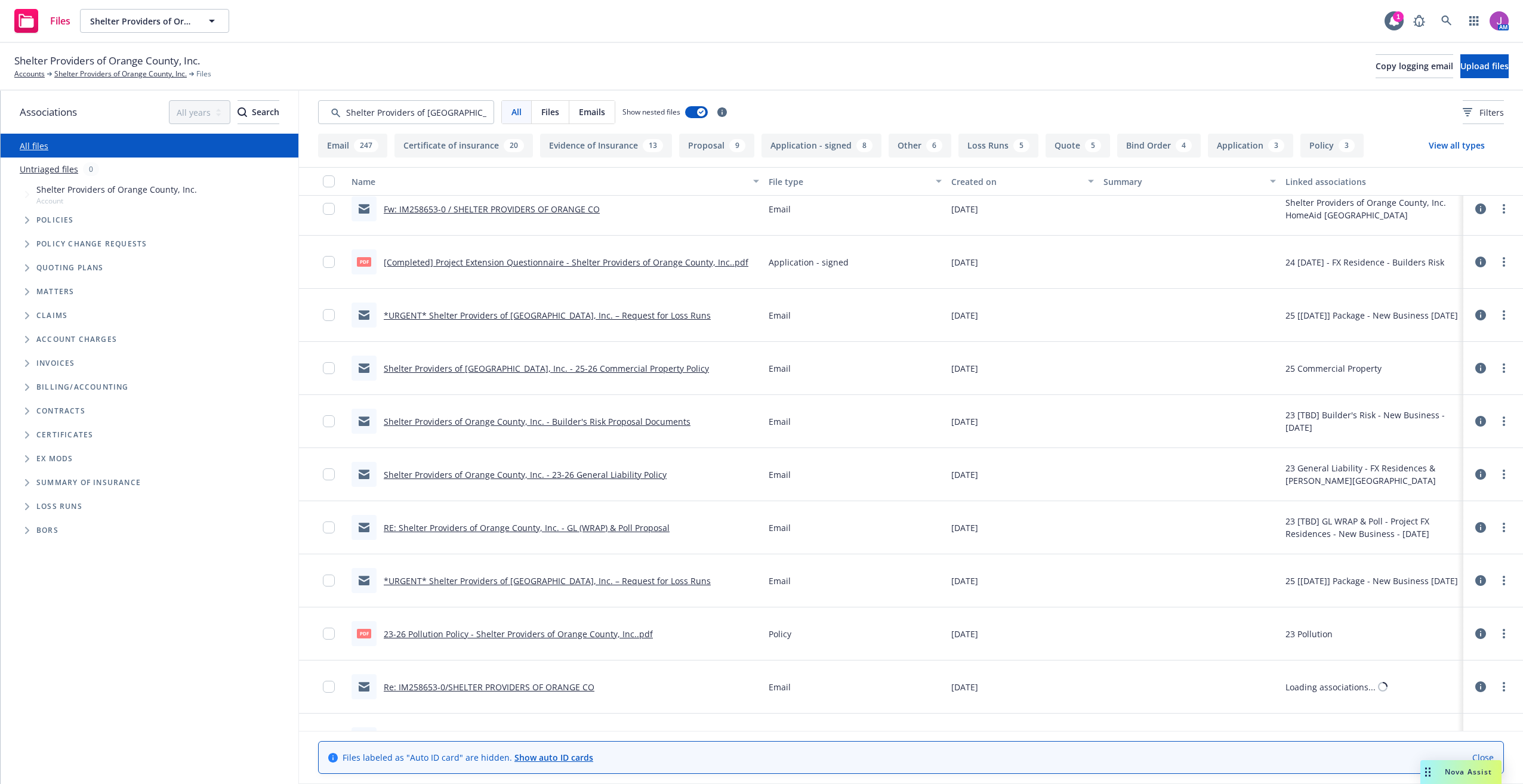
scroll to position [1431, 0]
click at [607, 582] on link "*URGENT* Shelter Providers of Orange County, Inc. – Request for Loss Runs" at bounding box center [547, 580] width 327 height 11
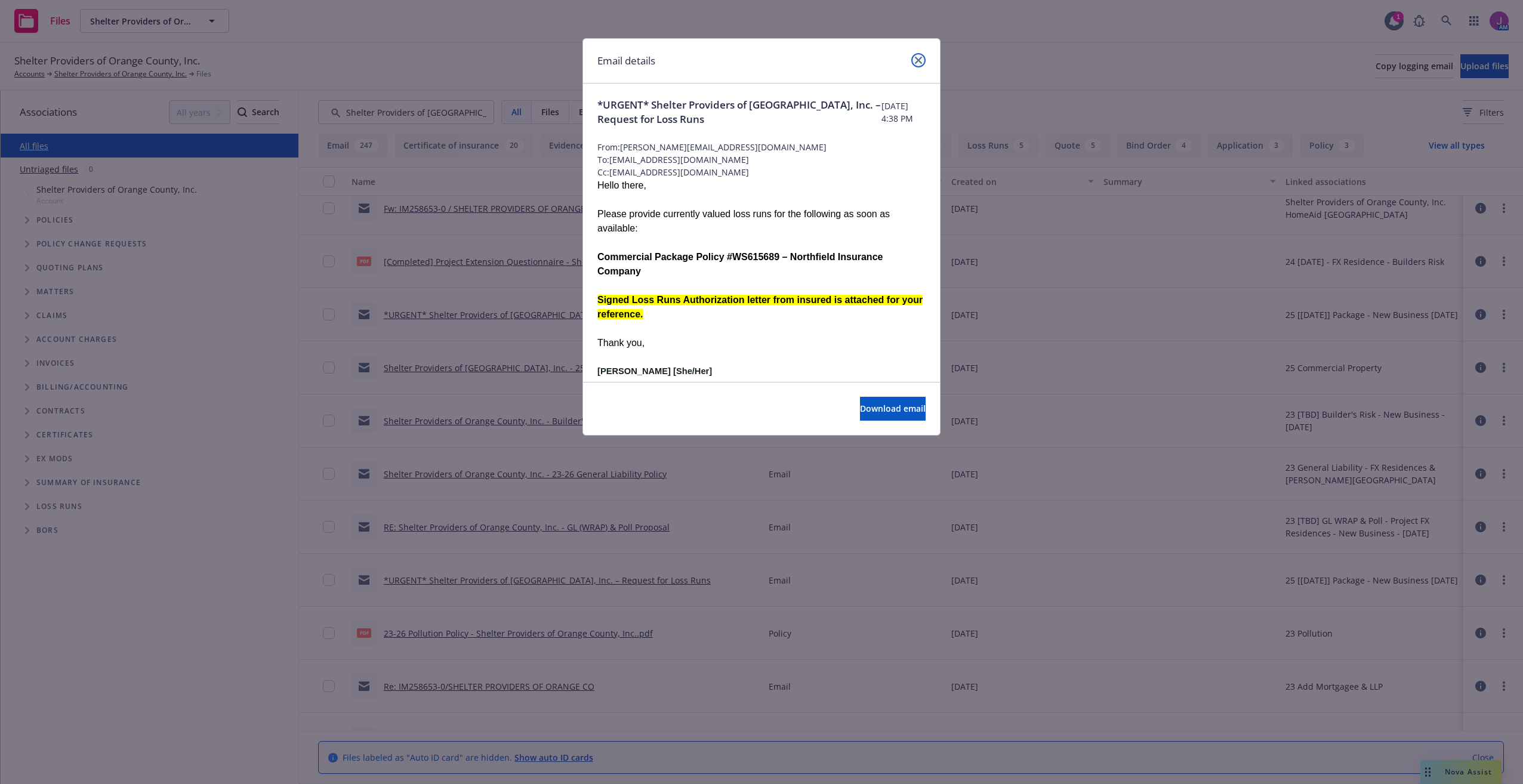
click at [914, 57] on link "close" at bounding box center [919, 60] width 15 height 15
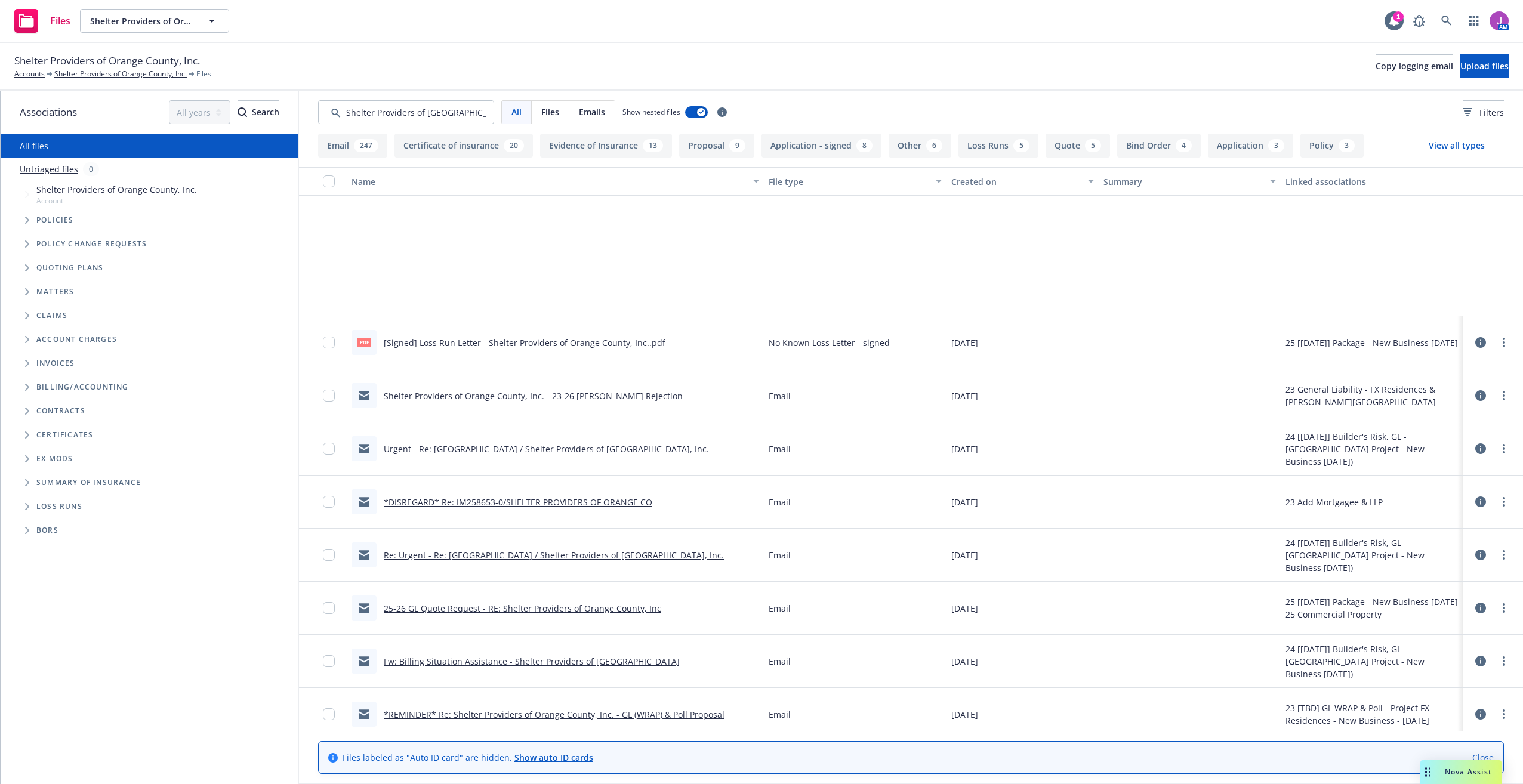
scroll to position [2148, 0]
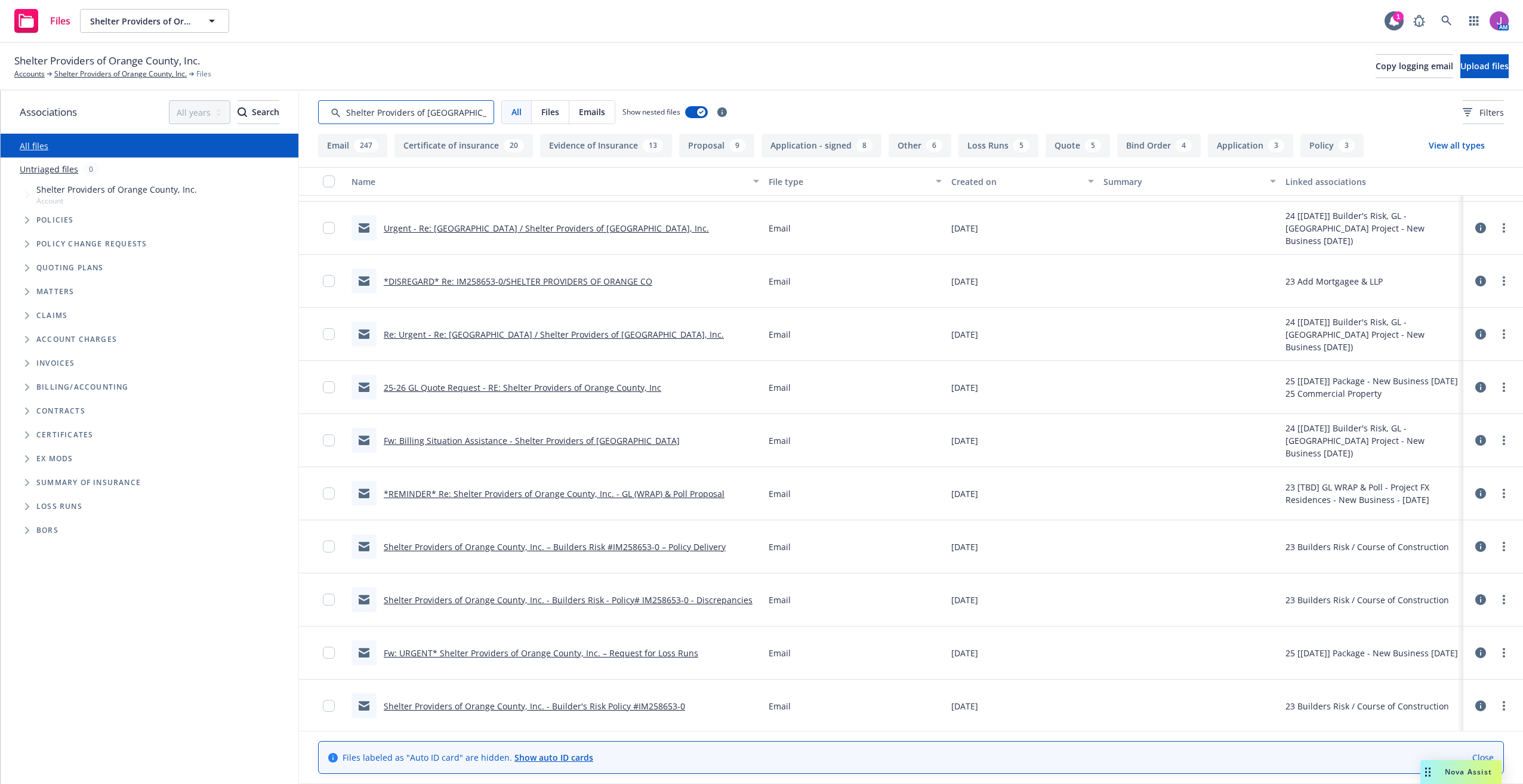
click at [453, 113] on input "Search by keyword..." at bounding box center [406, 112] width 176 height 24
drag, startPoint x: 425, startPoint y: 112, endPoint x: 78, endPoint y: 110, distance: 347.0
click at [97, 112] on div "Associations All years 2027 2026 2025 2024 2023 2022 2021 2020 2019 2018 2017 2…" at bounding box center [762, 438] width 1522 height 693
type input "Southern California, Inc."
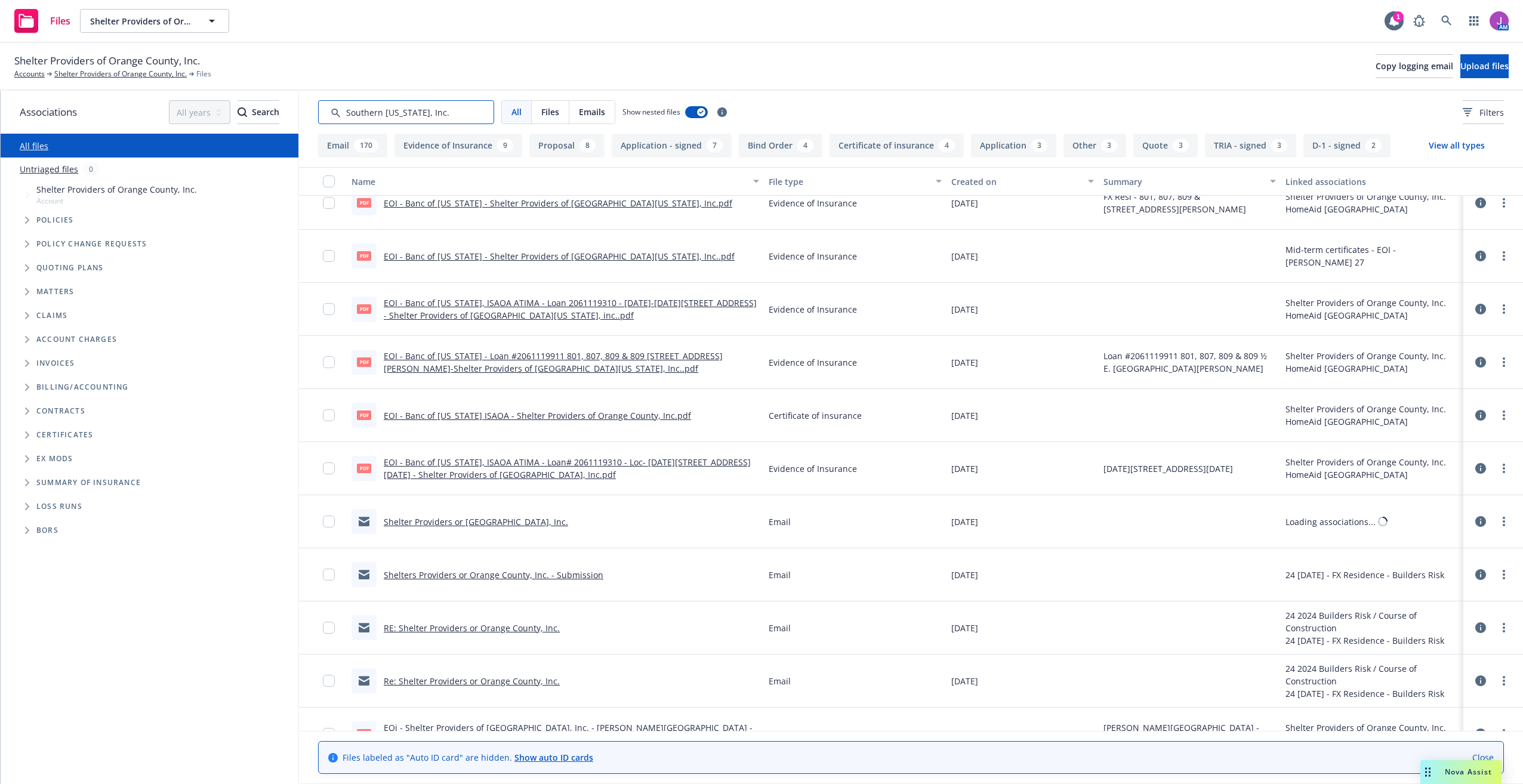
scroll to position [0, 0]
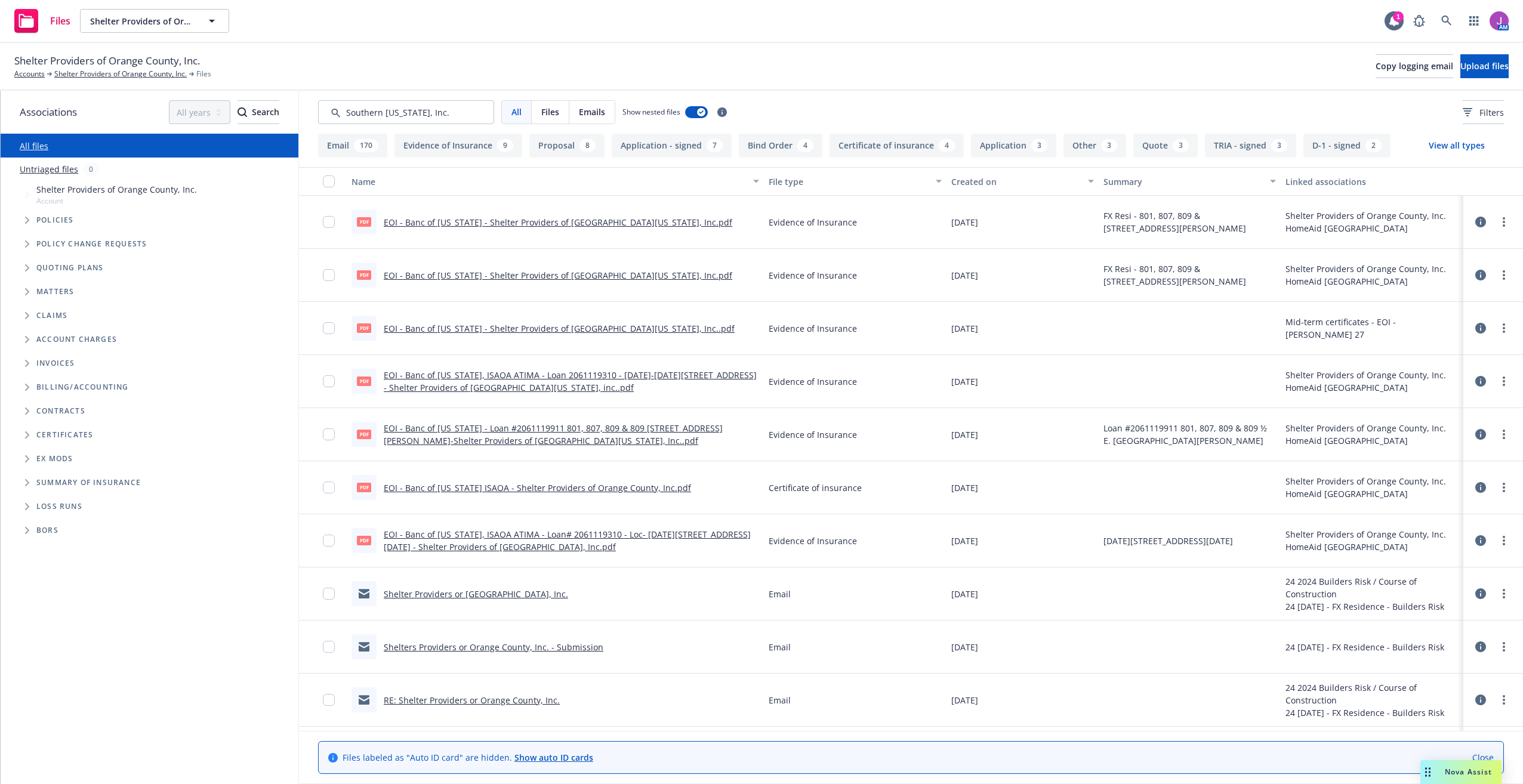
click at [530, 275] on link "EOI - Banc of California - Shelter Providers of Southern California, Inc.pdf" at bounding box center [558, 275] width 349 height 11
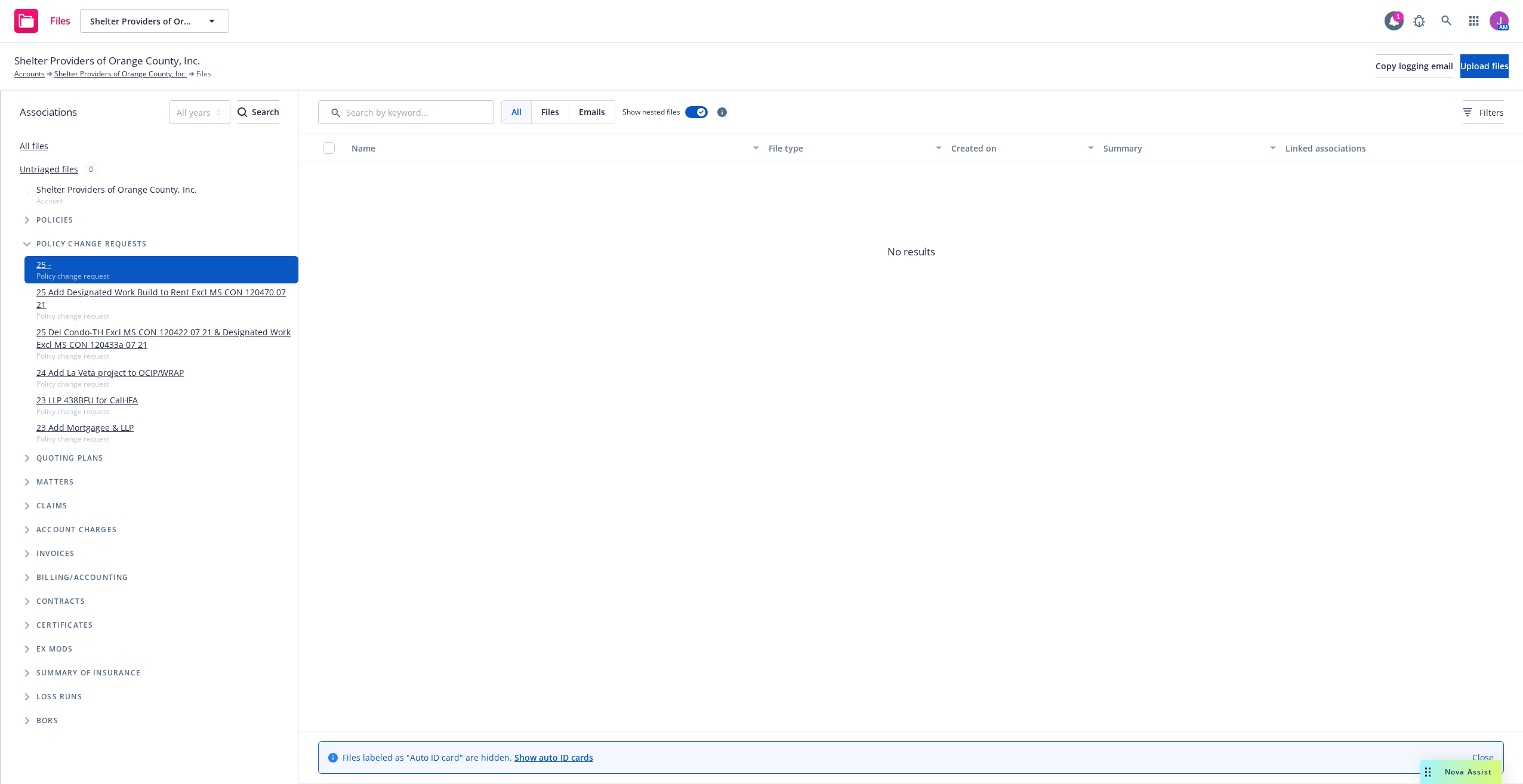
click at [540, 112] on div "Files" at bounding box center [550, 112] width 37 height 23
click at [590, 115] on span "Emails" at bounding box center [592, 112] width 26 height 12
click at [528, 117] on div "All" at bounding box center [516, 112] width 30 height 23
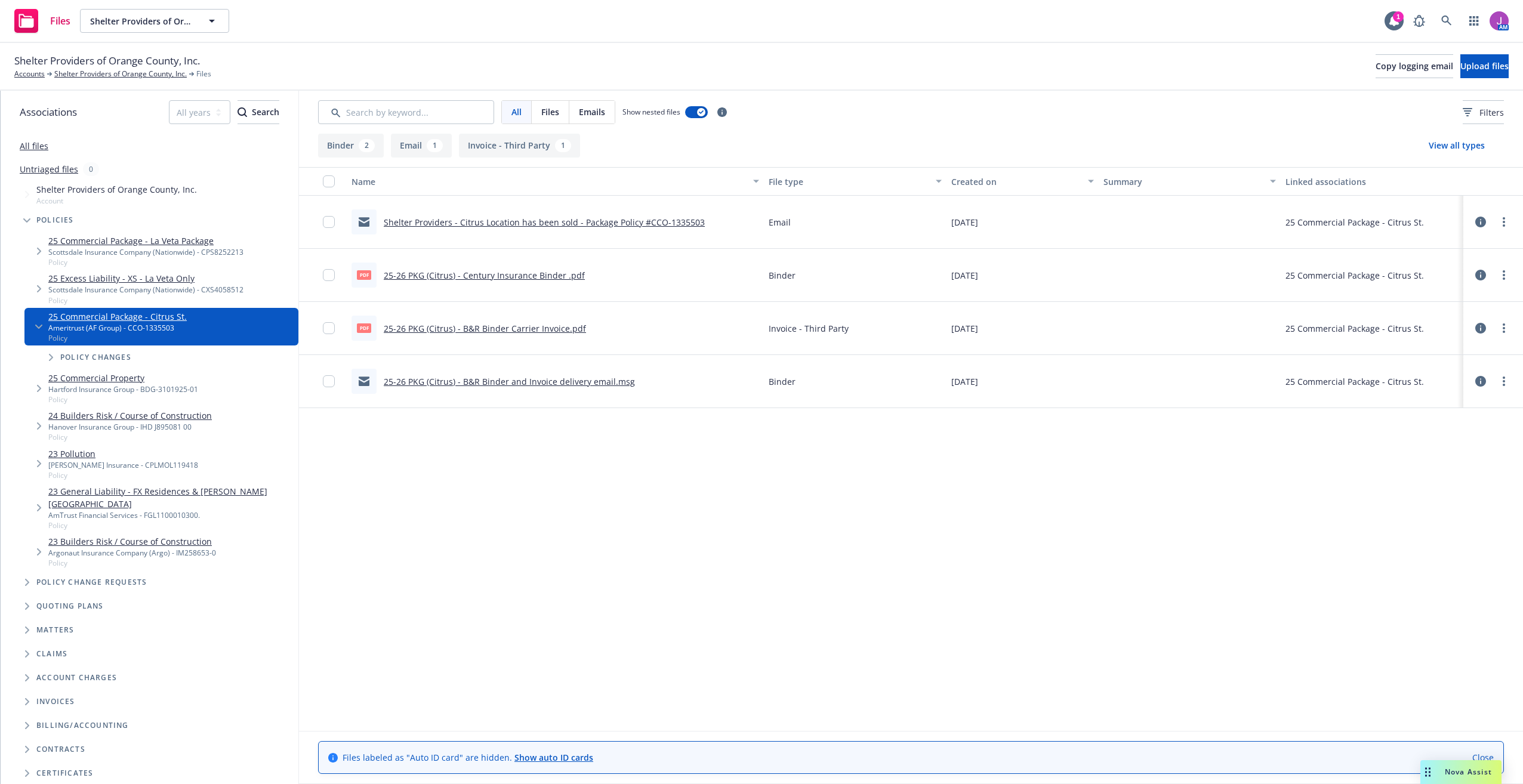
click at [548, 225] on link "Shelter Providers - Citrus Location has been sold - Package Policy #CCO-1335503" at bounding box center [544, 222] width 321 height 11
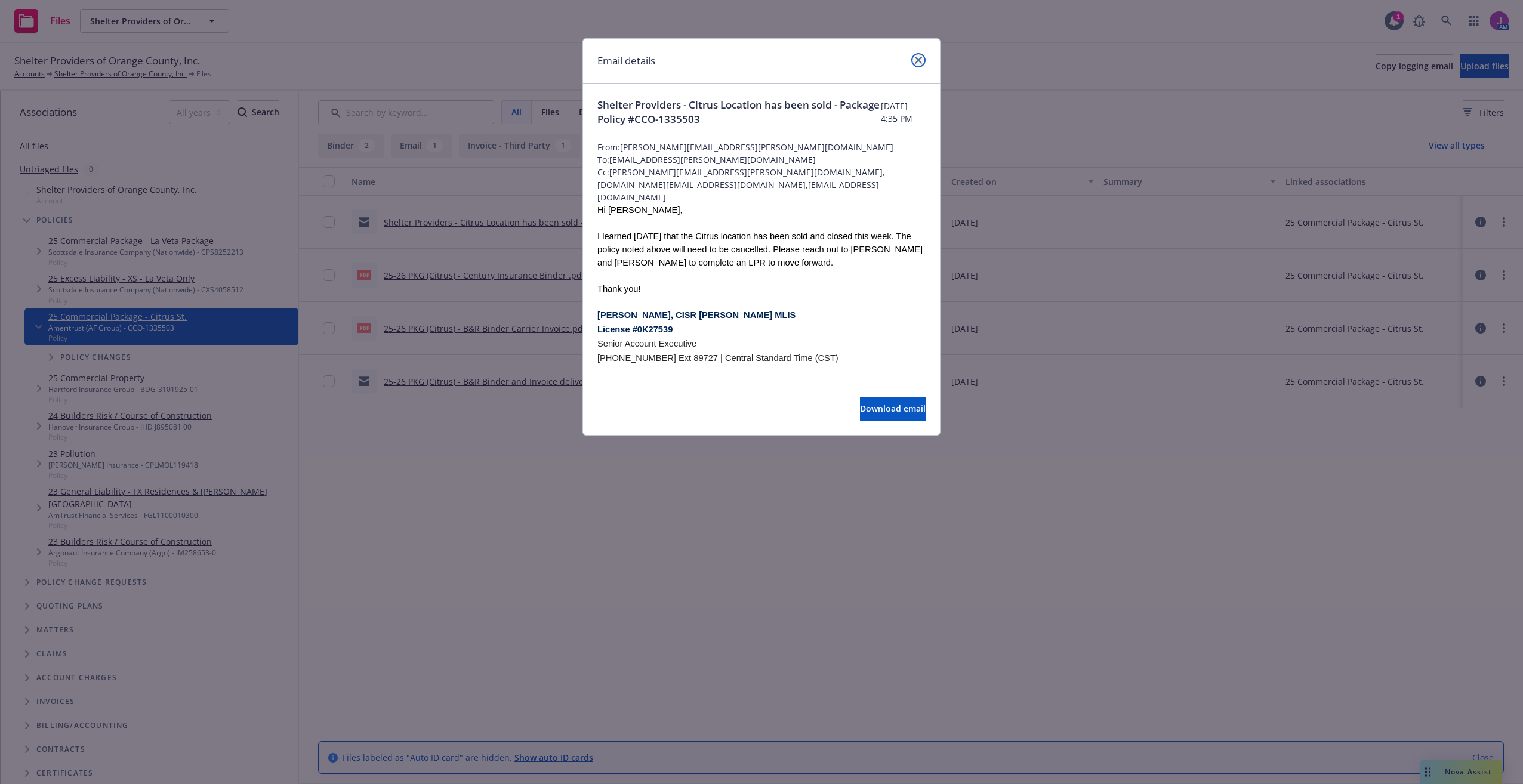
click at [921, 62] on icon "close" at bounding box center [919, 60] width 7 height 7
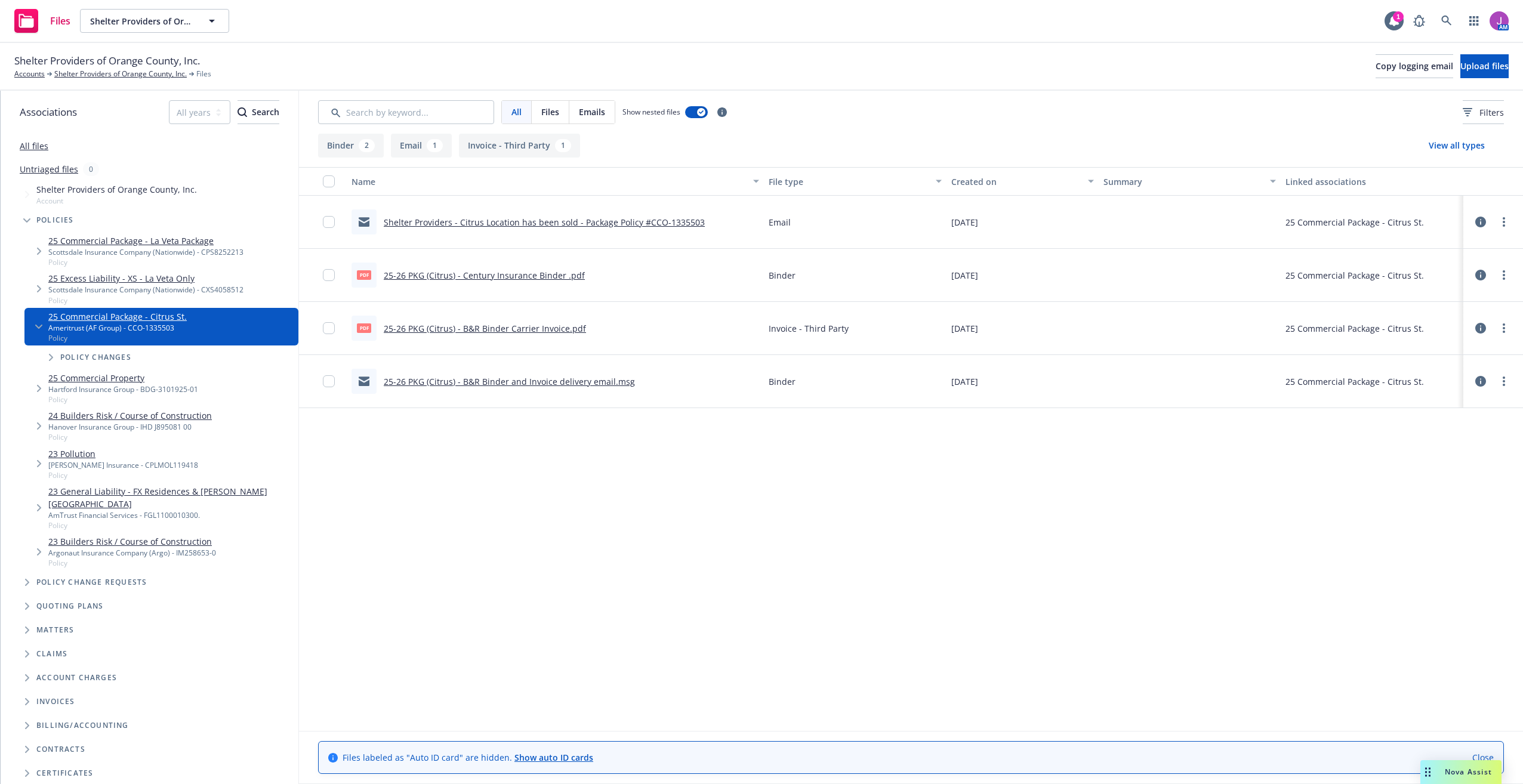
click at [525, 330] on link "25-26 PKG (Citrus) - B&R Binder Carrier Invoice.pdf" at bounding box center [485, 328] width 202 height 11
